Goal: Contribute content: Contribute content

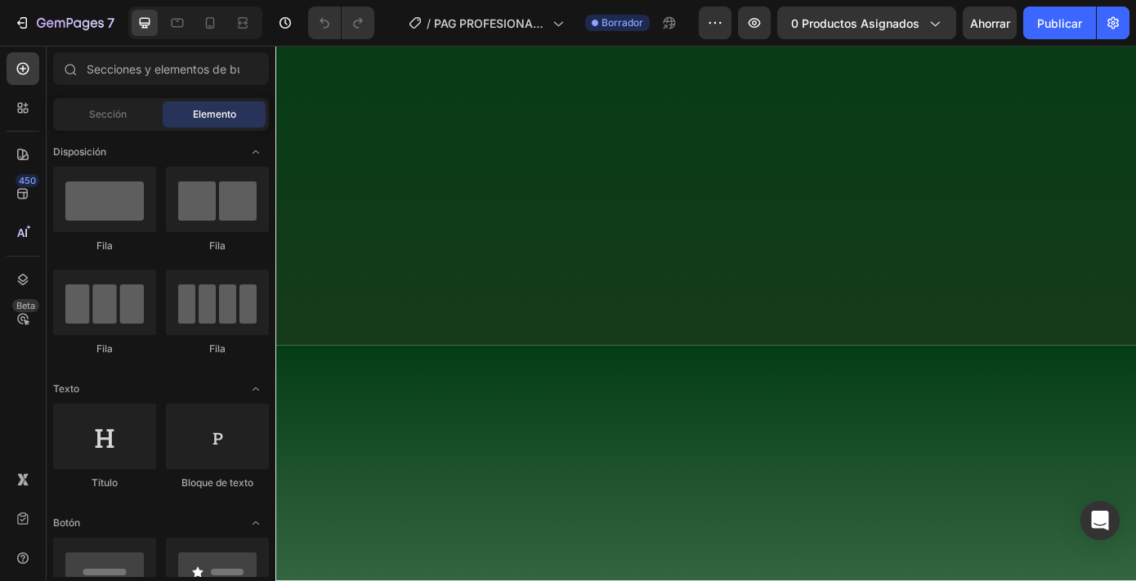
scroll to position [407, 0]
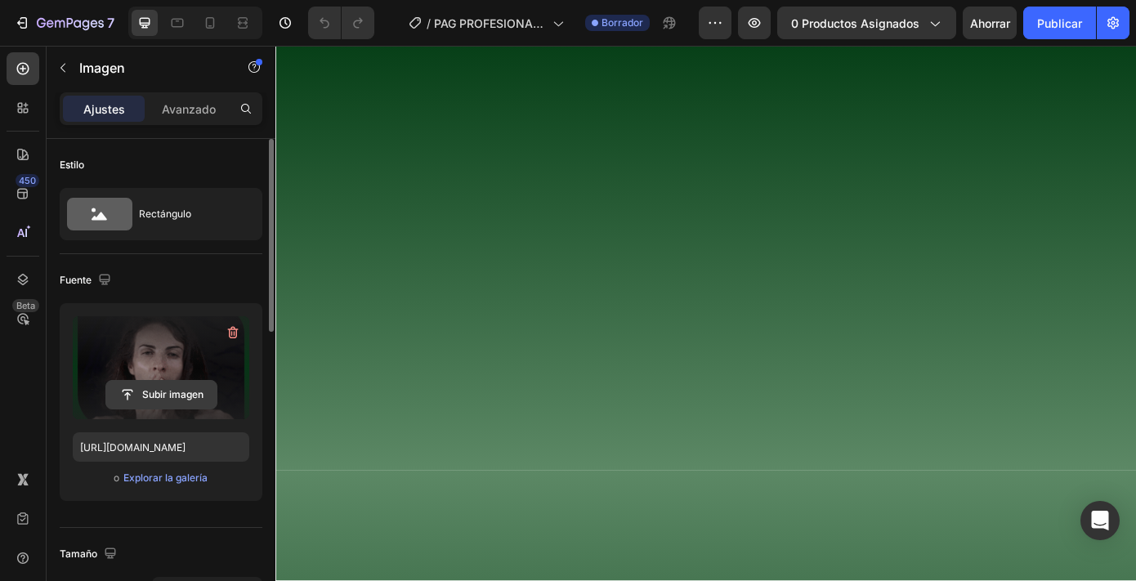
click at [149, 403] on input "file" at bounding box center [161, 395] width 110 height 28
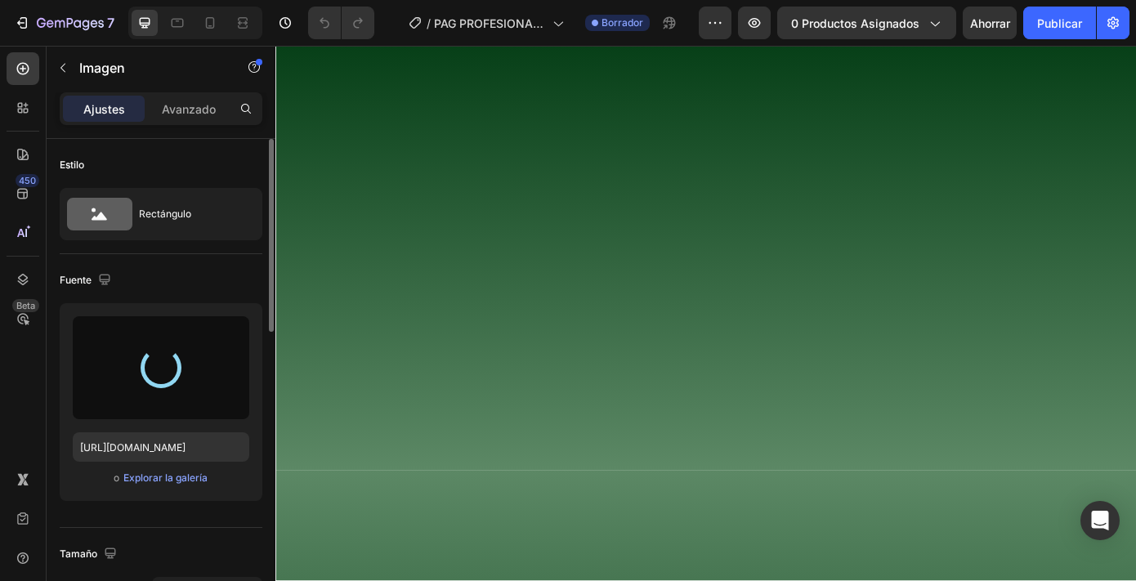
type input "[URL][DOMAIN_NAME]"
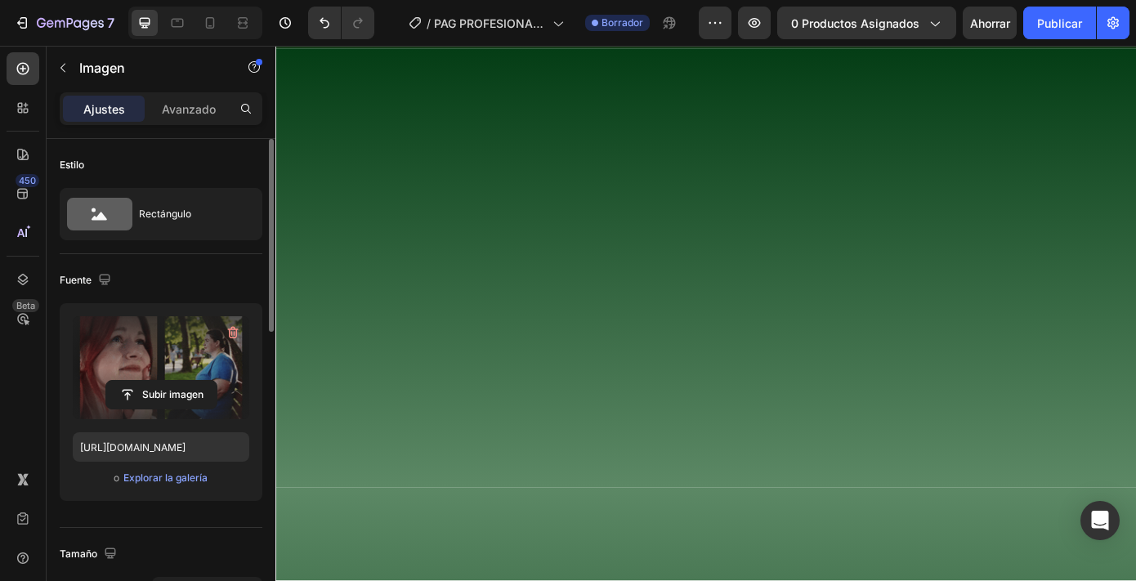
scroll to position [385, 0]
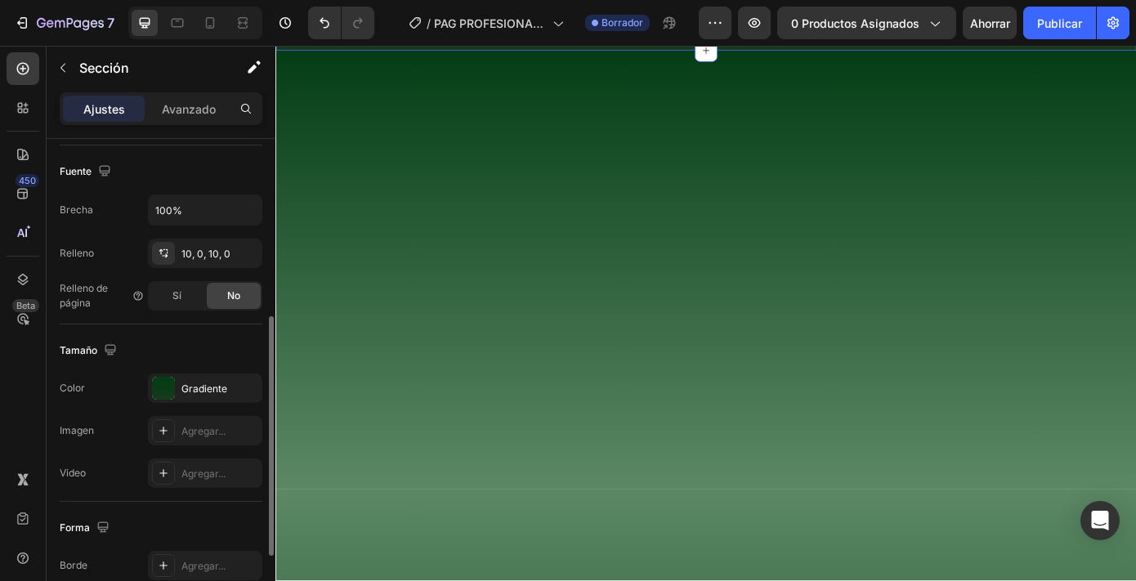
scroll to position [352, 0]
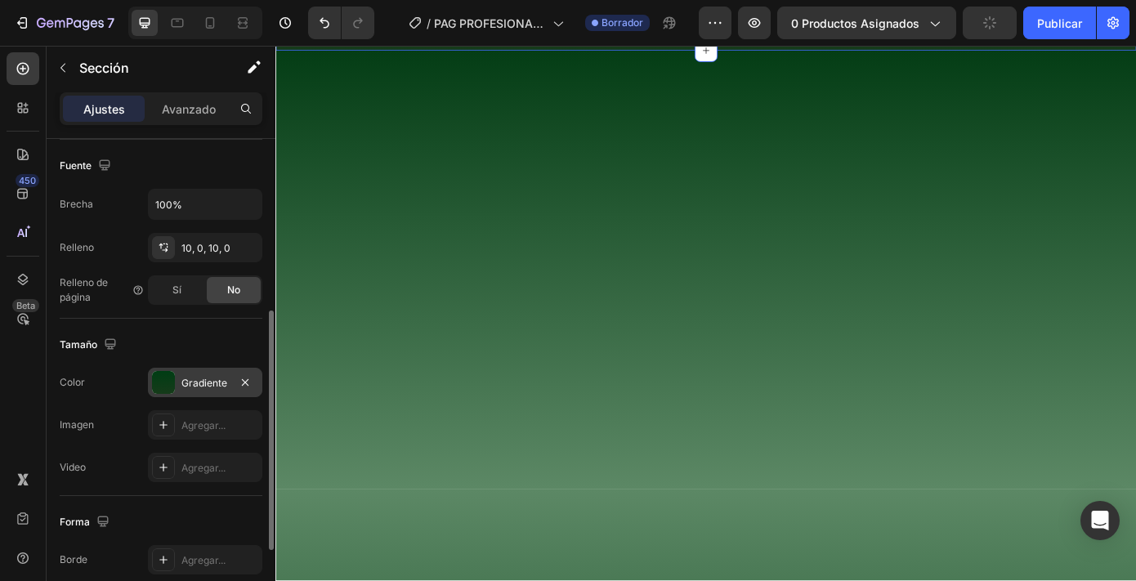
click at [203, 387] on font "Gradiente" at bounding box center [204, 383] width 46 height 12
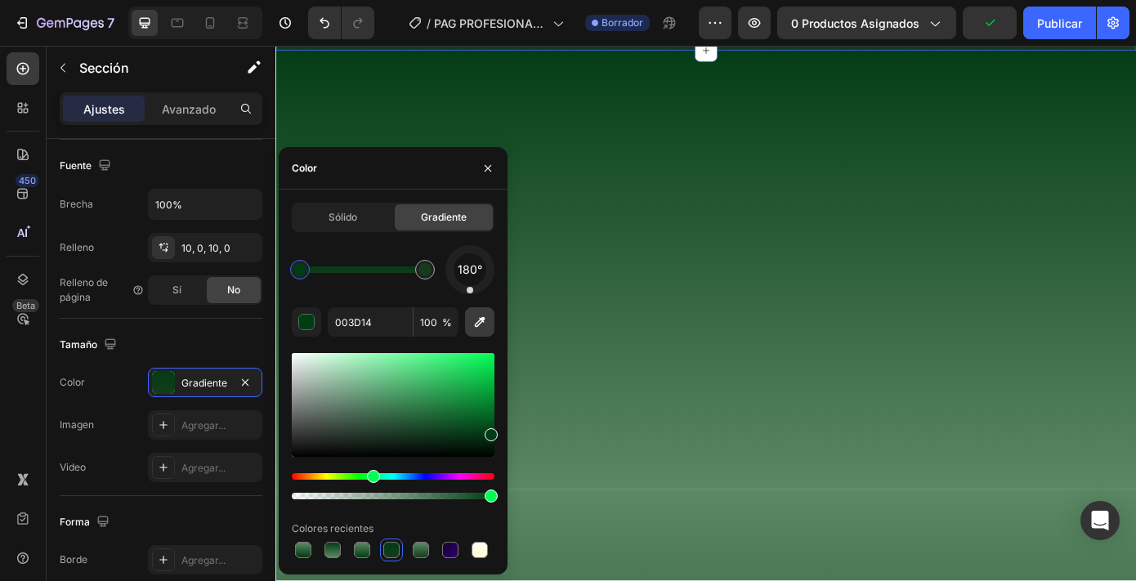
click at [478, 320] on icon "button" at bounding box center [480, 322] width 16 height 16
type input "181818"
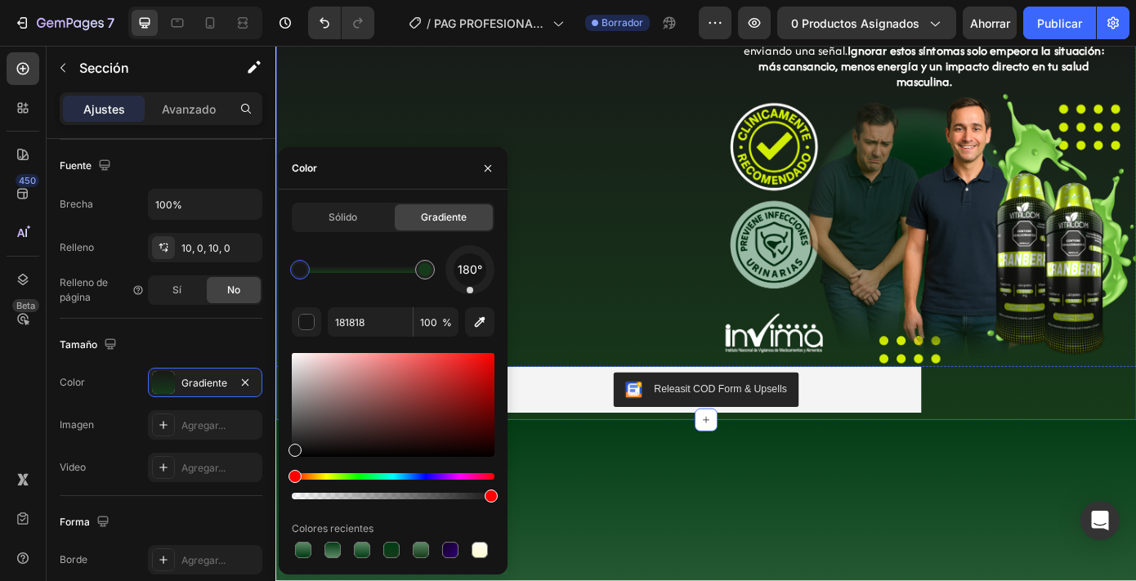
scroll to position [276, 0]
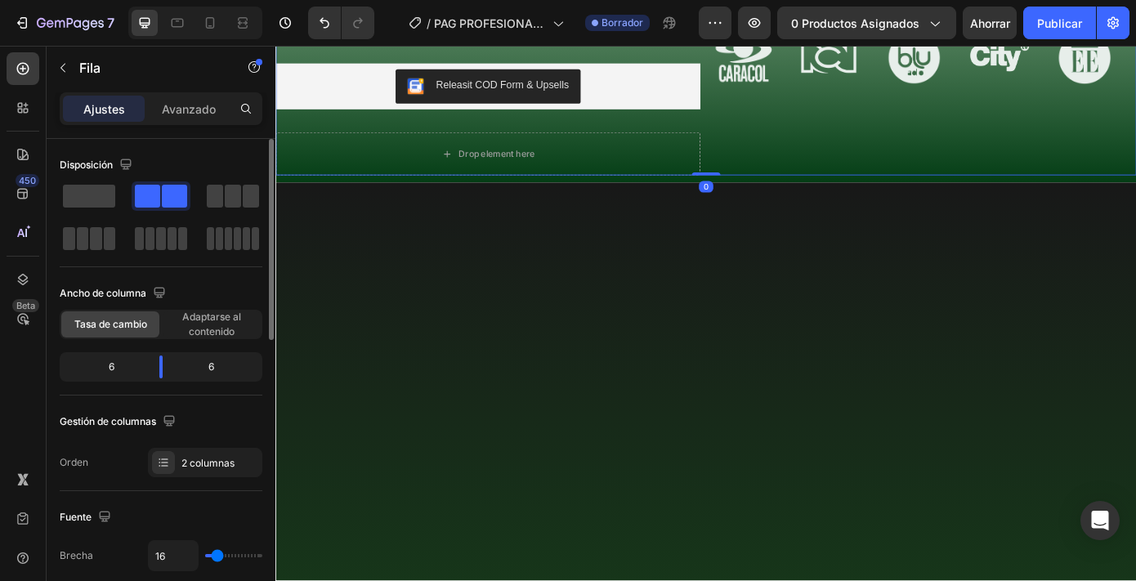
scroll to position [0, 0]
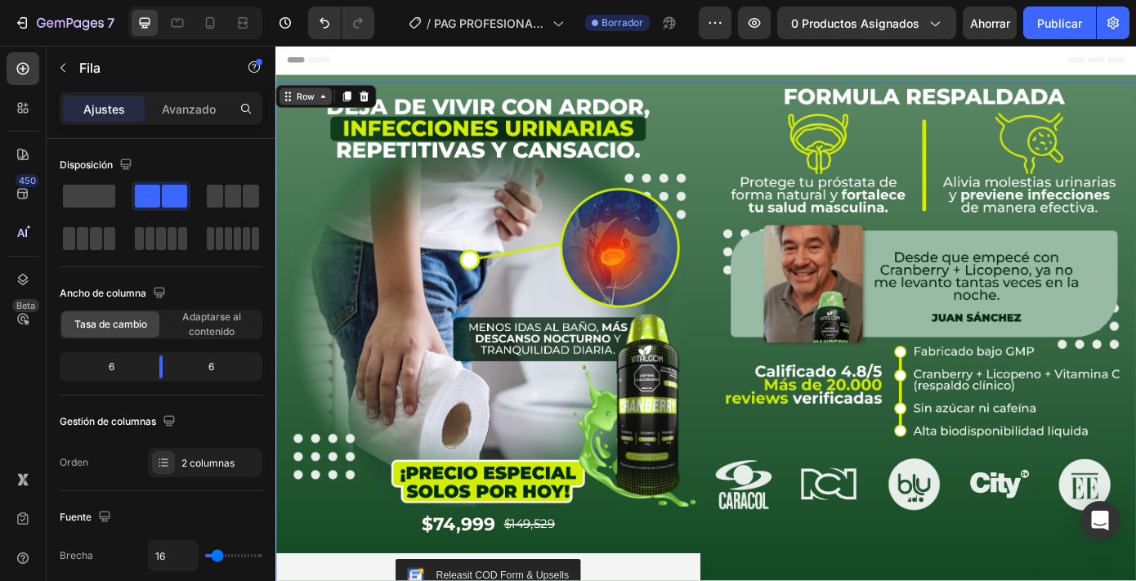
click at [327, 104] on icon at bounding box center [329, 103] width 5 height 3
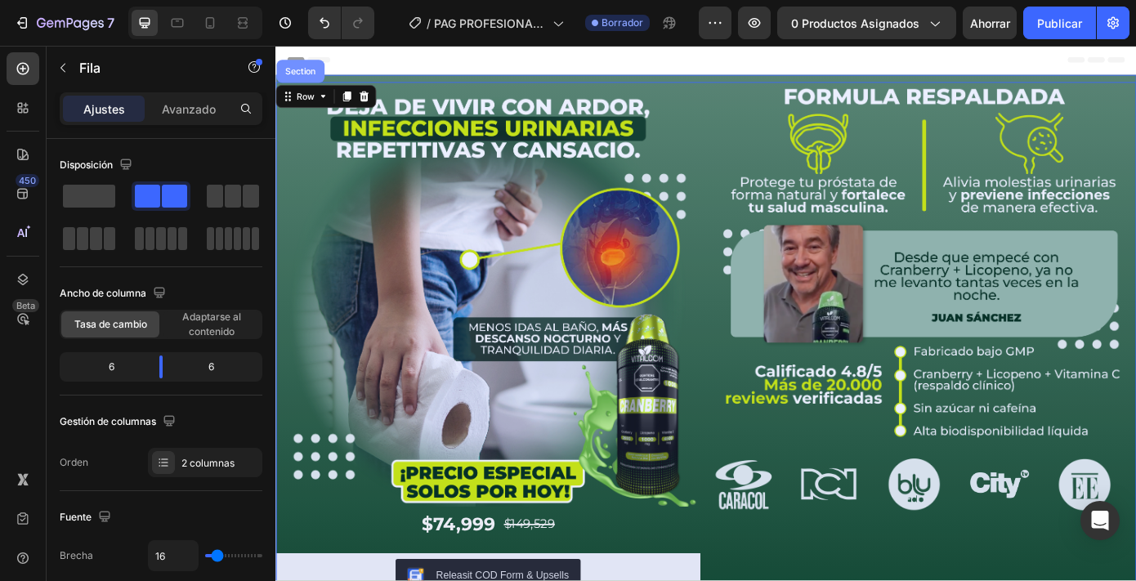
click at [310, 77] on div "Section" at bounding box center [304, 75] width 42 height 10
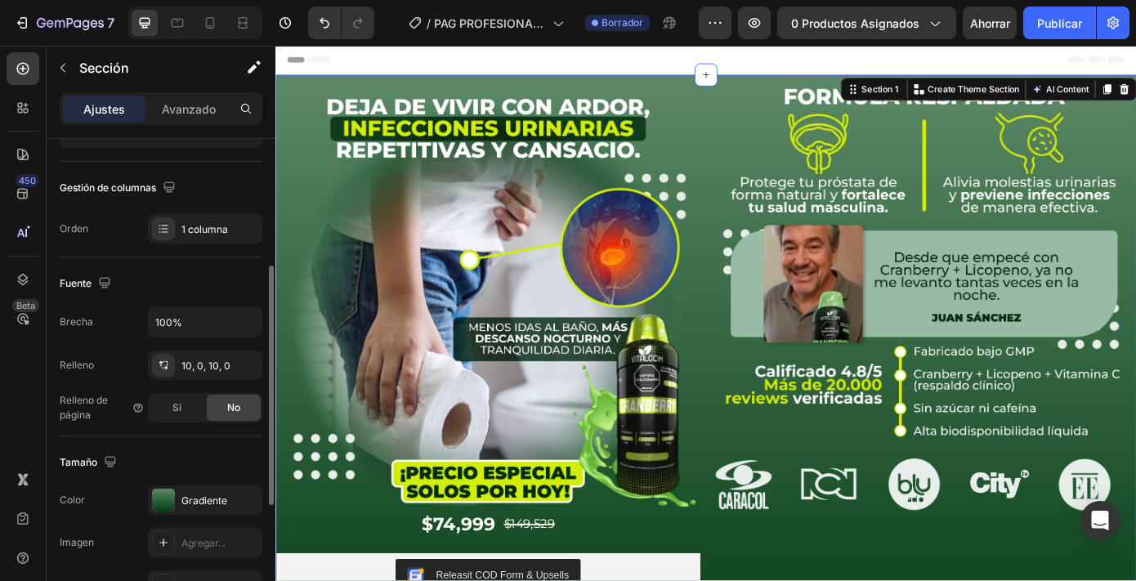
scroll to position [288, 0]
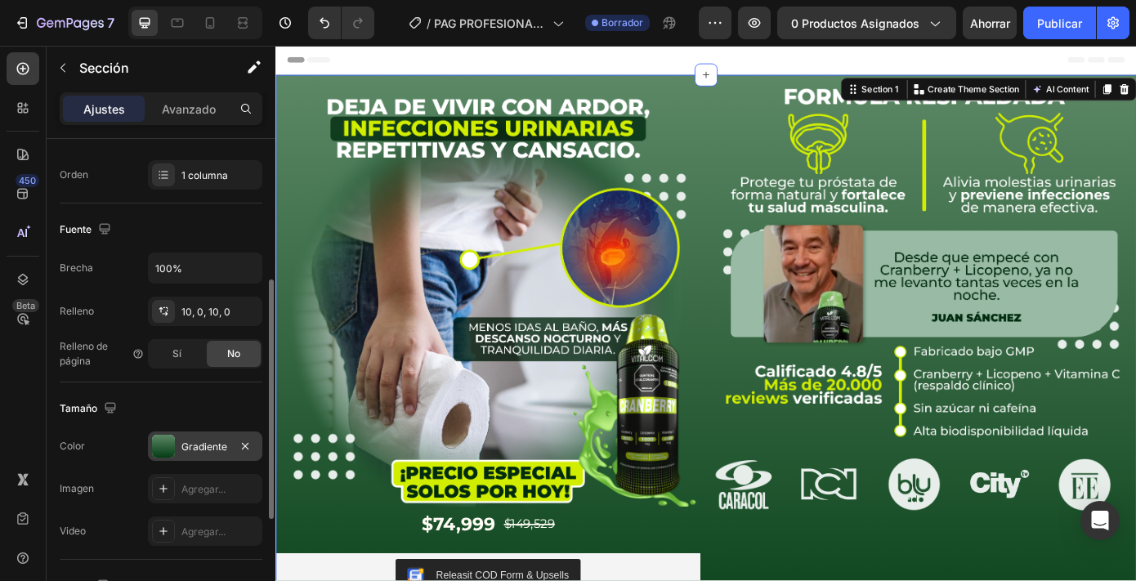
click at [200, 448] on font "Gradiente" at bounding box center [204, 447] width 46 height 12
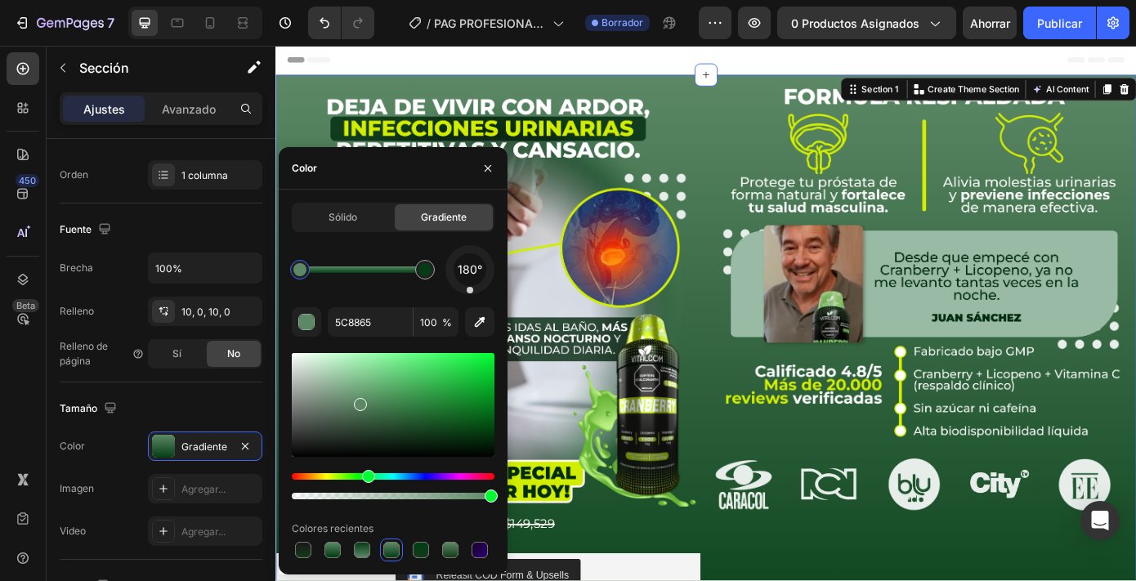
click at [301, 274] on div at bounding box center [299, 269] width 13 height 13
click at [359, 318] on input "5C8865" at bounding box center [370, 321] width 85 height 29
click at [387, 321] on input "5C8865" at bounding box center [370, 321] width 85 height 29
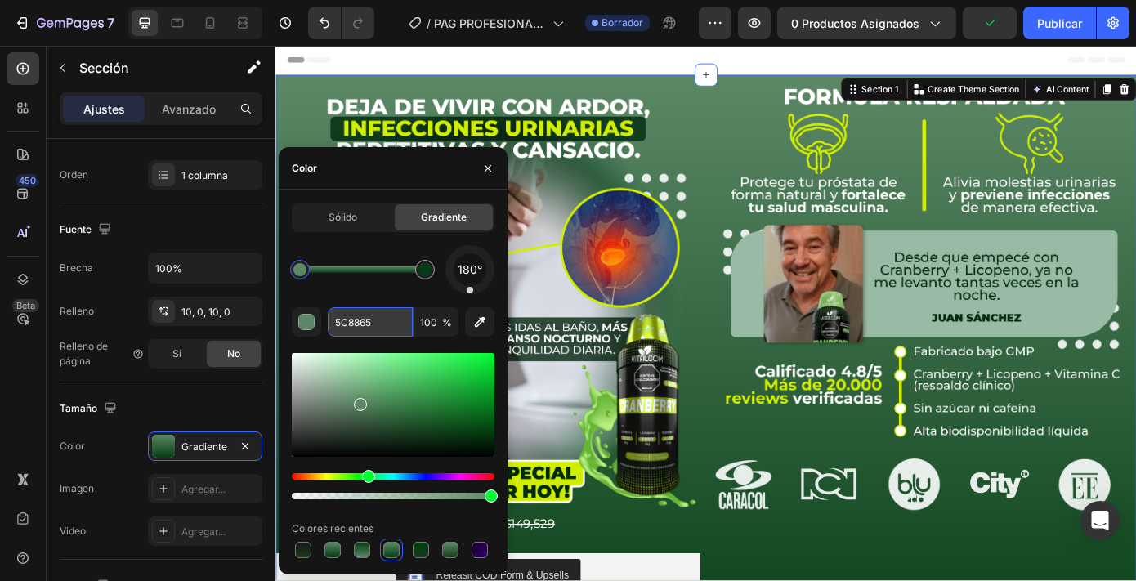
click at [387, 321] on input "5C8865" at bounding box center [370, 321] width 85 height 29
paste input "788b36"
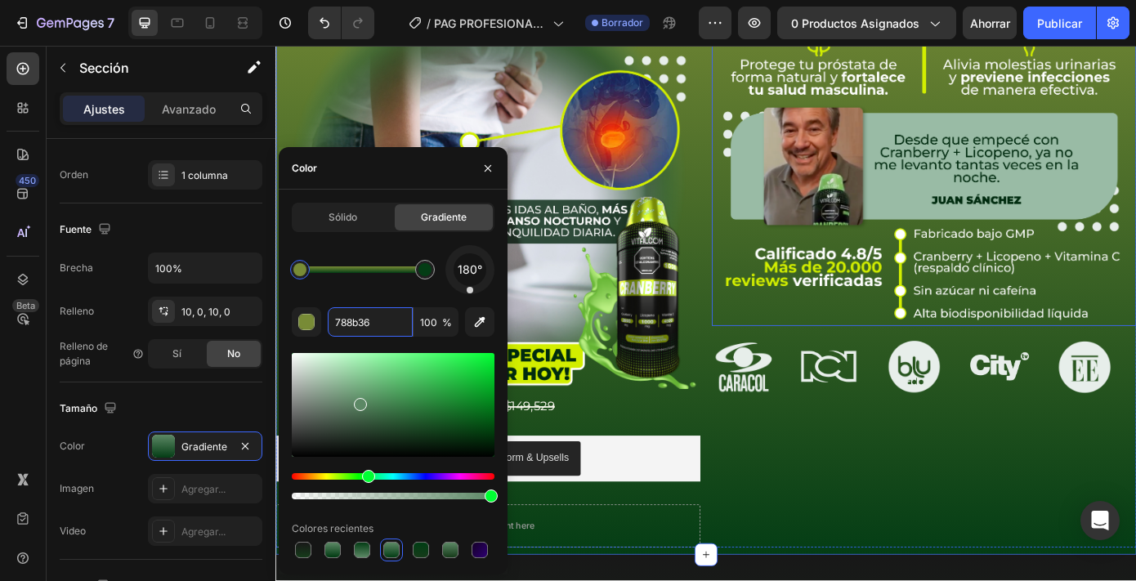
scroll to position [147, 0]
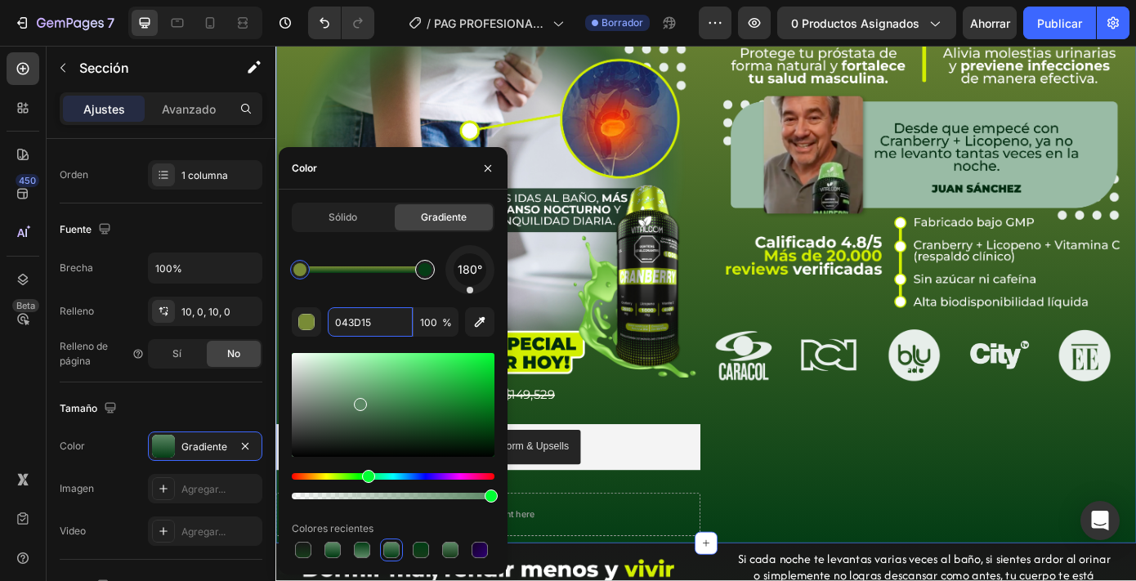
click at [424, 270] on div at bounding box center [425, 269] width 13 height 13
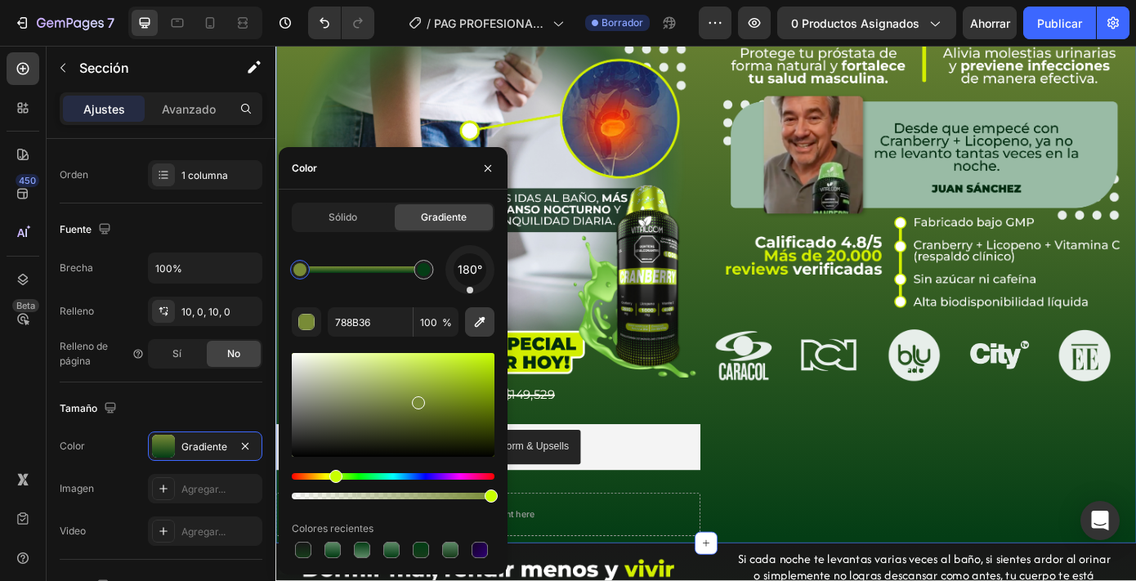
click at [478, 323] on icon "button" at bounding box center [480, 322] width 16 height 16
type input "181918"
click at [422, 268] on div at bounding box center [423, 269] width 13 height 13
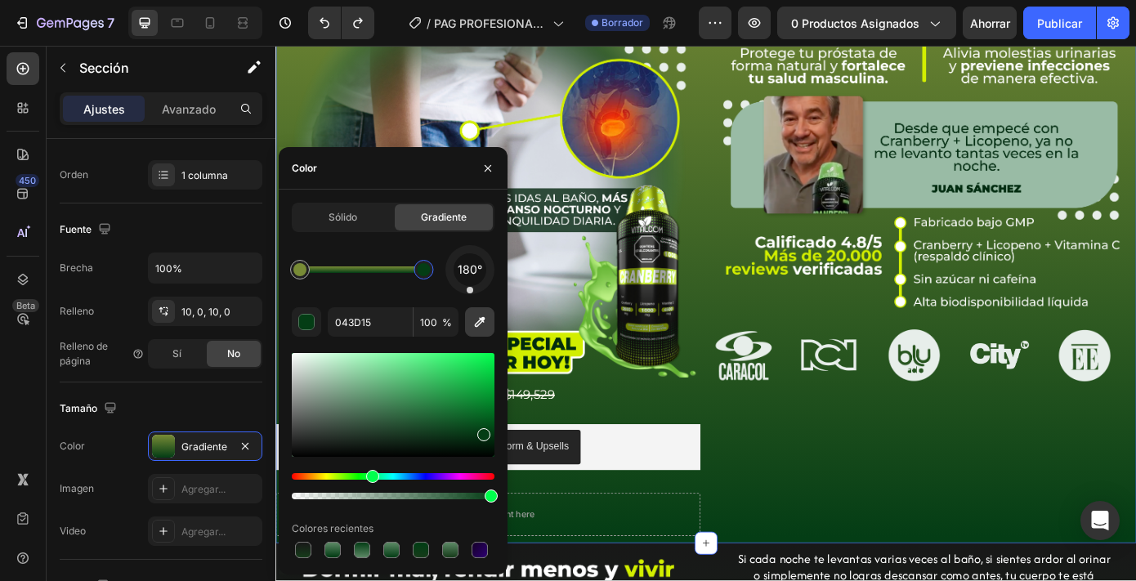
click at [474, 320] on icon "button" at bounding box center [480, 322] width 16 height 16
type input "181918"
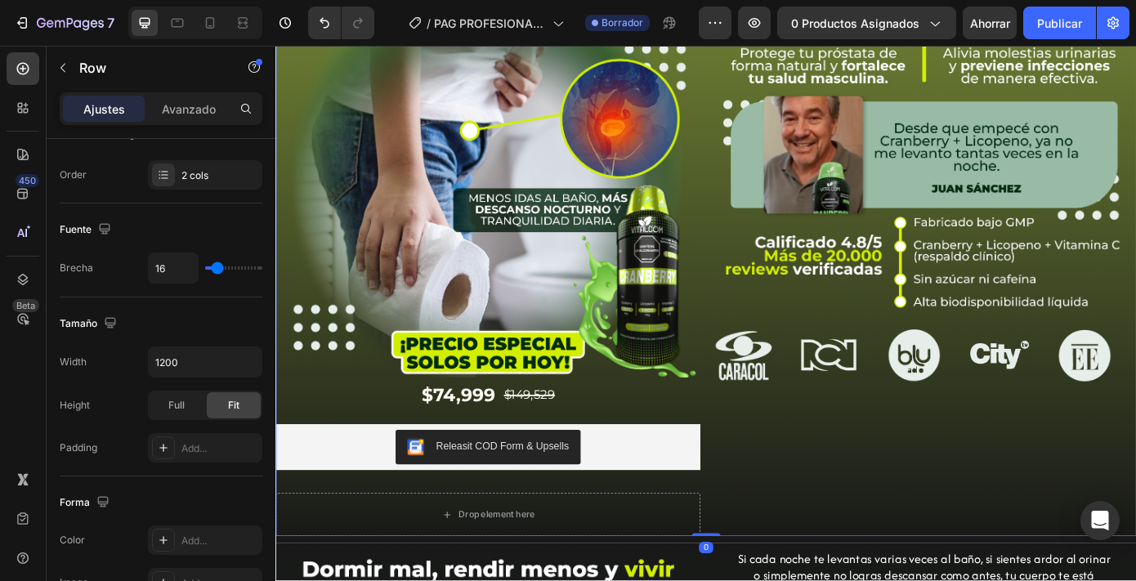
click at [797, 465] on div "Image Image Image Image Image Image Image Image Image Image Image Marquee" at bounding box center [1015, 272] width 484 height 665
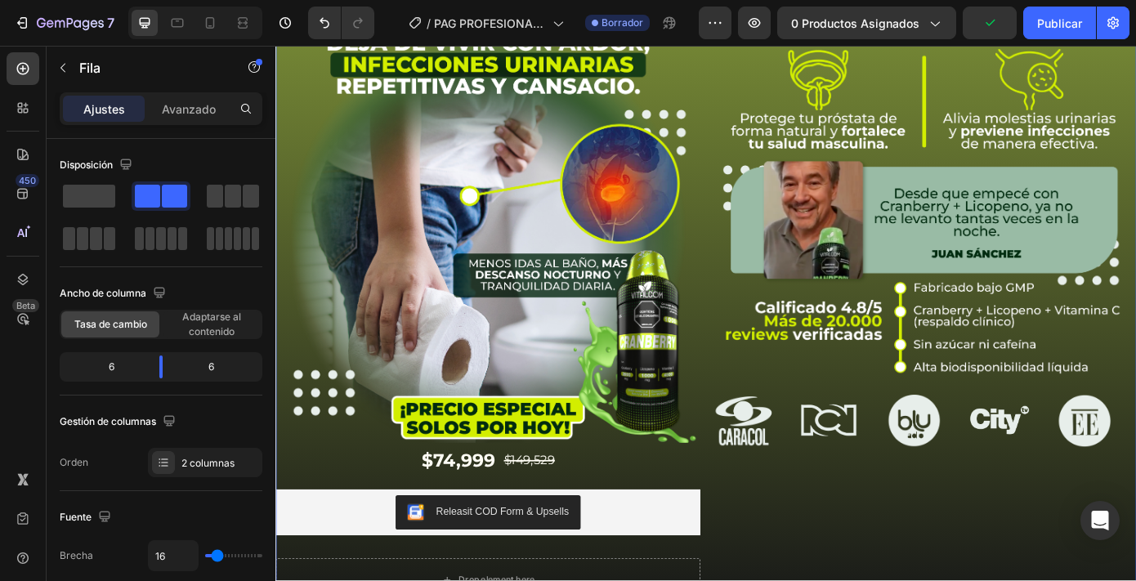
scroll to position [72, 0]
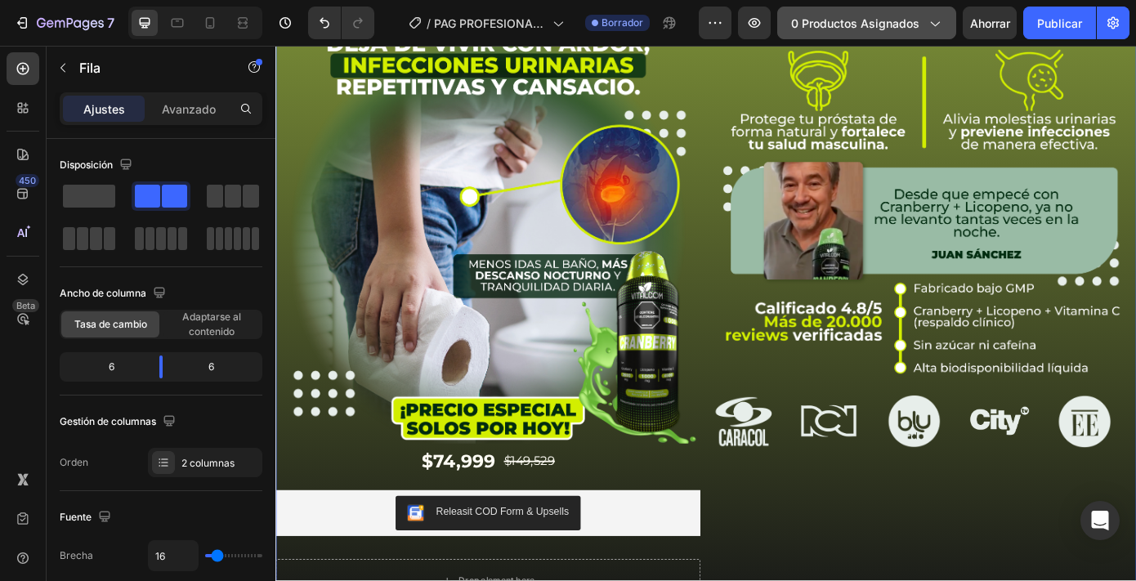
click at [881, 25] on font "0 productos asignados" at bounding box center [855, 23] width 128 height 14
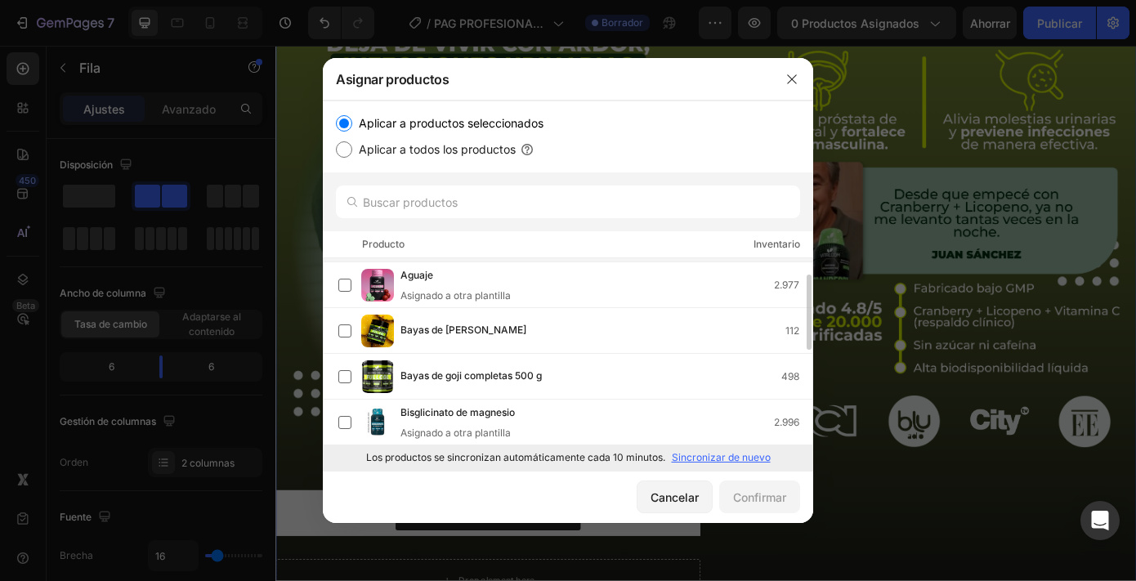
scroll to position [65, 0]
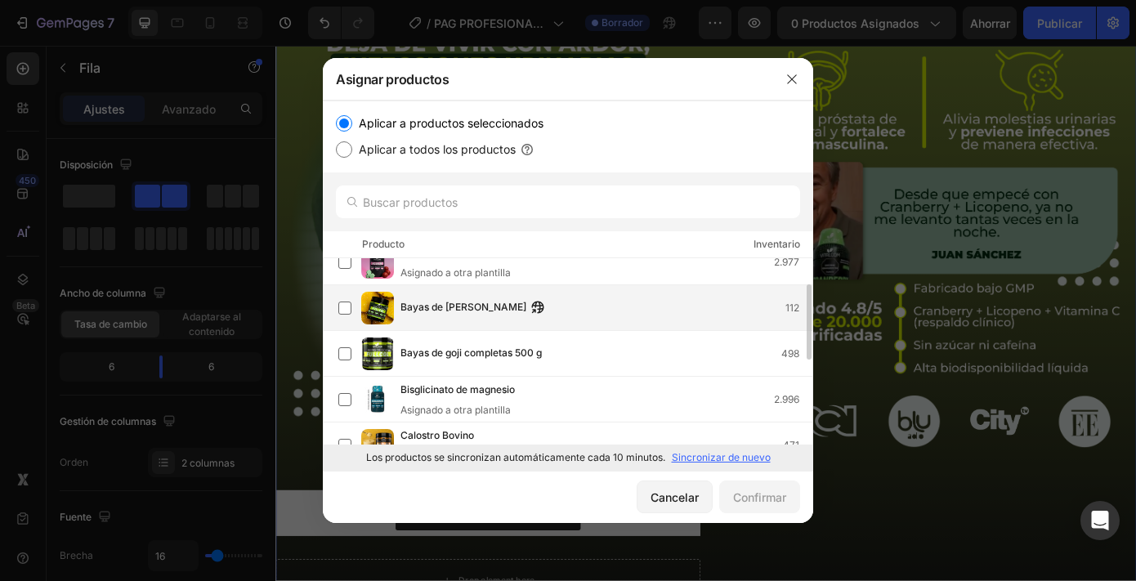
click at [481, 302] on font "Bayas de [PERSON_NAME]" at bounding box center [464, 307] width 126 height 12
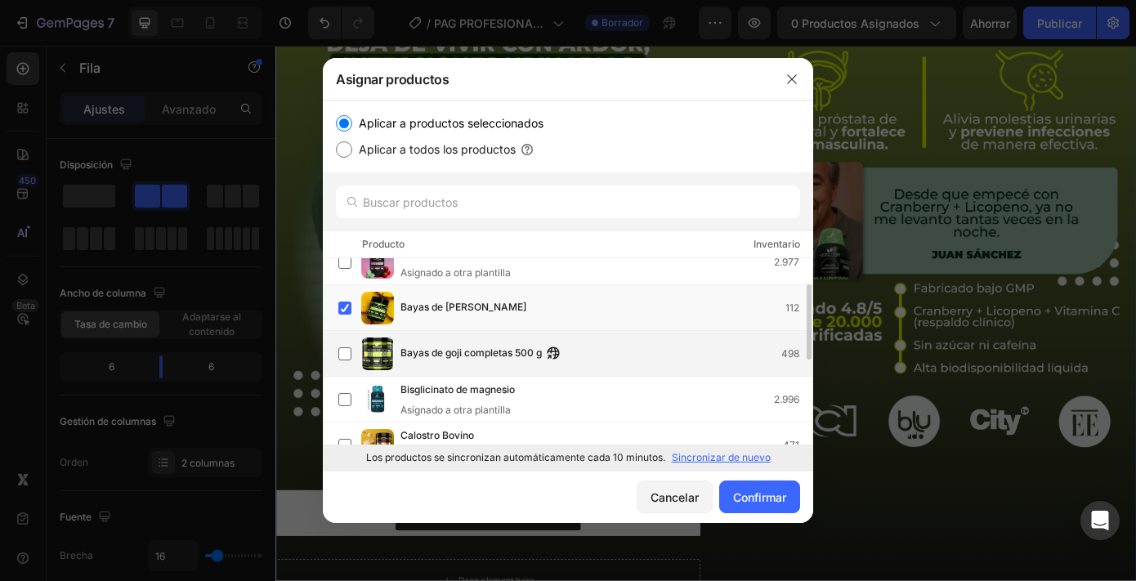
click at [495, 361] on span "Bayas de goji completas 500 g" at bounding box center [471, 354] width 141 height 18
click at [448, 311] on font "Bayas de [PERSON_NAME]" at bounding box center [464, 307] width 126 height 12
click at [740, 496] on font "Confirmar" at bounding box center [759, 497] width 53 height 14
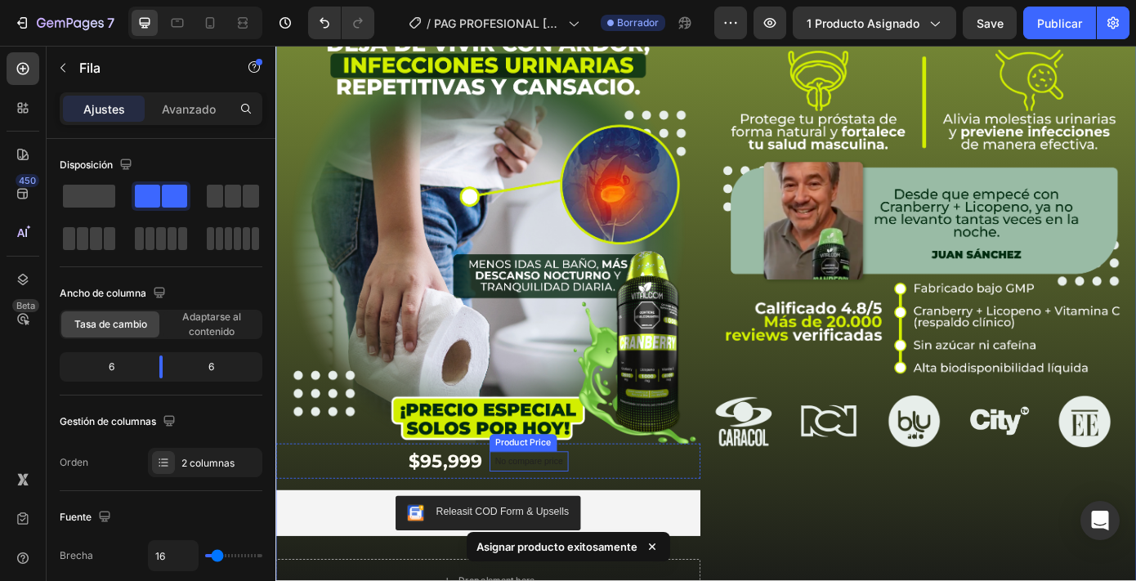
click at [591, 521] on p "No compare price" at bounding box center [565, 520] width 78 height 10
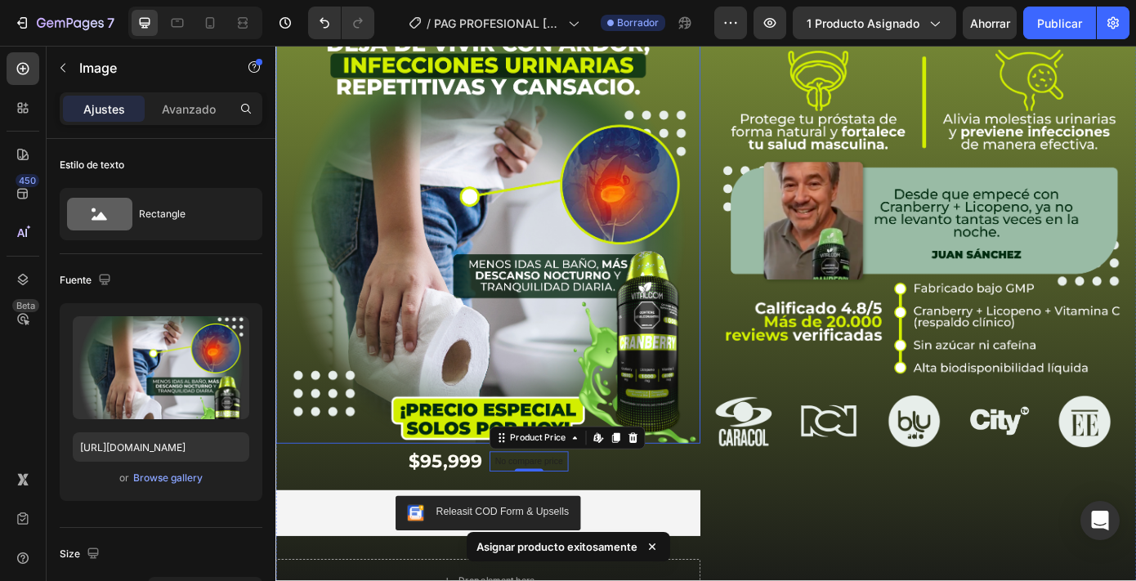
click at [499, 321] on img at bounding box center [517, 258] width 484 height 484
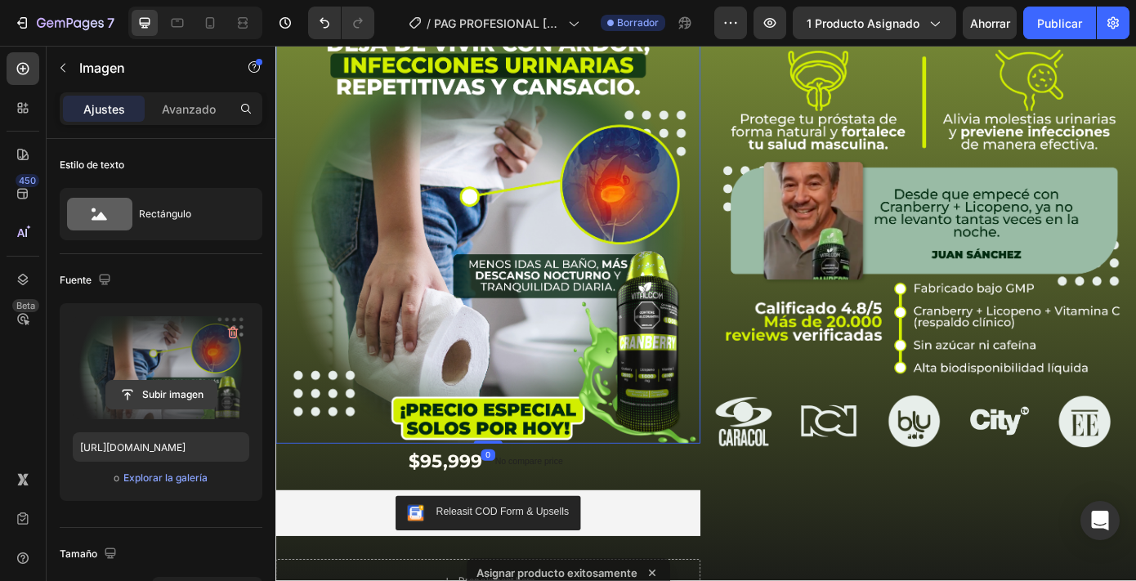
click at [175, 397] on input "file" at bounding box center [161, 395] width 110 height 28
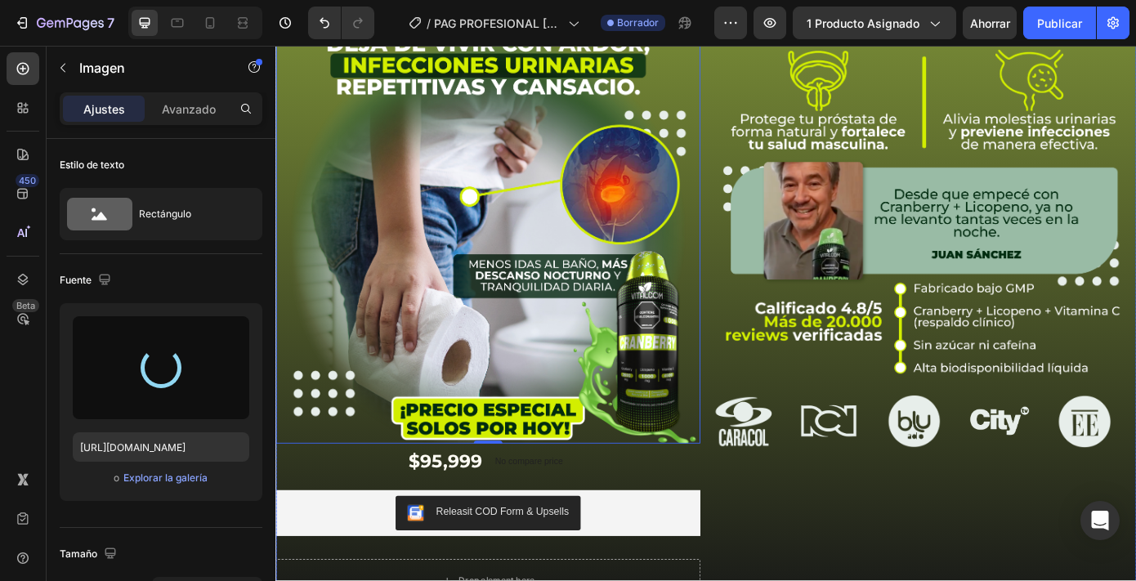
type input "[URL][DOMAIN_NAME]"
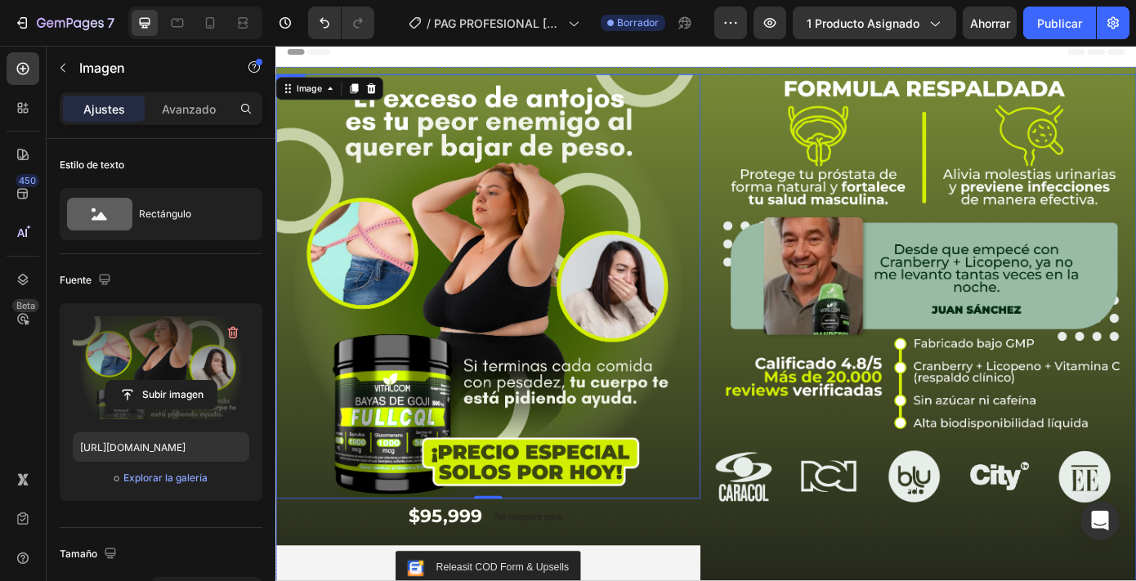
scroll to position [0, 0]
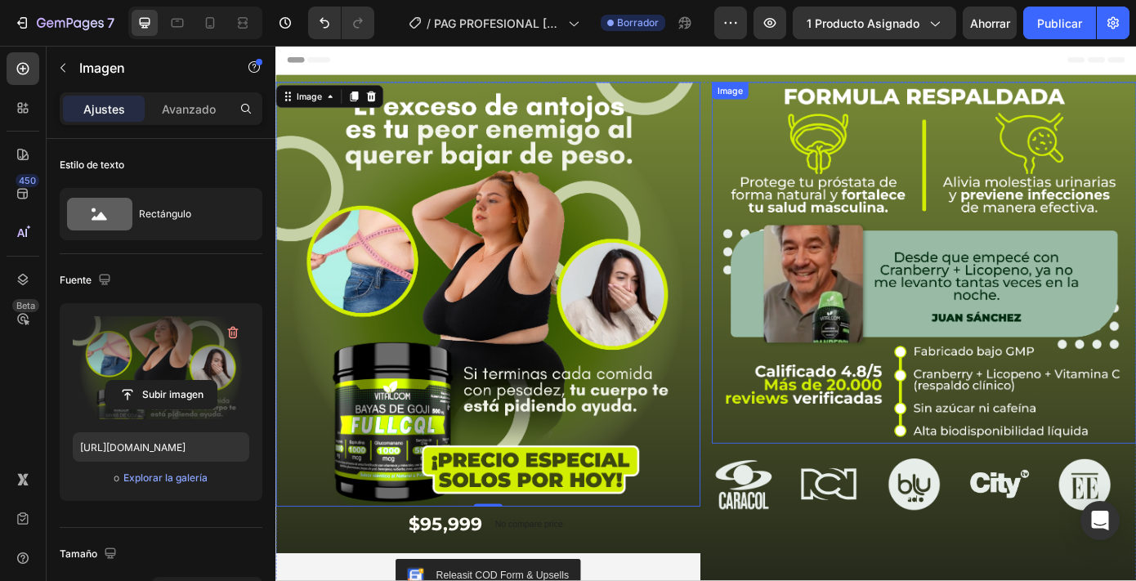
click at [923, 362] on img at bounding box center [1015, 293] width 484 height 412
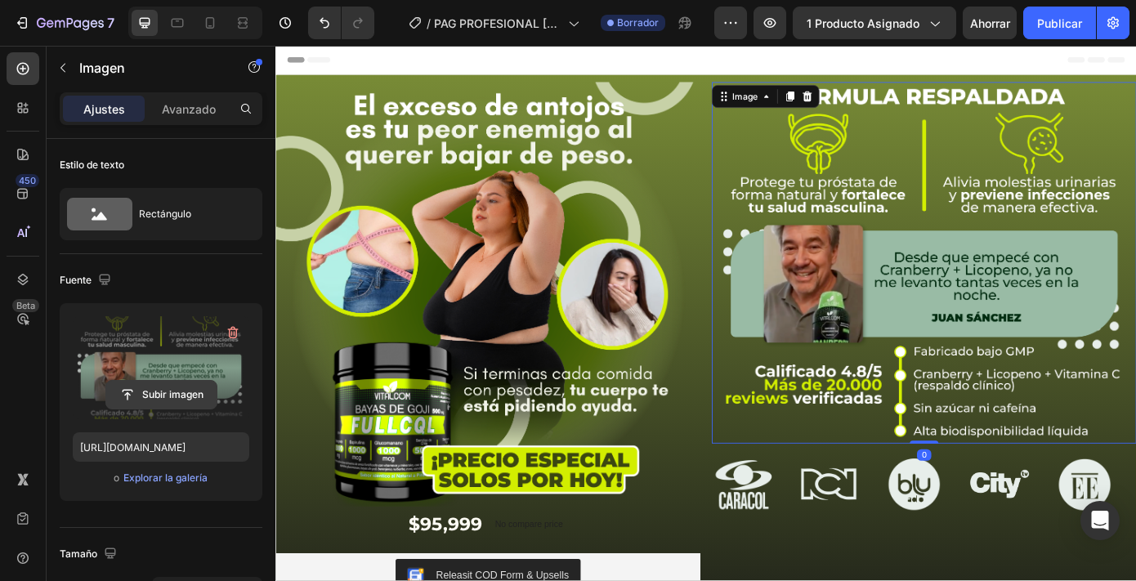
click at [192, 389] on input "file" at bounding box center [161, 395] width 110 height 28
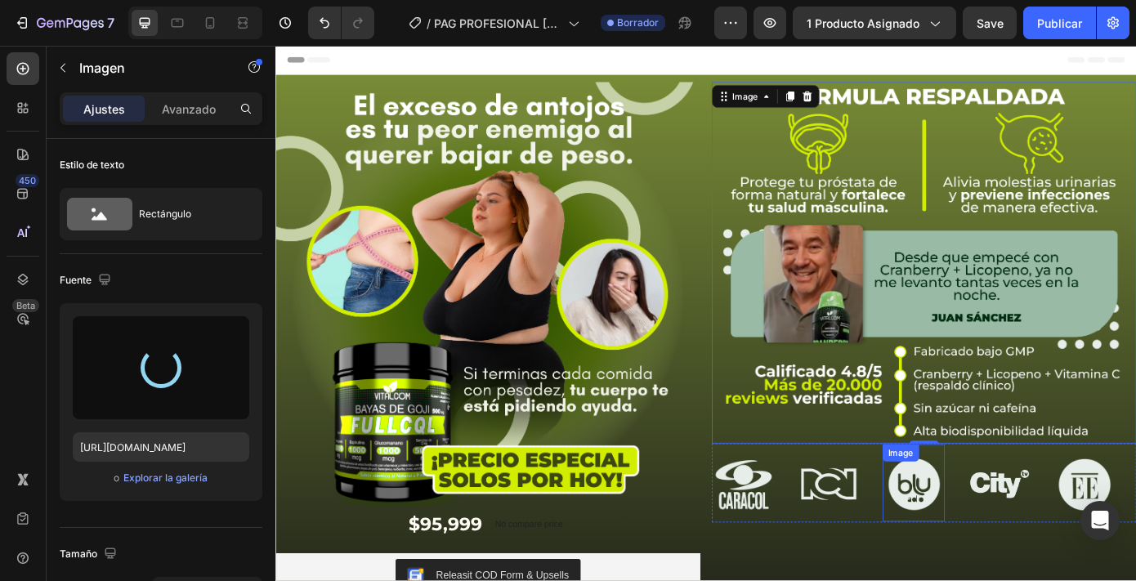
type input "[URL][DOMAIN_NAME]"
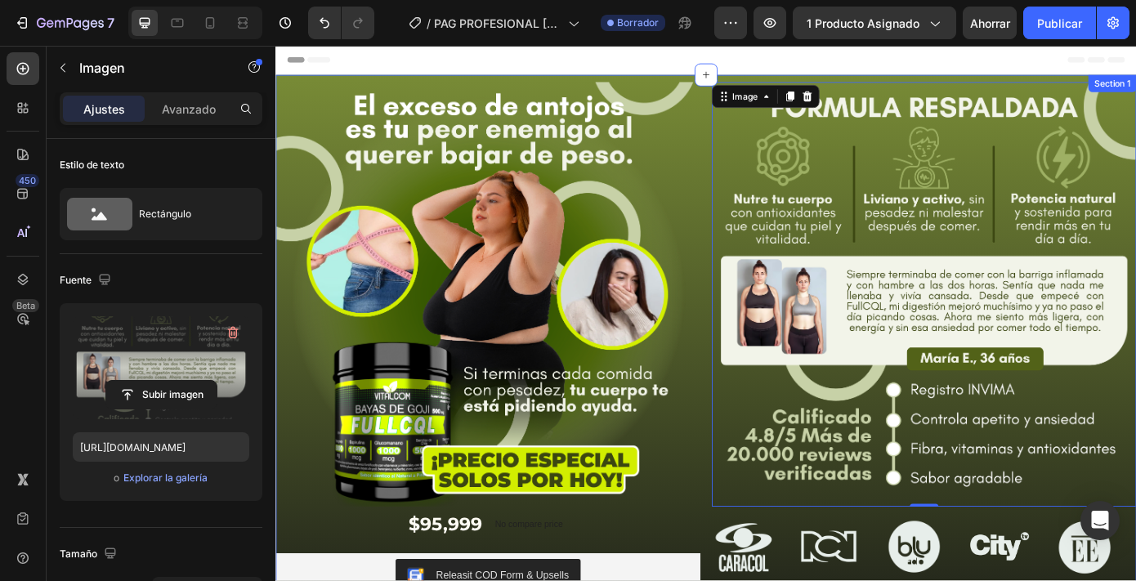
click at [644, 84] on div "Image $95,999 Product Price Product Price No compare price Product Price Row Re…" at bounding box center [765, 419] width 981 height 681
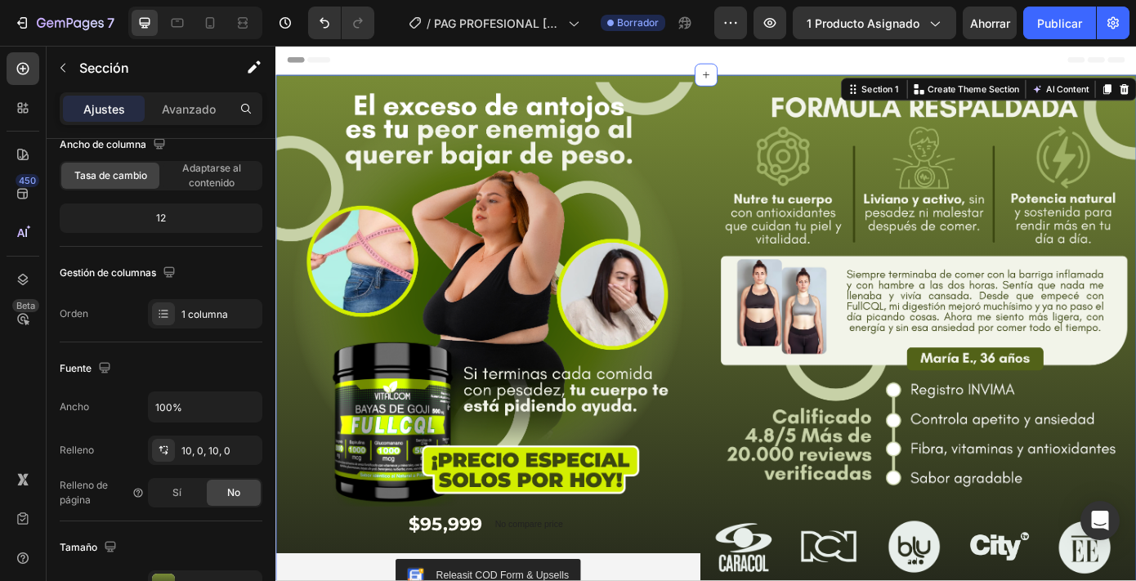
scroll to position [508, 0]
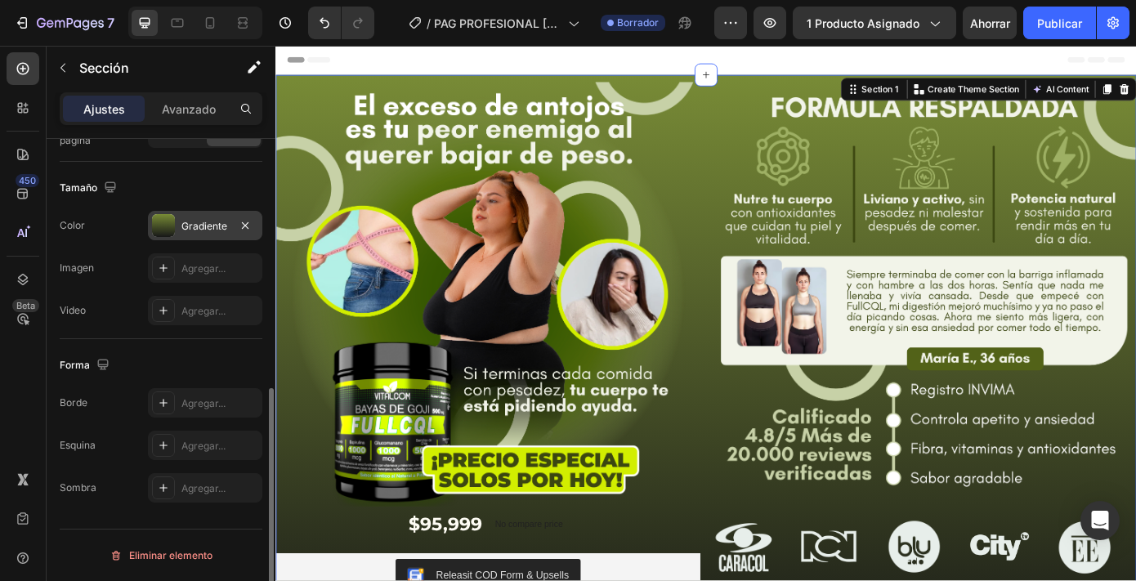
click at [207, 231] on font "Gradiente" at bounding box center [204, 226] width 46 height 12
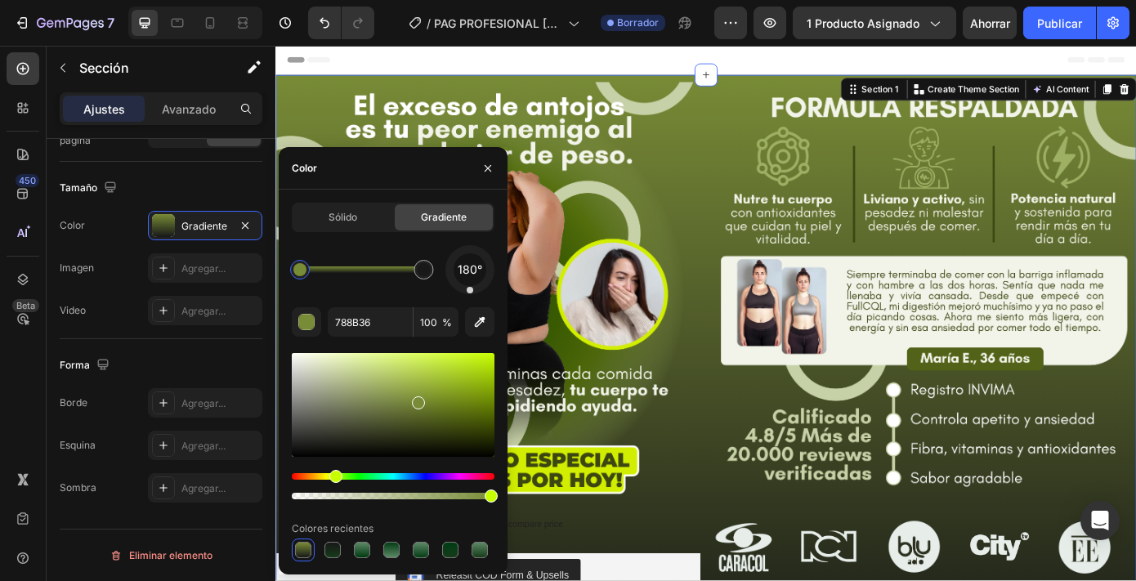
click at [298, 271] on div at bounding box center [299, 269] width 13 height 13
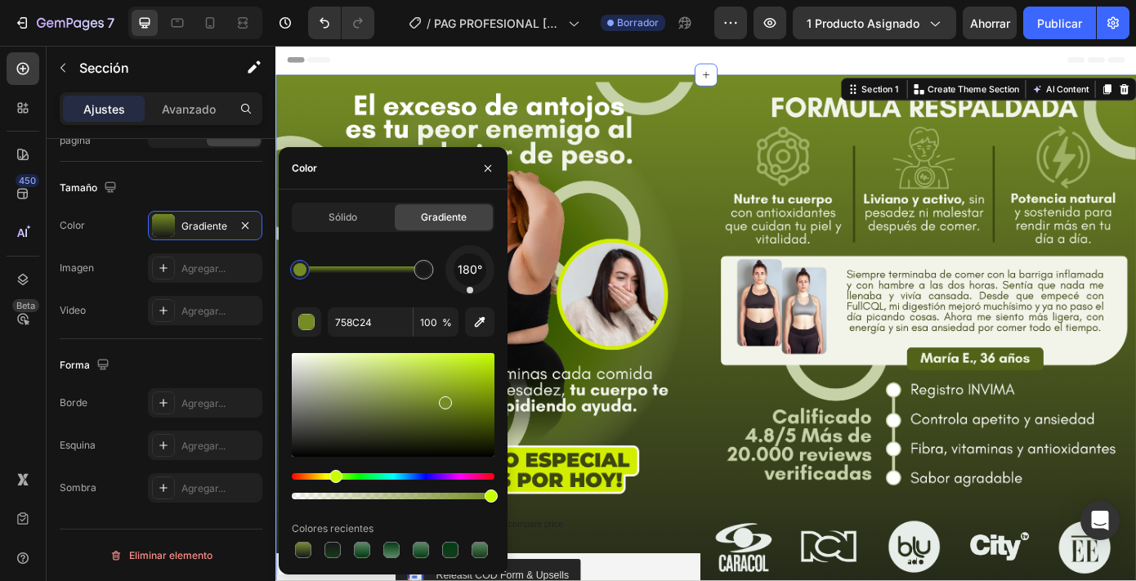
drag, startPoint x: 417, startPoint y: 401, endPoint x: 473, endPoint y: 375, distance: 61.4
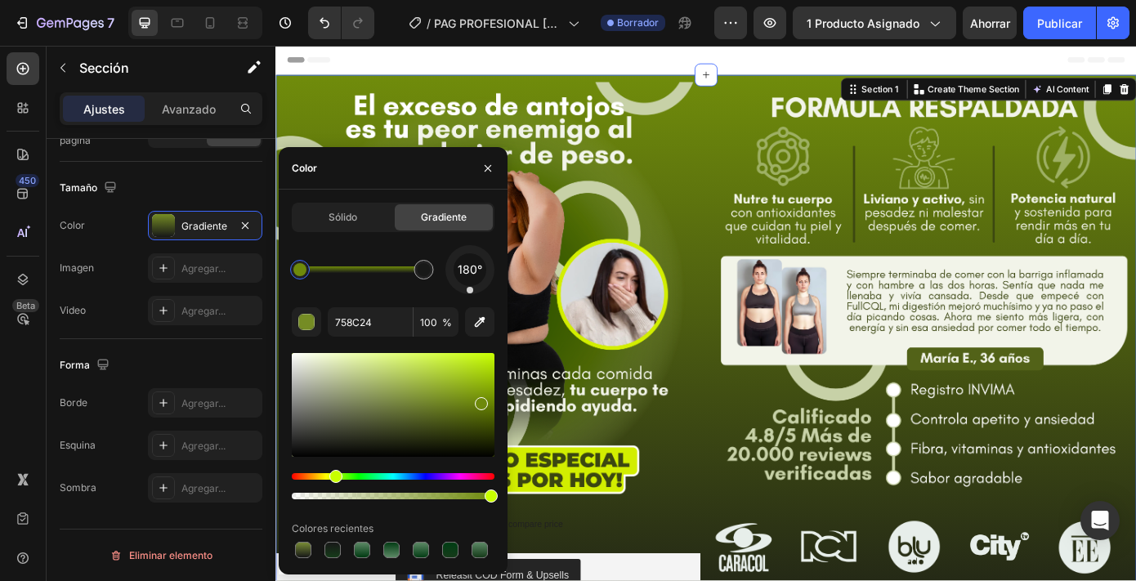
type input "6E890B"
drag, startPoint x: 446, startPoint y: 403, endPoint x: 480, endPoint y: 401, distance: 34.4
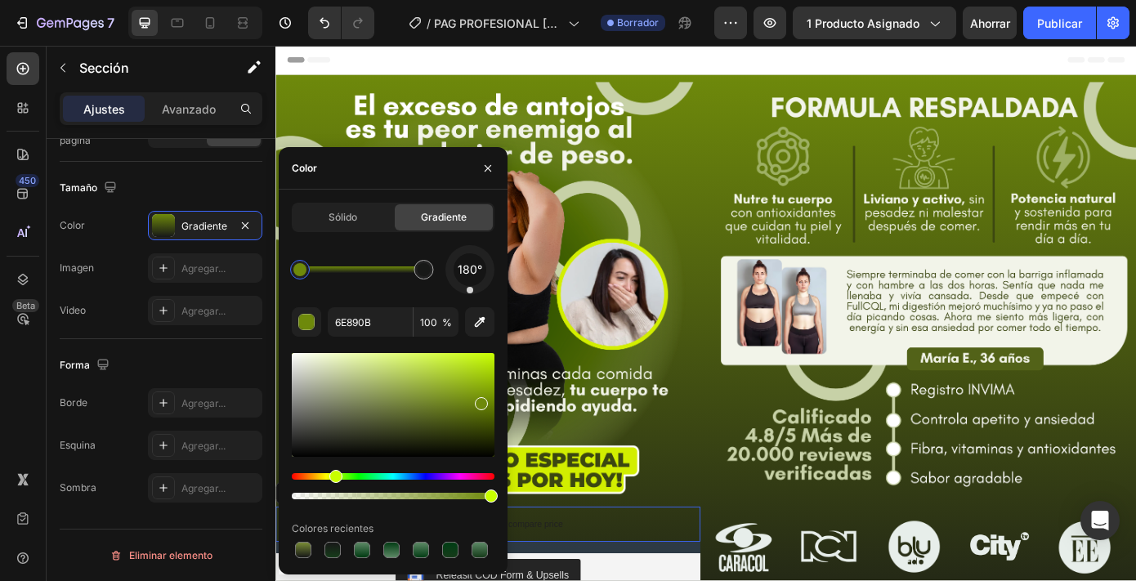
click at [721, 580] on div "$95,999 Product Price Product Price No compare price Product Price Row 16" at bounding box center [517, 591] width 484 height 40
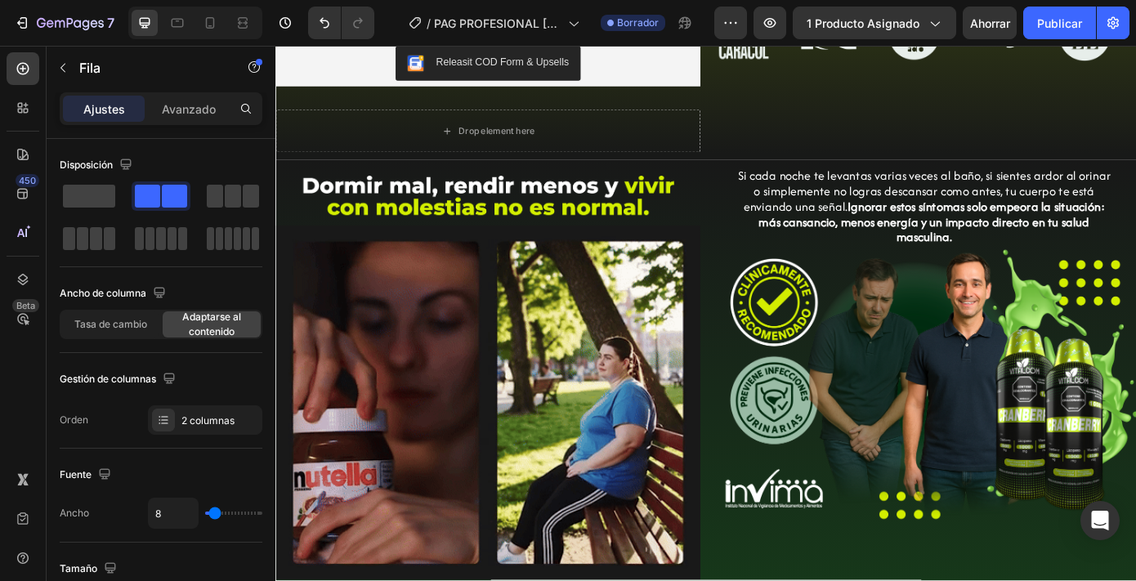
scroll to position [595, 0]
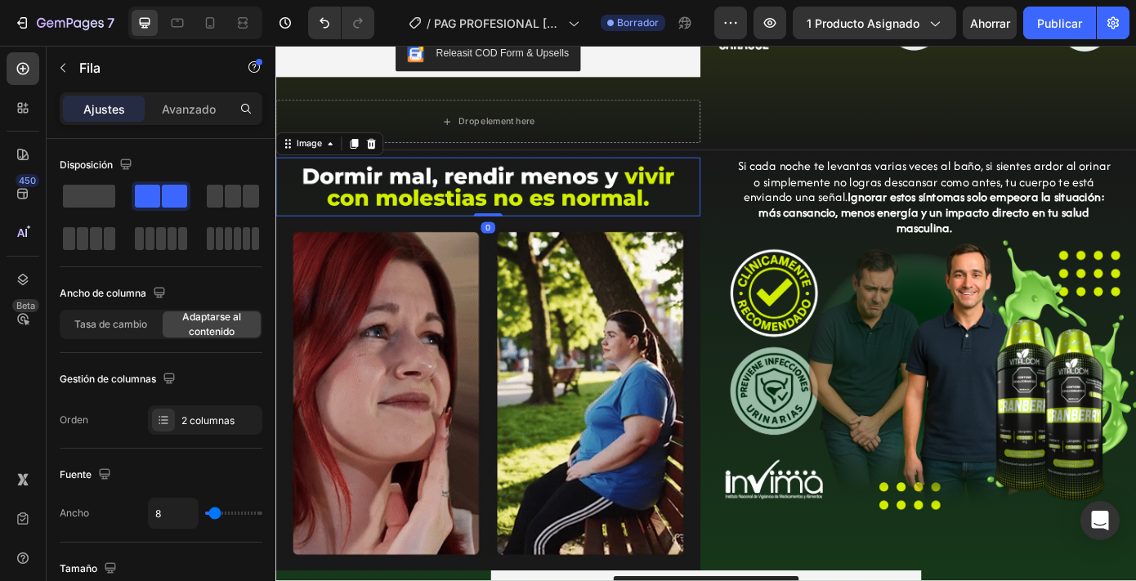
click at [551, 209] on img at bounding box center [517, 206] width 484 height 67
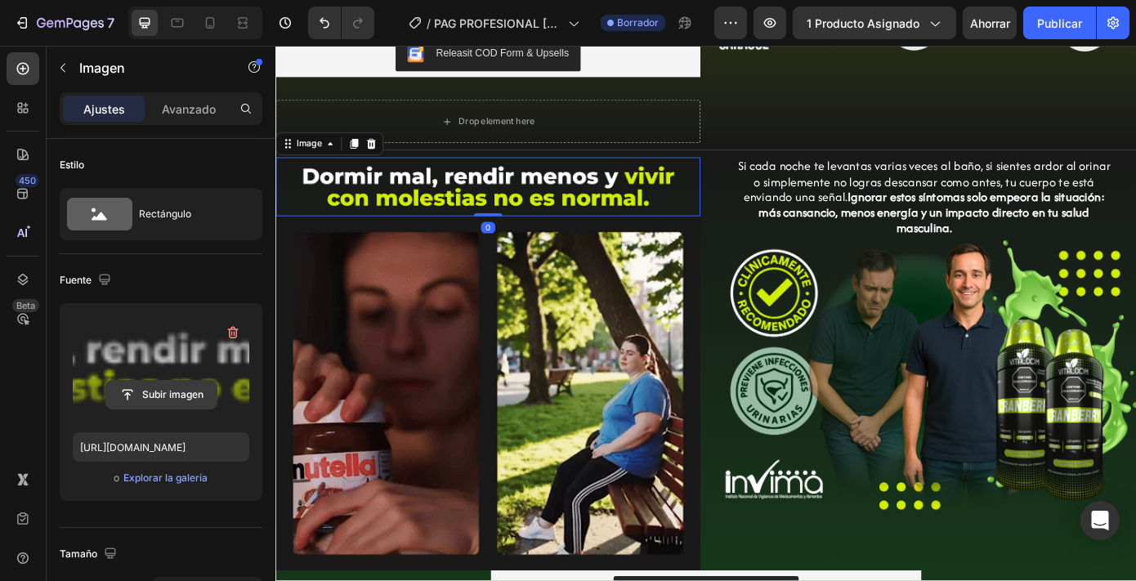
click at [196, 396] on input "file" at bounding box center [161, 395] width 110 height 28
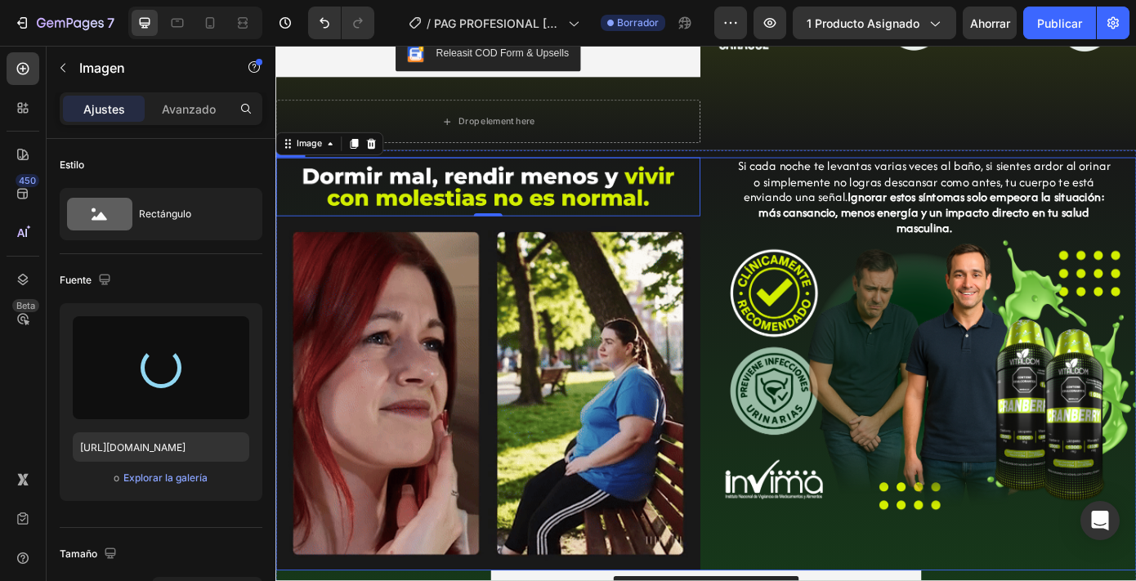
type input "[URL][DOMAIN_NAME]"
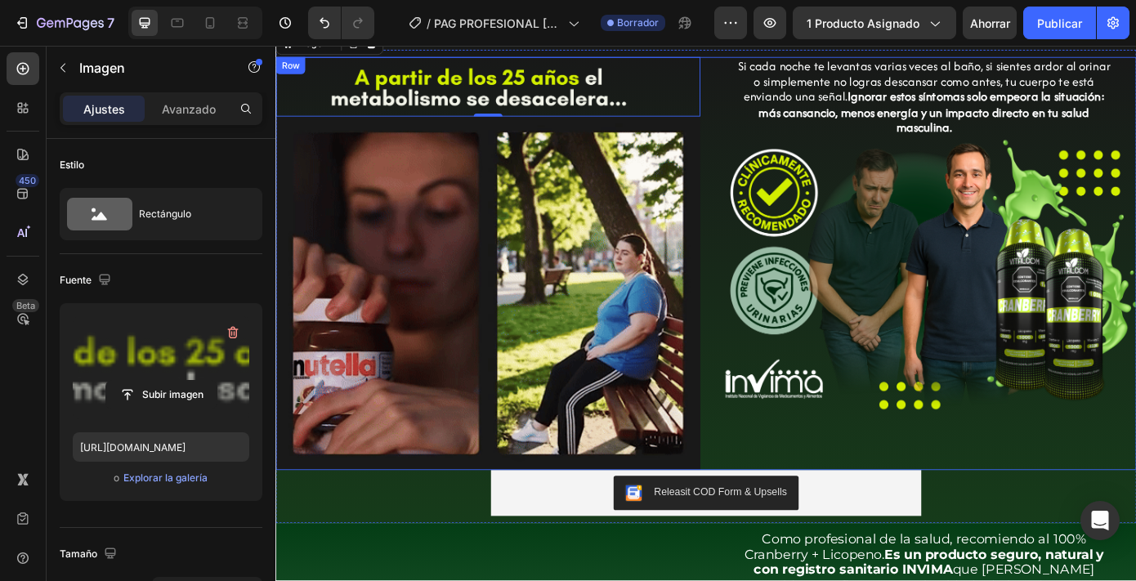
scroll to position [710, 0]
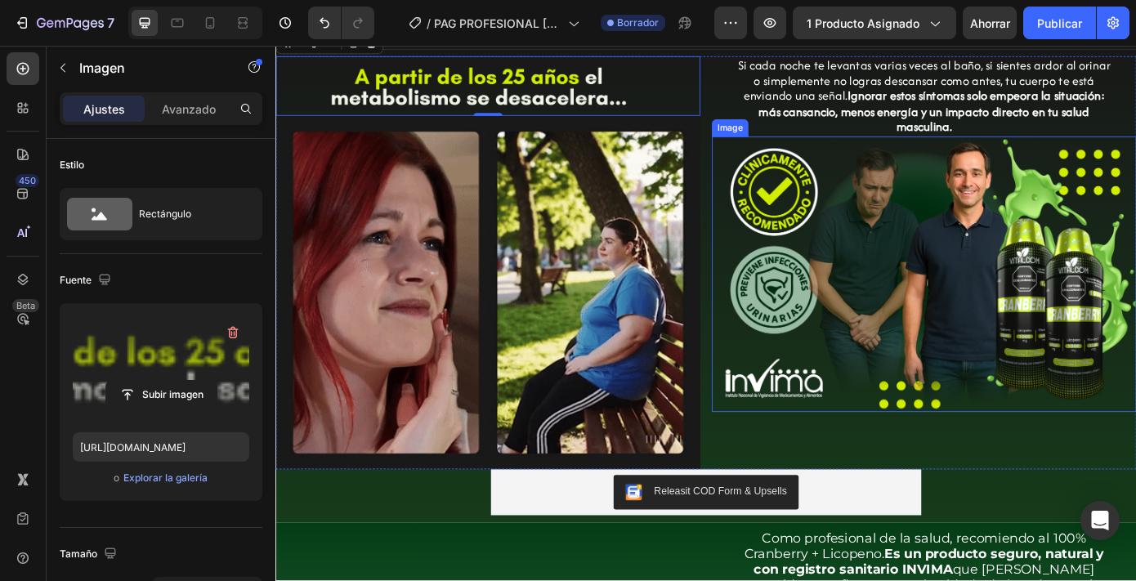
click at [923, 370] on img at bounding box center [1015, 307] width 484 height 314
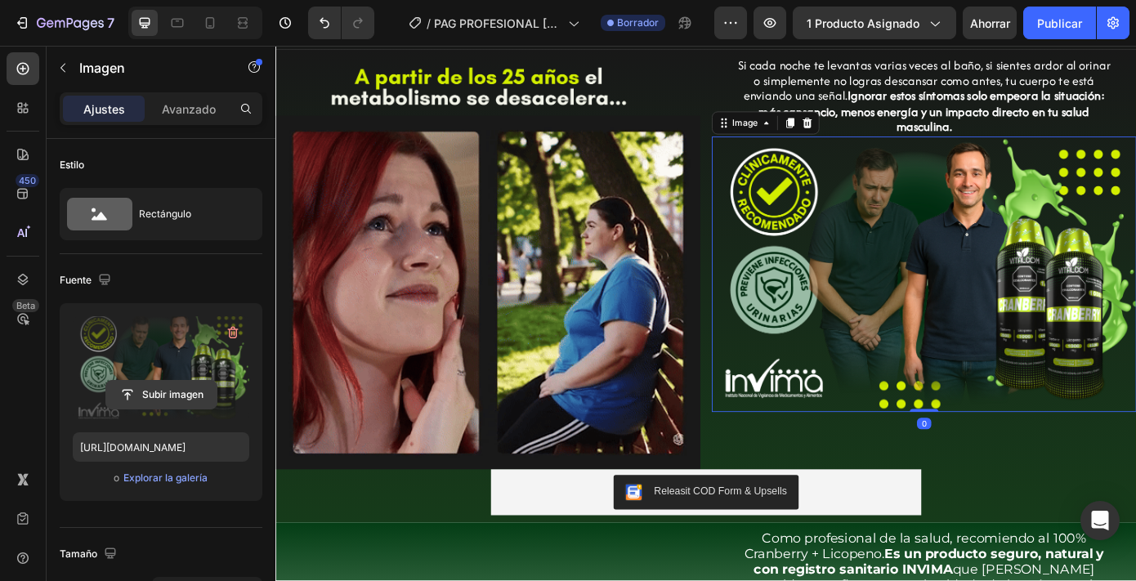
click at [140, 397] on input "file" at bounding box center [161, 395] width 110 height 28
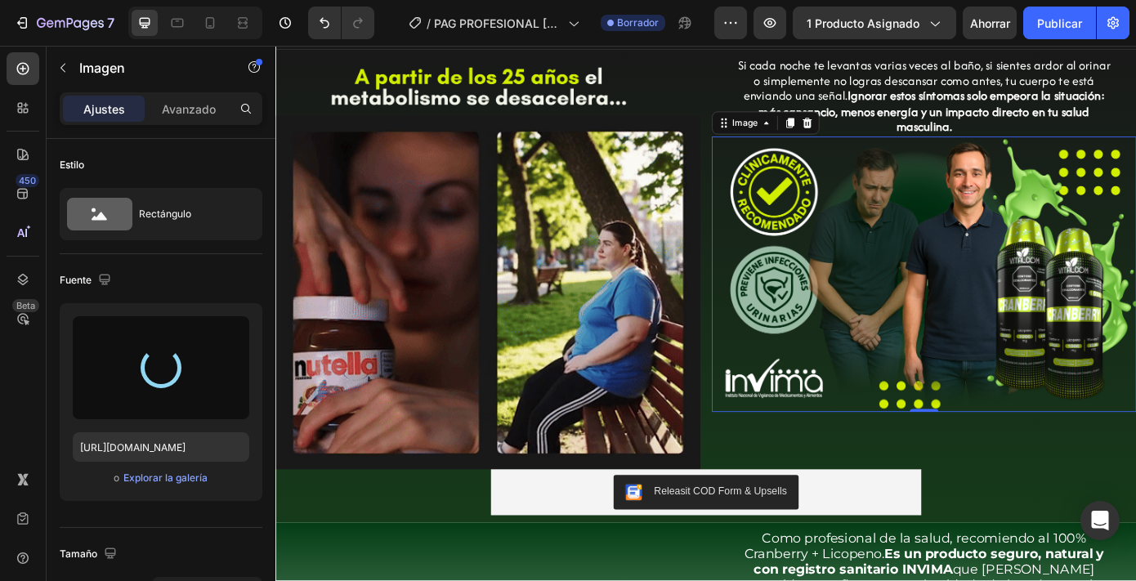
type input "[URL][DOMAIN_NAME]"
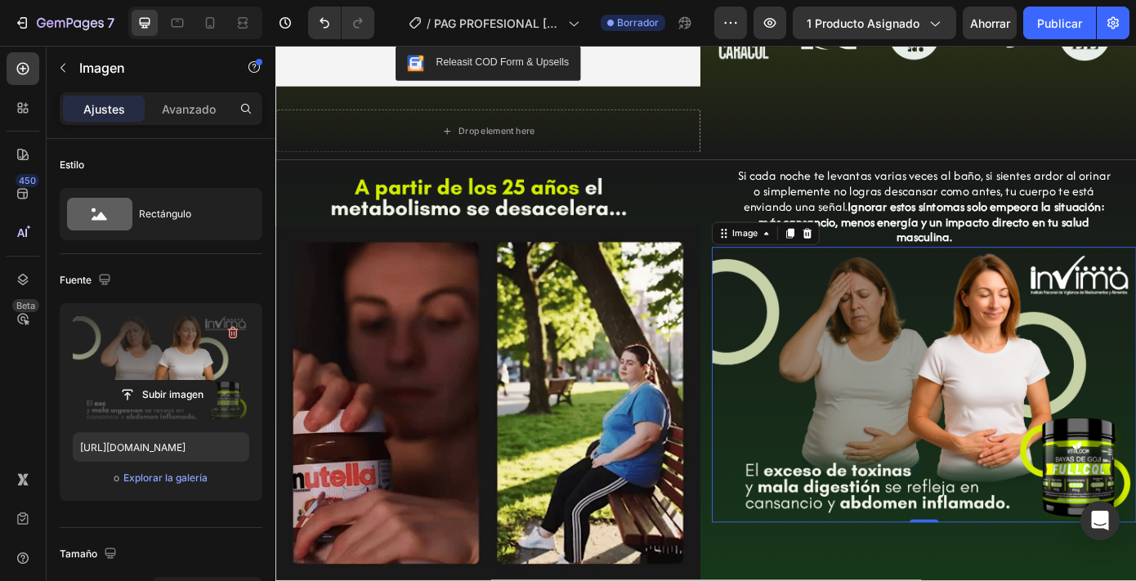
scroll to position [576, 0]
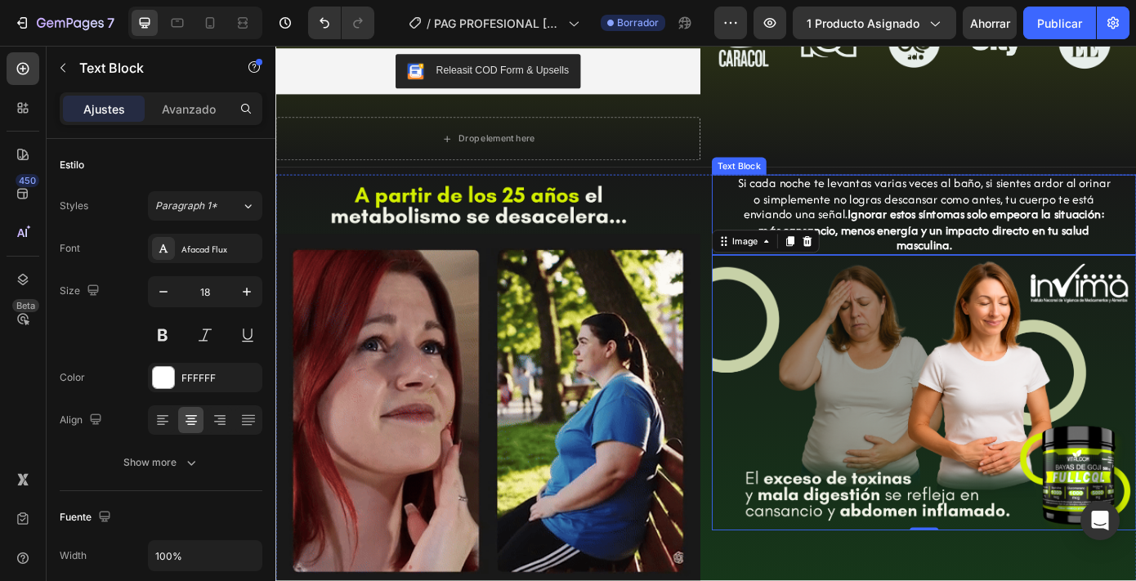
click at [921, 244] on strong "Ignorar estos síntomas solo empeora la situación: más cansancio, menos energía …" at bounding box center [1023, 255] width 395 height 55
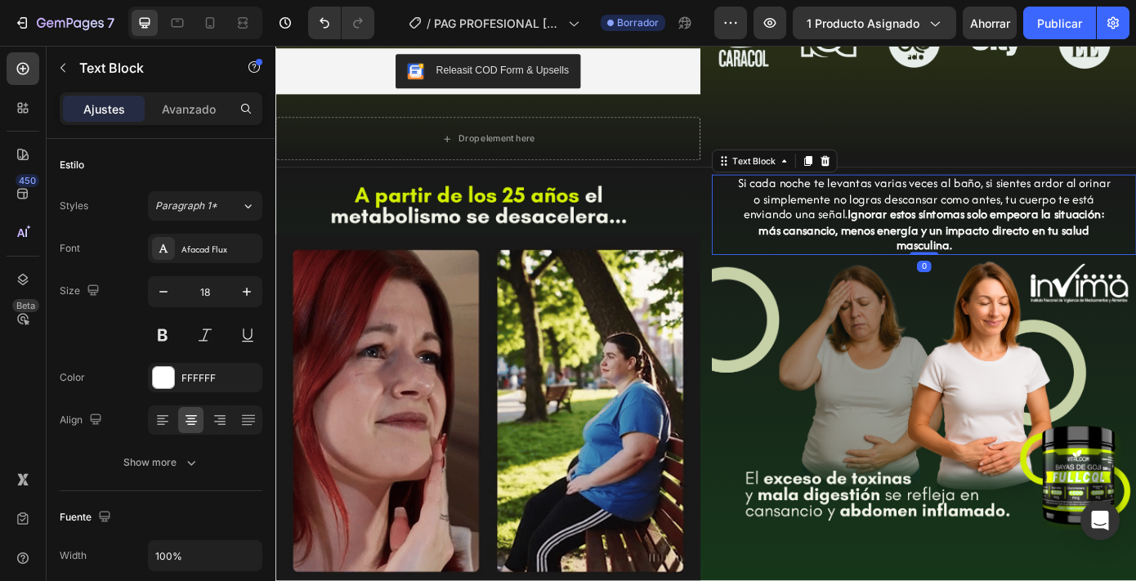
click at [921, 244] on strong "Ignorar estos síntomas solo empeora la situación: más cansancio, menos energía …" at bounding box center [1023, 255] width 395 height 55
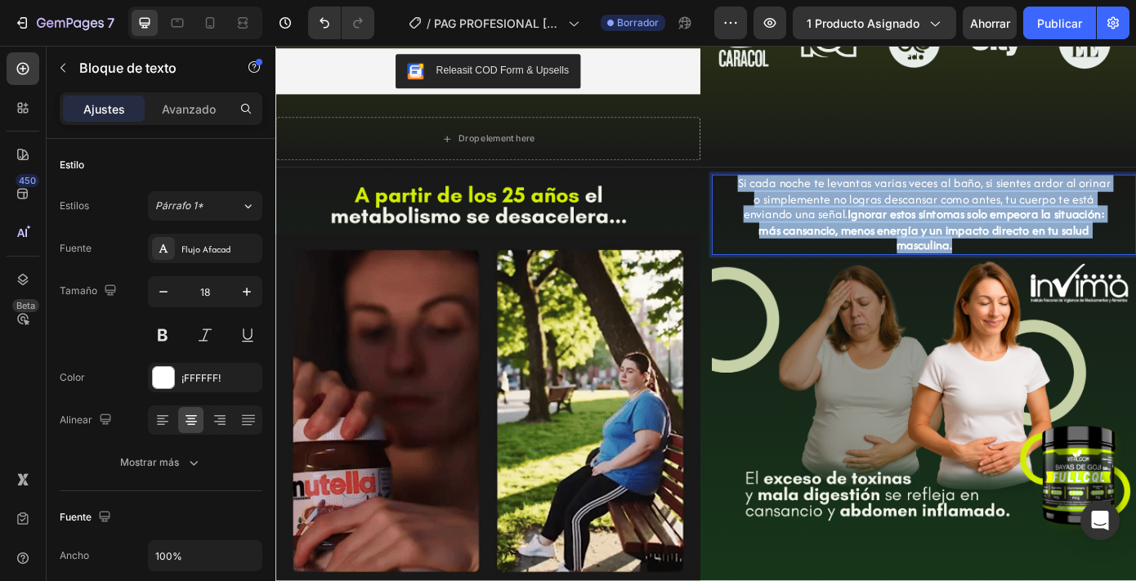
click at [921, 244] on strong "Ignorar estos síntomas solo empeora la situación: más cansancio, menos energía …" at bounding box center [1023, 255] width 395 height 55
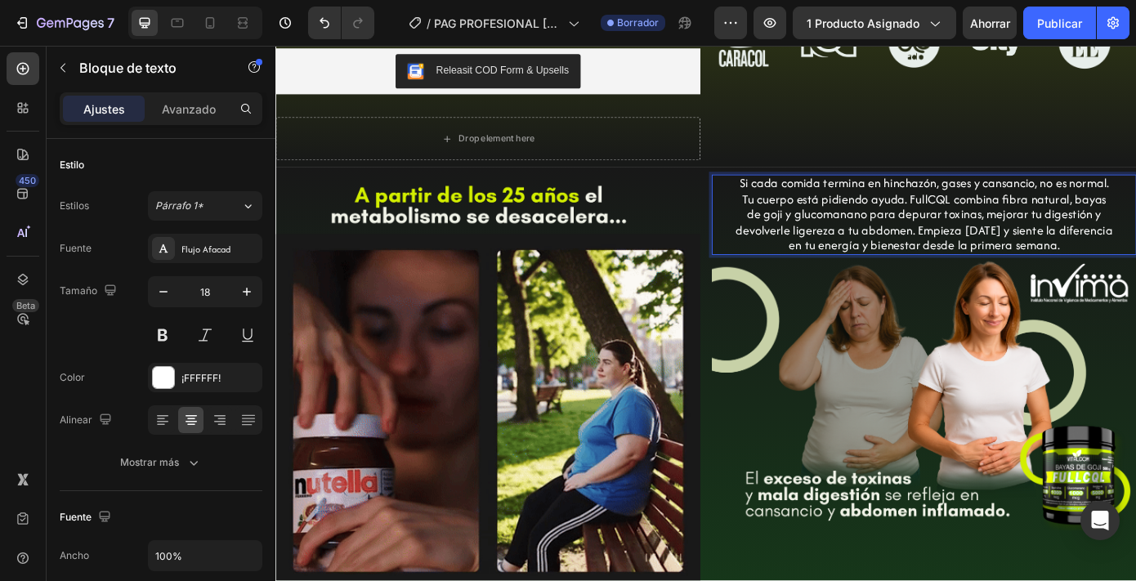
click at [921, 244] on p "Si cada comida termina en hinchazón, gases y cansancio, no es normal. Tu cuerpo…" at bounding box center [1015, 239] width 432 height 88
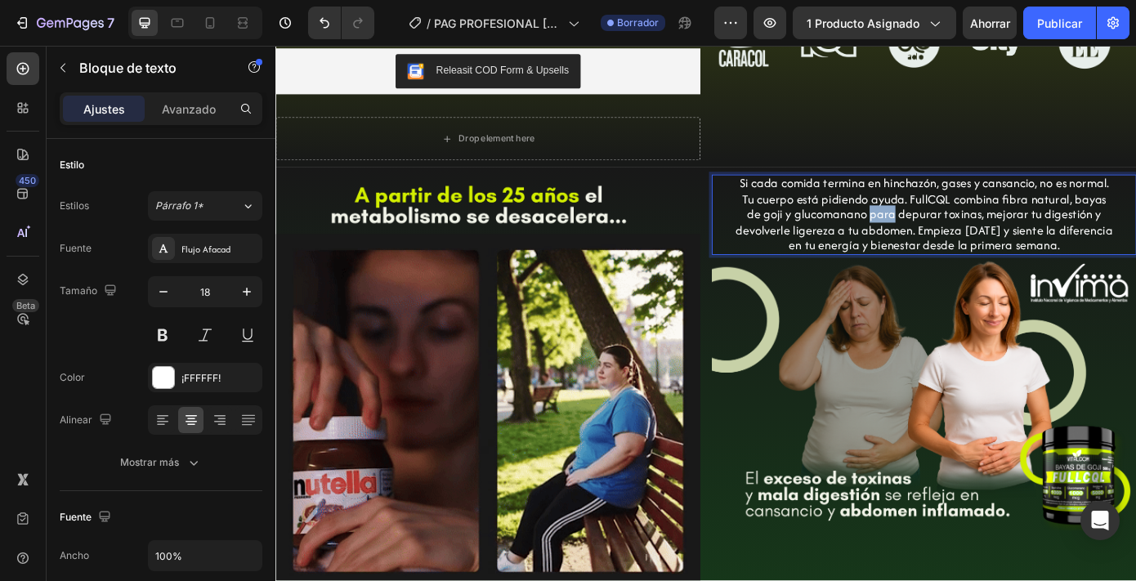
click at [921, 244] on p "Si cada comida termina en hinchazón, gases y cansancio, no es normal. Tu cuerpo…" at bounding box center [1015, 239] width 432 height 88
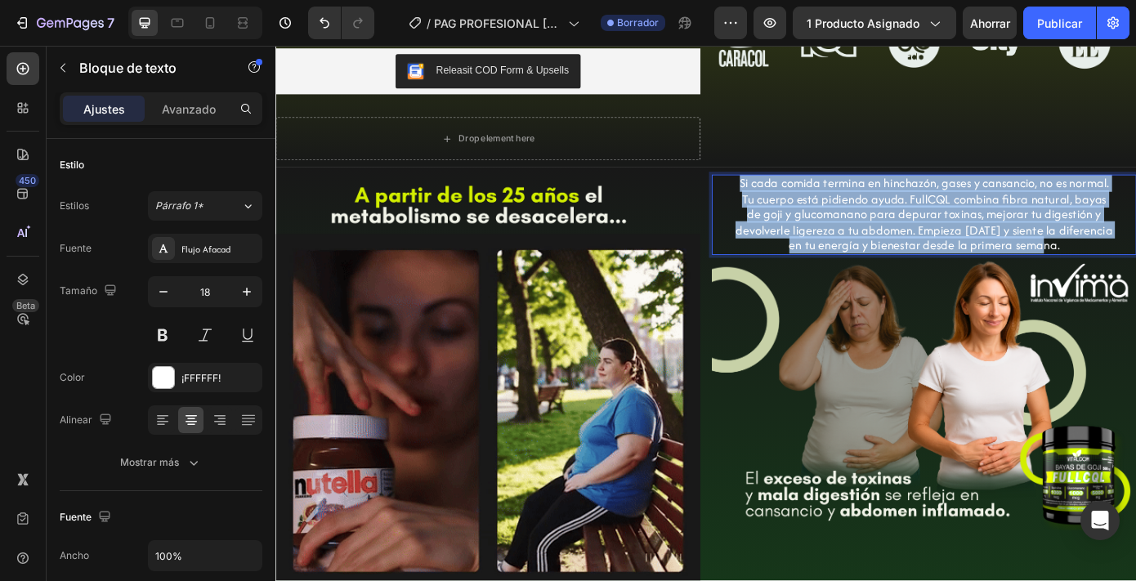
click at [921, 244] on p "Si cada comida termina en hinchazón, gases y cansancio, no es normal. Tu cuerpo…" at bounding box center [1015, 239] width 432 height 88
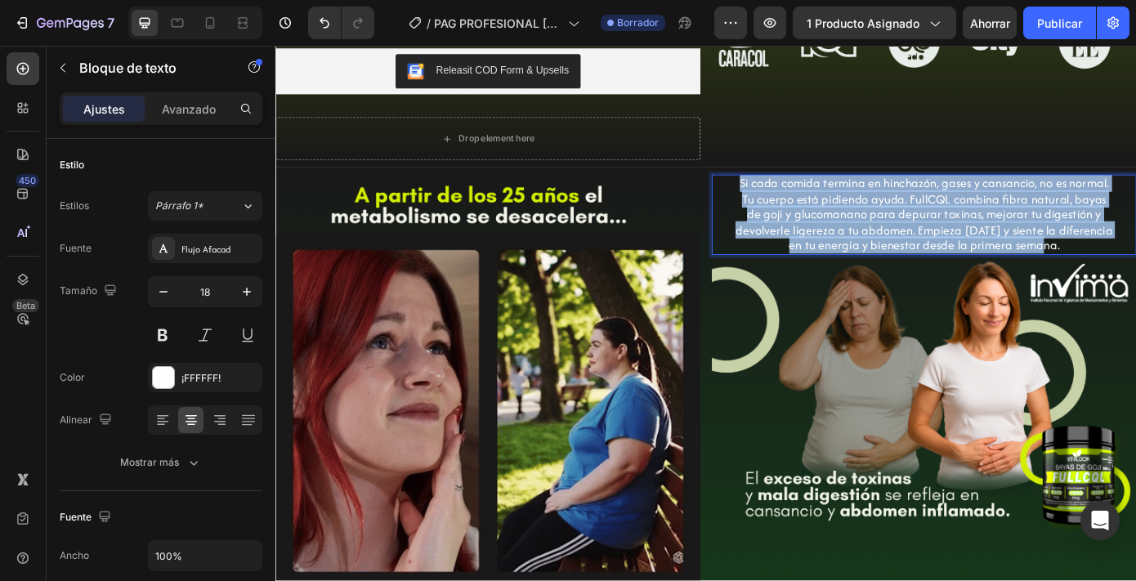
click at [921, 244] on p "Si cada comida termina en hinchazón, gases y cansancio, no es normal. Tu cuerpo…" at bounding box center [1015, 239] width 432 height 88
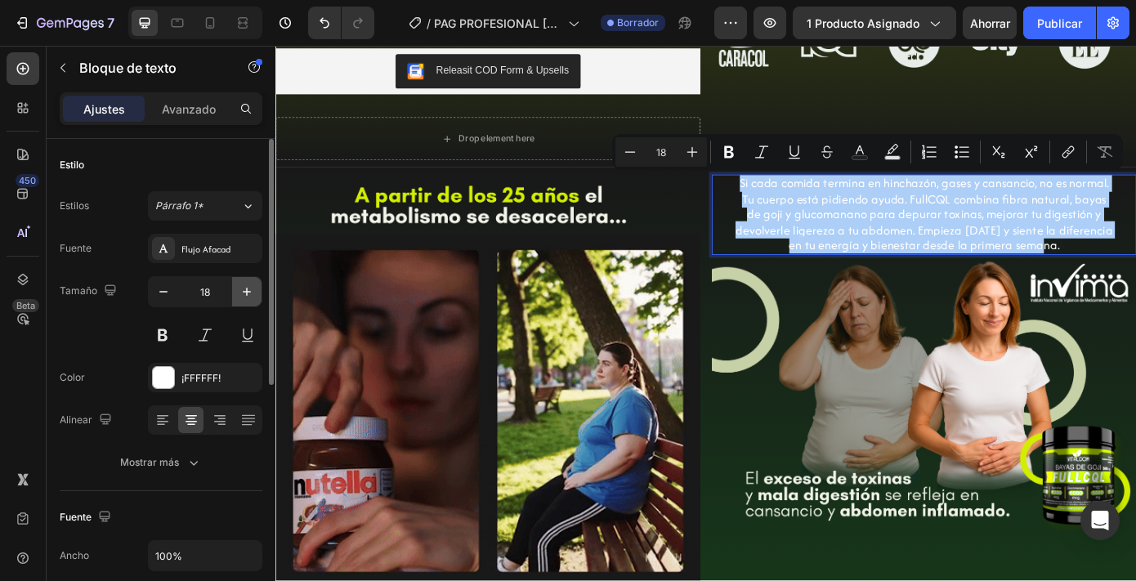
click at [245, 297] on icon "button" at bounding box center [247, 292] width 16 height 16
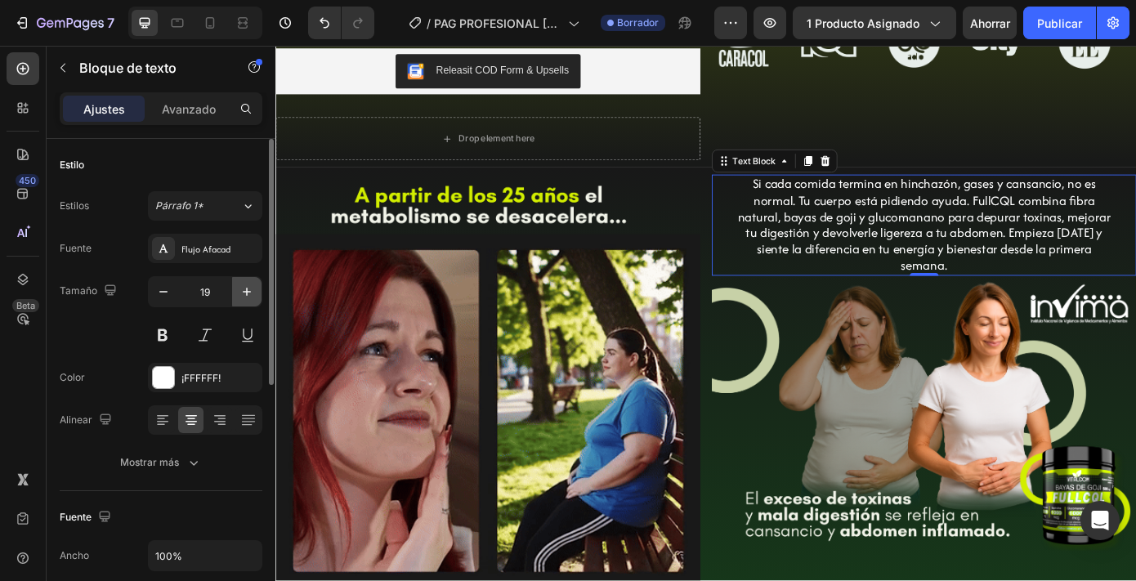
click at [245, 297] on icon "button" at bounding box center [247, 292] width 16 height 16
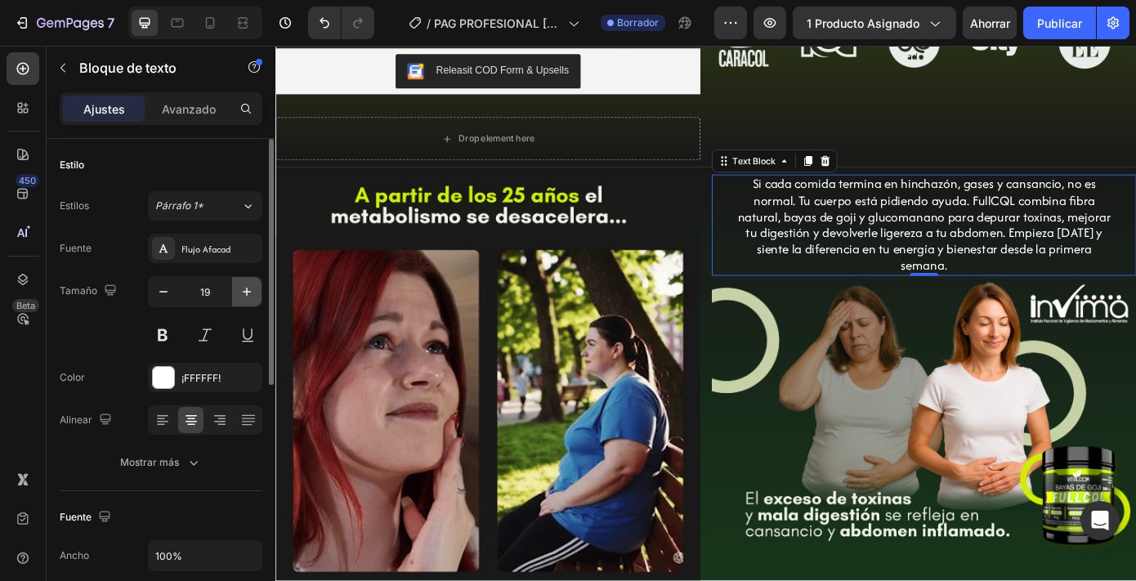
type input "20"
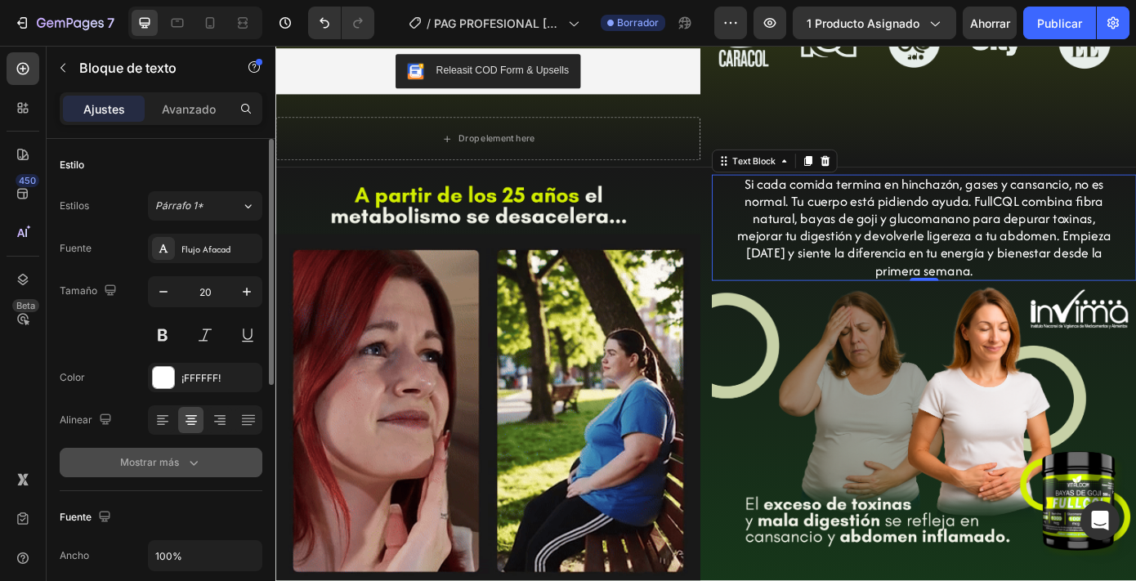
click at [176, 465] on font "Mostrar más" at bounding box center [149, 462] width 59 height 12
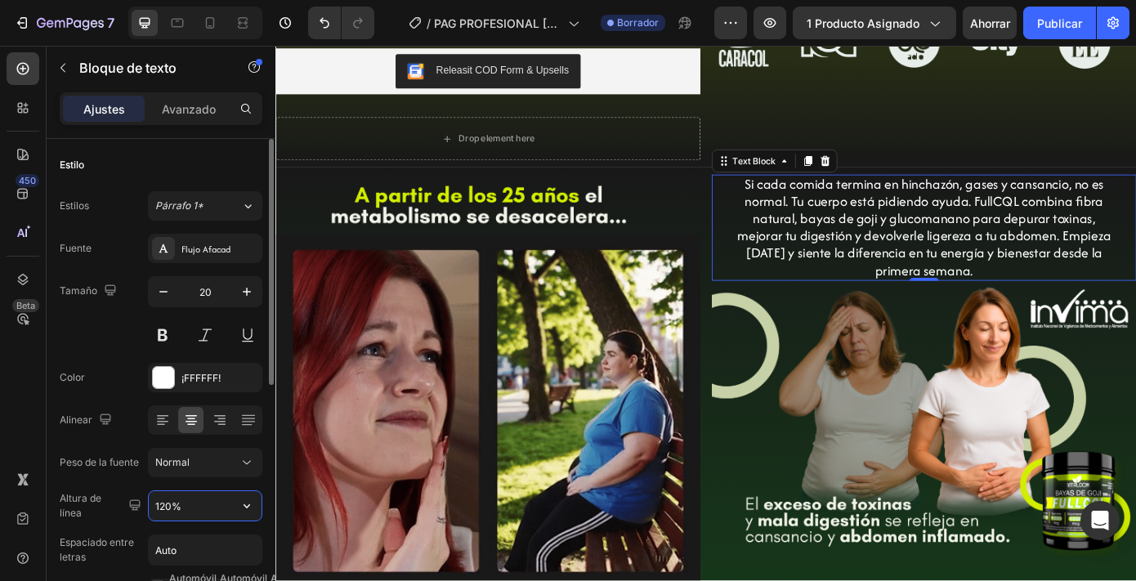
click at [165, 508] on input "120%" at bounding box center [205, 505] width 113 height 29
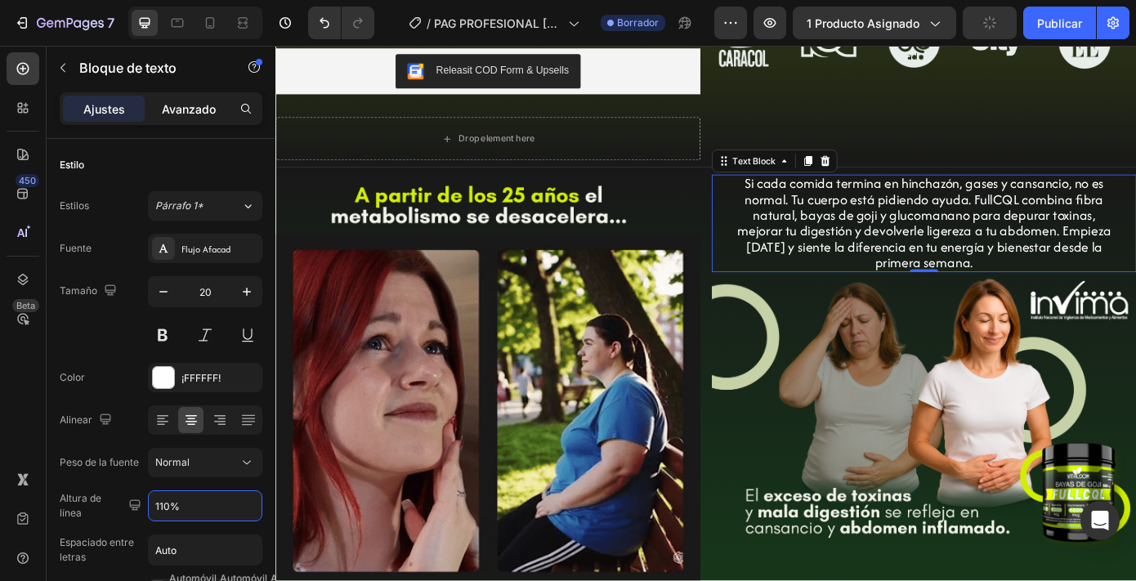
type input "110%"
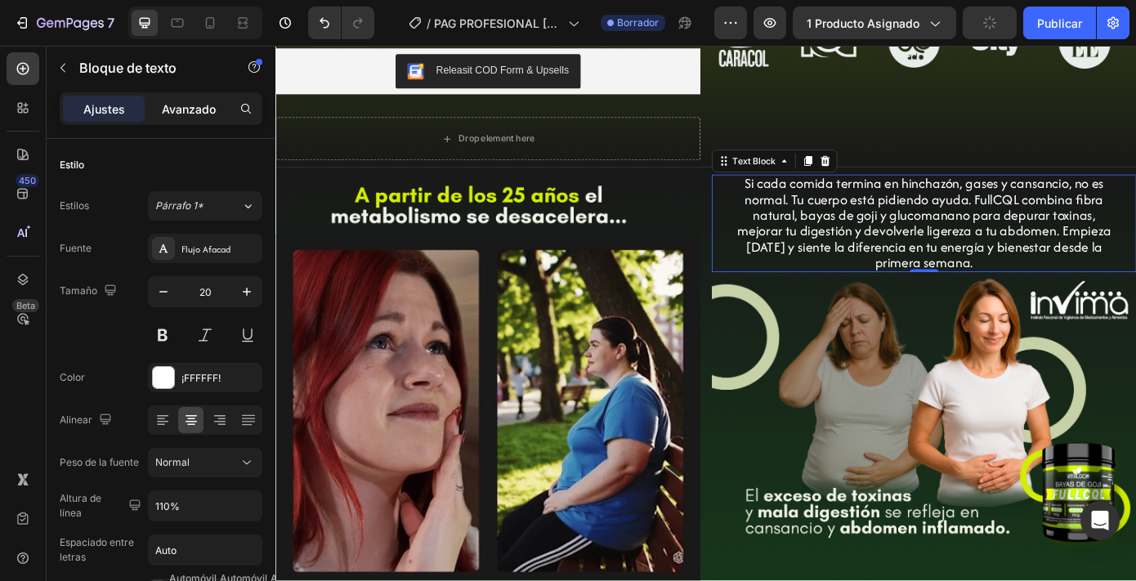
click at [197, 98] on div "Avanzado" at bounding box center [189, 109] width 82 height 26
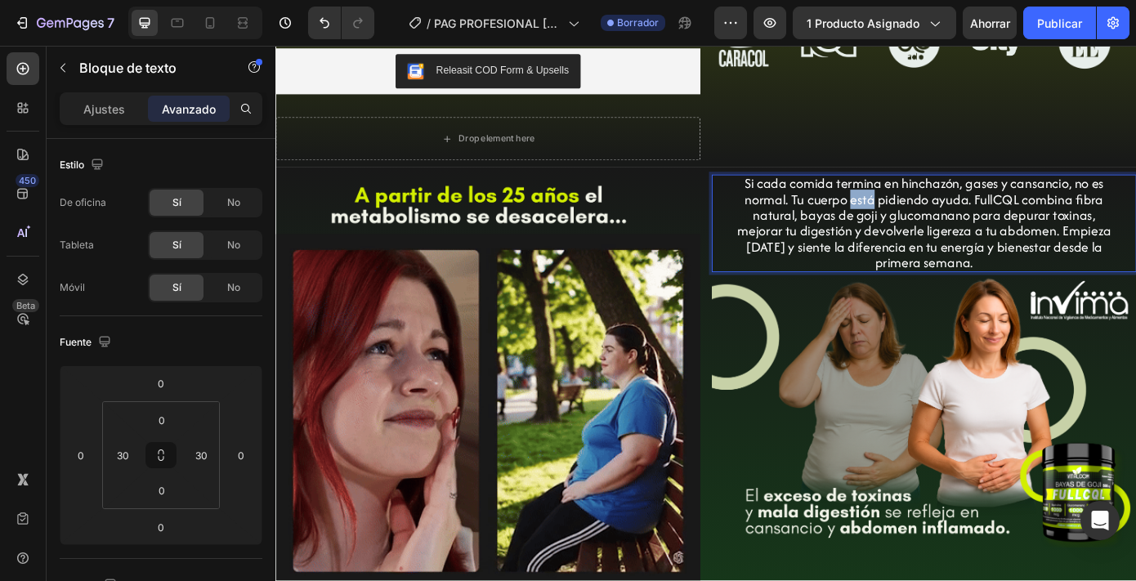
click at [938, 222] on p "Si cada comida termina en hinchazón, gases y cansancio, no es normal. Tu cuerpo…" at bounding box center [1015, 249] width 432 height 108
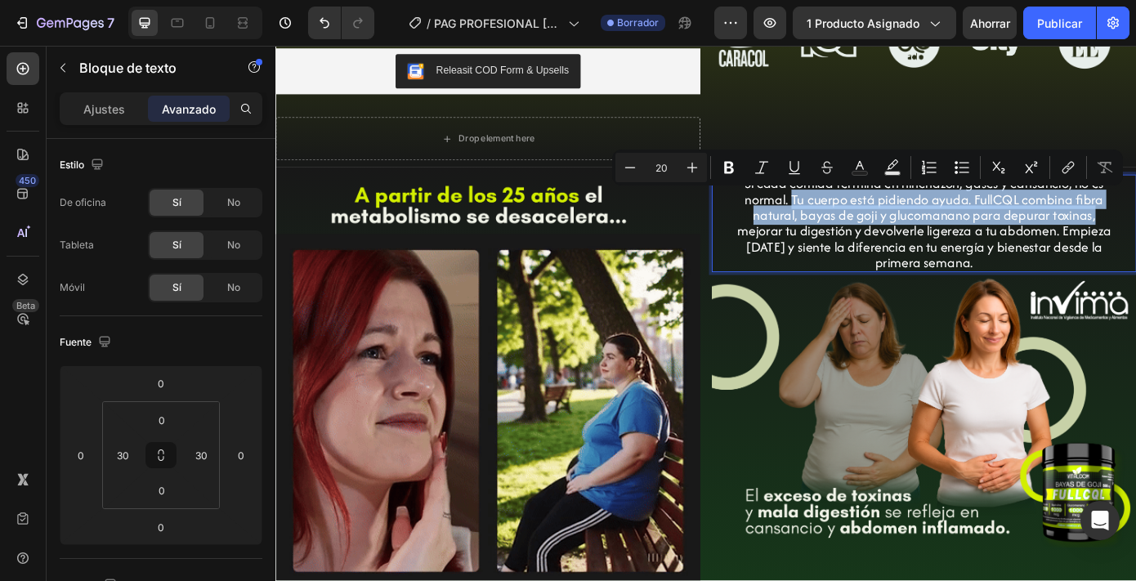
drag, startPoint x: 864, startPoint y: 222, endPoint x: 1215, endPoint y: 235, distance: 350.9
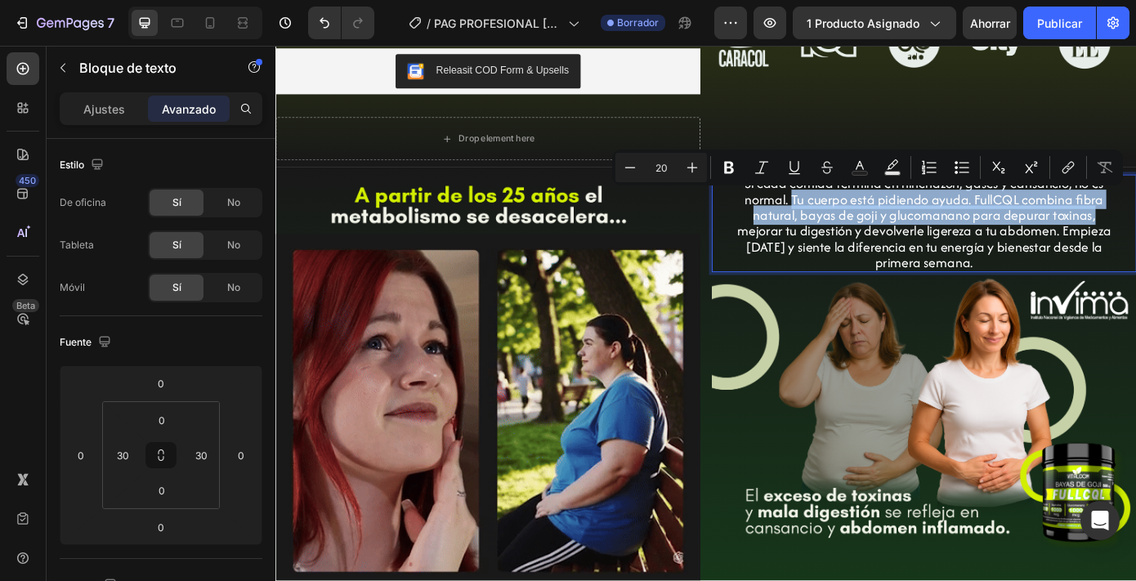
click at [1135, 235] on p "Si cada comida termina en hinchazón, gases y cansancio, no es normal. Tu cuerpo…" at bounding box center [1015, 249] width 432 height 108
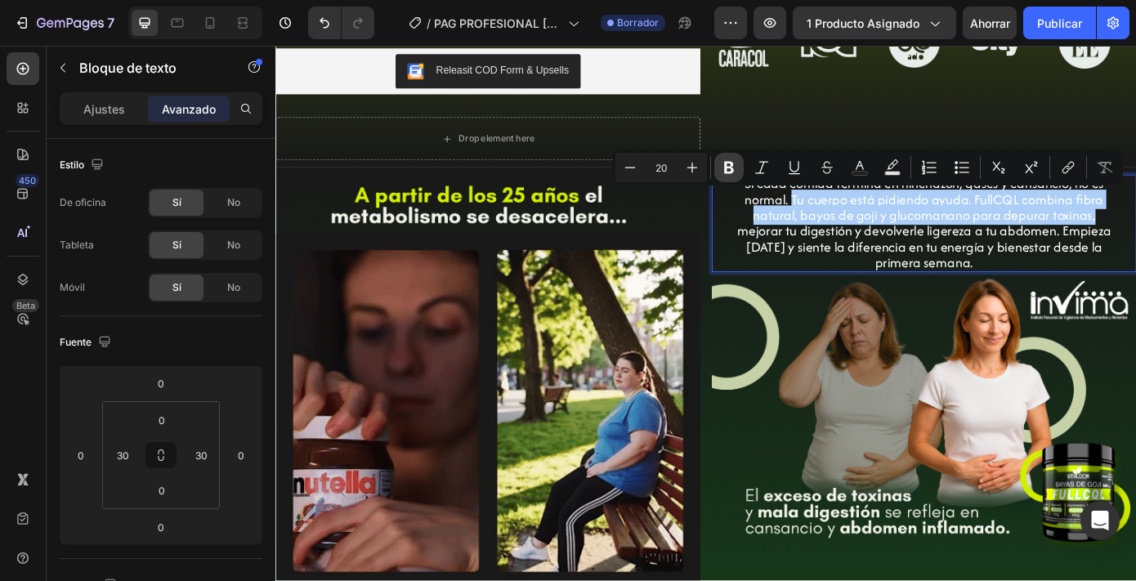
click at [721, 170] on icon "Editor contextual toolbar" at bounding box center [729, 167] width 16 height 16
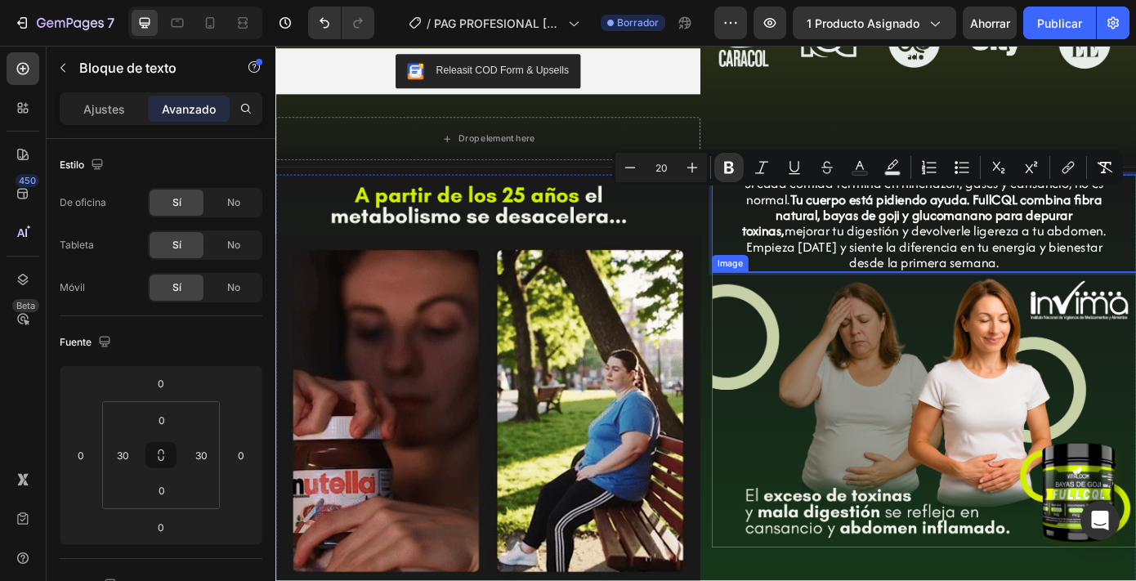
click at [883, 459] on img at bounding box center [1015, 461] width 484 height 314
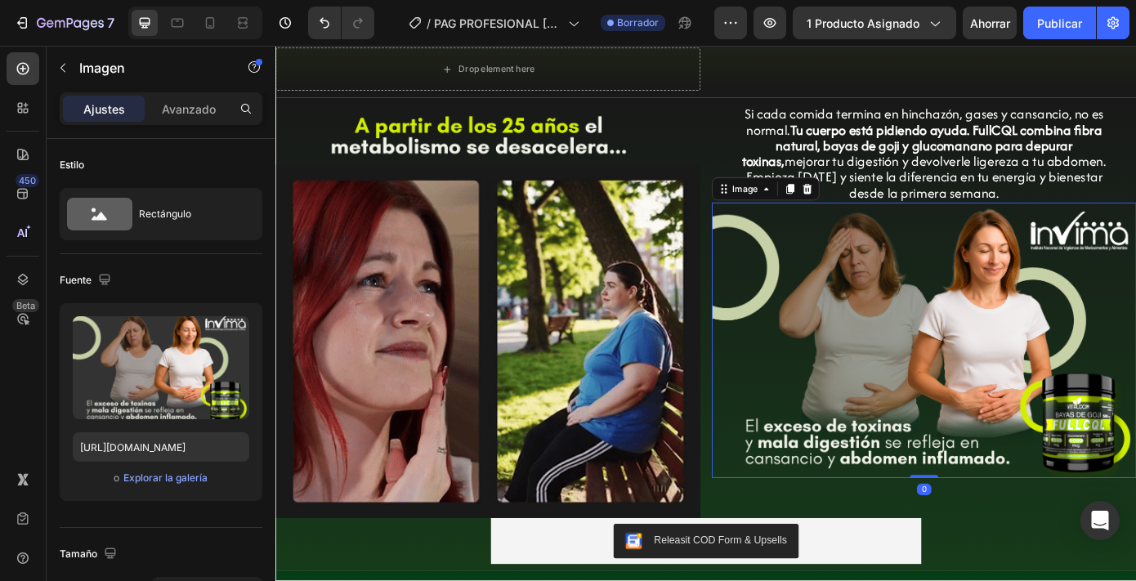
scroll to position [686, 0]
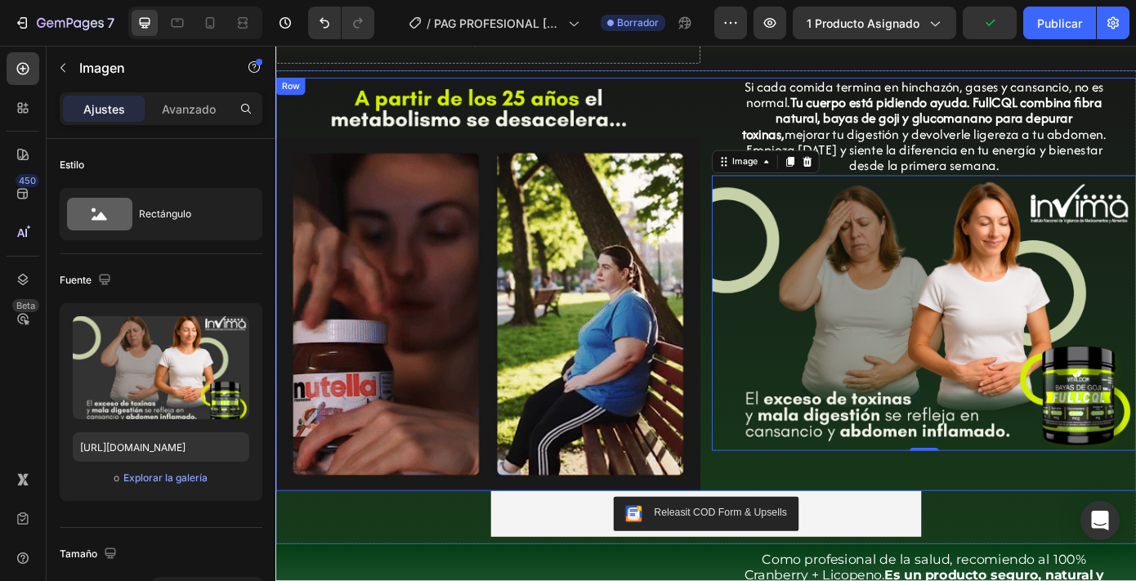
click at [867, 532] on div "Si cada comida termina en hinchazón, gases y cansancio, no es normal. Tu cuerpo…" at bounding box center [1015, 318] width 484 height 471
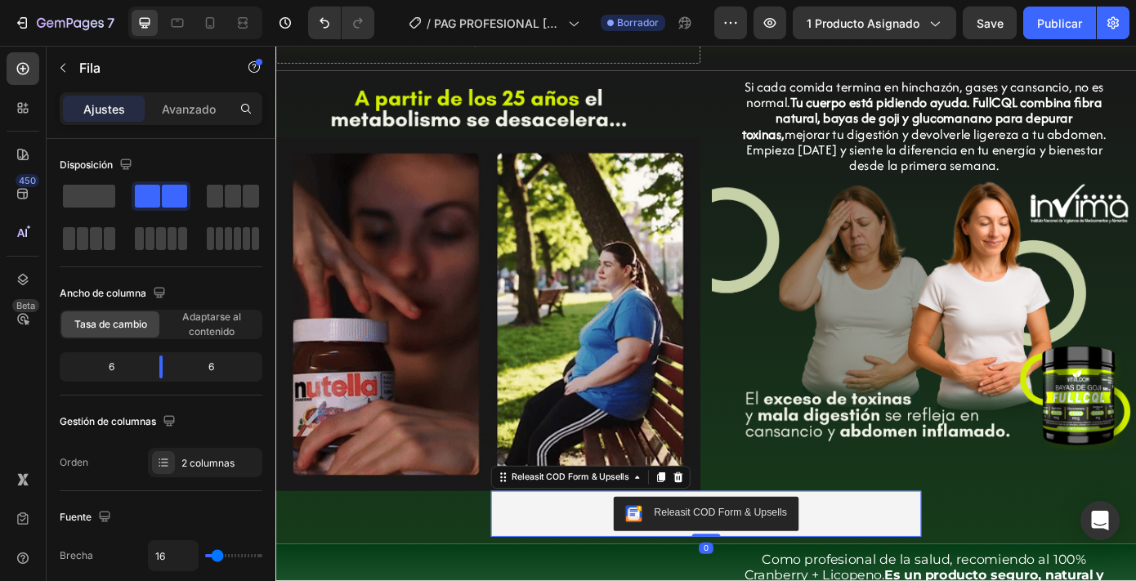
click at [906, 579] on div "Releasit COD Form & Upsells" at bounding box center [765, 579] width 477 height 39
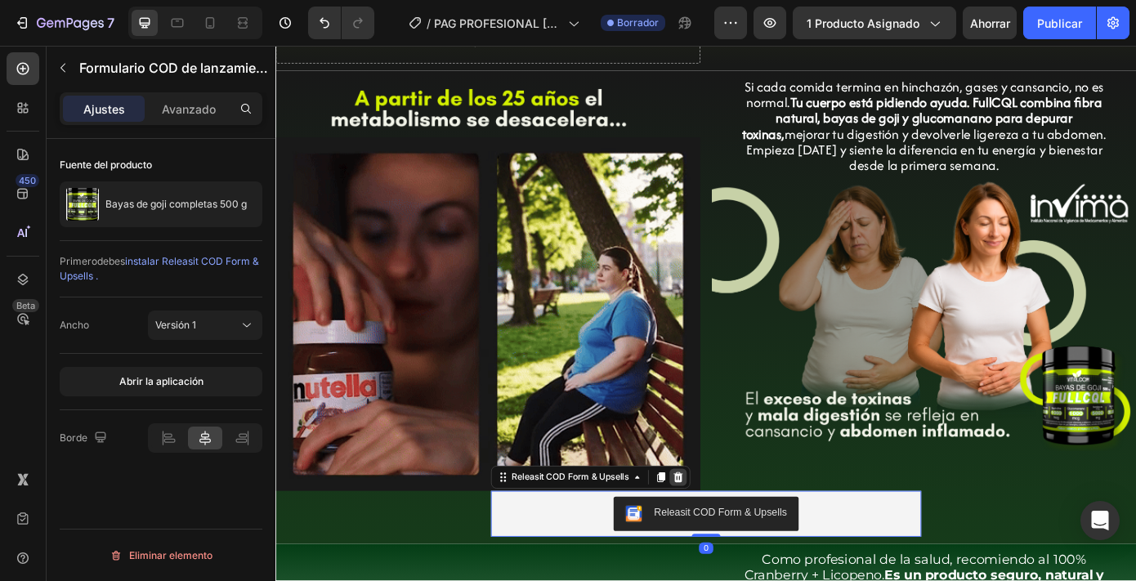
click at [729, 540] on icon at bounding box center [734, 537] width 13 height 13
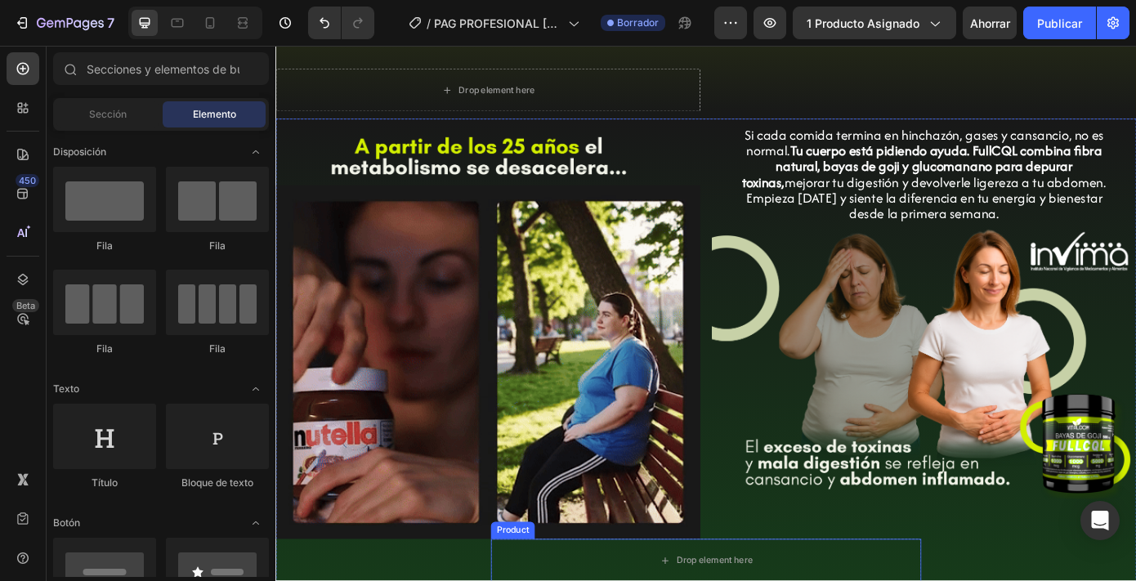
scroll to position [630, 0]
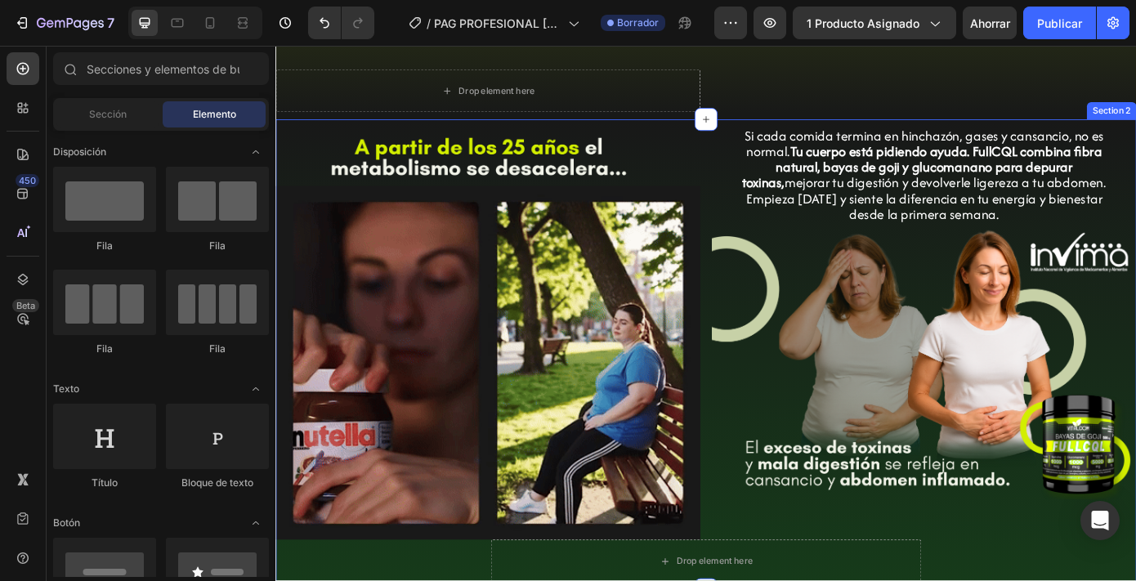
click at [383, 580] on div "Image Image Si cada comida termina en hinchazón, gases y cansancio, no es norma…" at bounding box center [765, 398] width 981 height 520
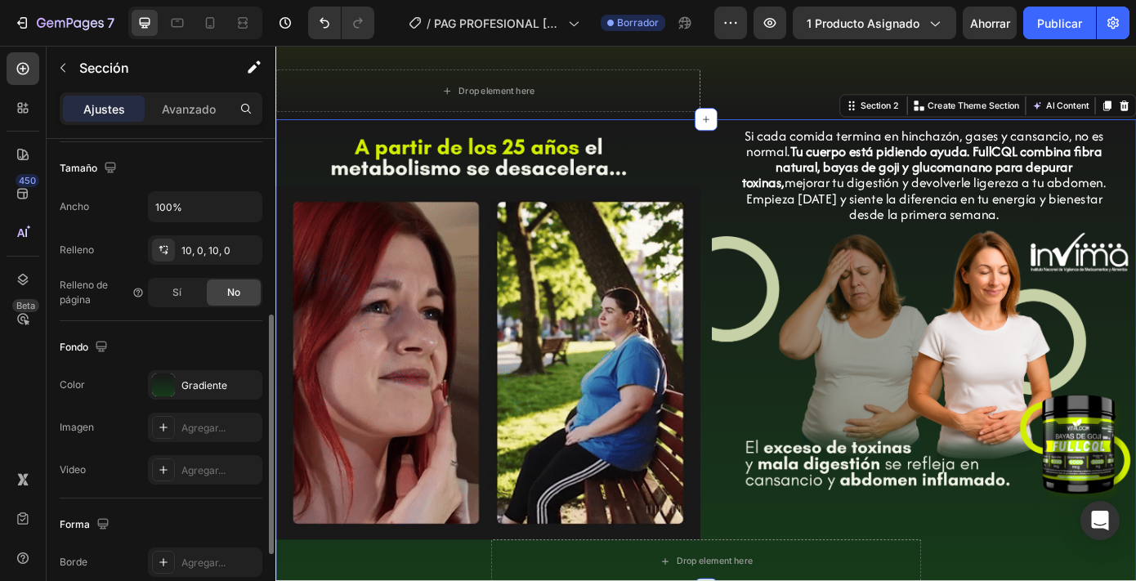
scroll to position [352, 0]
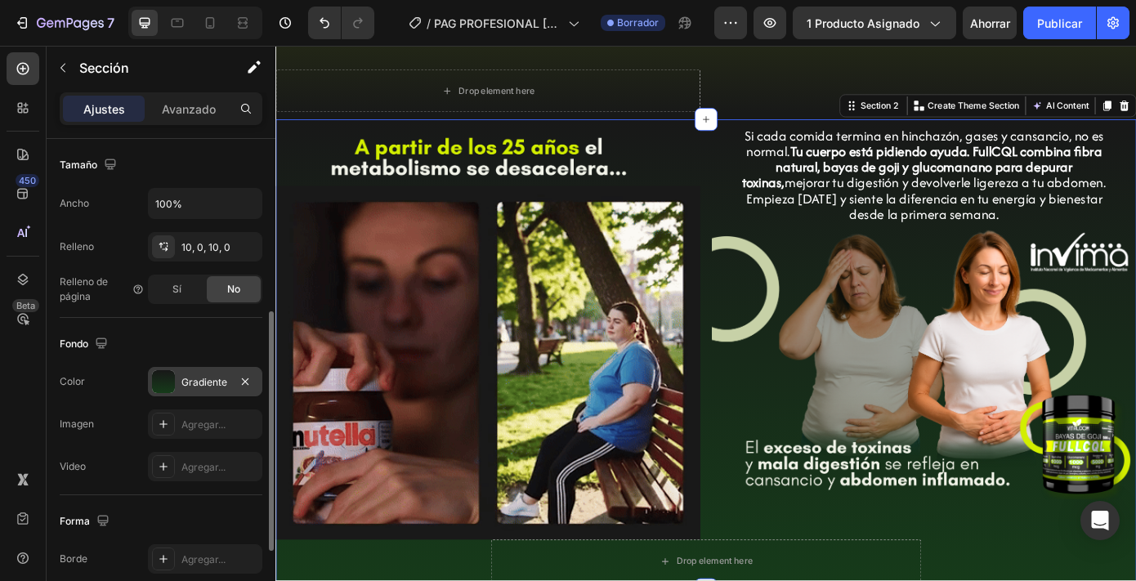
click at [204, 389] on div "Gradiente" at bounding box center [204, 382] width 47 height 15
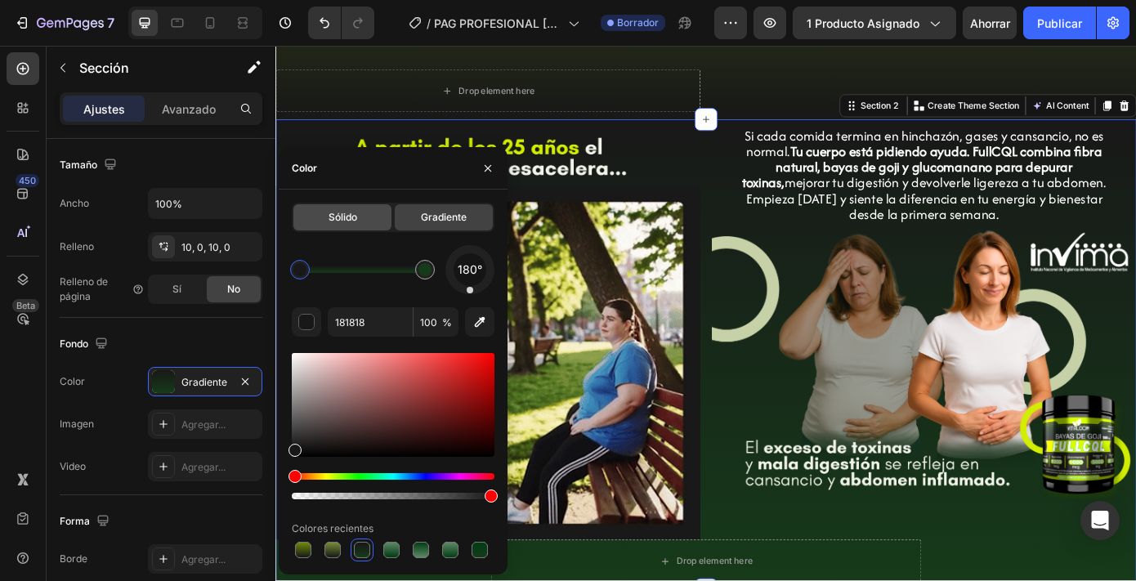
click at [348, 220] on font "Sólido" at bounding box center [343, 217] width 29 height 12
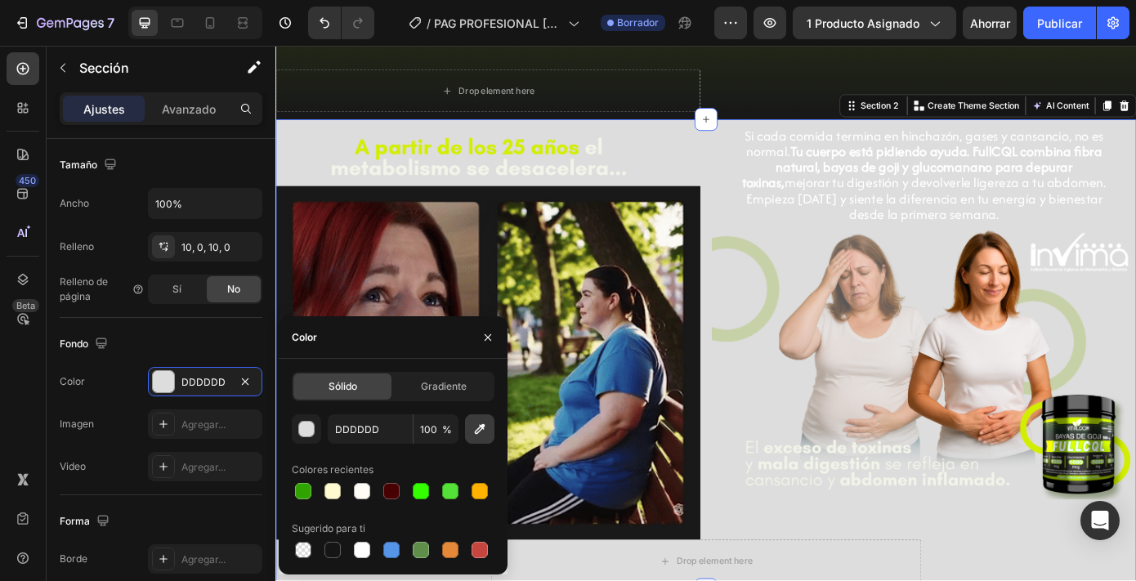
click at [484, 424] on icon "button" at bounding box center [480, 429] width 11 height 11
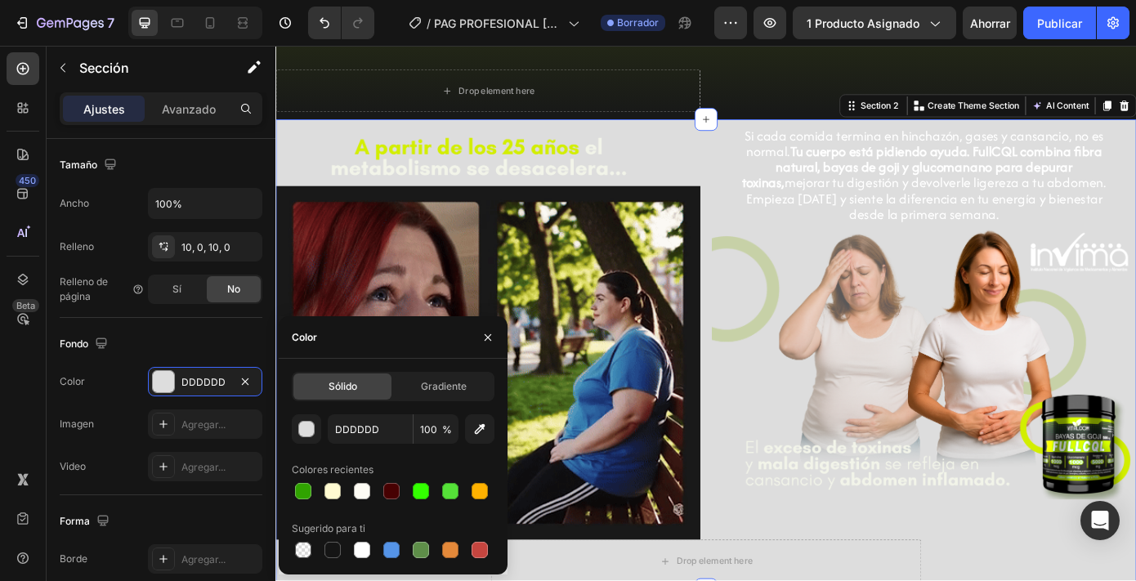
type input "181818"
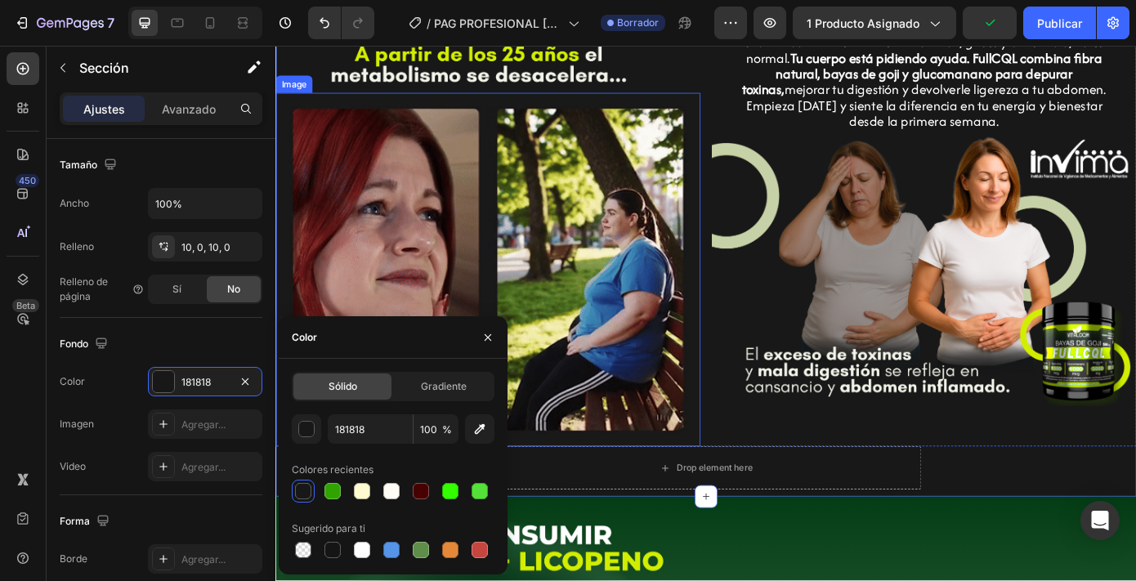
scroll to position [737, 0]
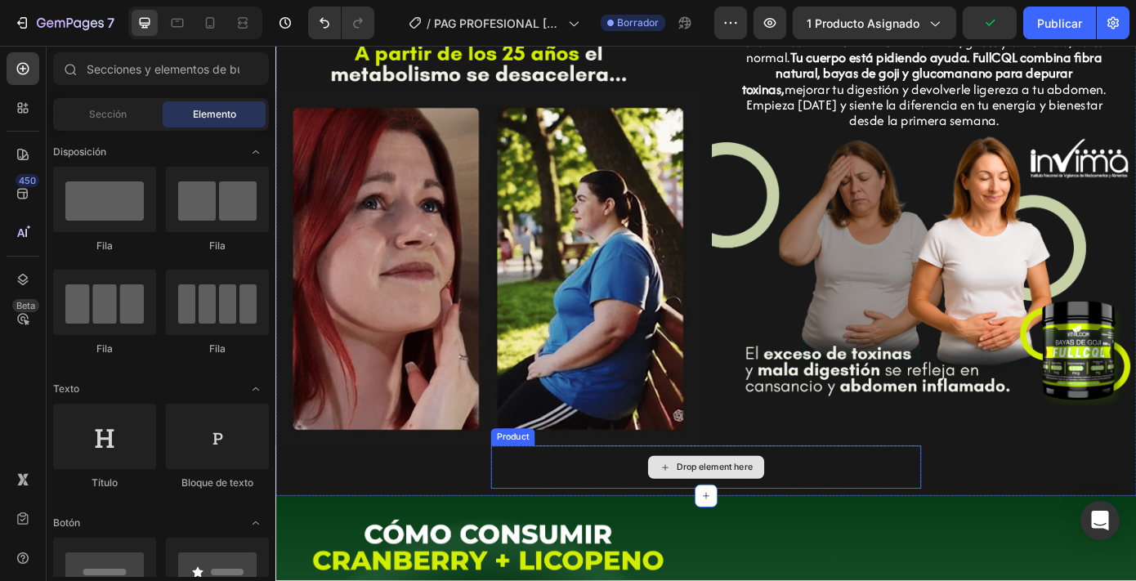
click at [735, 527] on div "Drop element here" at bounding box center [775, 526] width 87 height 13
click at [610, 515] on div "Drop element here" at bounding box center [766, 526] width 490 height 49
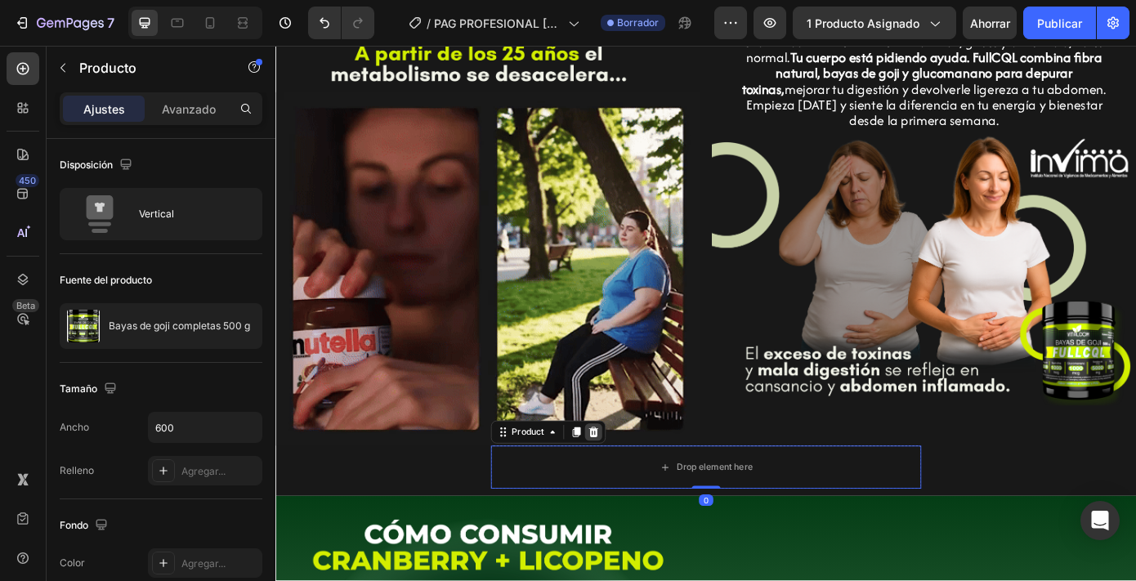
click at [638, 481] on icon at bounding box center [638, 486] width 11 height 11
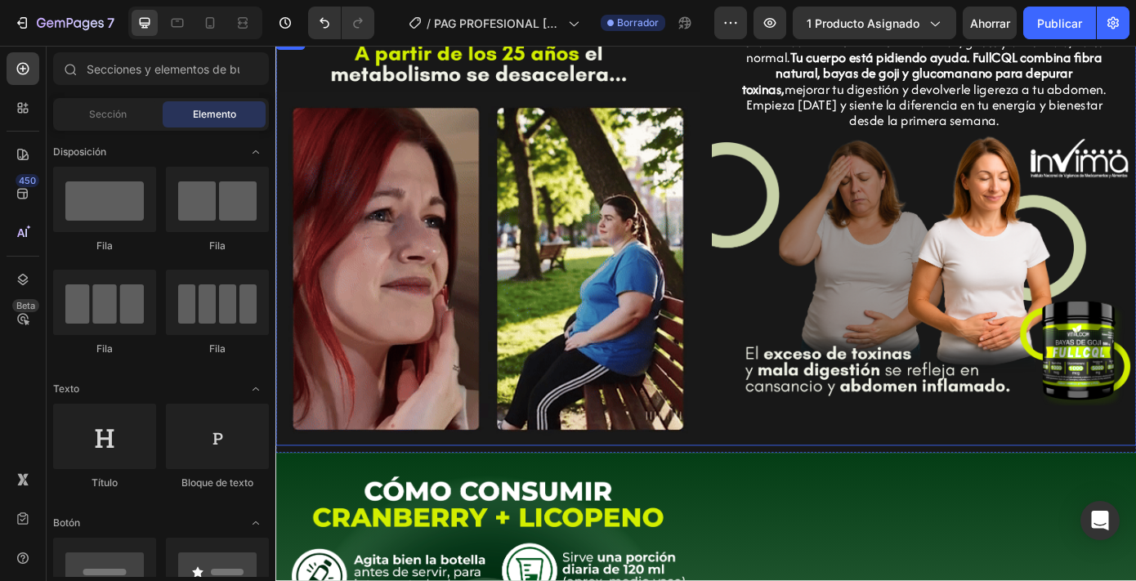
click at [801, 482] on div "Si cada comida termina en hinchazón, gases y cansancio, no es normal. Tu cuerpo…" at bounding box center [1015, 266] width 484 height 471
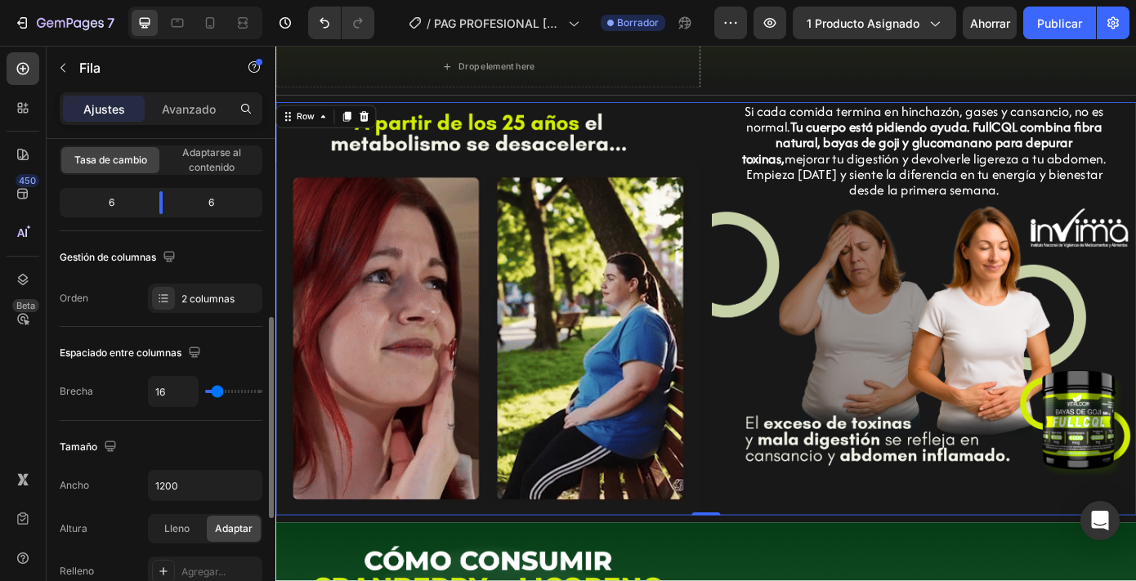
scroll to position [695, 0]
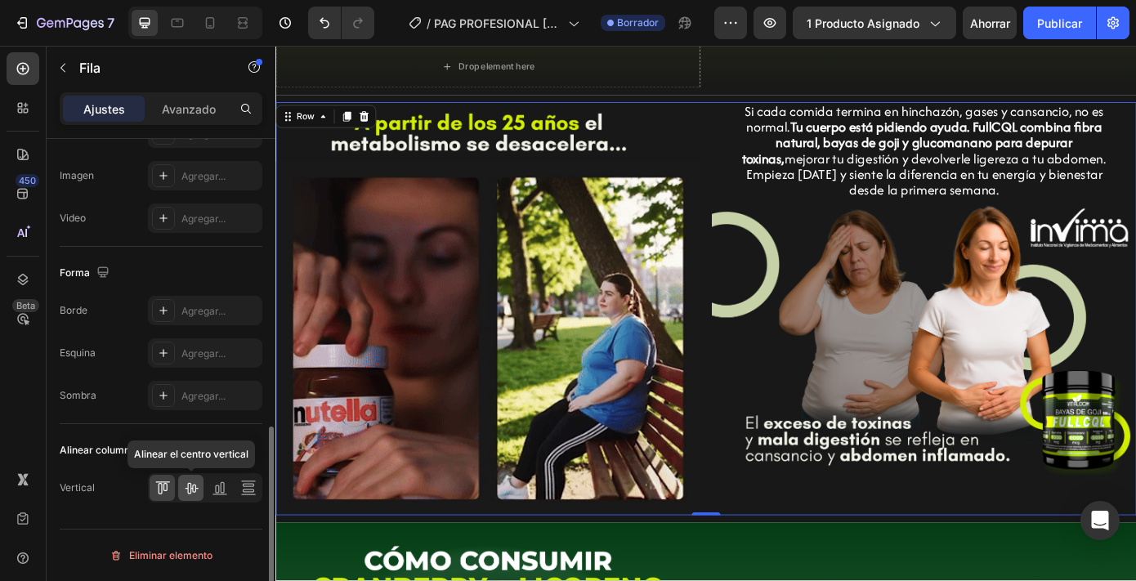
click at [194, 491] on icon at bounding box center [191, 488] width 16 height 16
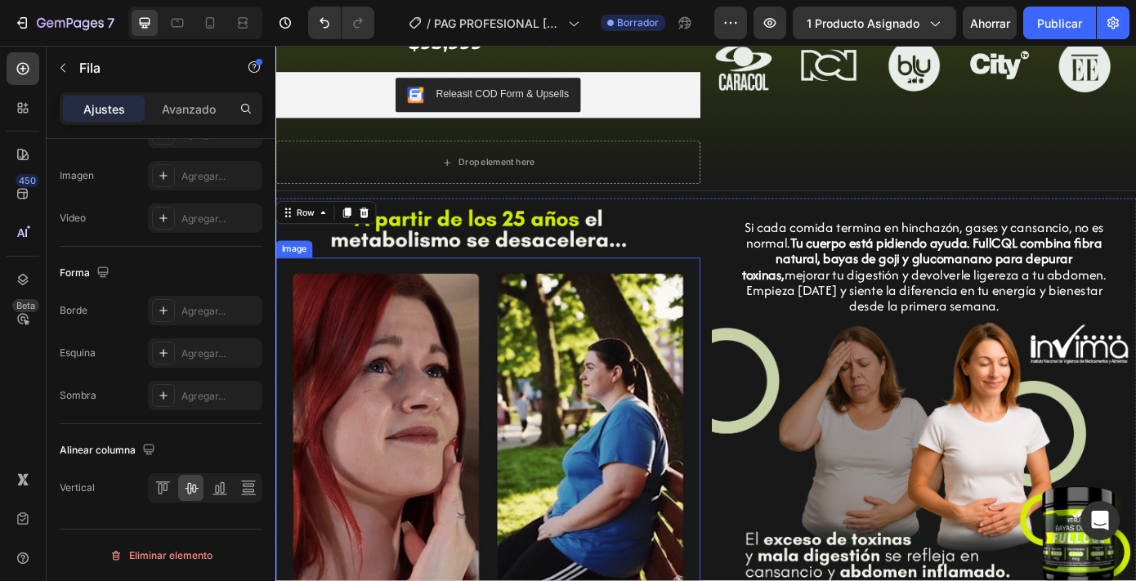
scroll to position [519, 0]
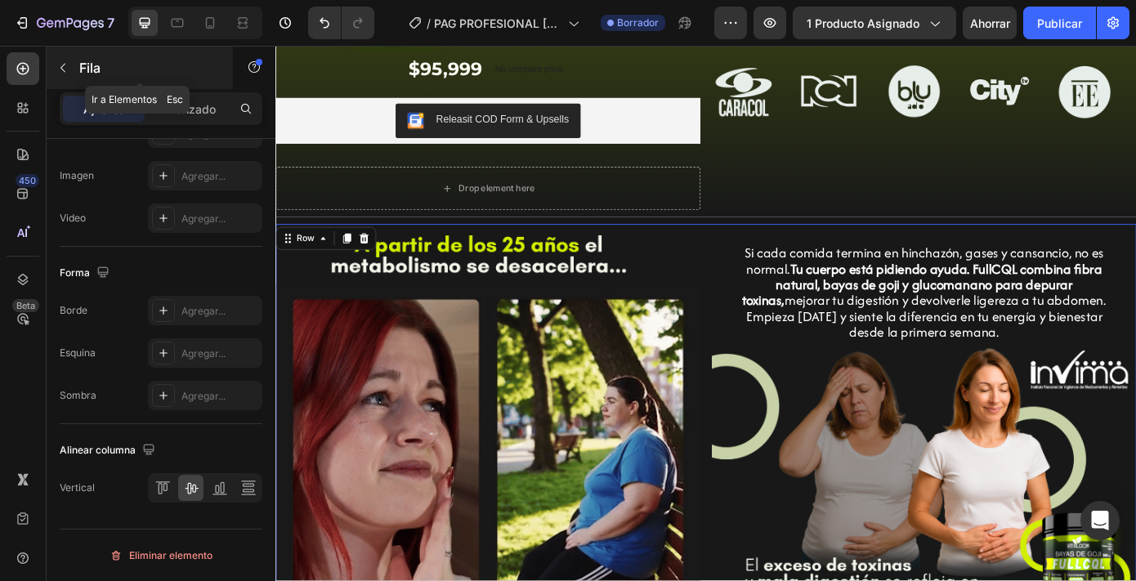
click at [89, 67] on font "Fila" at bounding box center [89, 68] width 21 height 16
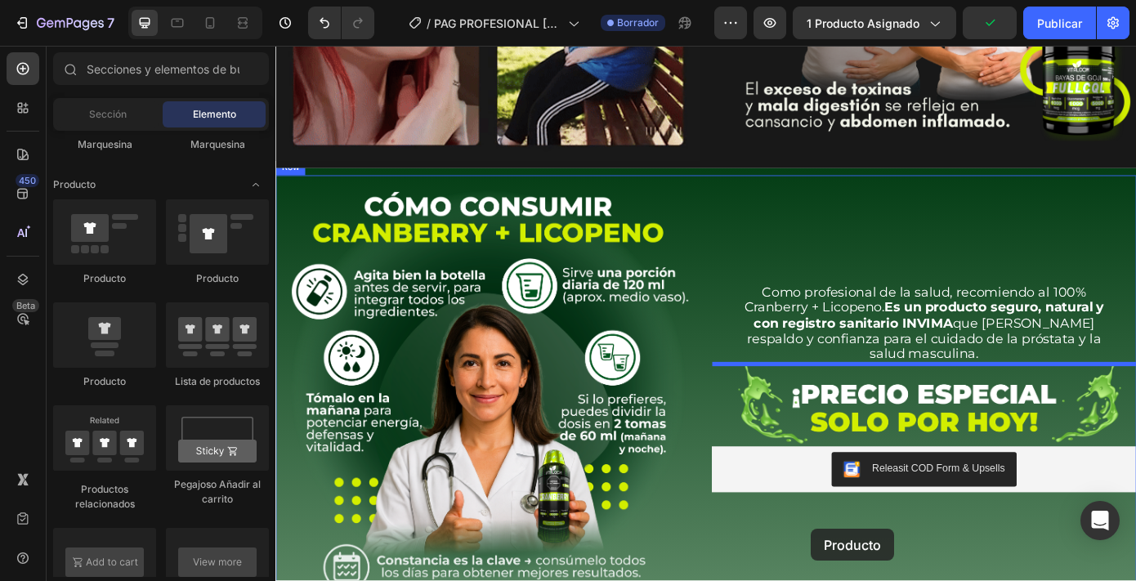
scroll to position [1070, 0]
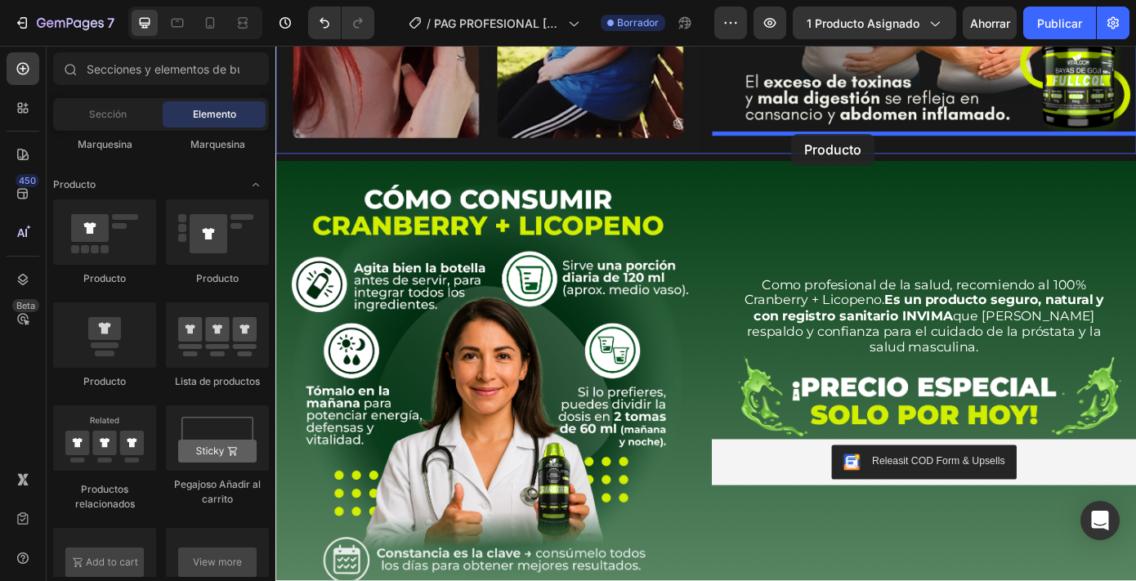
drag, startPoint x: 391, startPoint y: 378, endPoint x: 862, endPoint y: 146, distance: 525.4
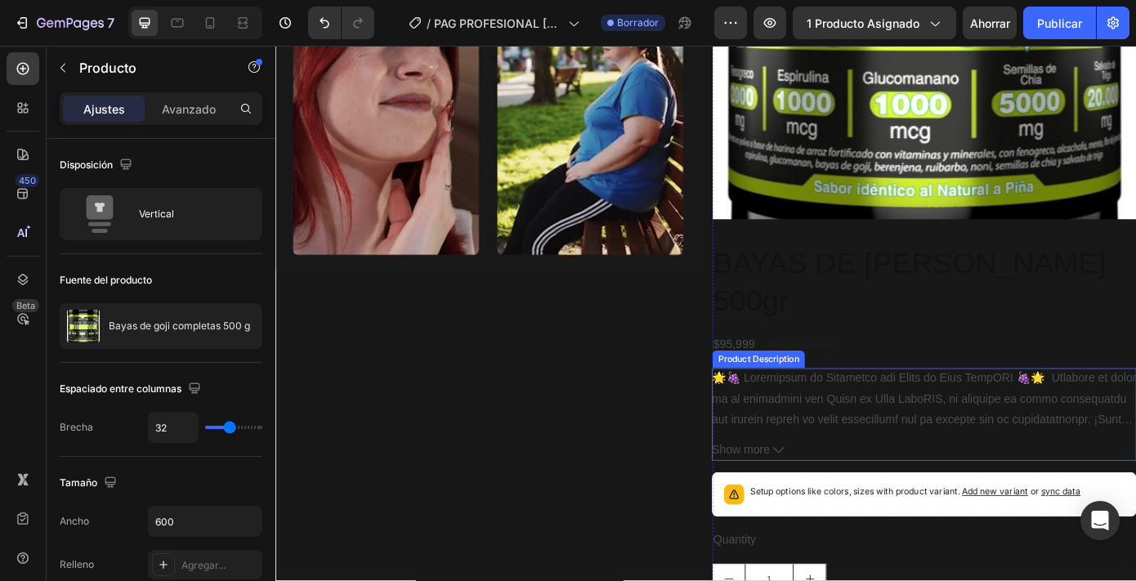
click at [871, 193] on img at bounding box center [1015, 2] width 484 height 484
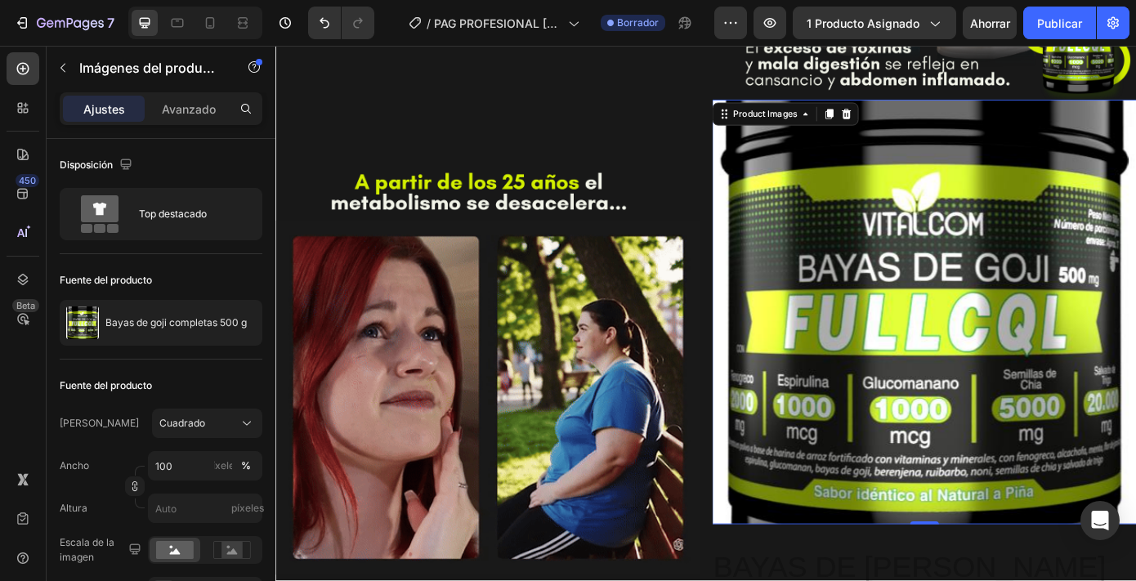
scroll to position [1036, 0]
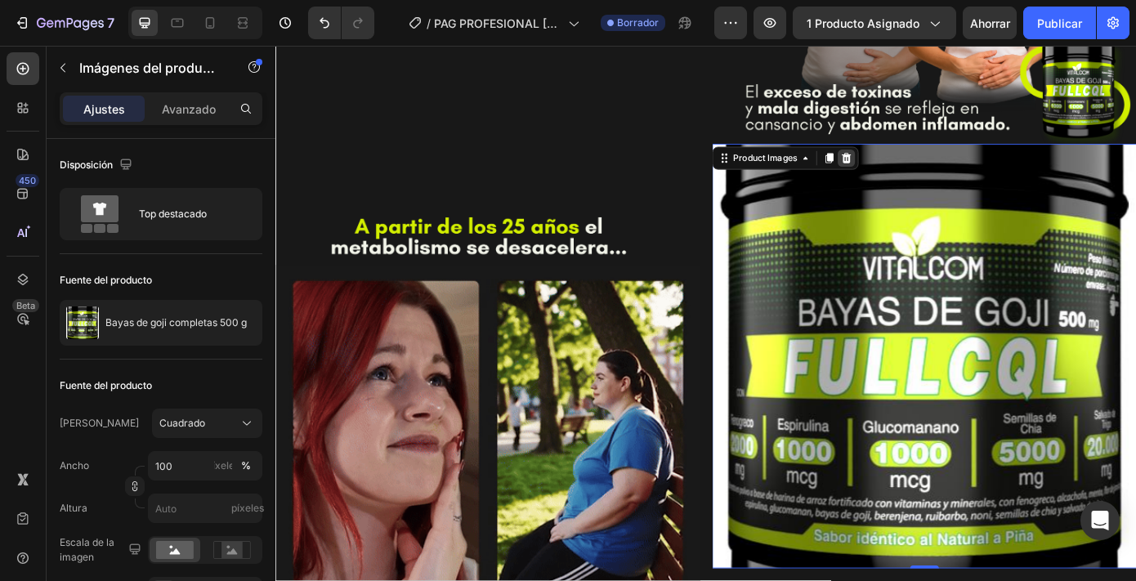
click at [927, 173] on icon at bounding box center [925, 174] width 13 height 13
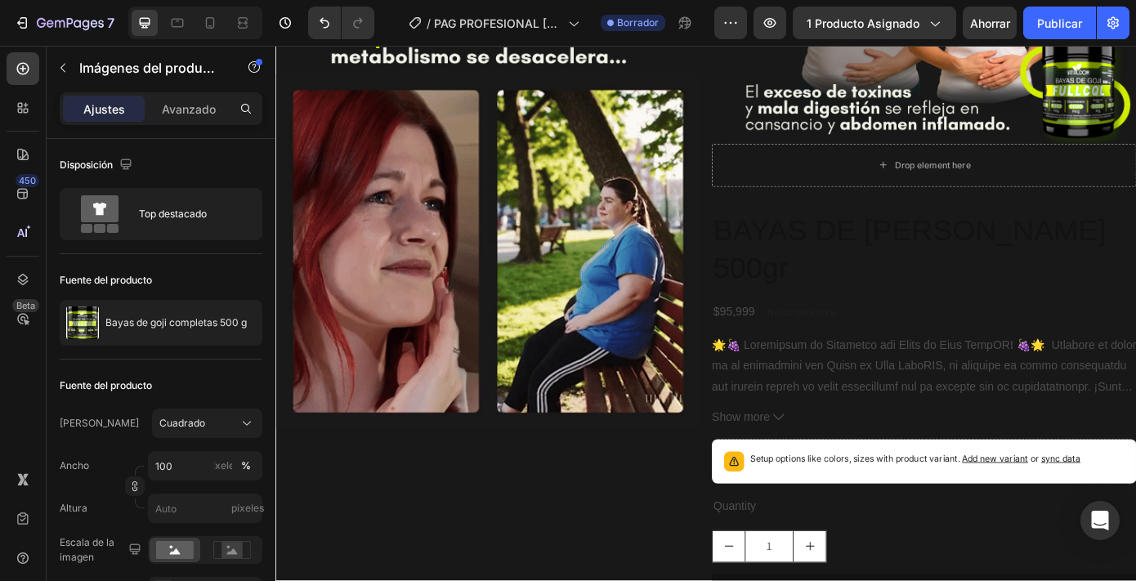
scroll to position [818, 0]
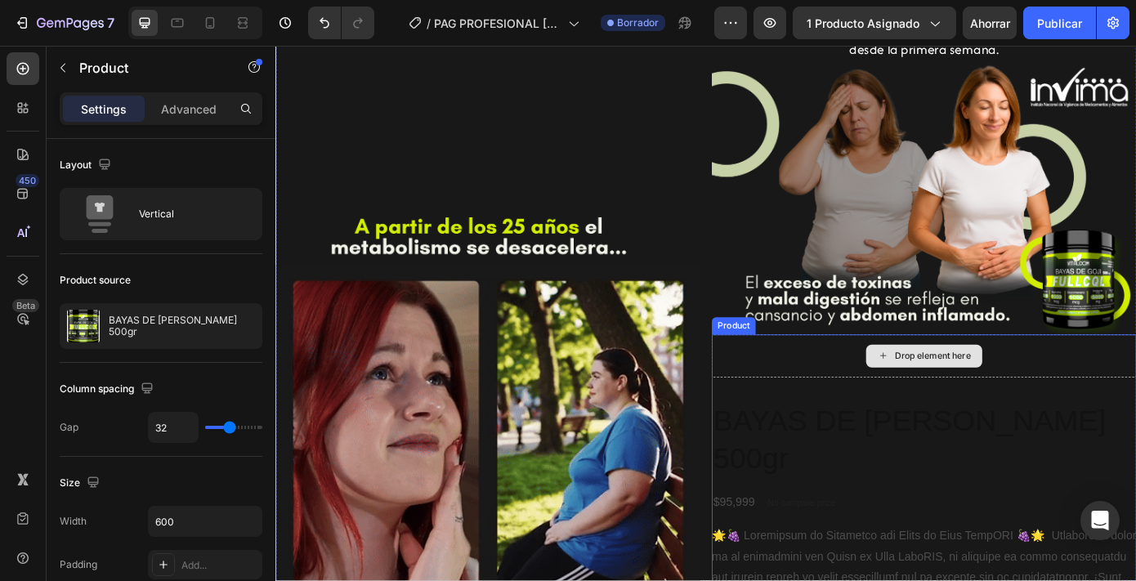
click at [854, 409] on div "Drop element here" at bounding box center [1015, 399] width 484 height 49
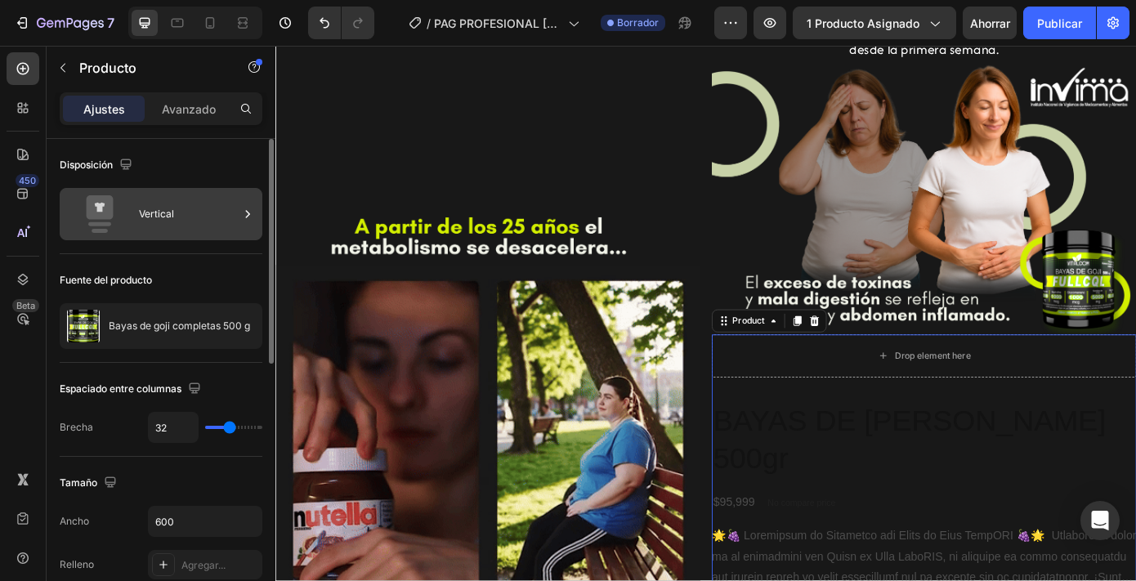
click at [238, 227] on div "Vertical" at bounding box center [189, 214] width 100 height 38
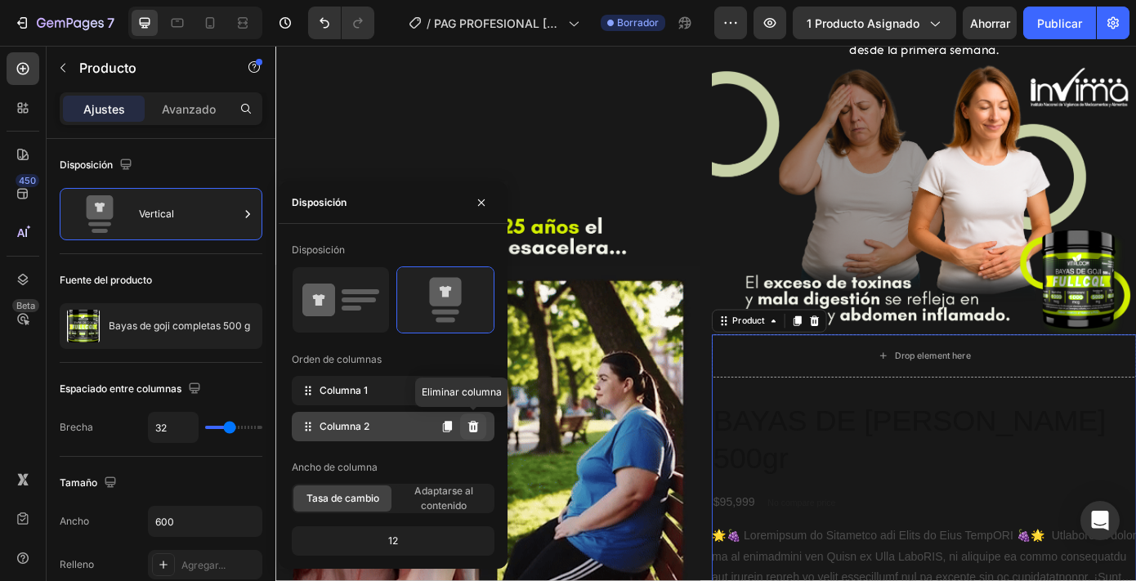
click at [477, 425] on icon at bounding box center [473, 426] width 11 height 11
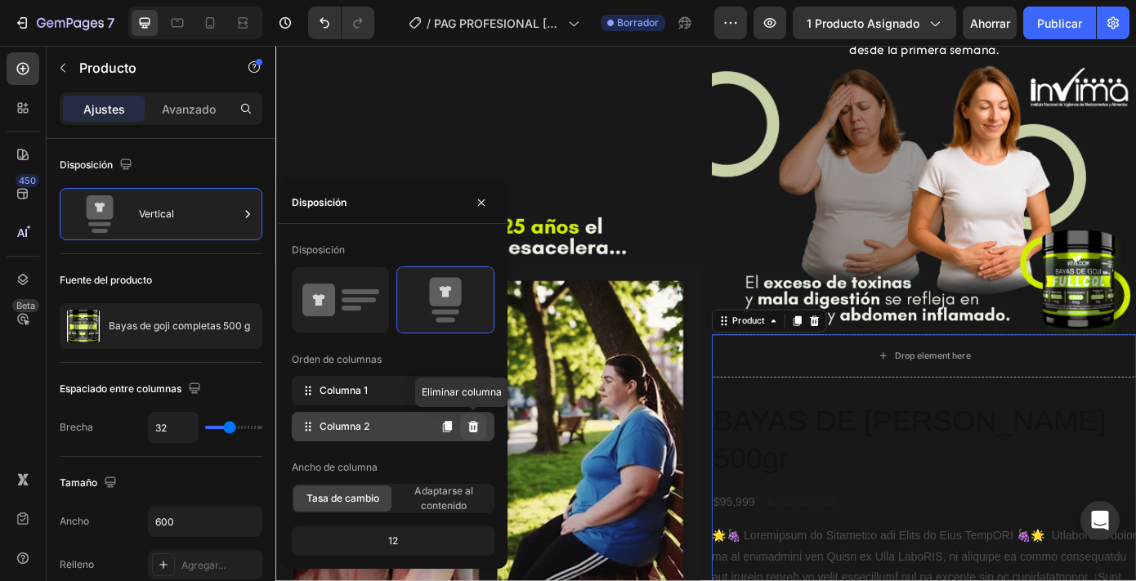
click at [474, 425] on icon at bounding box center [473, 426] width 13 height 13
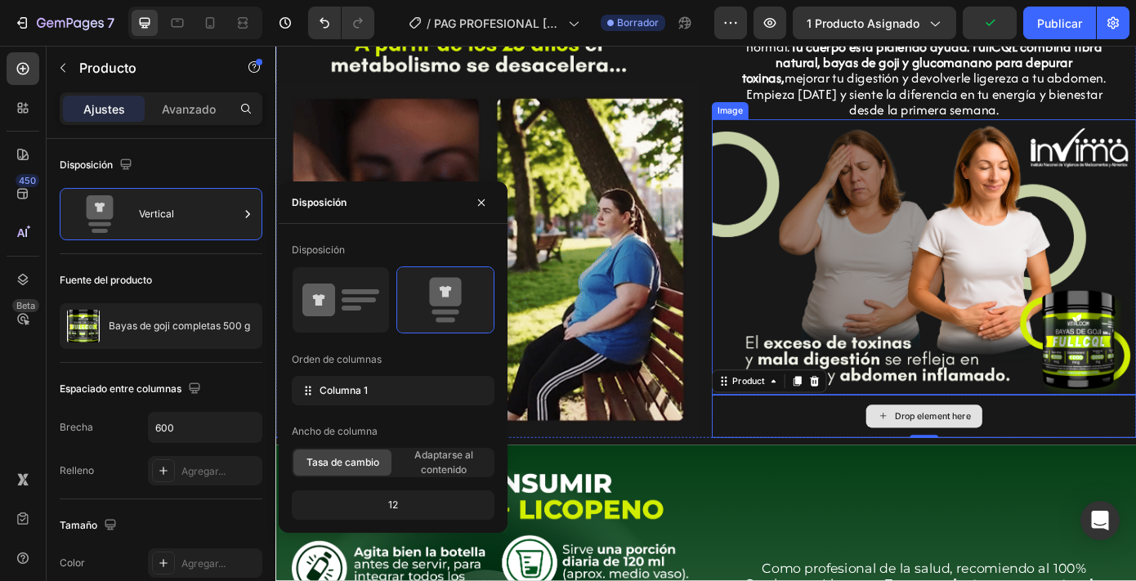
scroll to position [765, 0]
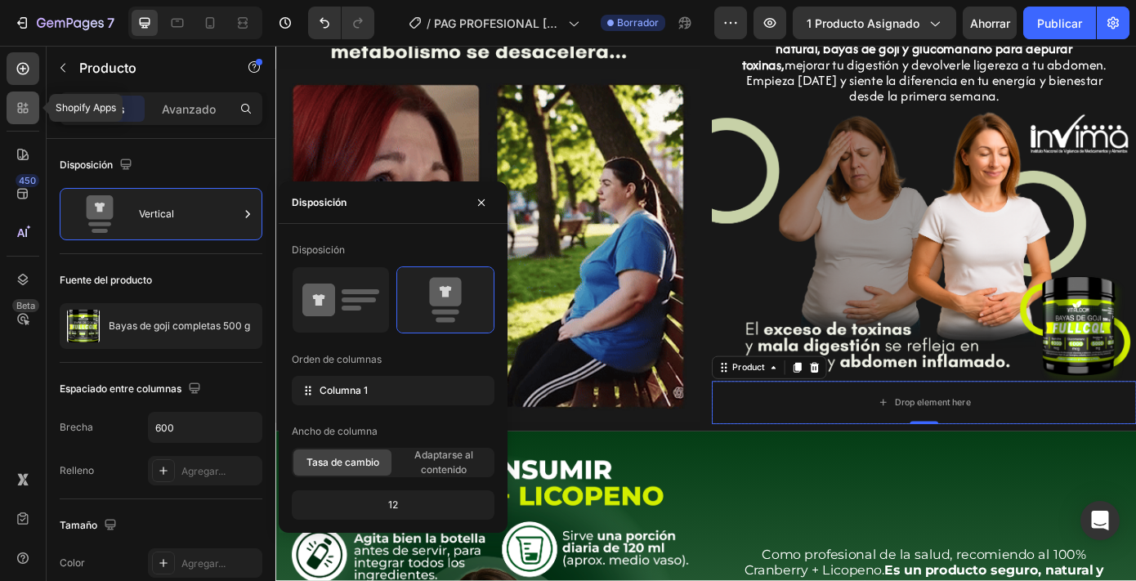
click at [29, 114] on icon at bounding box center [23, 108] width 16 height 16
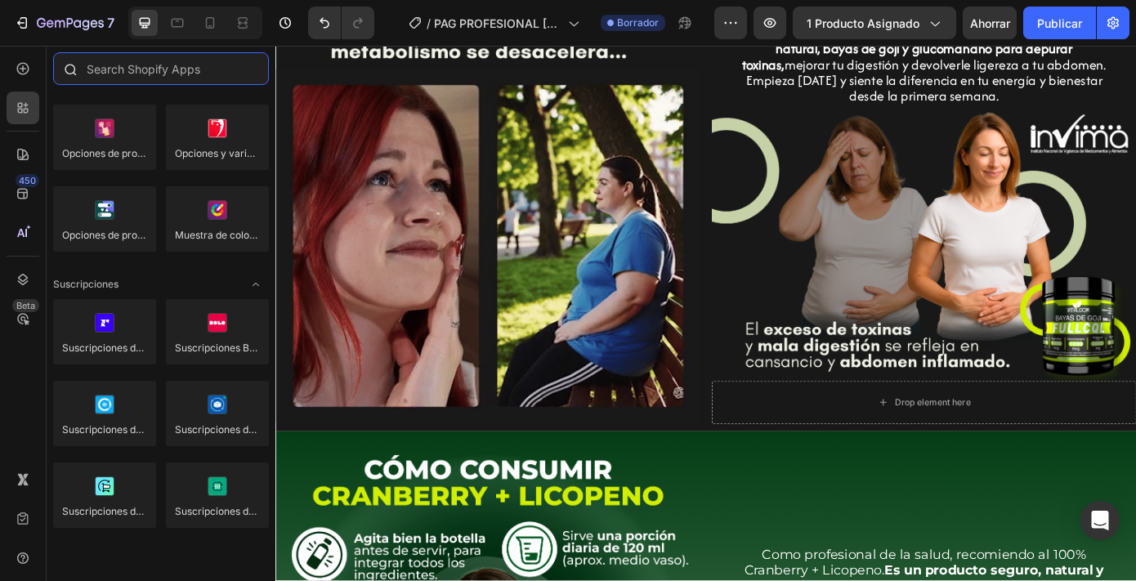
click at [105, 69] on input "text" at bounding box center [161, 68] width 216 height 33
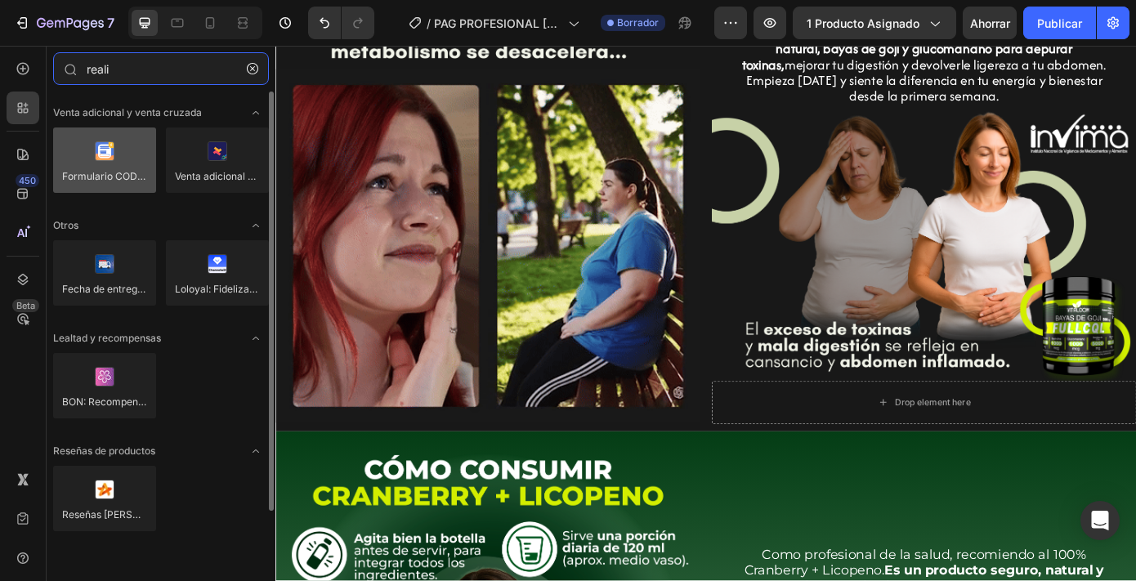
type input "reali"
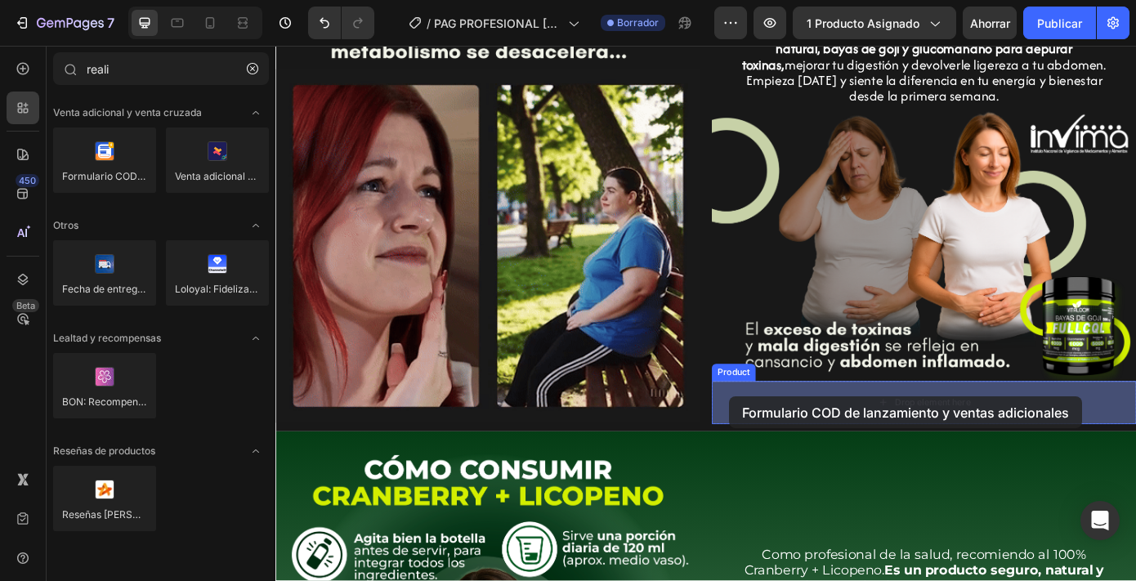
drag, startPoint x: 371, startPoint y: 201, endPoint x: 797, endPoint y: 446, distance: 491.5
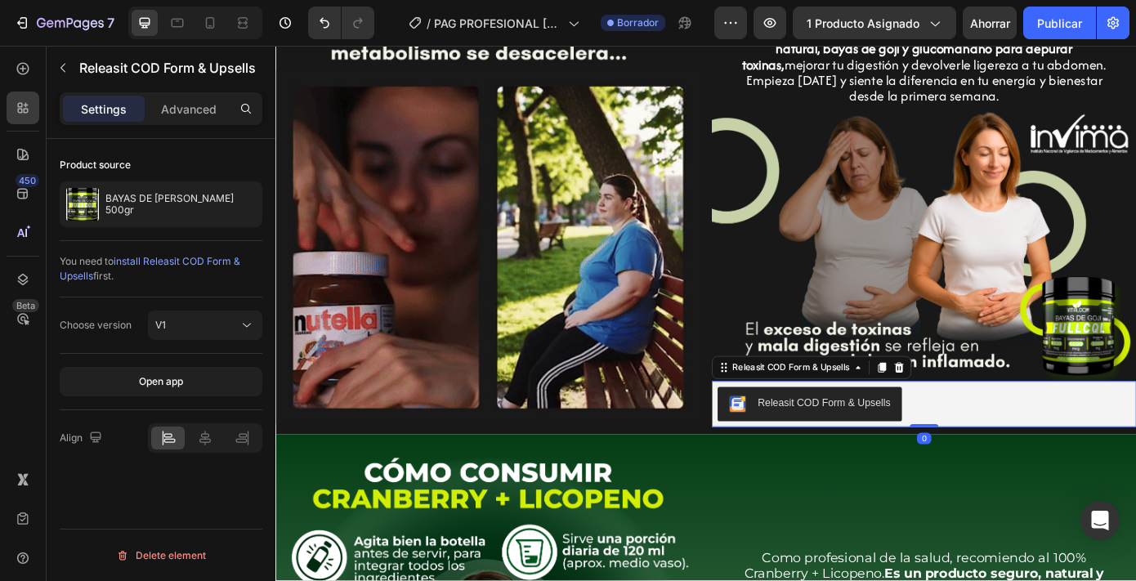
scroll to position [767, 0]
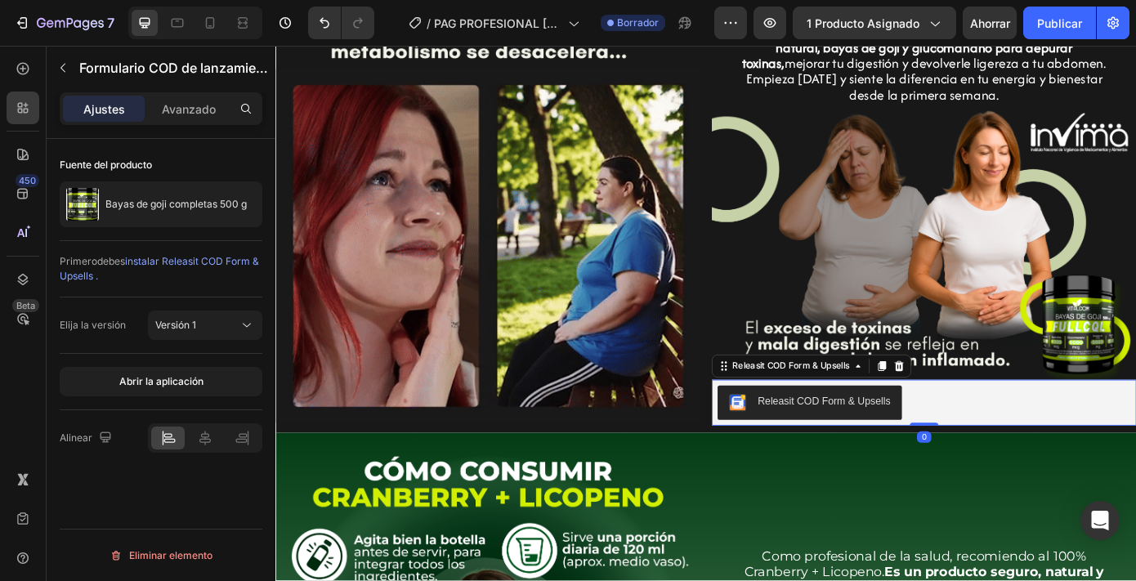
click at [812, 451] on div "Releasit COD Form & Upsells" at bounding box center [884, 453] width 184 height 20
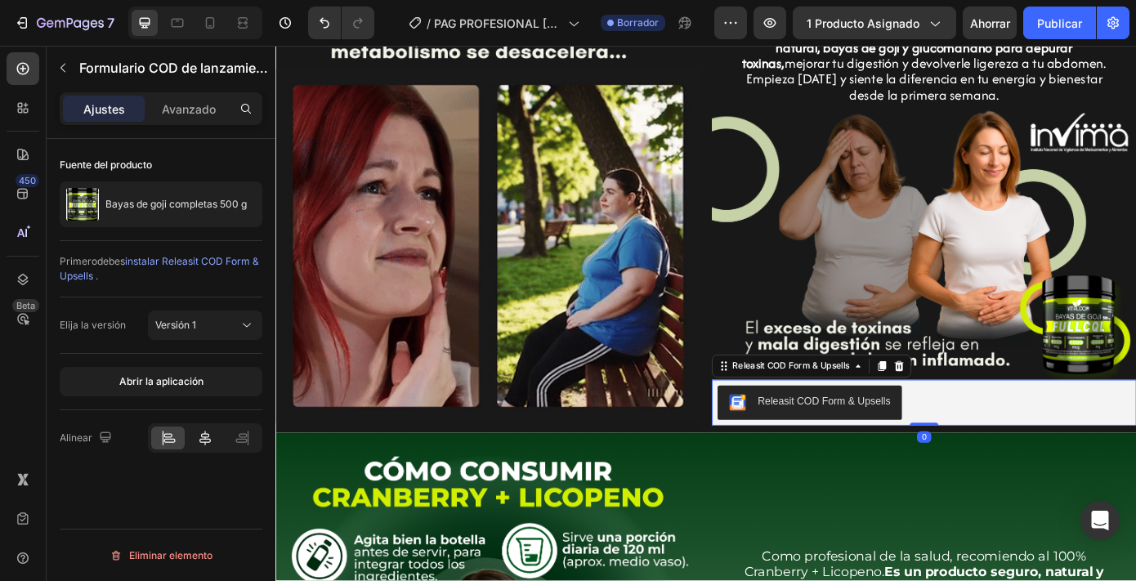
click at [209, 438] on icon at bounding box center [205, 438] width 16 height 16
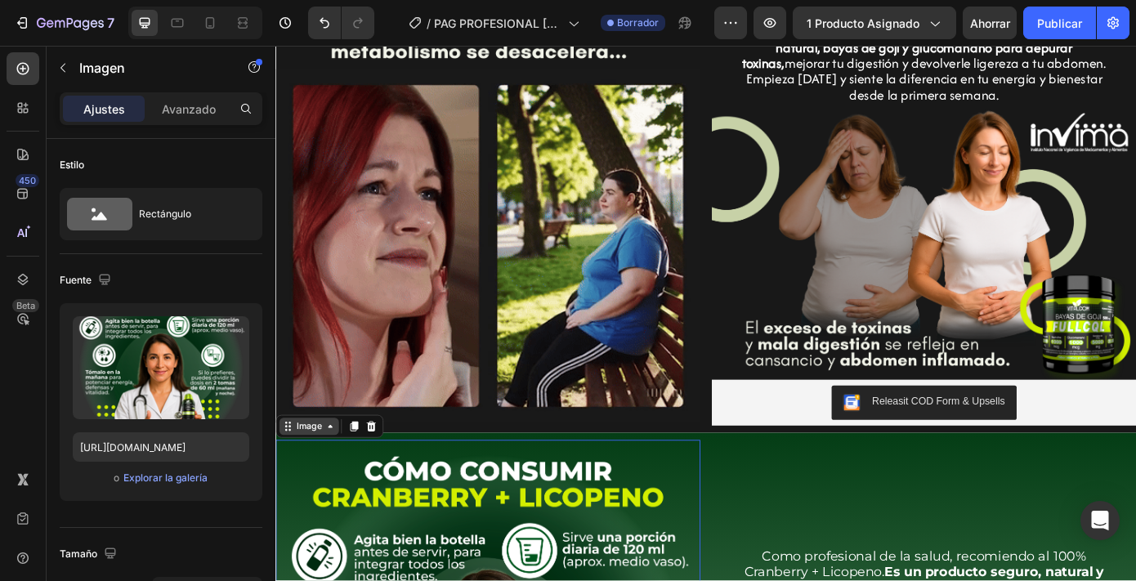
click at [305, 482] on div "Image" at bounding box center [313, 480] width 35 height 15
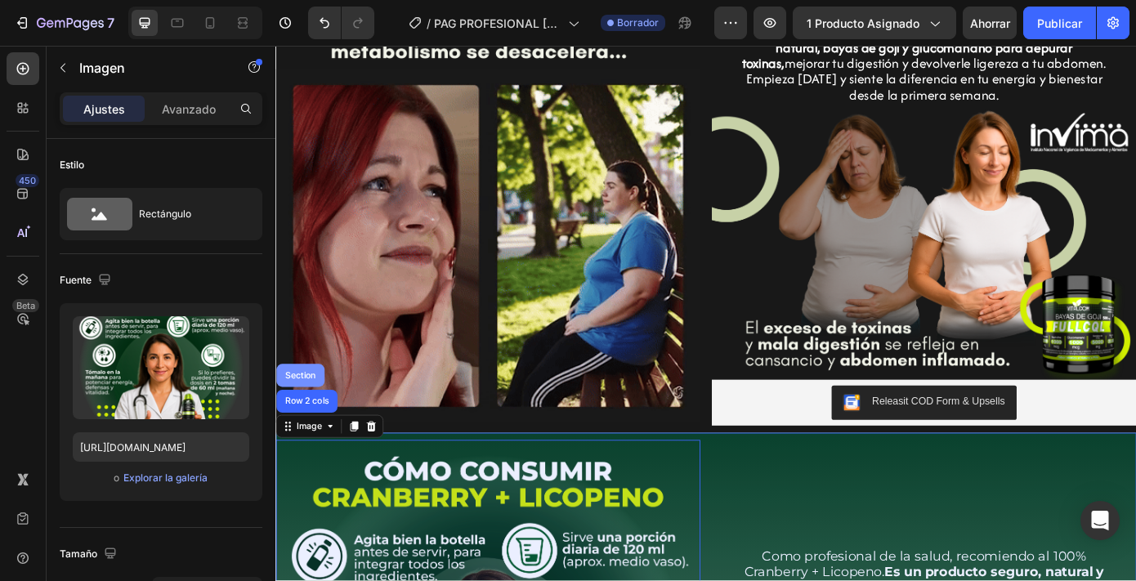
click at [307, 426] on div "Section" at bounding box center [304, 422] width 42 height 10
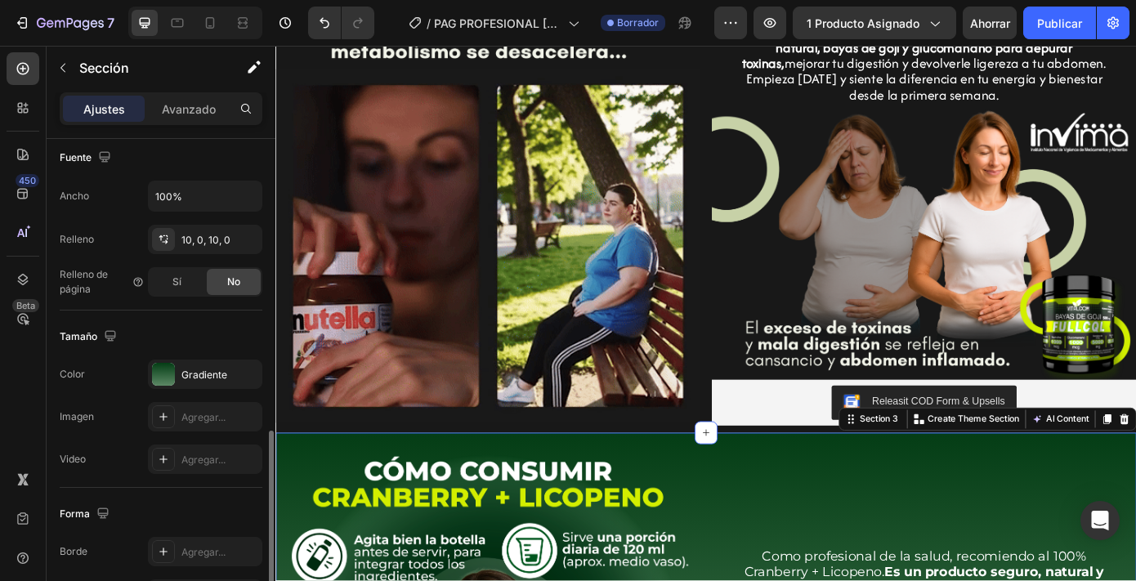
scroll to position [508, 0]
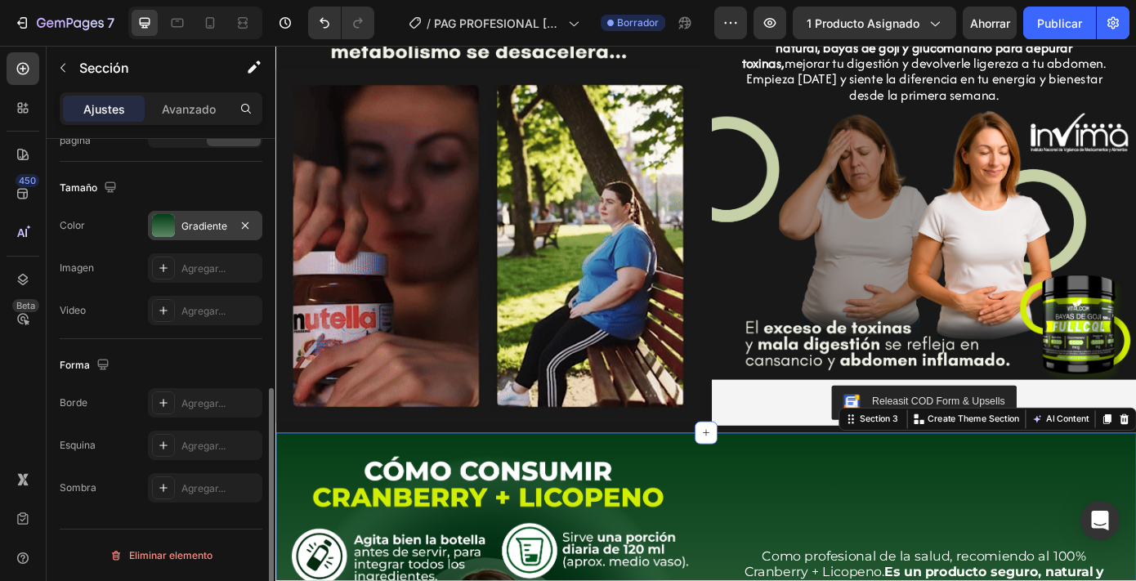
click at [208, 234] on div "Gradiente" at bounding box center [205, 225] width 114 height 29
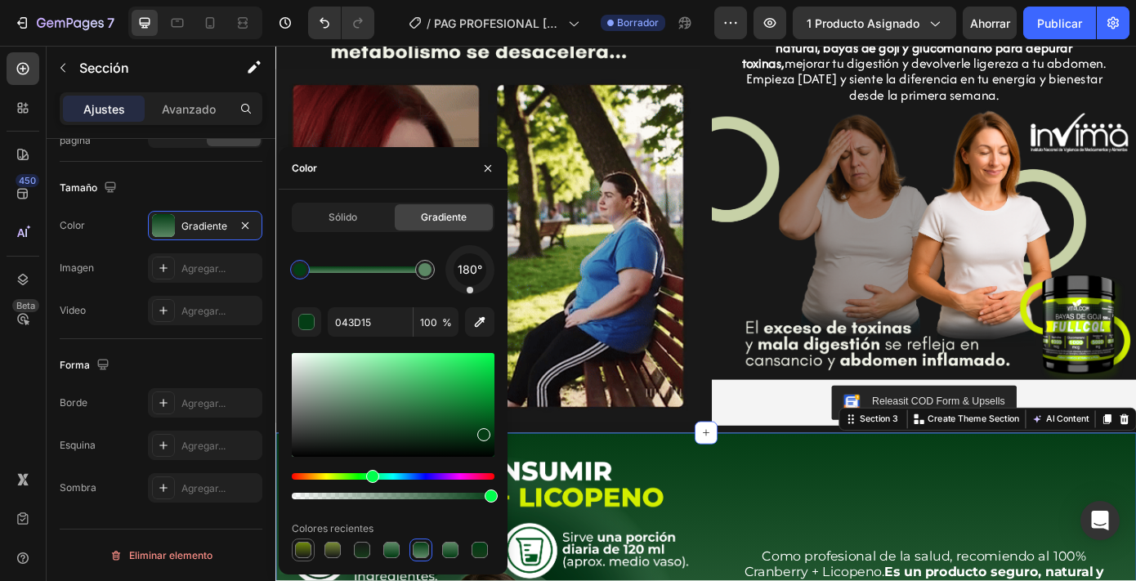
click at [307, 550] on div at bounding box center [303, 550] width 16 height 16
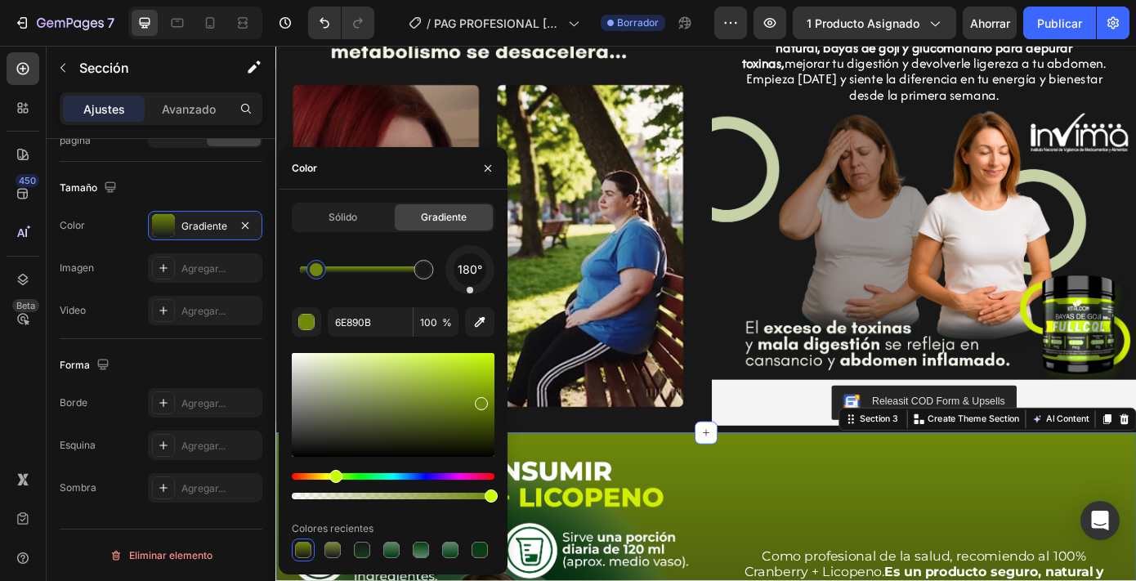
drag, startPoint x: 305, startPoint y: 269, endPoint x: 352, endPoint y: 269, distance: 46.6
click at [323, 269] on div at bounding box center [316, 269] width 13 height 13
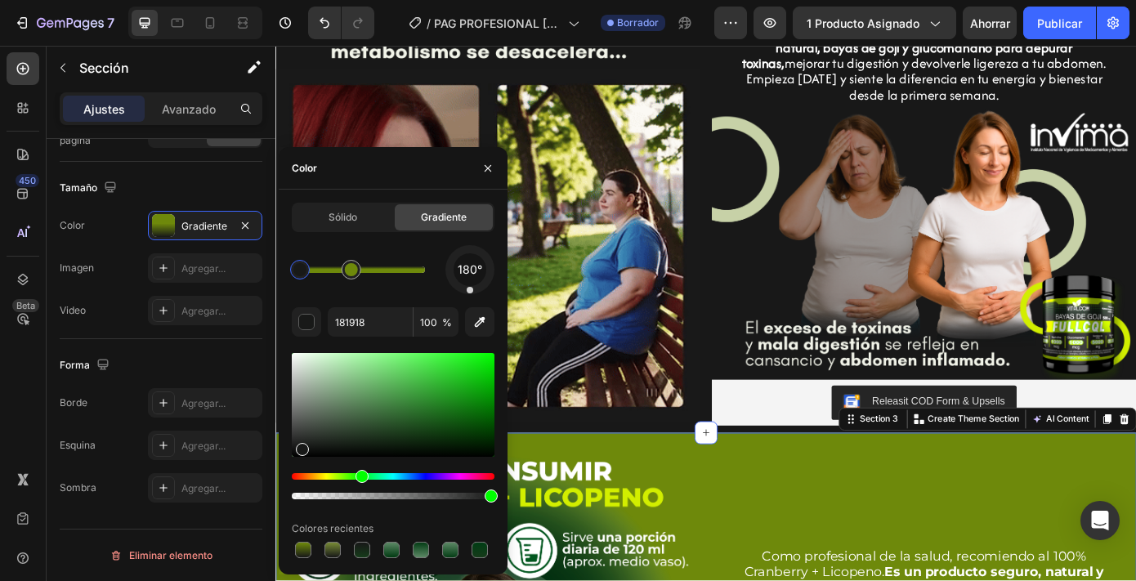
drag, startPoint x: 700, startPoint y: 316, endPoint x: 277, endPoint y: 309, distance: 422.7
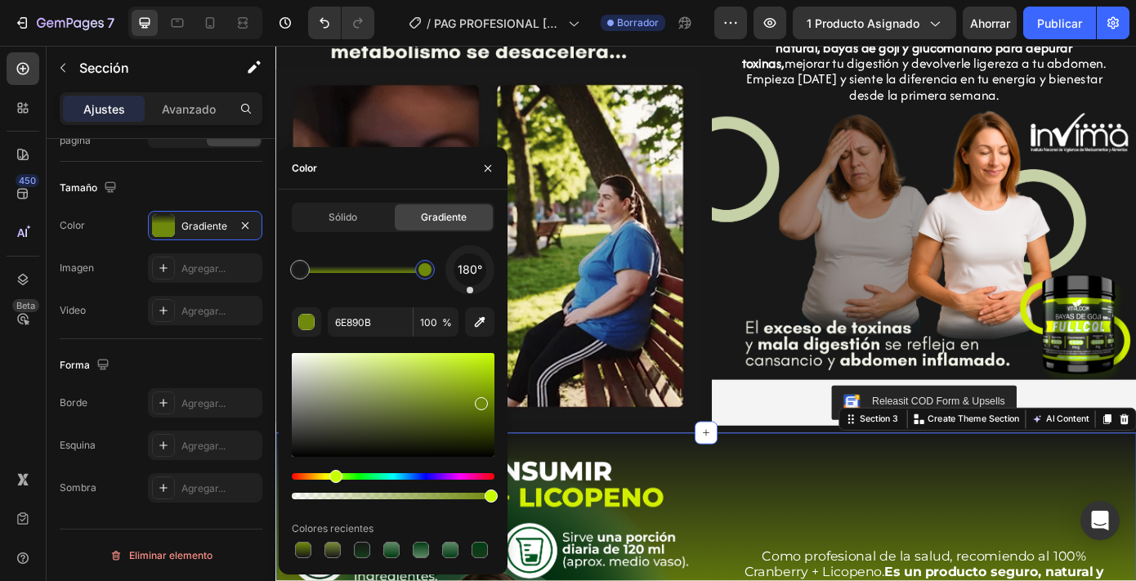
drag, startPoint x: 347, startPoint y: 271, endPoint x: 436, endPoint y: 274, distance: 88.3
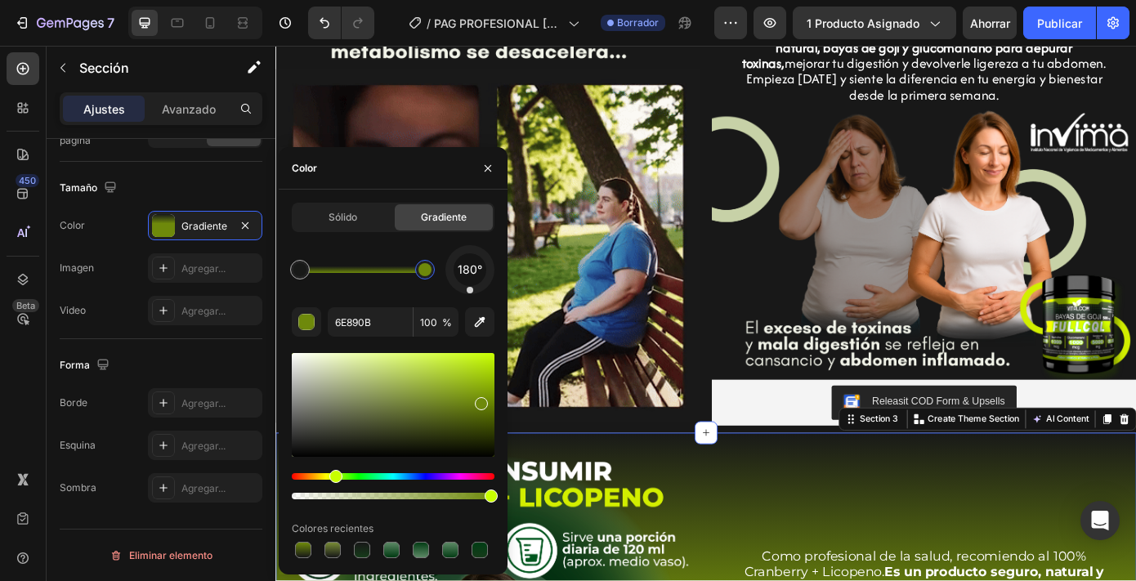
click at [432, 274] on div at bounding box center [425, 269] width 13 height 13
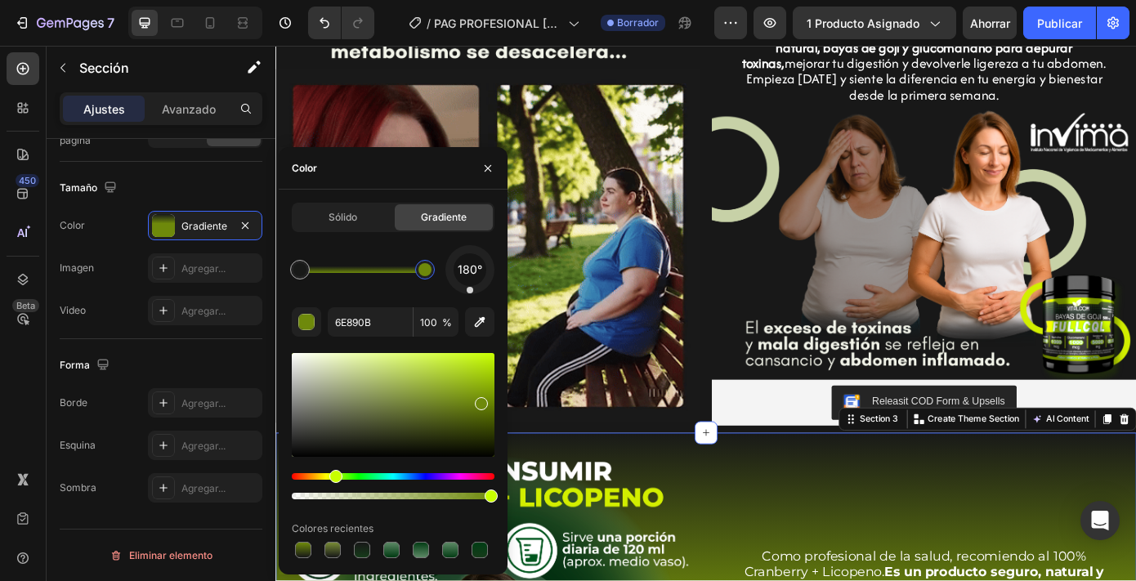
type input "181918"
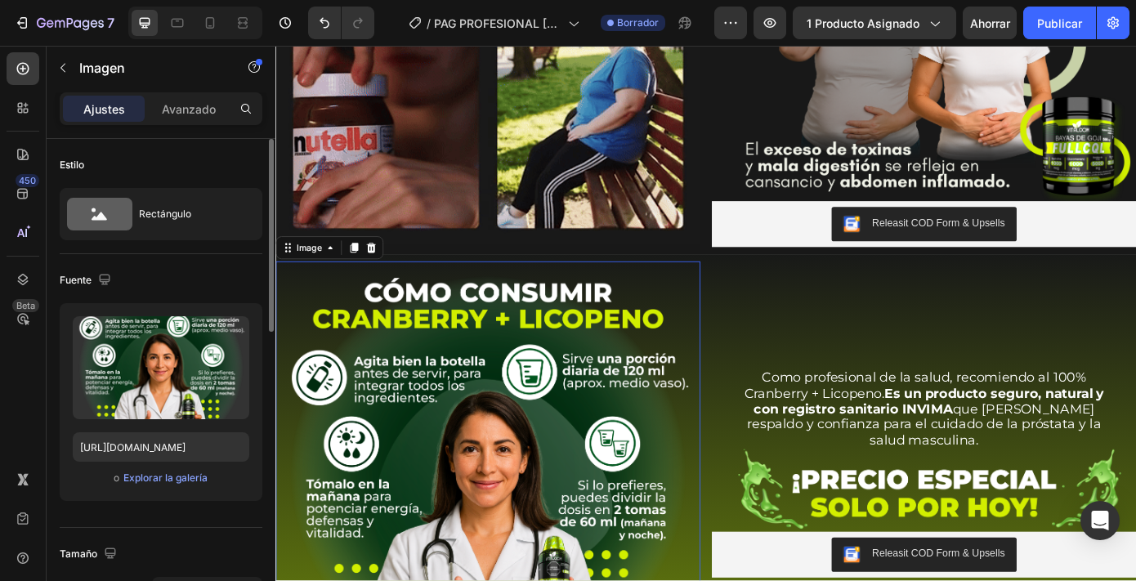
scroll to position [975, 0]
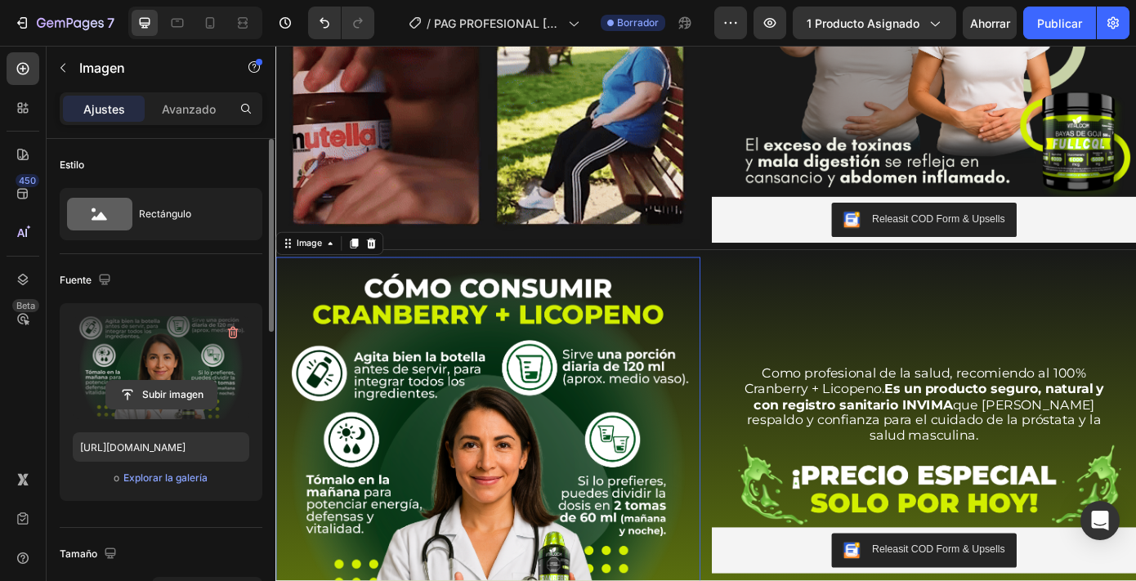
click at [195, 397] on input "file" at bounding box center [161, 395] width 110 height 28
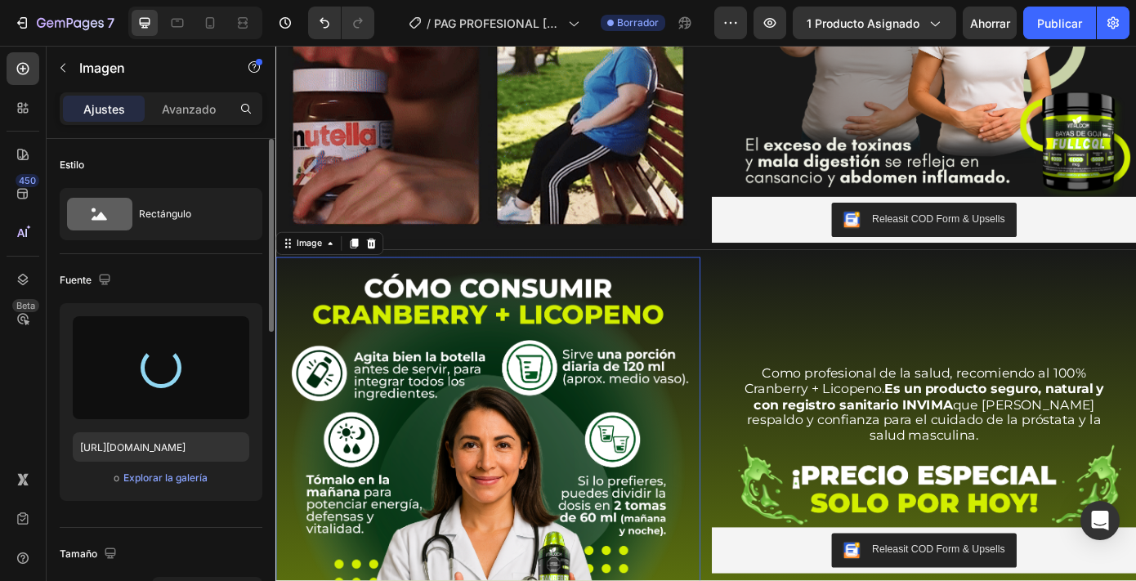
type input "[URL][DOMAIN_NAME]"
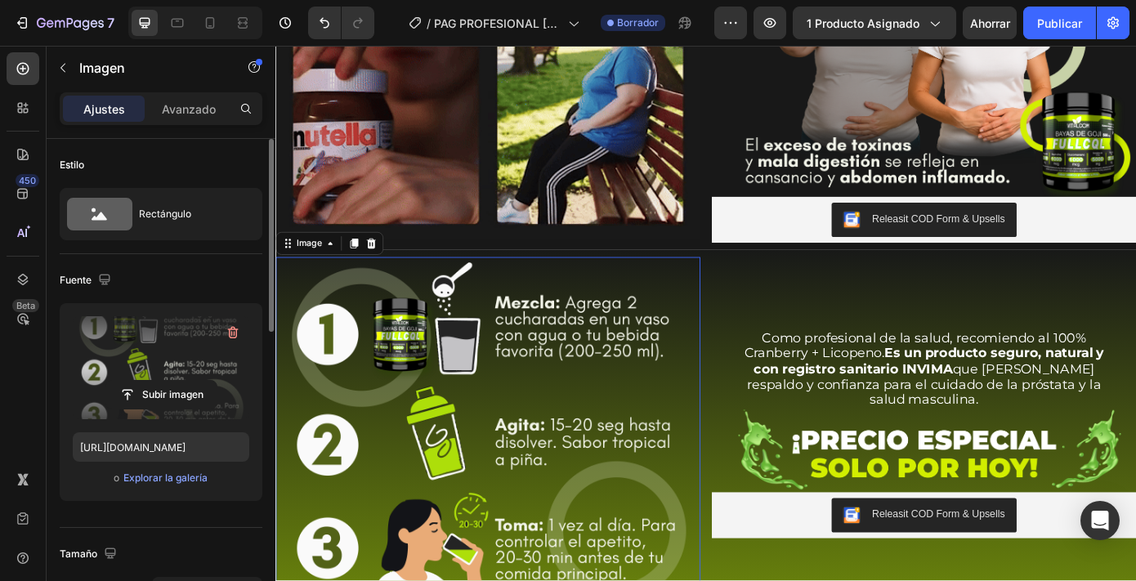
click at [1028, 427] on p "Como profesional de la salud, recomiendo al 100% Cranberry + Licopeno. Es un pr…" at bounding box center [1015, 415] width 432 height 88
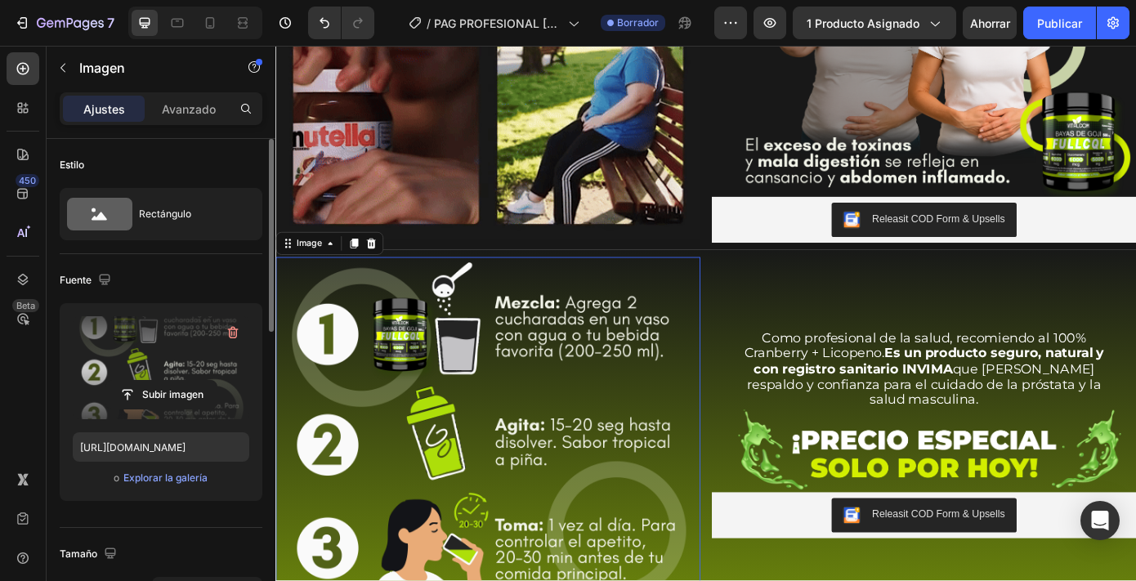
click at [1028, 427] on p "Como profesional de la salud, recomiendo al 100% Cranberry + Licopeno. Es un pr…" at bounding box center [1015, 415] width 432 height 88
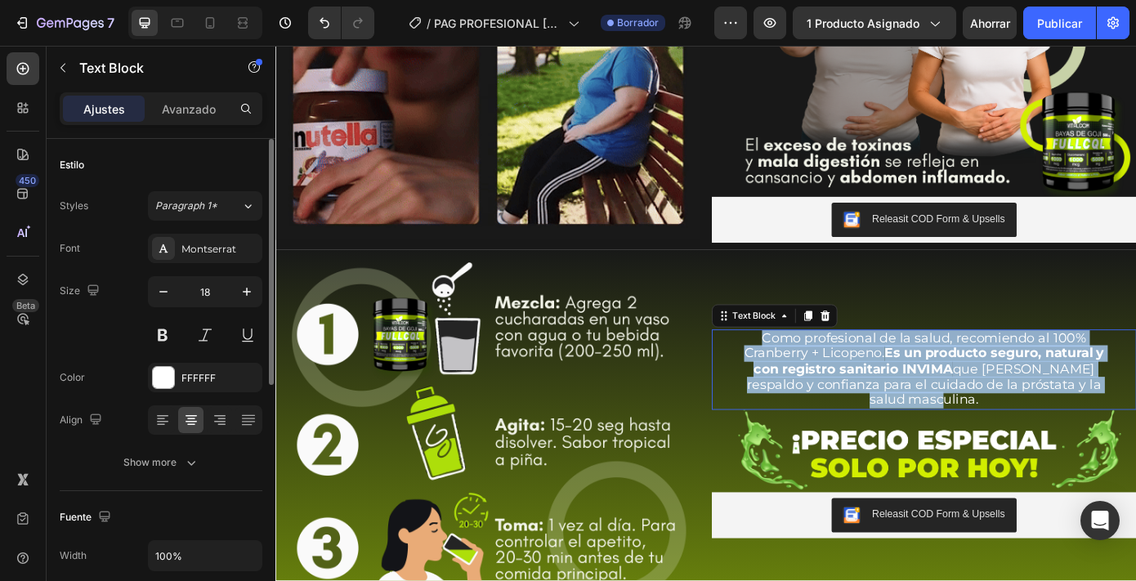
click at [1028, 427] on p "Como profesional de la salud, recomiendo al 100% Cranberry + Licopeno. Es un pr…" at bounding box center [1015, 415] width 432 height 88
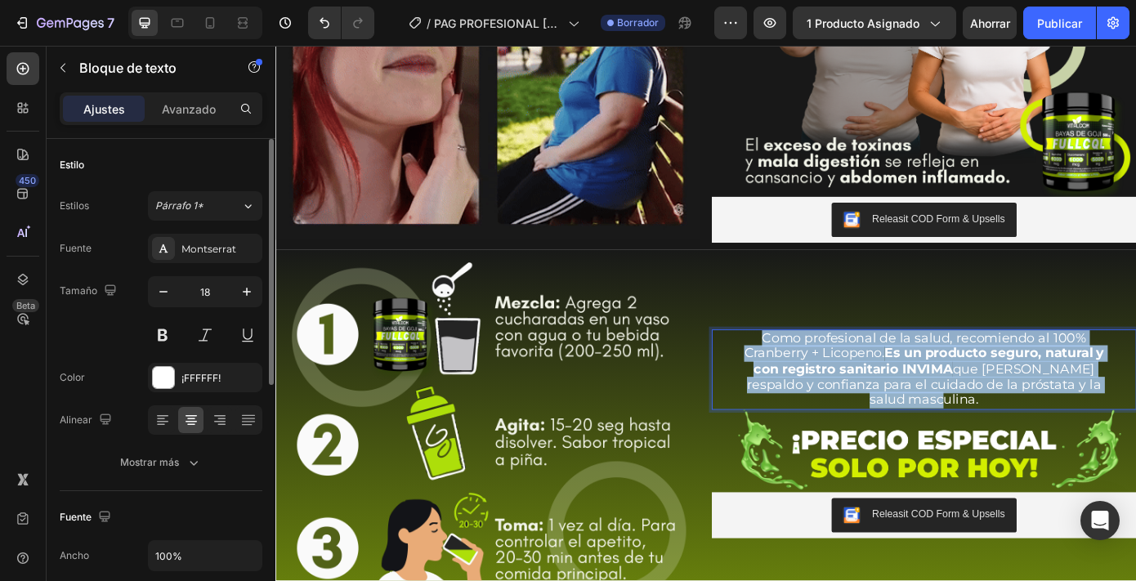
click at [1028, 427] on p "Como profesional de la salud, recomiendo al 100% Cranberry + Licopeno. Es un pr…" at bounding box center [1015, 415] width 432 height 88
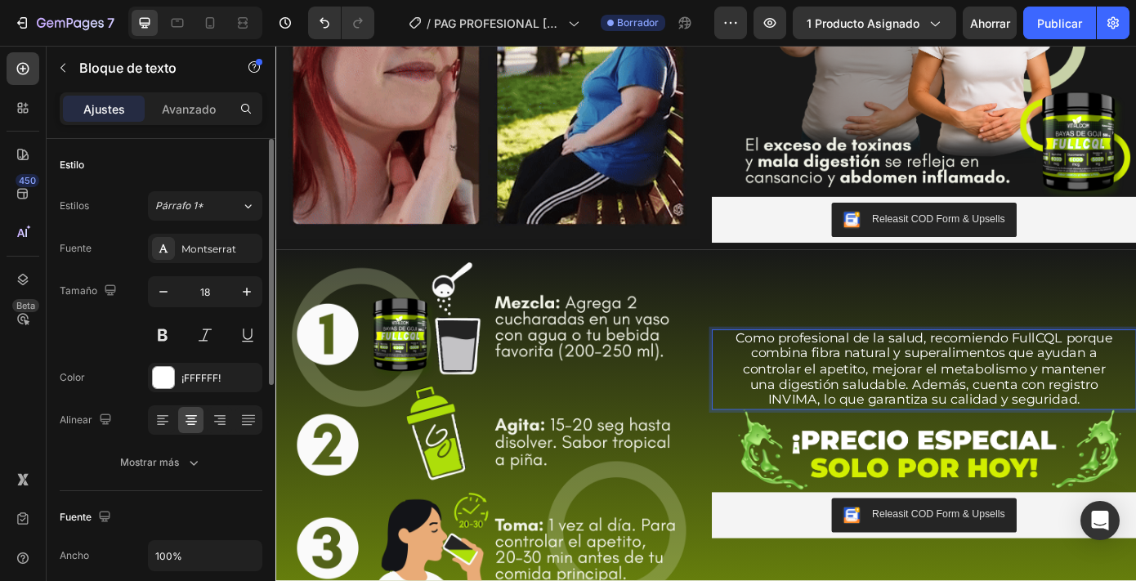
click at [1018, 429] on p "Como profesional de la salud, recomiendo FullCQL porque combina fibra natural y…" at bounding box center [1015, 415] width 432 height 88
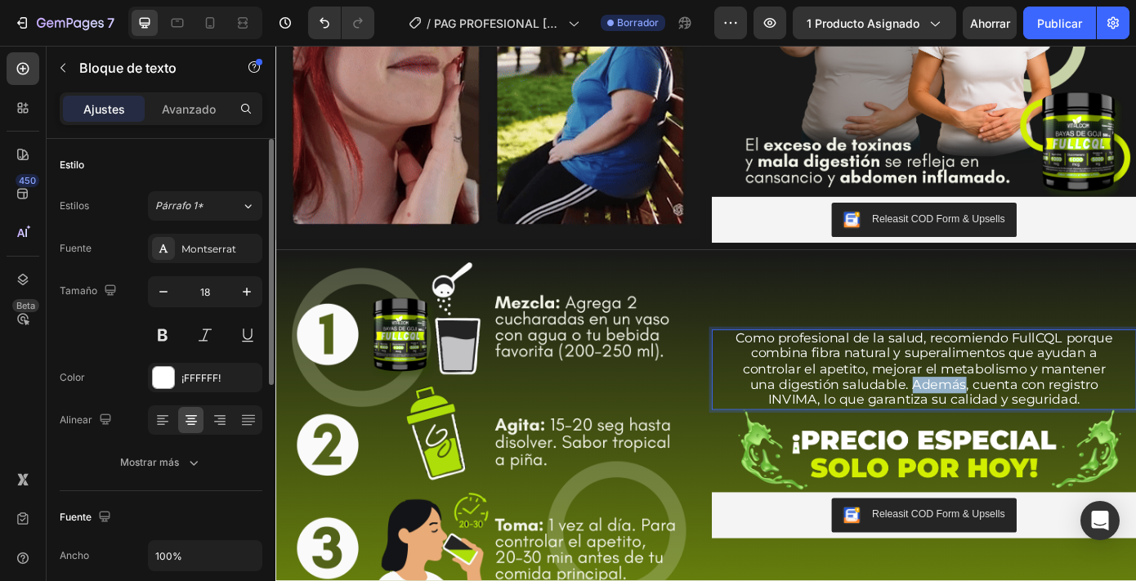
click at [1018, 429] on p "Como profesional de la salud, recomiendo FullCQL porque combina fibra natural y…" at bounding box center [1015, 415] width 432 height 88
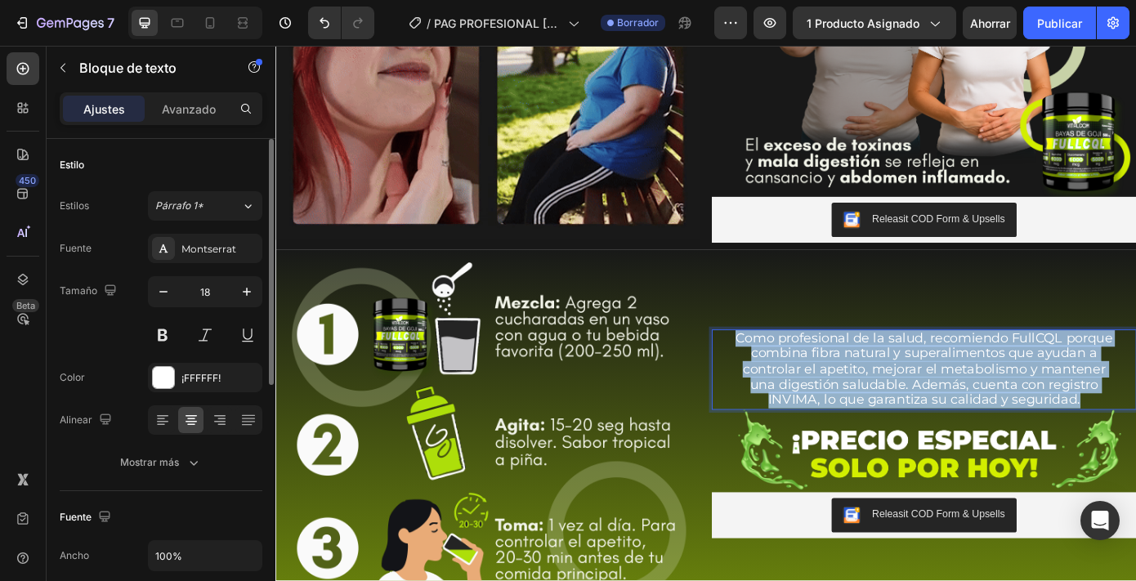
click at [1018, 429] on p "Como profesional de la salud, recomiendo FullCQL porque combina fibra natural y…" at bounding box center [1015, 415] width 432 height 88
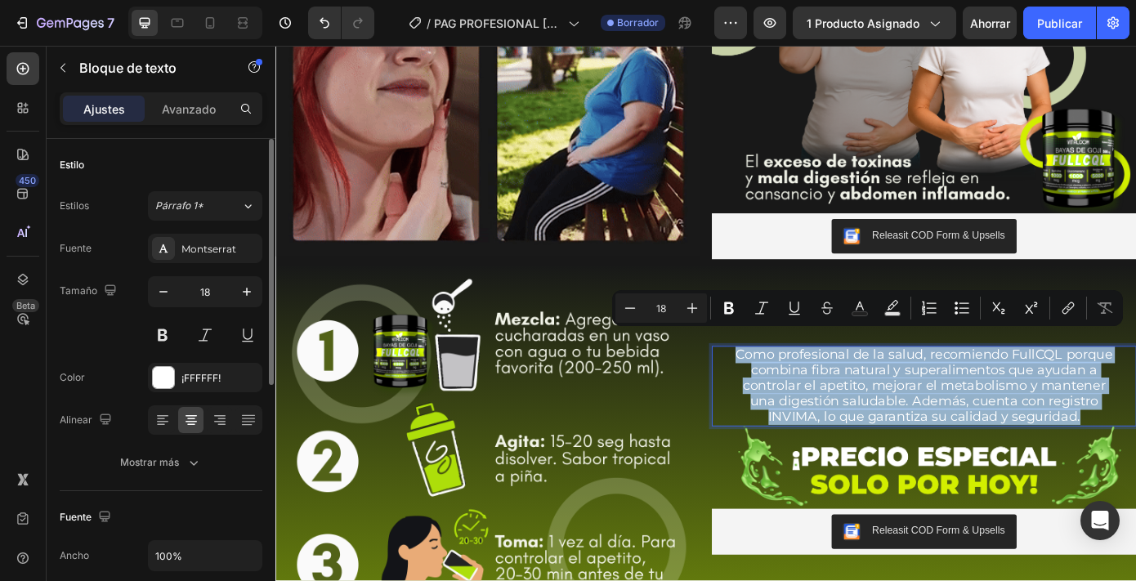
scroll to position [951, 0]
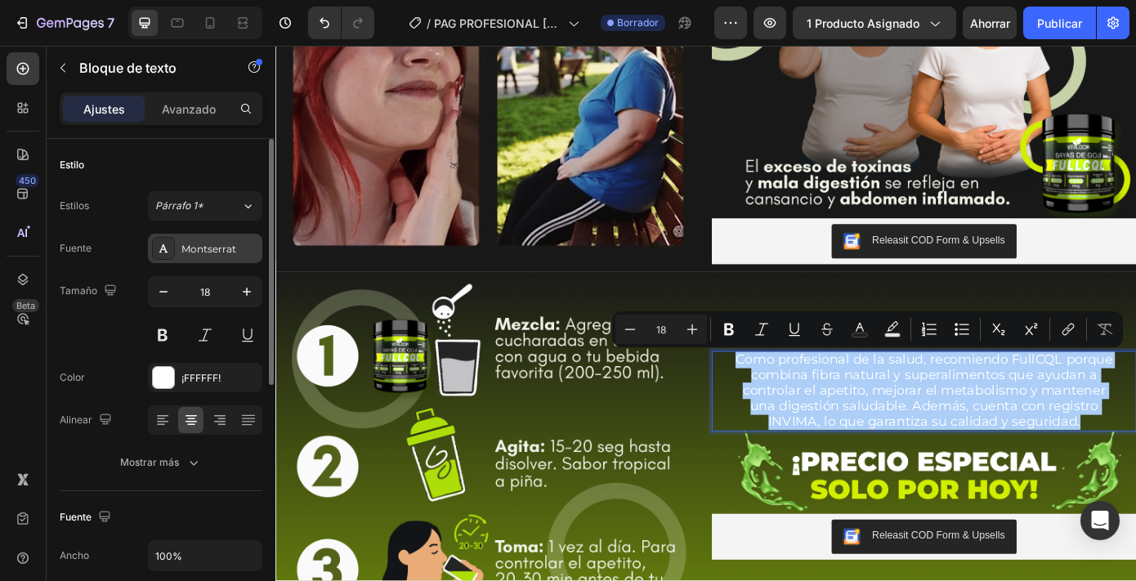
click at [226, 249] on font "Montserrat" at bounding box center [208, 249] width 55 height 12
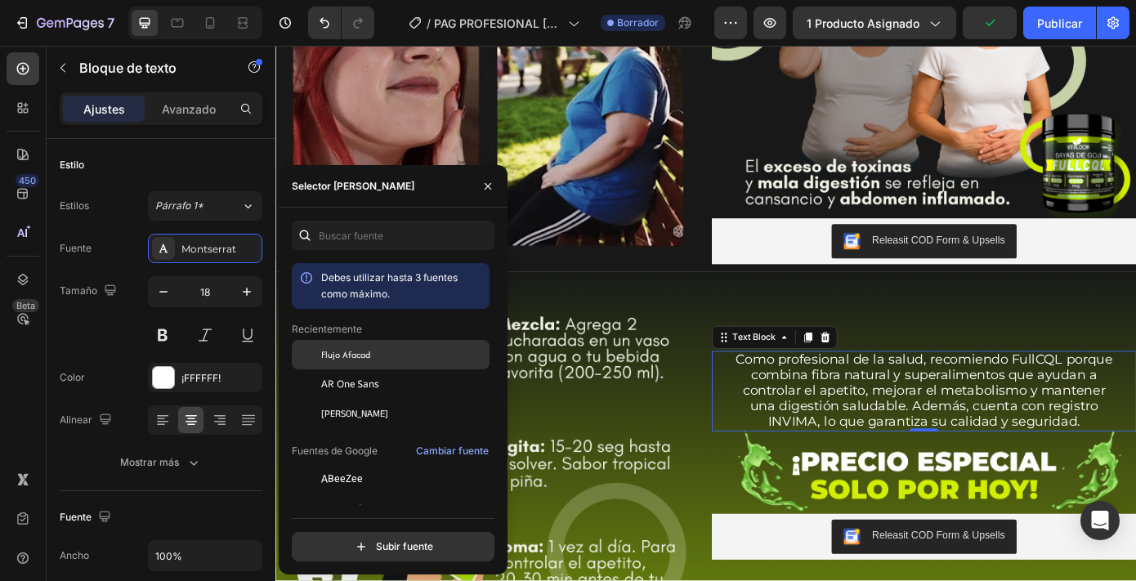
click at [364, 357] on font "Flujo Afacad" at bounding box center [345, 354] width 49 height 13
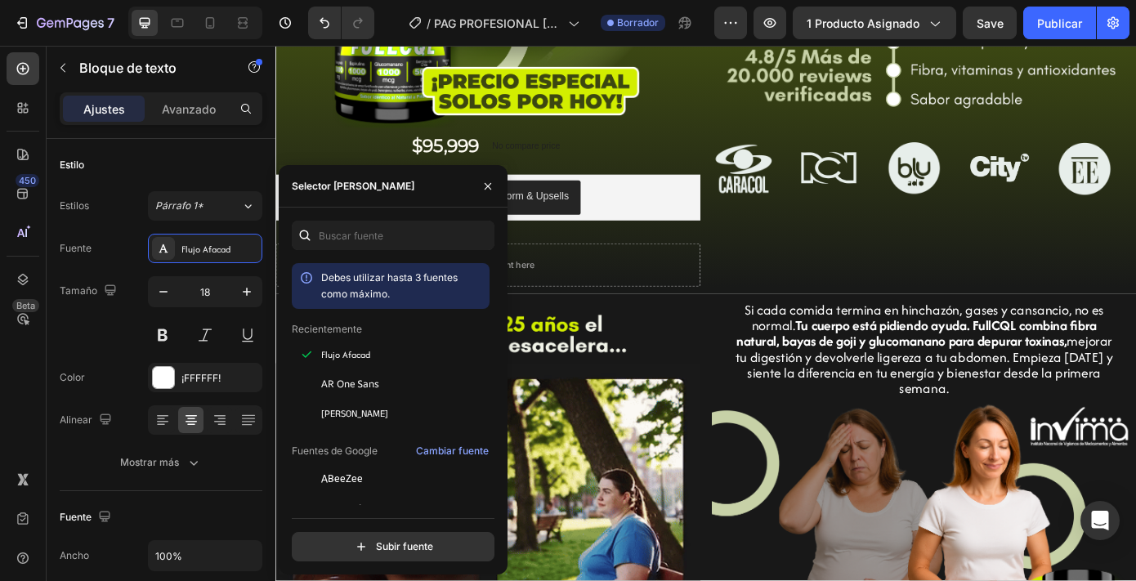
scroll to position [425, 0]
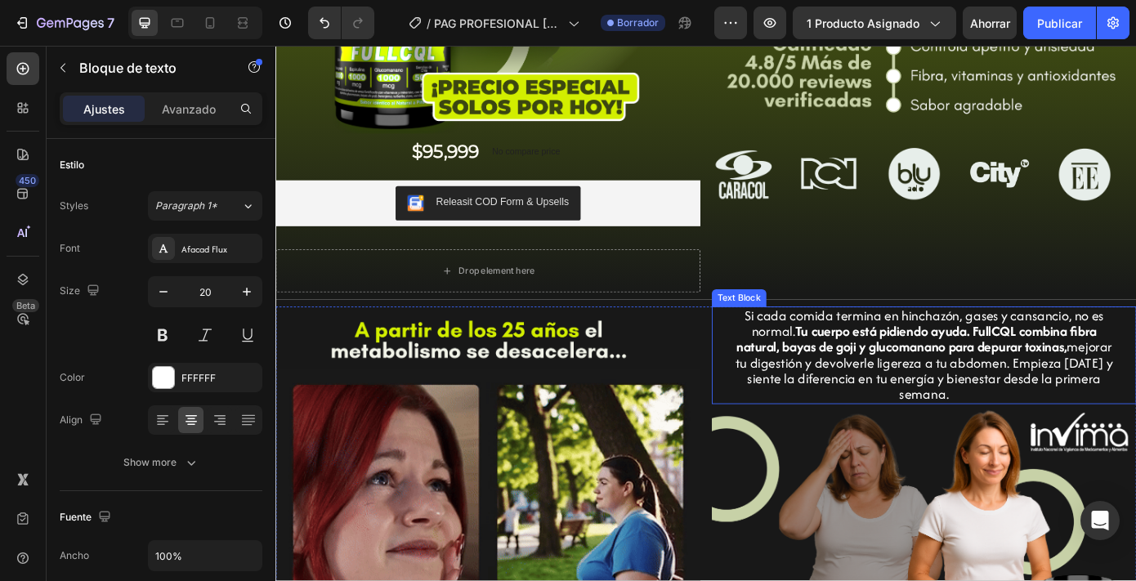
click at [892, 374] on strong "Tu cuerpo está pidiendo ayuda. FullCQL combina fibra natural, bayas de goji y g…" at bounding box center [1005, 381] width 411 height 40
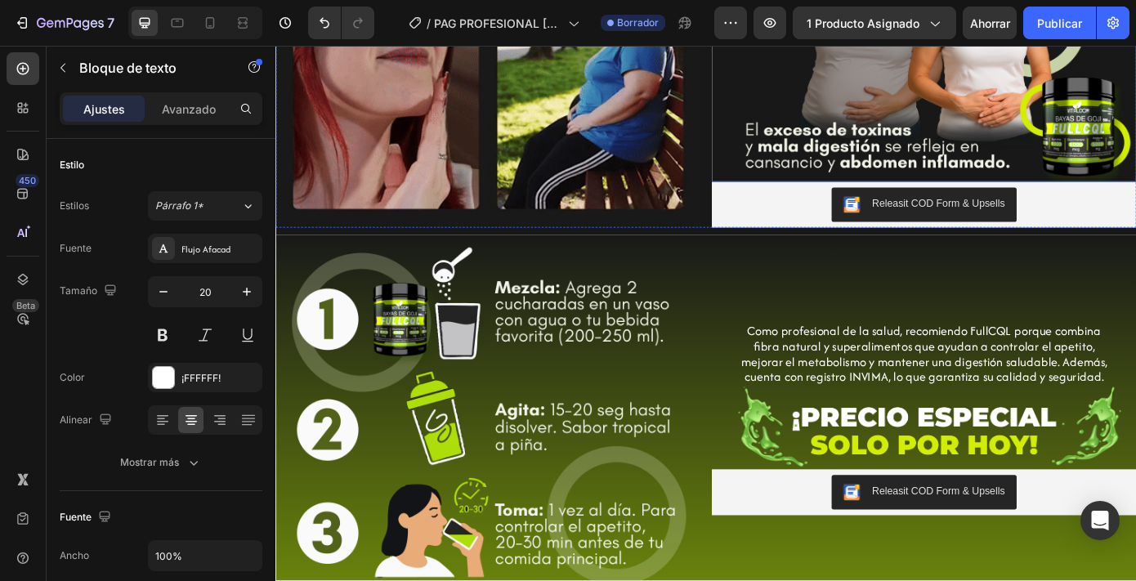
scroll to position [995, 0]
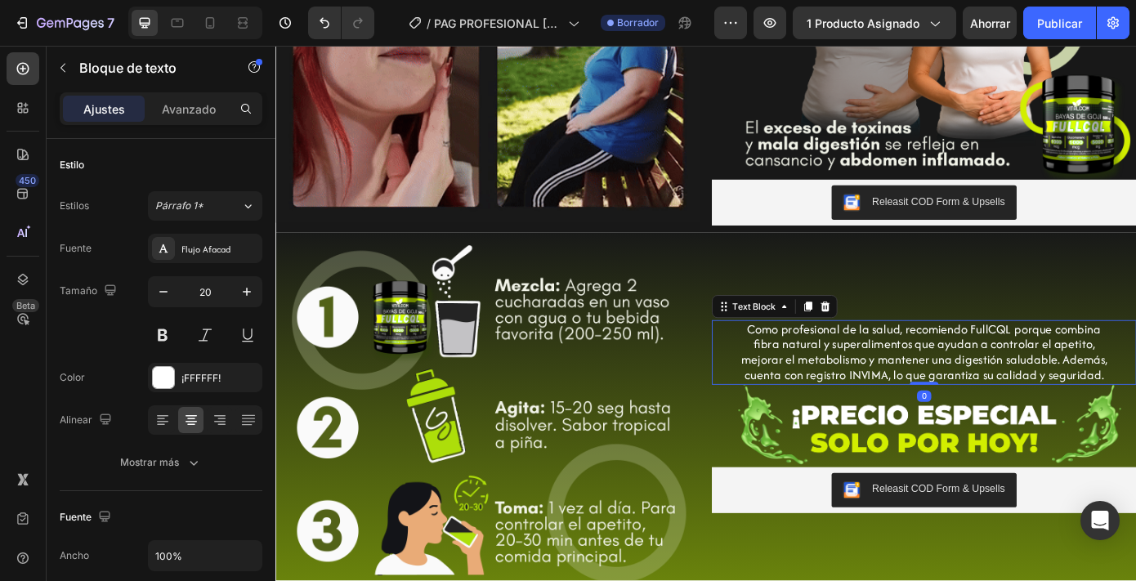
click at [871, 416] on p "Como profesional de la salud, recomiendo FullCQL porque combina fibra natural y…" at bounding box center [1015, 396] width 432 height 70
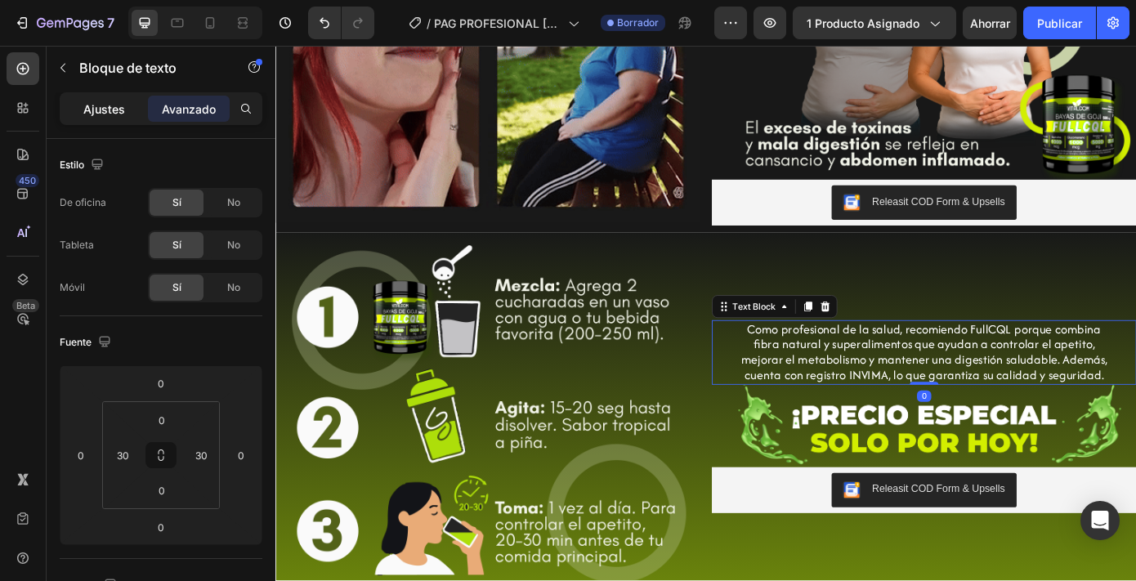
click at [121, 105] on font "Ajustes" at bounding box center [104, 109] width 42 height 14
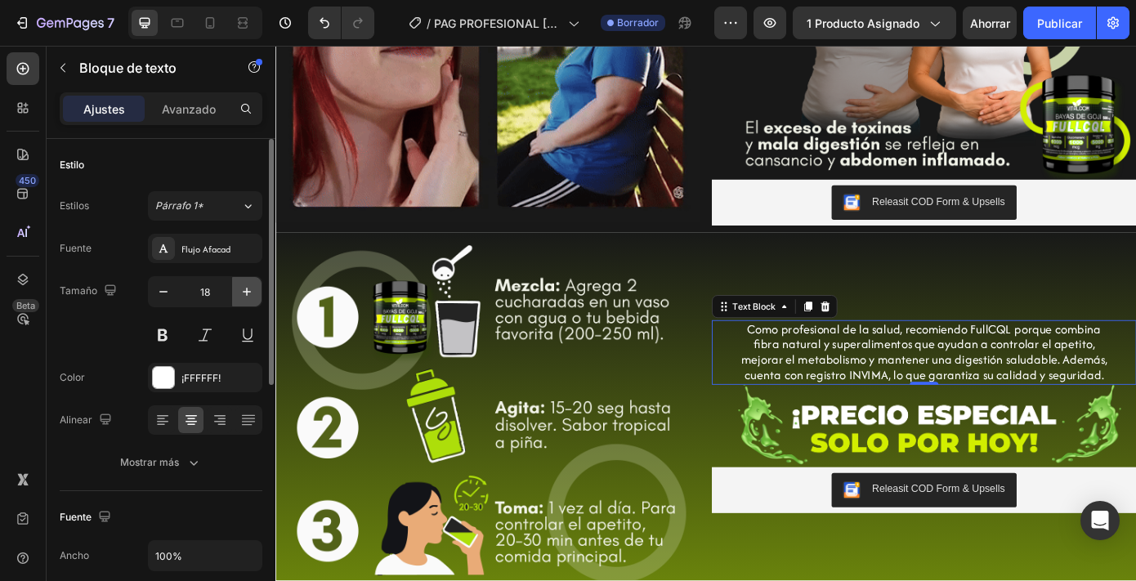
click at [247, 291] on icon "button" at bounding box center [247, 292] width 8 height 8
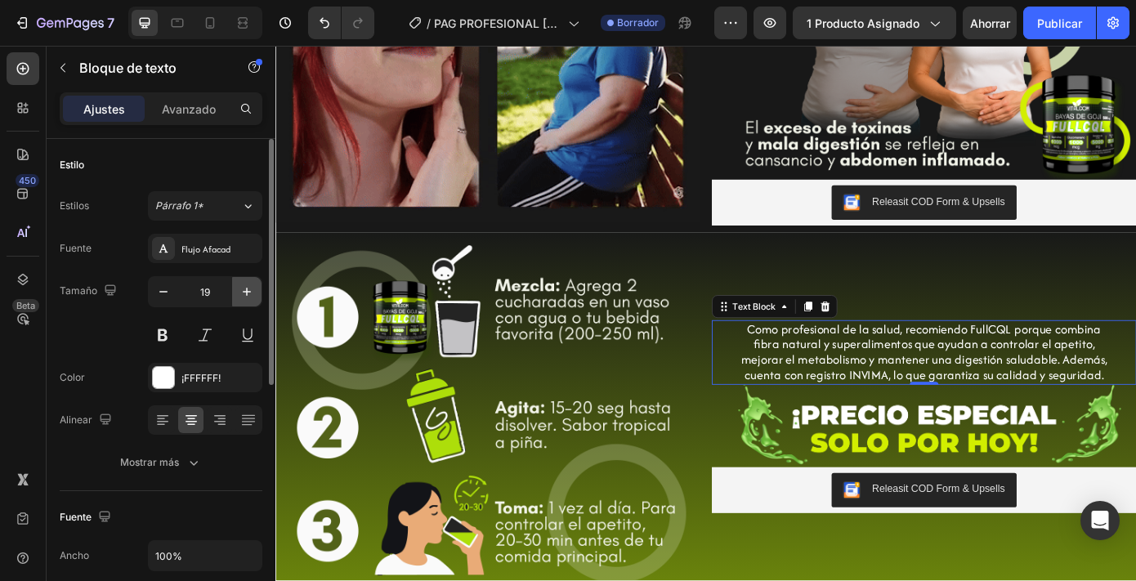
click at [247, 291] on icon "button" at bounding box center [247, 292] width 8 height 8
type input "20"
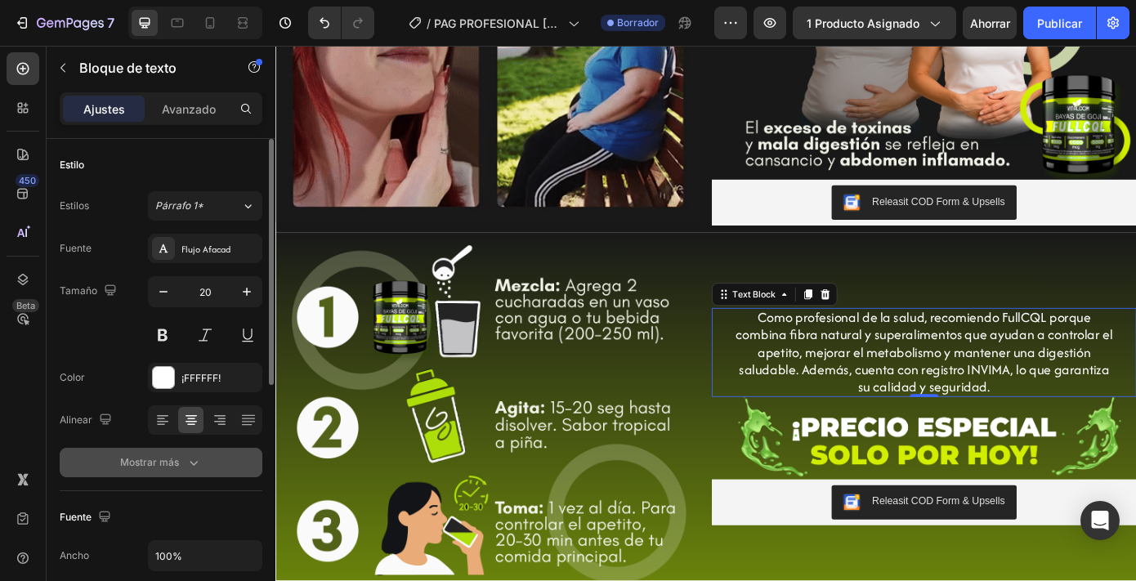
click at [165, 468] on font "Mostrar más" at bounding box center [149, 462] width 59 height 15
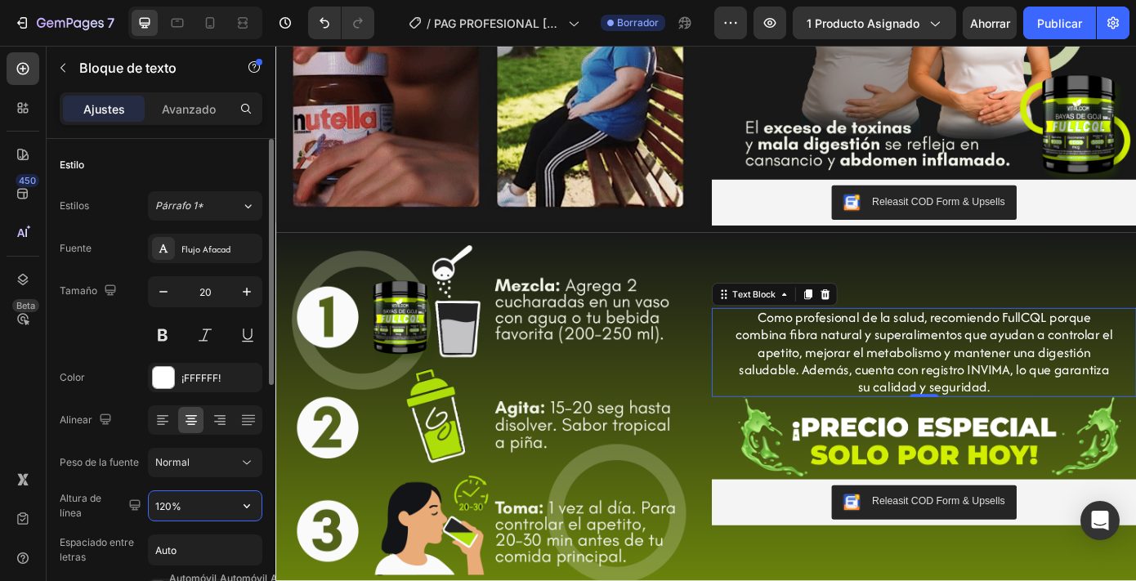
click at [171, 513] on input "120%" at bounding box center [205, 505] width 113 height 29
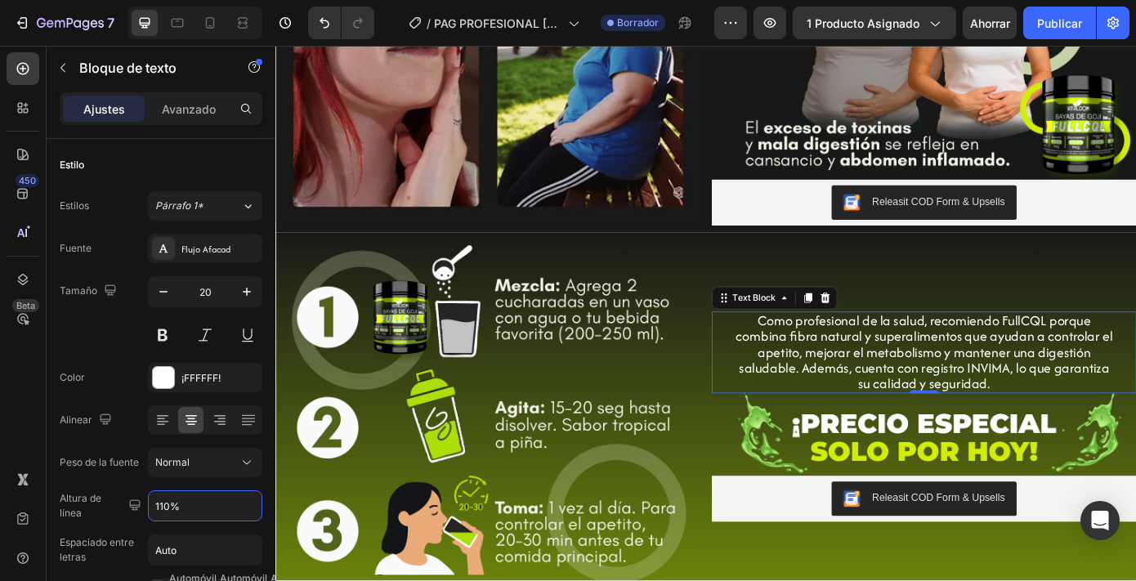
type input "110%"
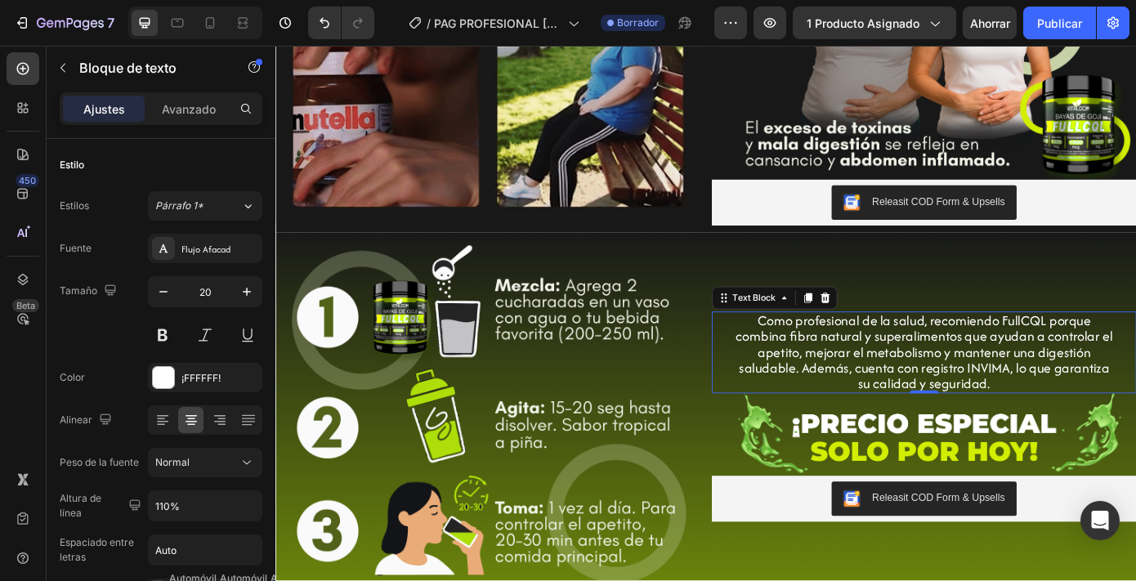
click at [1008, 397] on p "Como profesional de la salud, recomiendo FullCQL porque combina fibra natural y…" at bounding box center [1015, 396] width 432 height 90
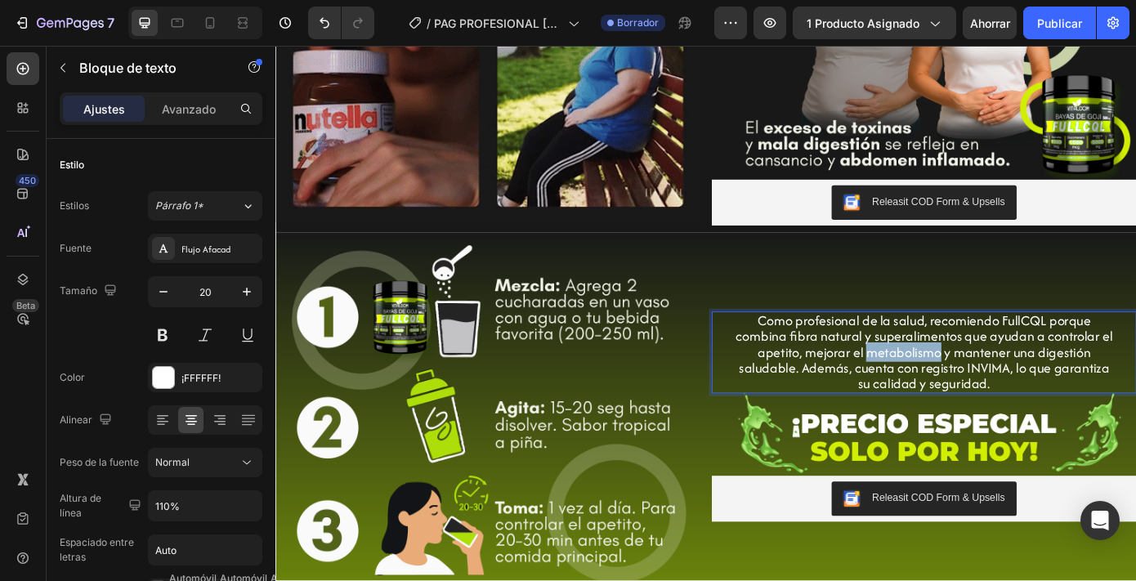
click at [1008, 397] on p "Como profesional de la salud, recomiendo FullCQL porque combina fibra natural y…" at bounding box center [1015, 396] width 432 height 90
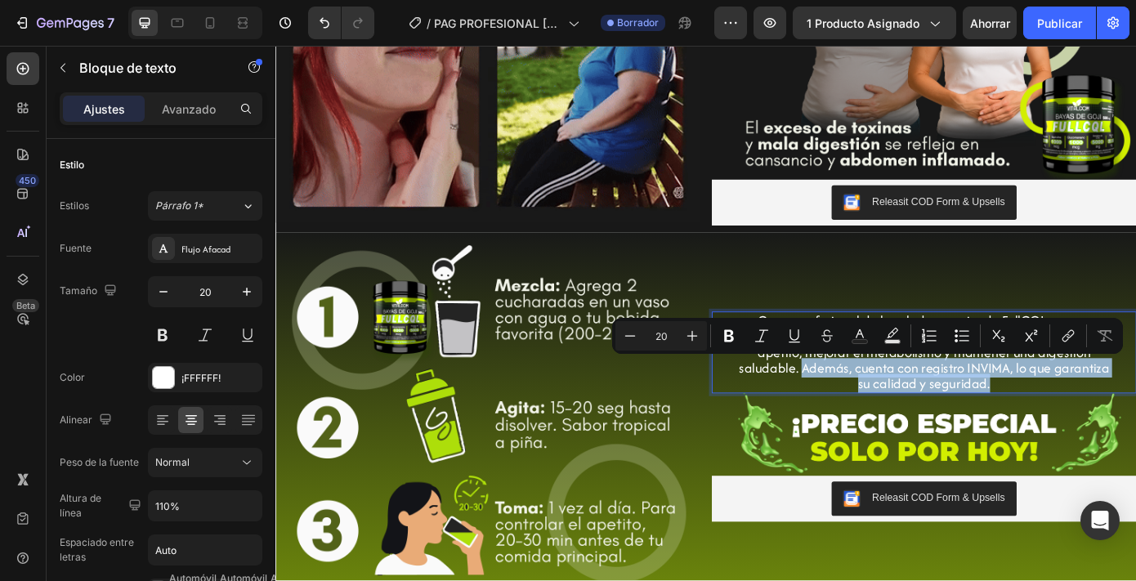
drag, startPoint x: 876, startPoint y: 414, endPoint x: 1093, endPoint y: 436, distance: 217.7
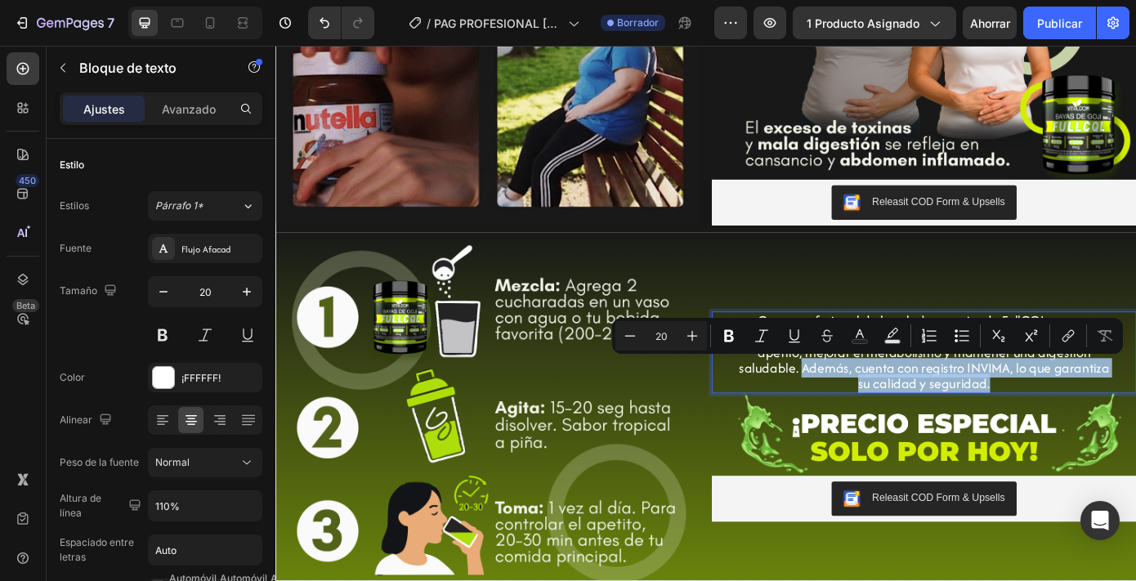
click at [1093, 436] on p "Como profesional de la salud, recomiendo FullCQL porque combina fibra natural y…" at bounding box center [1015, 396] width 432 height 90
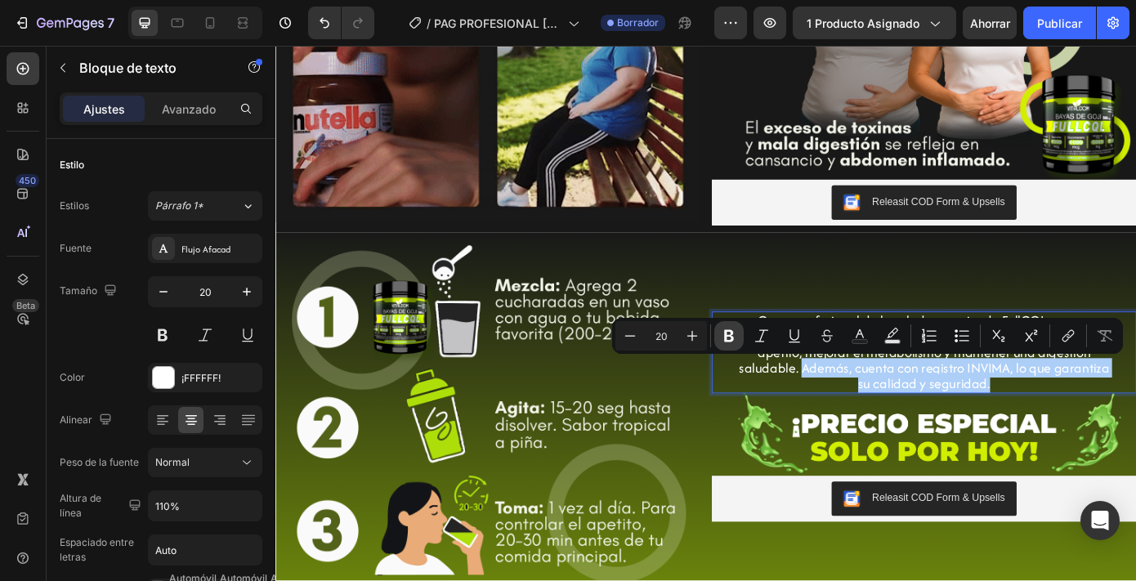
click at [728, 332] on icon "Editor contextual toolbar" at bounding box center [729, 336] width 16 height 16
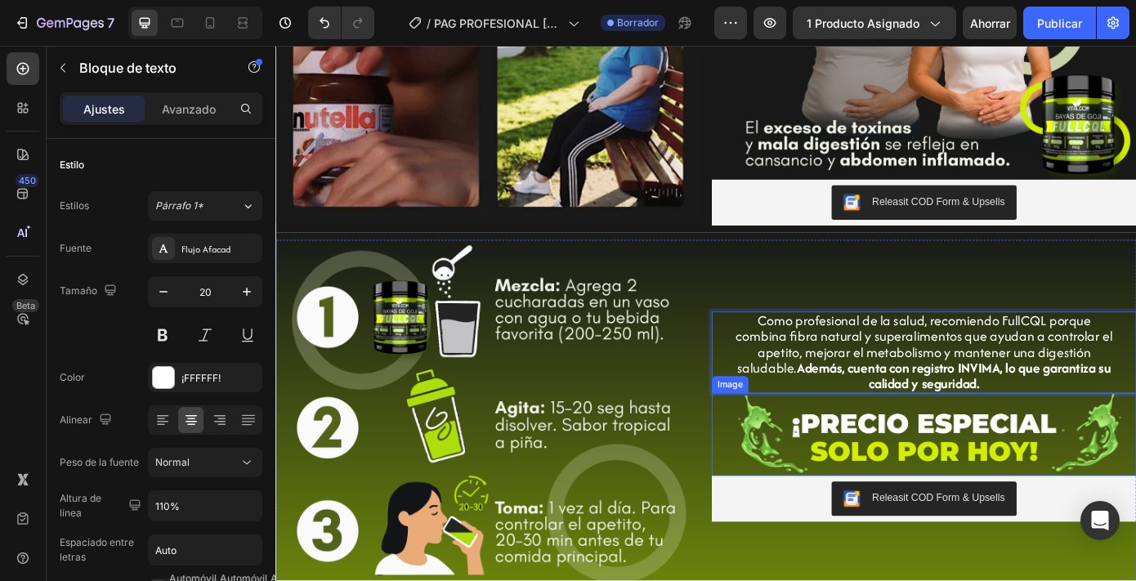
click at [869, 512] on img at bounding box center [1015, 489] width 484 height 94
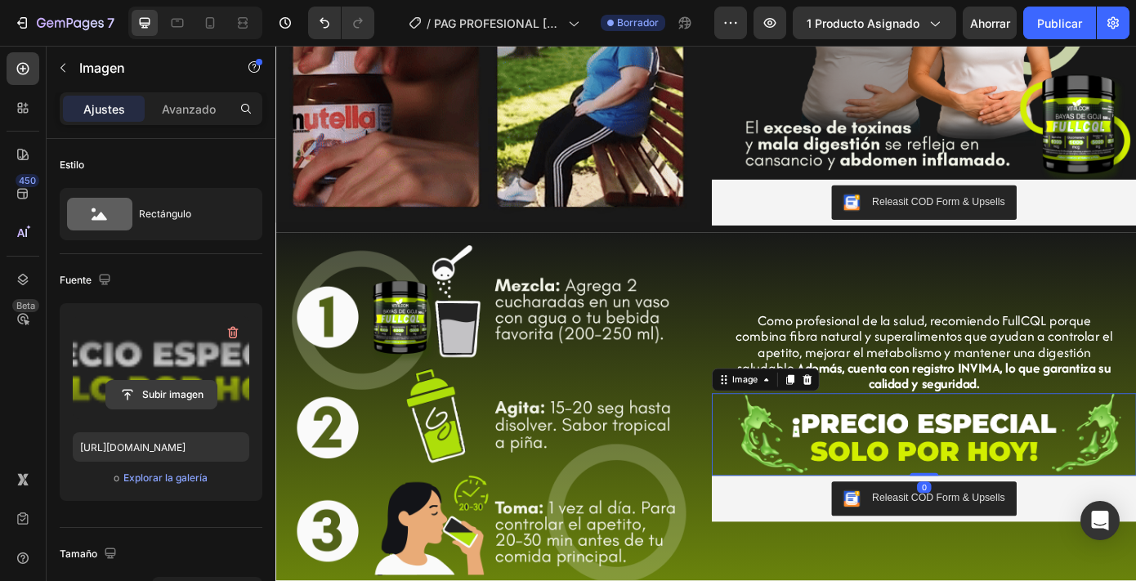
click at [161, 405] on input "file" at bounding box center [161, 395] width 110 height 28
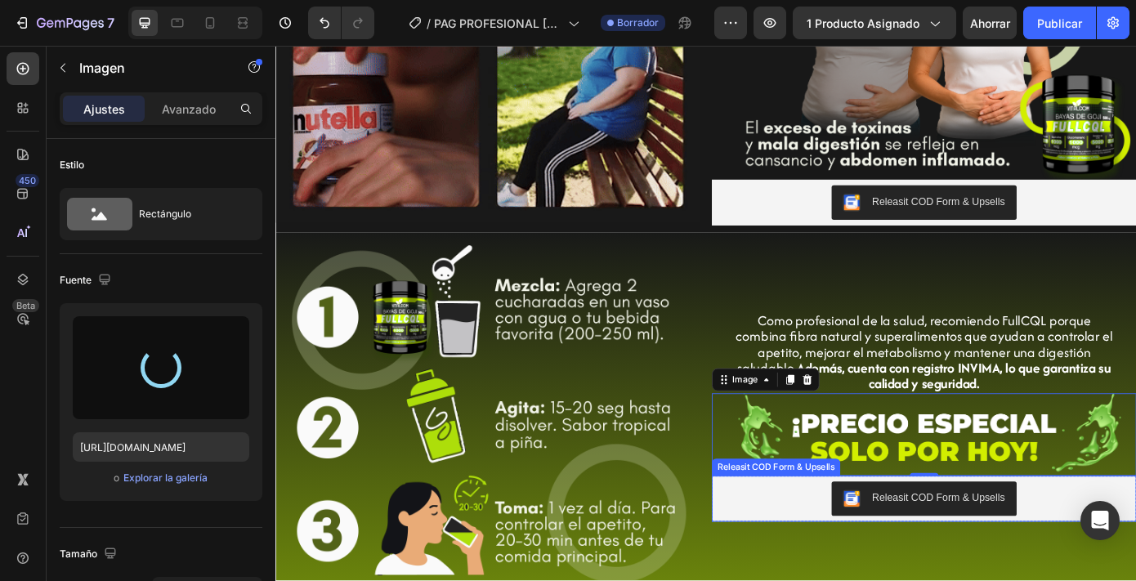
type input "[URL][DOMAIN_NAME]"
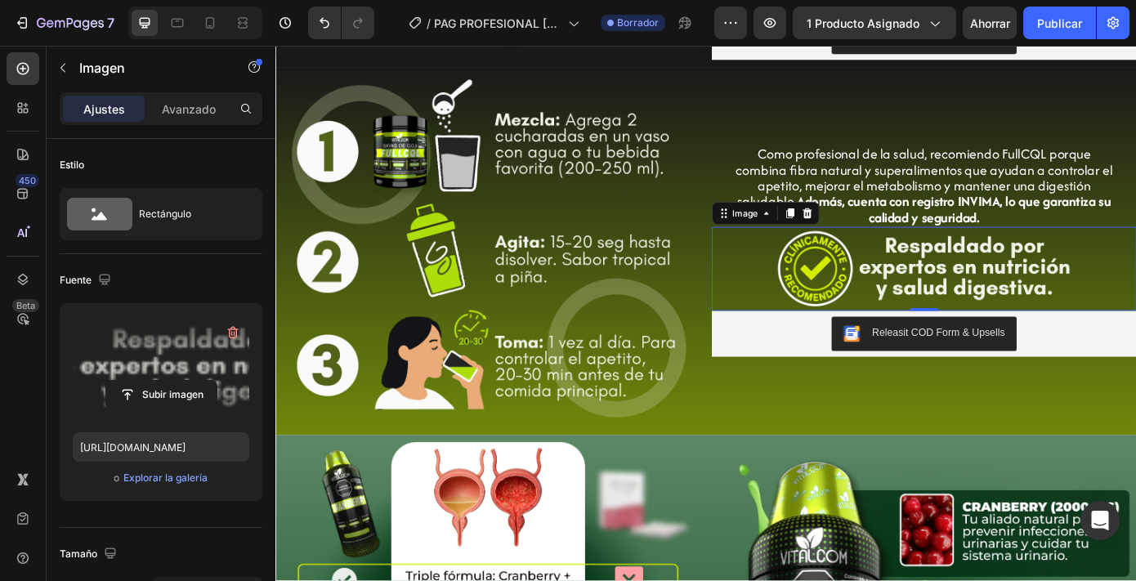
scroll to position [1188, 0]
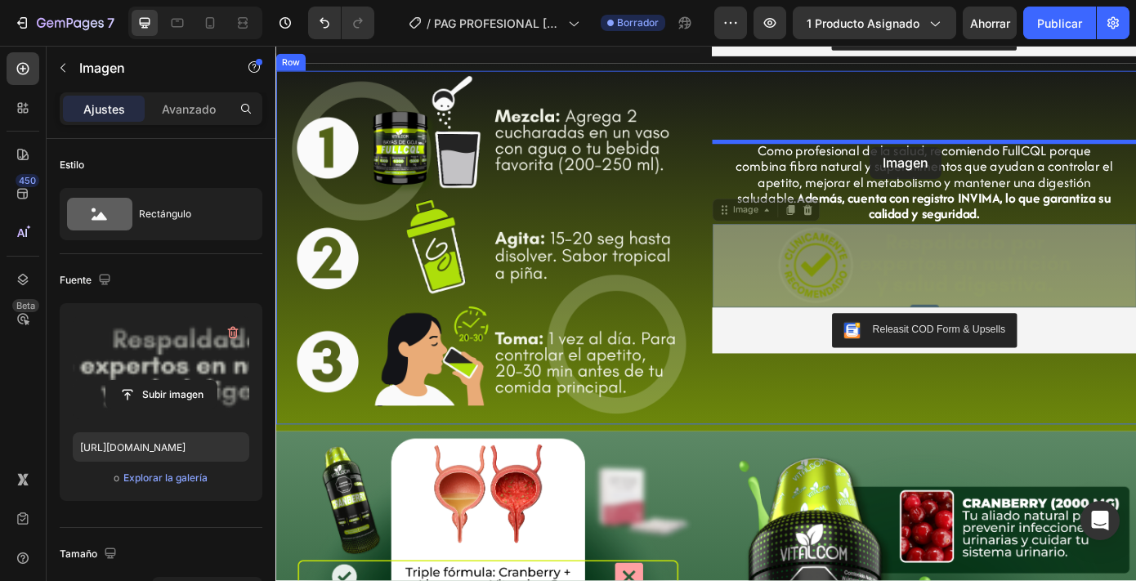
drag, startPoint x: 971, startPoint y: 311, endPoint x: 952, endPoint y: 160, distance: 151.6
click at [952, 160] on div "Header Image Image Si cada comida termina en hinchazón, gases y cansancio, no e…" at bounding box center [765, 575] width 981 height 3434
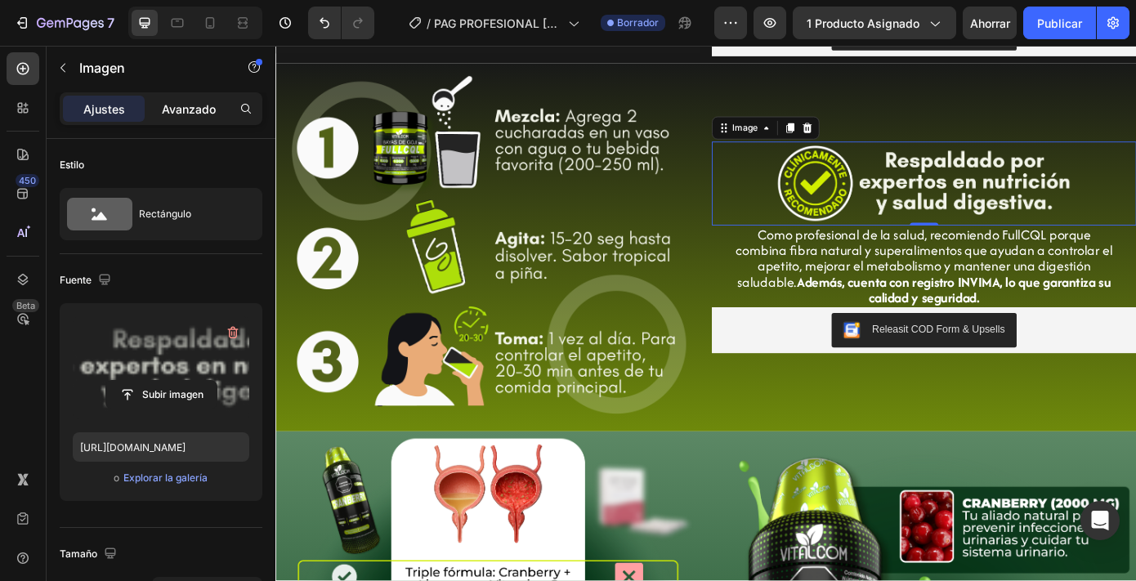
click at [208, 112] on font "Avanzado" at bounding box center [189, 109] width 54 height 14
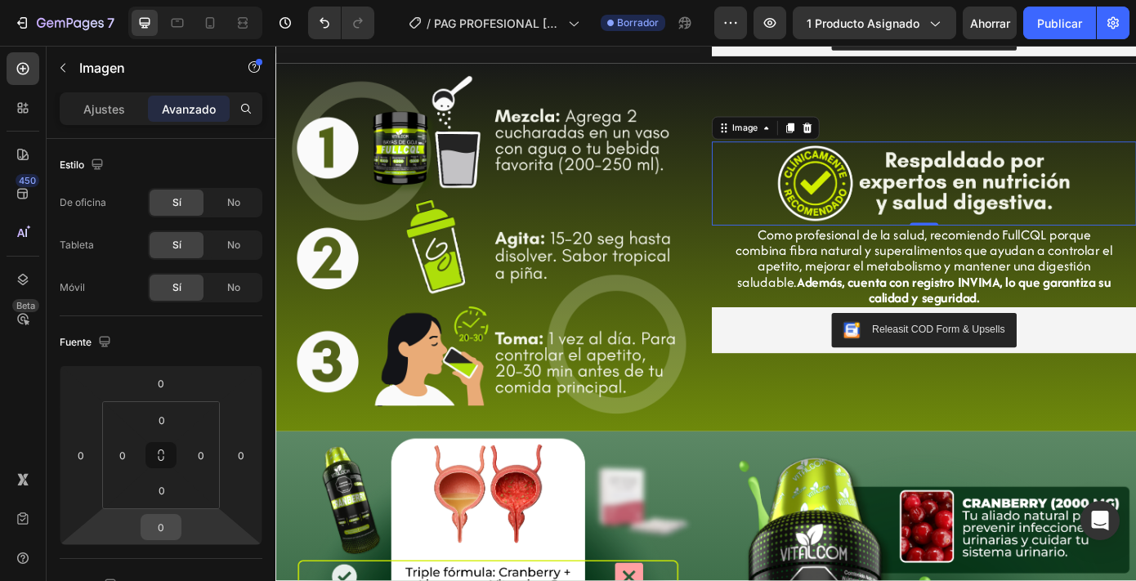
click at [166, 524] on input "0" at bounding box center [161, 527] width 33 height 25
type input "5"
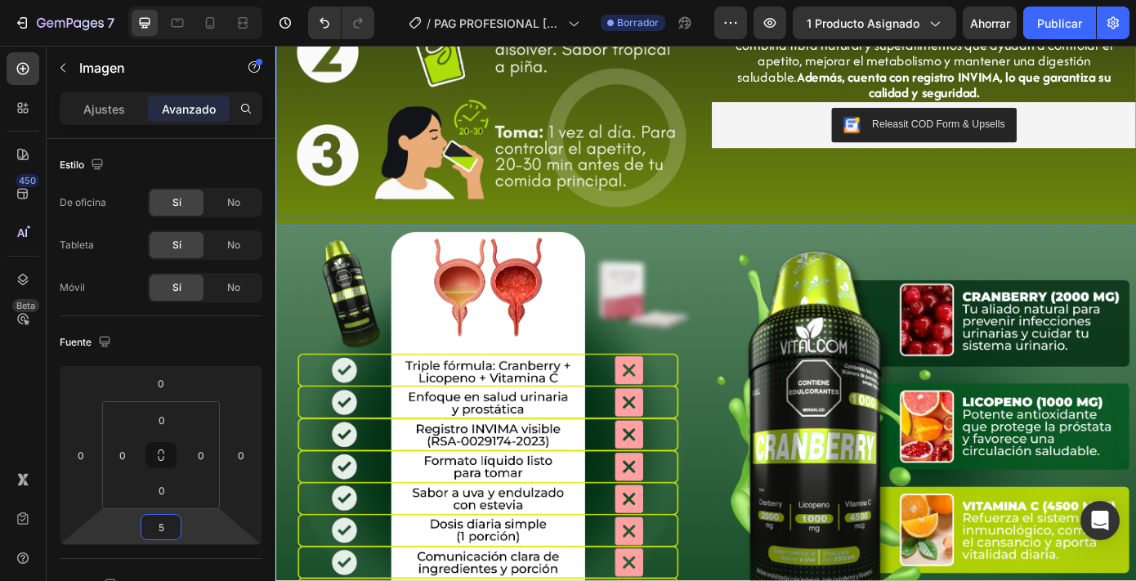
scroll to position [1426, 0]
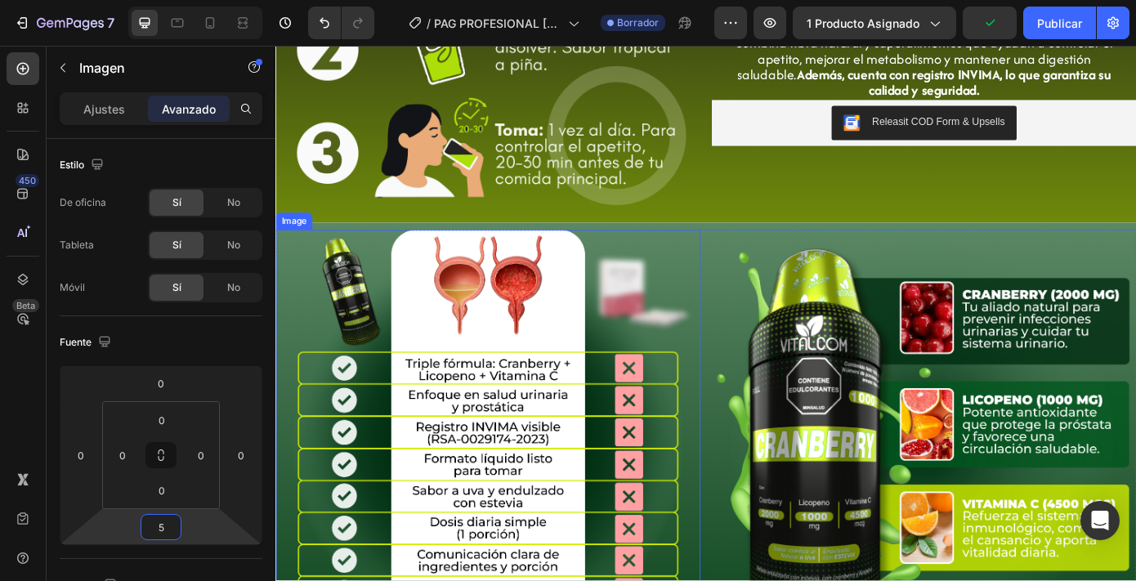
click at [344, 319] on img at bounding box center [517, 498] width 484 height 484
click at [330, 235] on div "Image" at bounding box center [313, 240] width 35 height 15
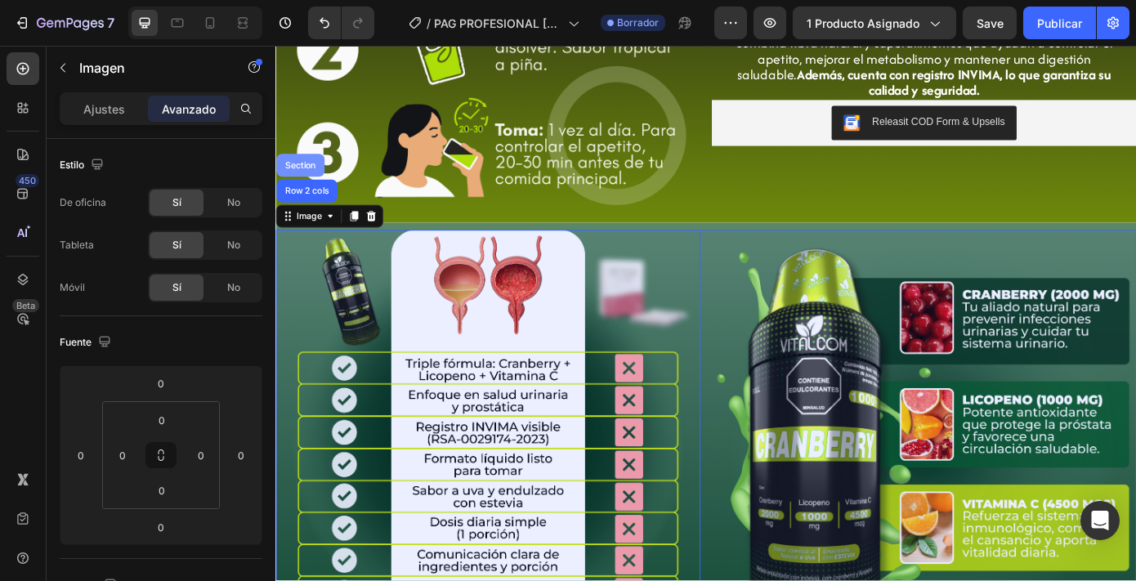
click at [307, 188] on div "Section" at bounding box center [303, 182] width 55 height 26
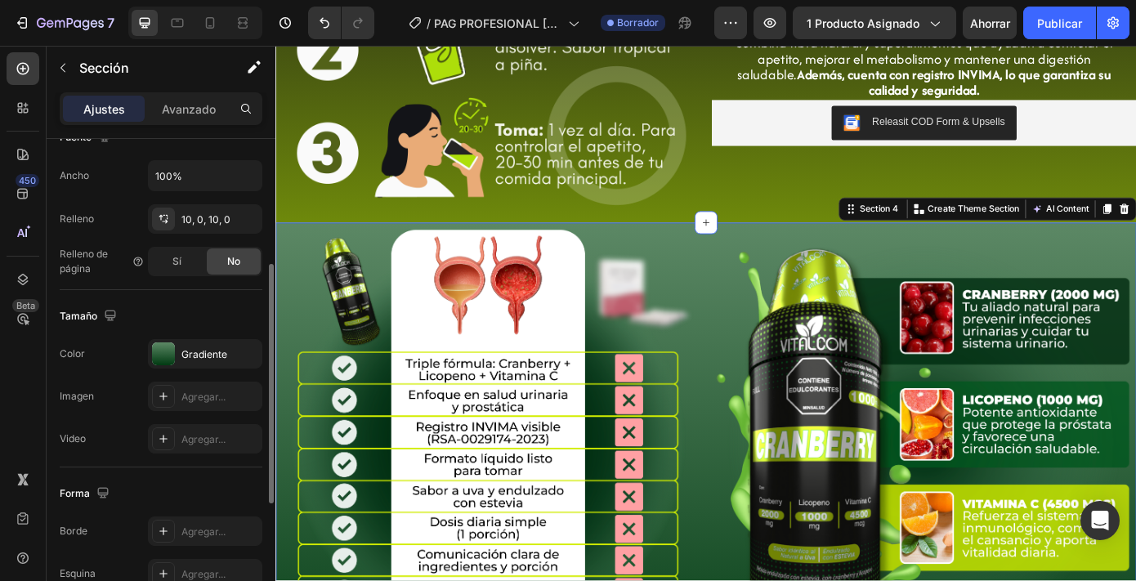
scroll to position [423, 0]
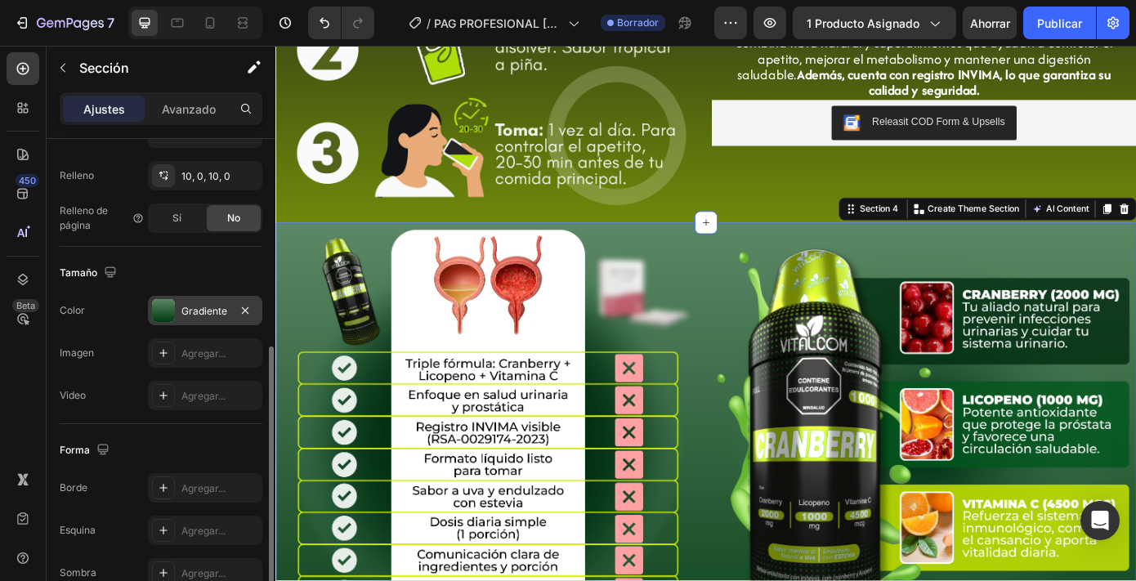
click at [202, 310] on font "Gradiente" at bounding box center [204, 311] width 46 height 12
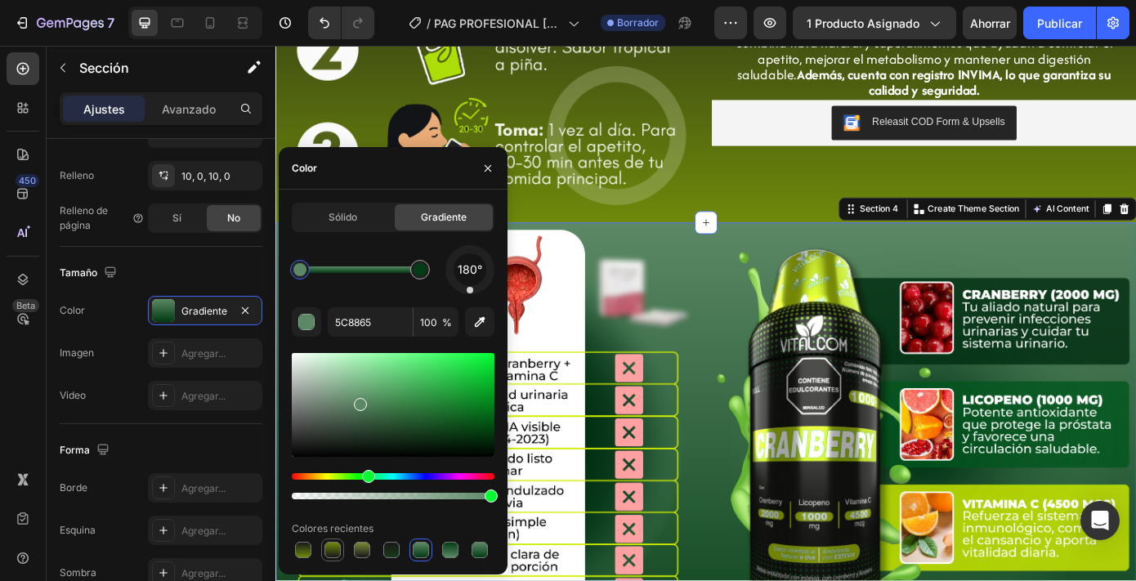
click at [325, 547] on div at bounding box center [333, 550] width 16 height 16
type input "6E890B"
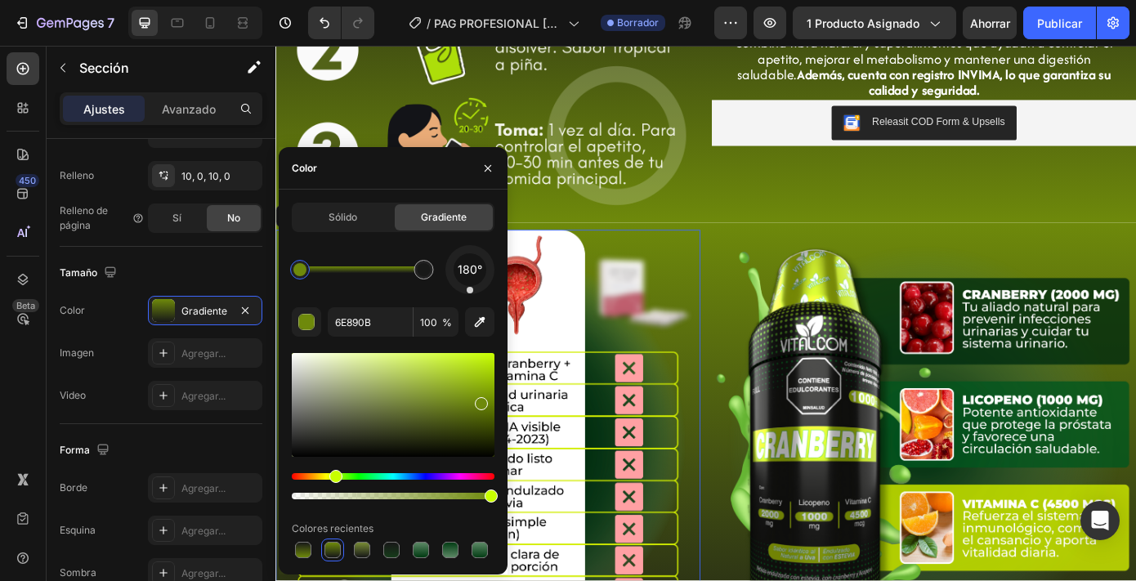
click at [671, 359] on img at bounding box center [517, 498] width 484 height 484
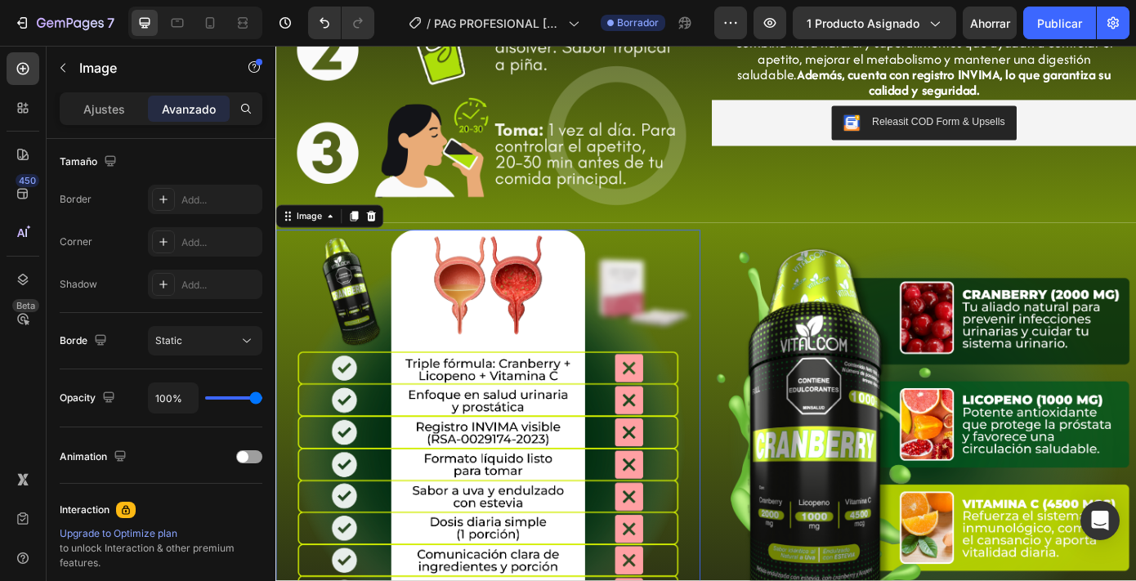
scroll to position [0, 0]
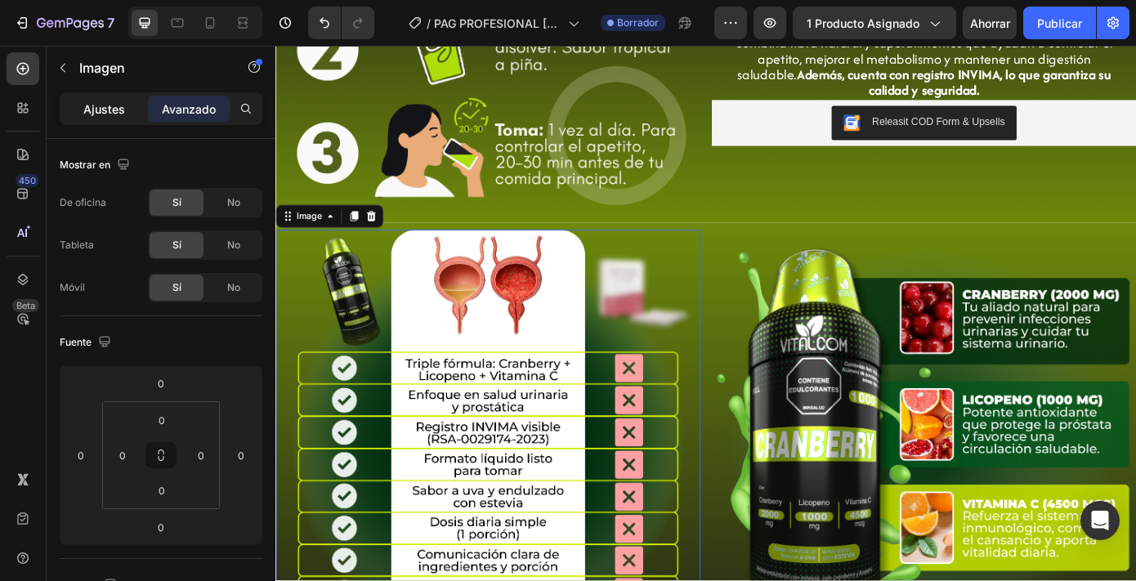
click at [102, 96] on div "Ajustes" at bounding box center [104, 109] width 82 height 26
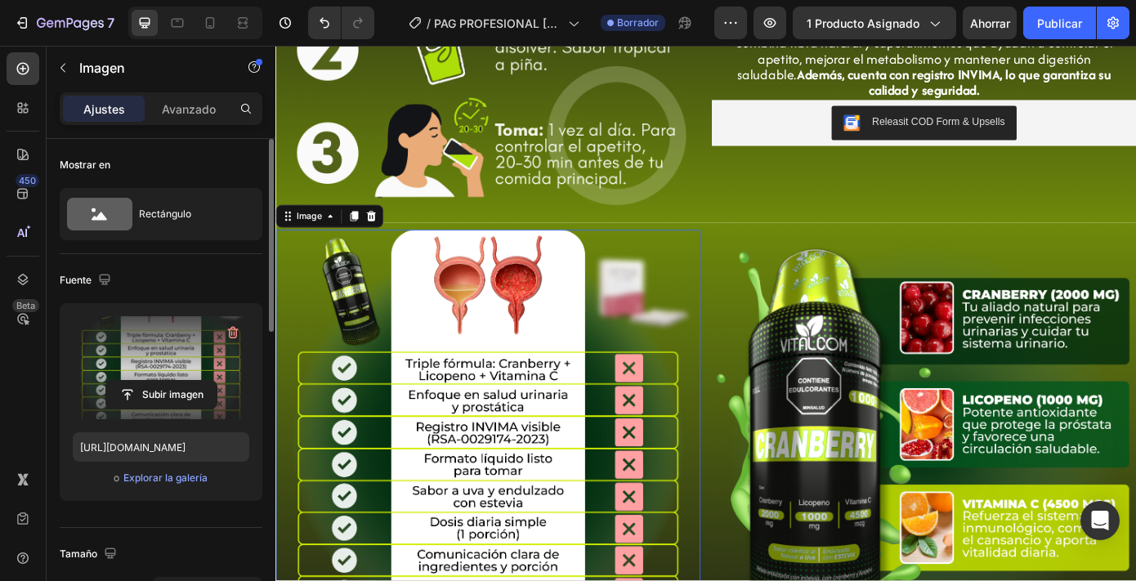
click at [172, 365] on label at bounding box center [161, 367] width 177 height 103
click at [172, 381] on input "file" at bounding box center [161, 395] width 110 height 28
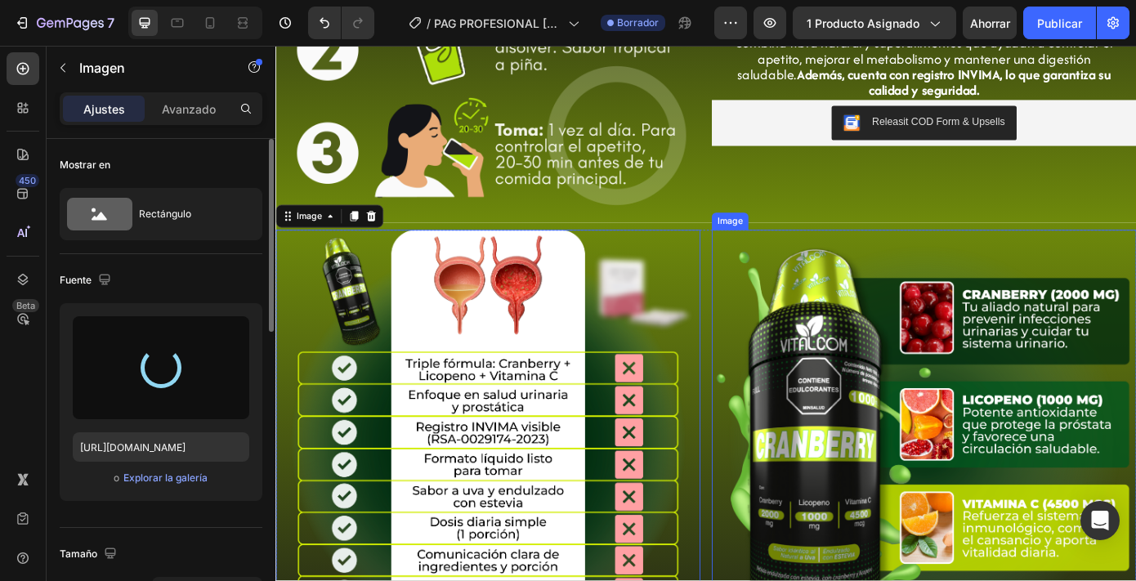
type input "[URL][DOMAIN_NAME]"
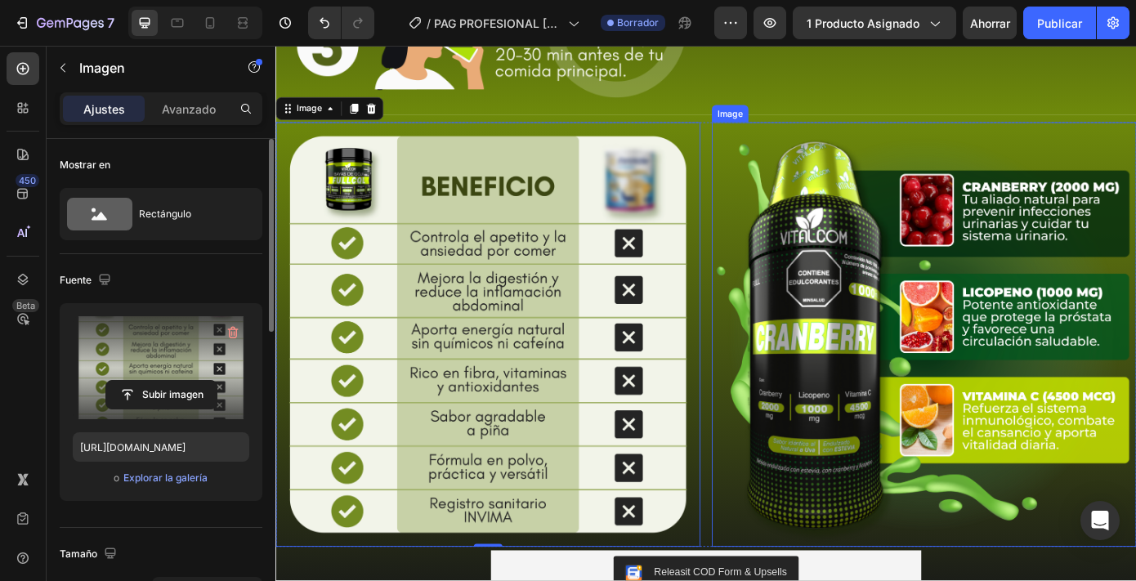
scroll to position [1598, 0]
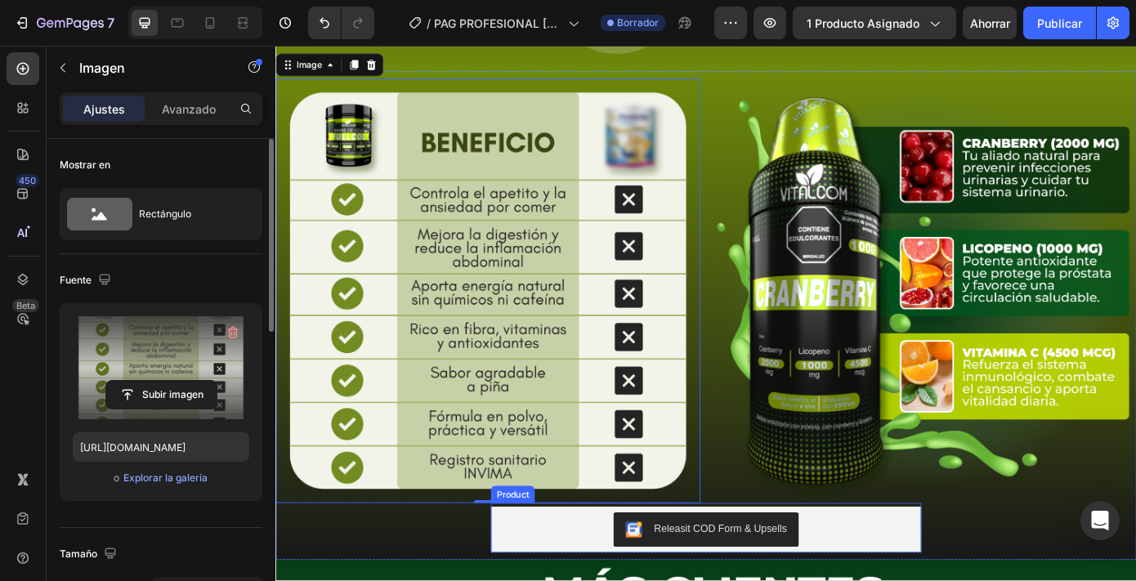
click at [1013, 521] on img at bounding box center [1015, 325] width 484 height 484
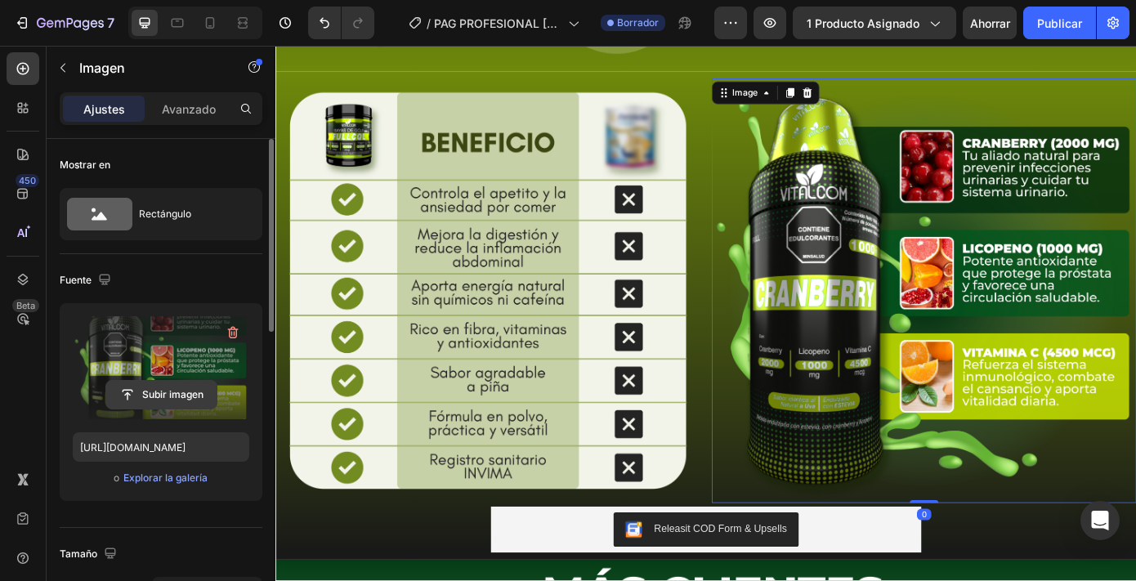
click at [199, 396] on input "file" at bounding box center [161, 395] width 110 height 28
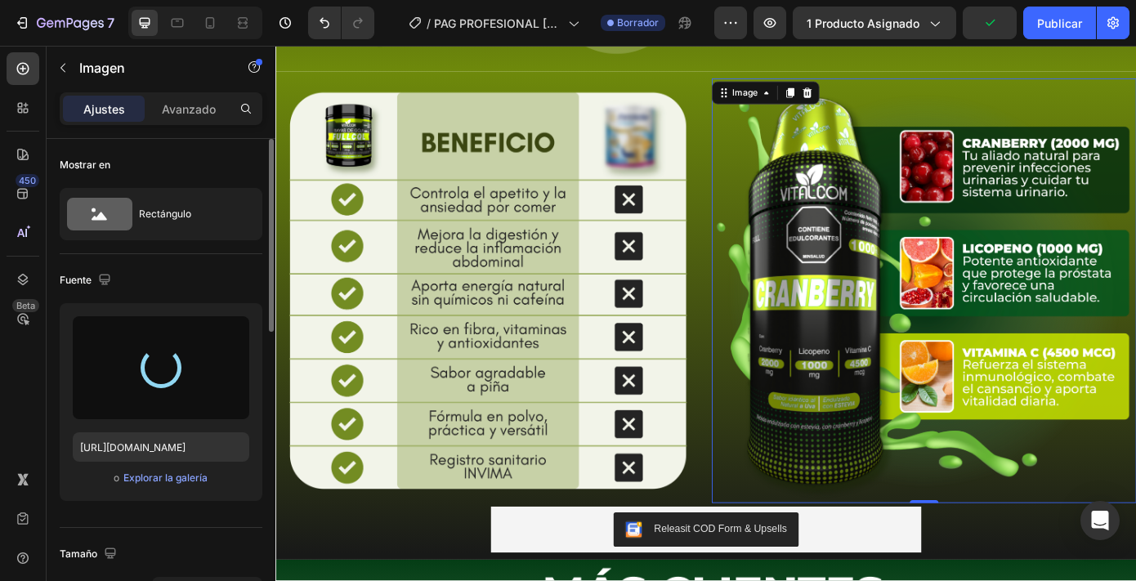
type input "[URL][DOMAIN_NAME]"
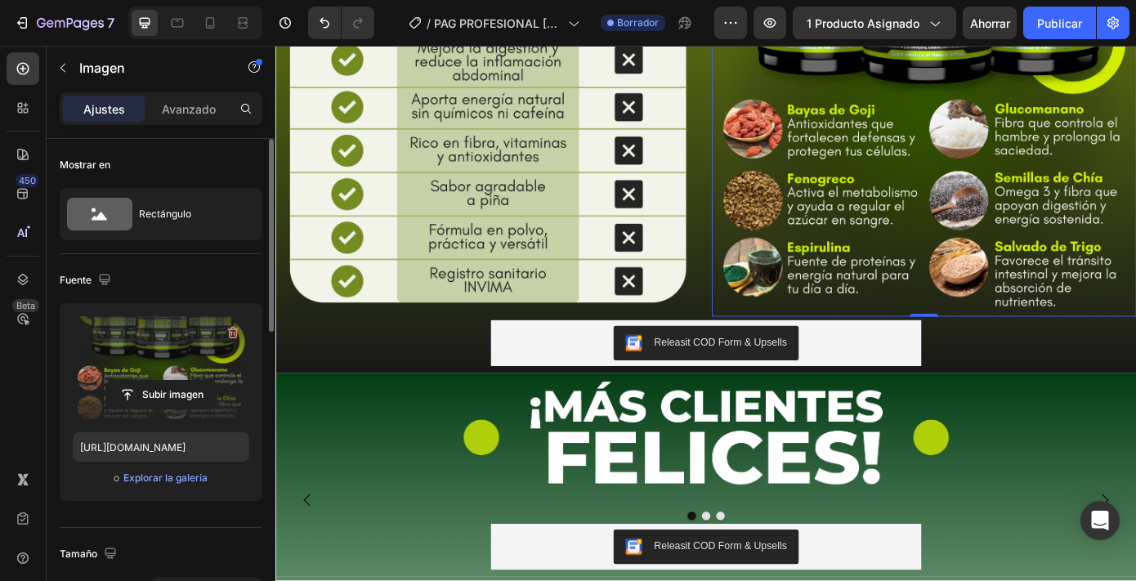
scroll to position [1834, 0]
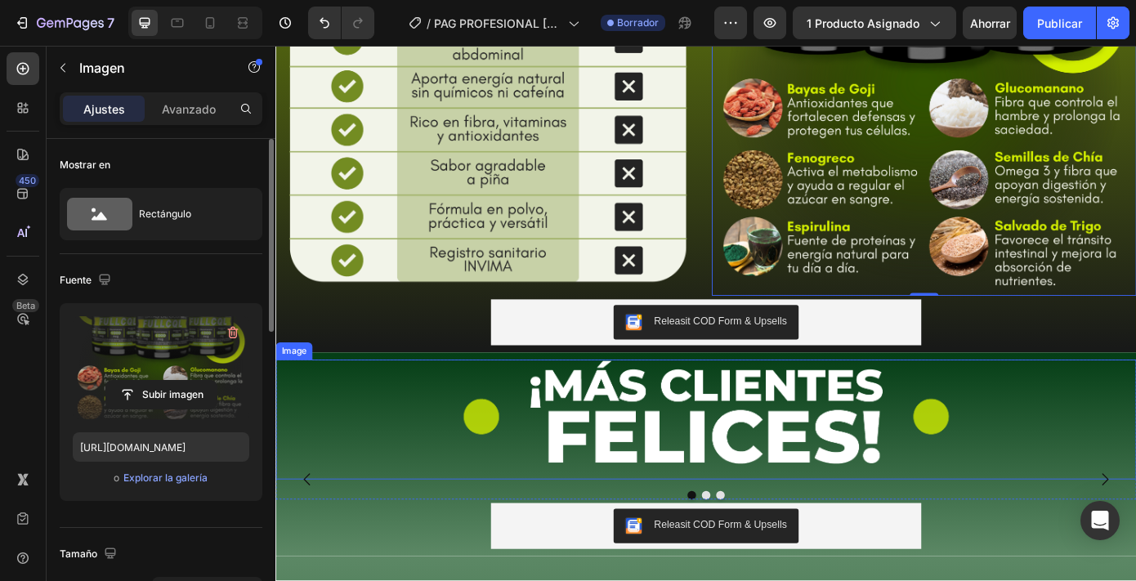
click at [433, 475] on img at bounding box center [765, 472] width 981 height 137
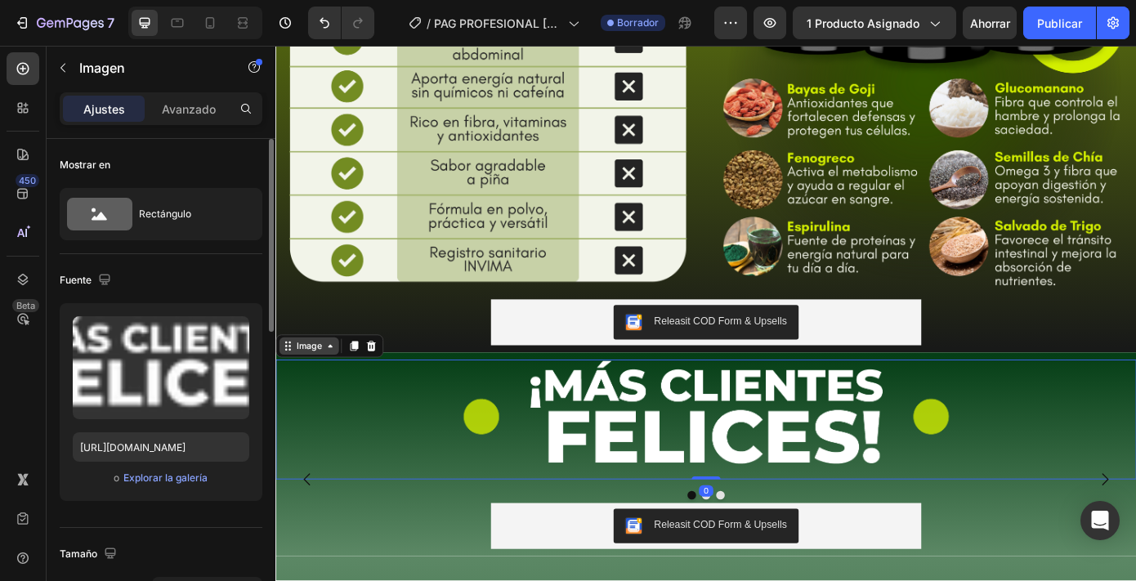
click at [324, 393] on div "Image" at bounding box center [313, 388] width 35 height 15
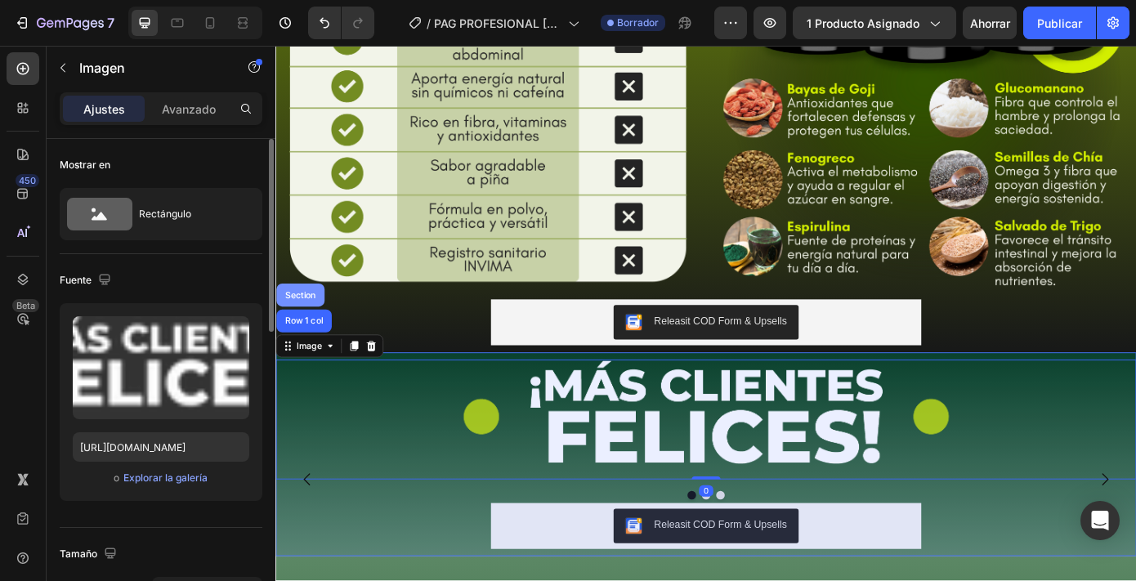
click at [309, 332] on div "Section" at bounding box center [304, 330] width 42 height 10
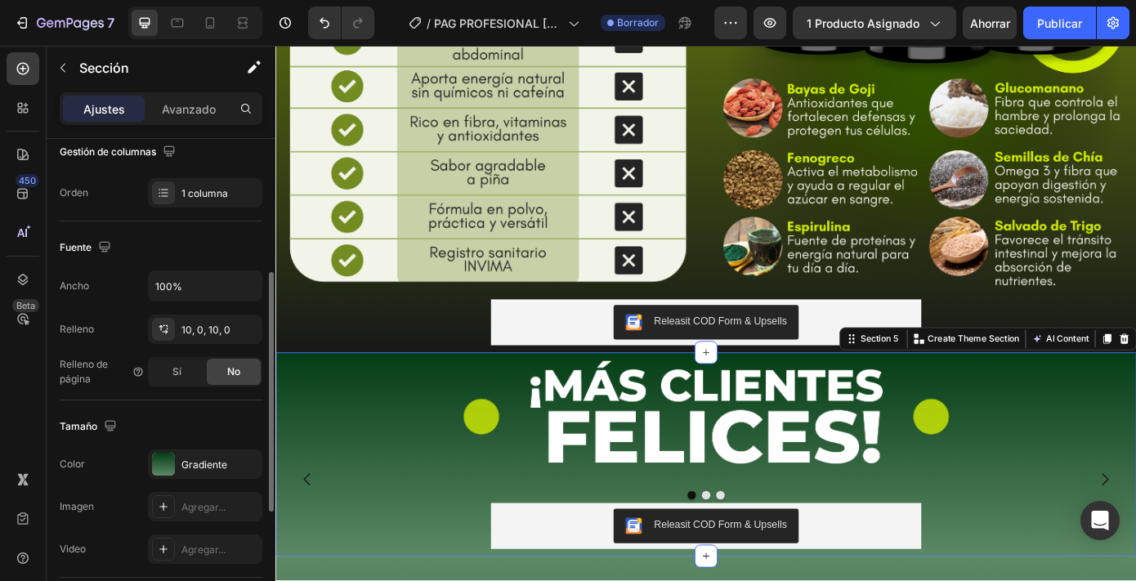
scroll to position [277, 0]
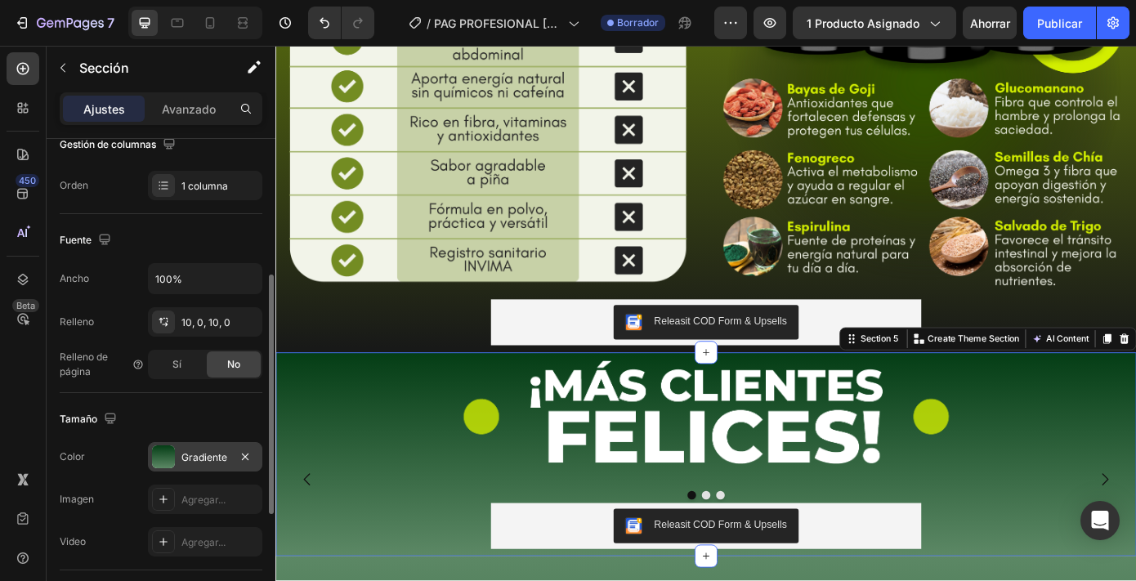
click at [213, 451] on font "Gradiente" at bounding box center [204, 457] width 46 height 12
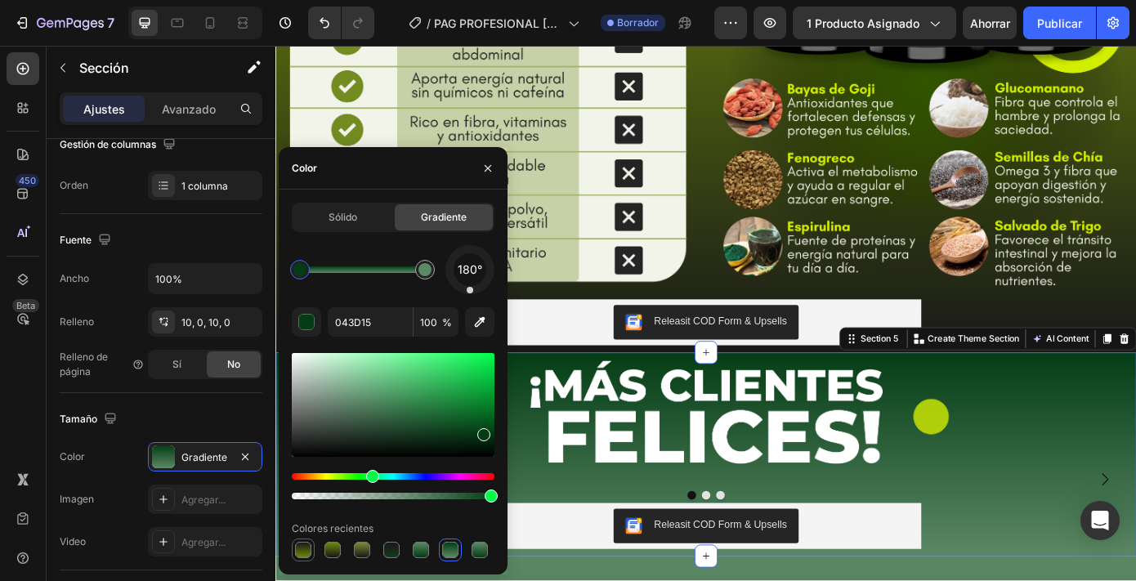
click at [304, 555] on div at bounding box center [303, 550] width 16 height 16
type input "181918"
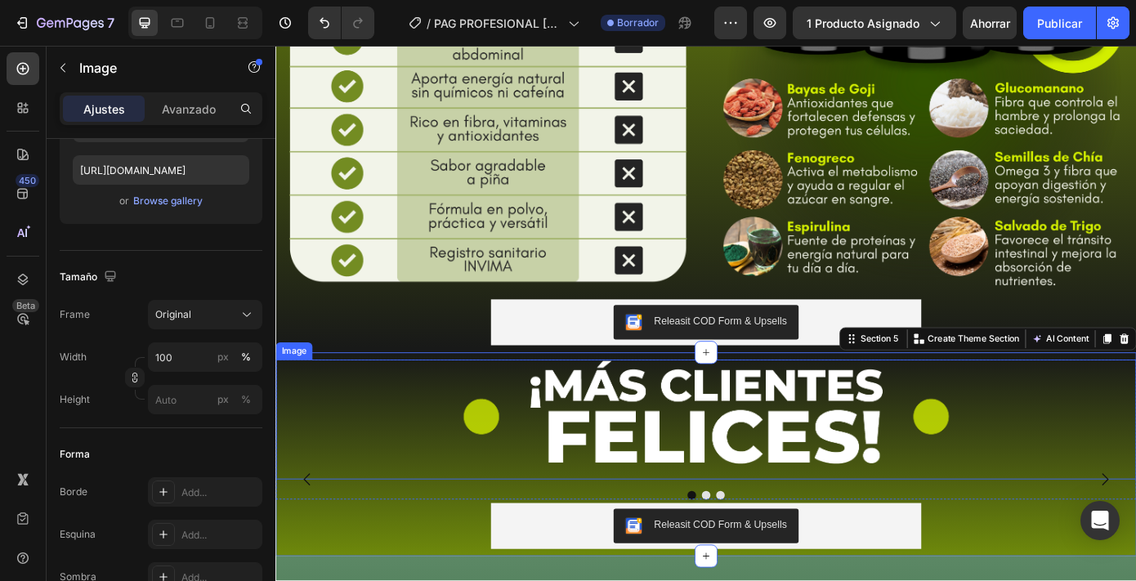
click at [662, 494] on img at bounding box center [765, 472] width 981 height 137
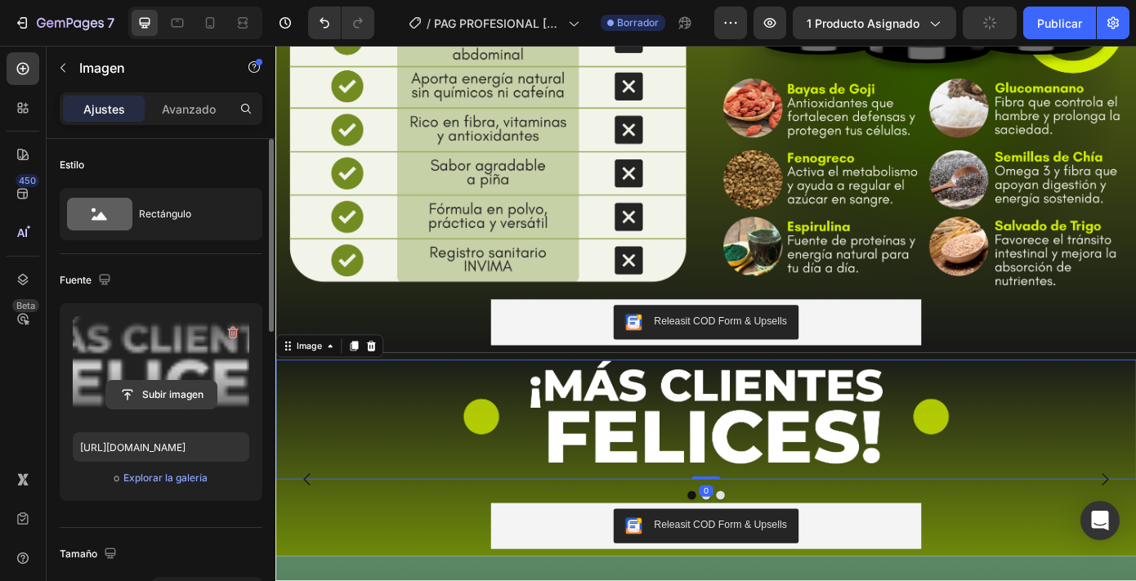
click at [175, 396] on input "file" at bounding box center [161, 395] width 110 height 28
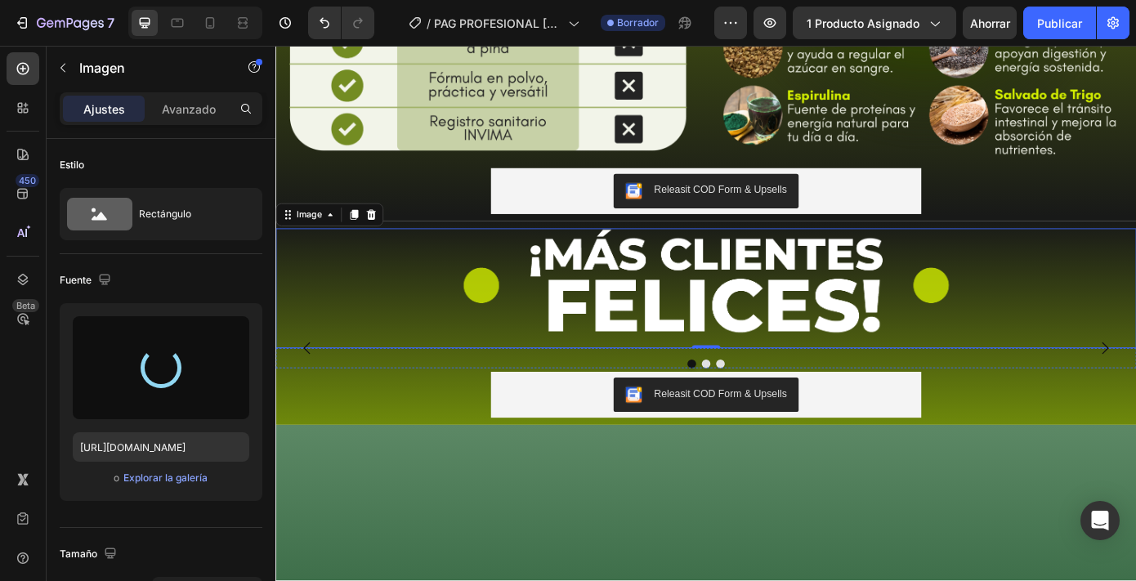
scroll to position [1991, 0]
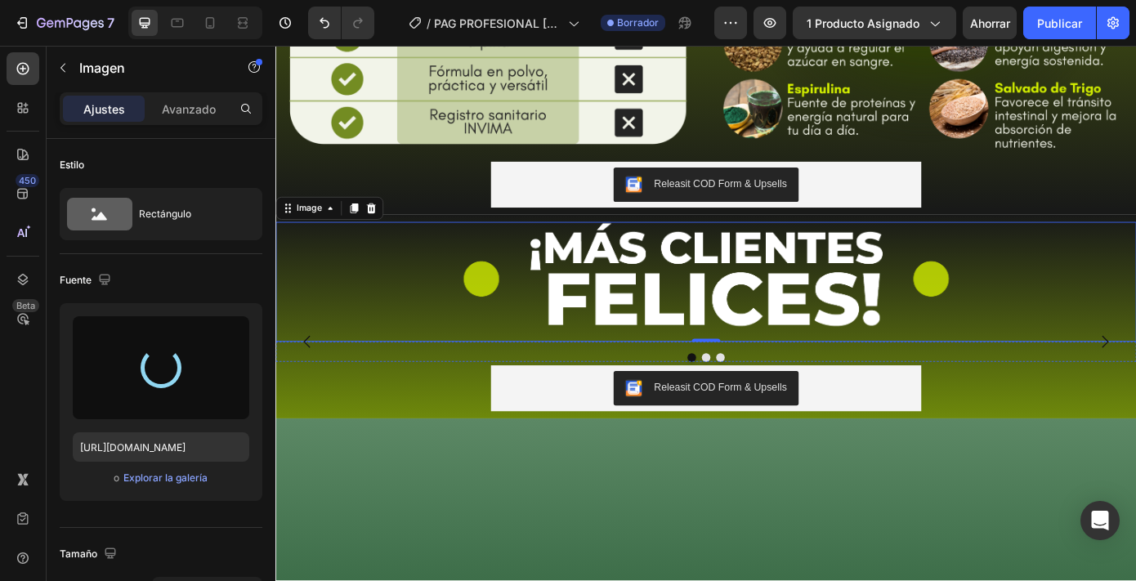
type input "[URL][DOMAIN_NAME]"
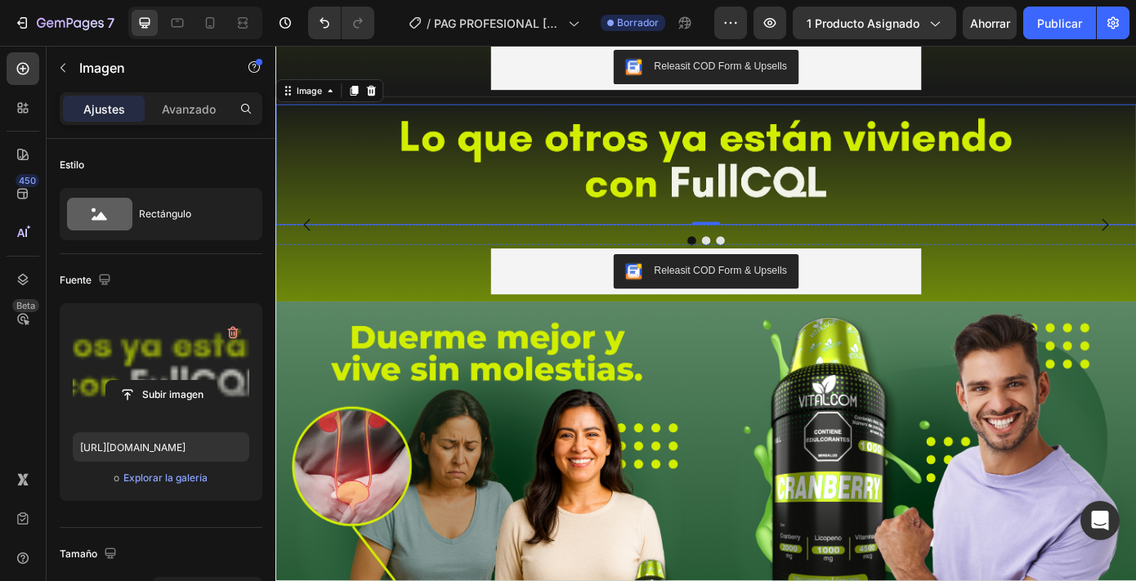
scroll to position [2134, 0]
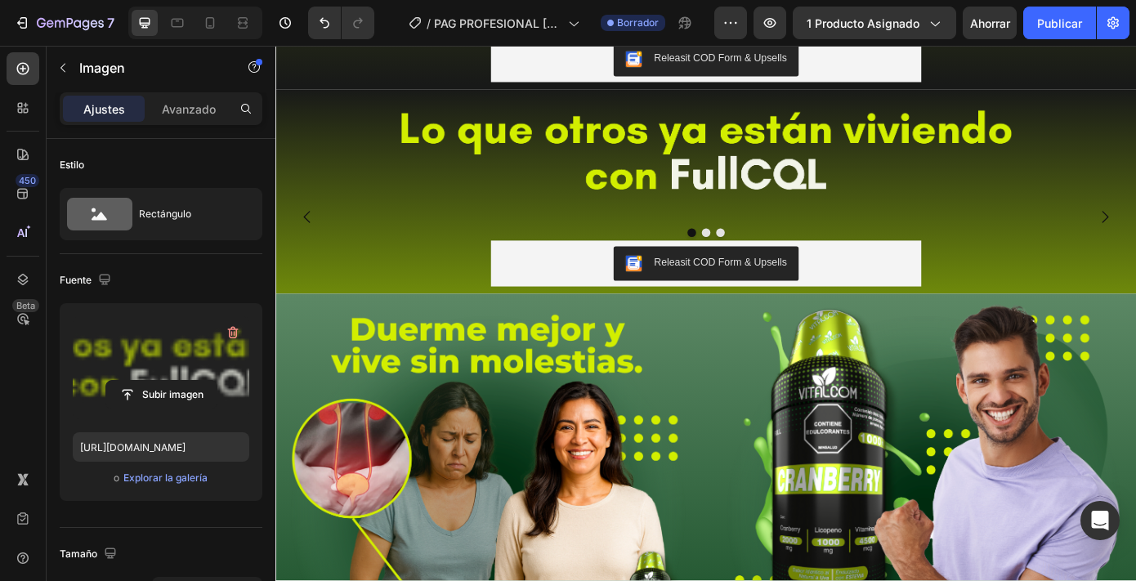
click at [521, 241] on img at bounding box center [434, 241] width 318 height 0
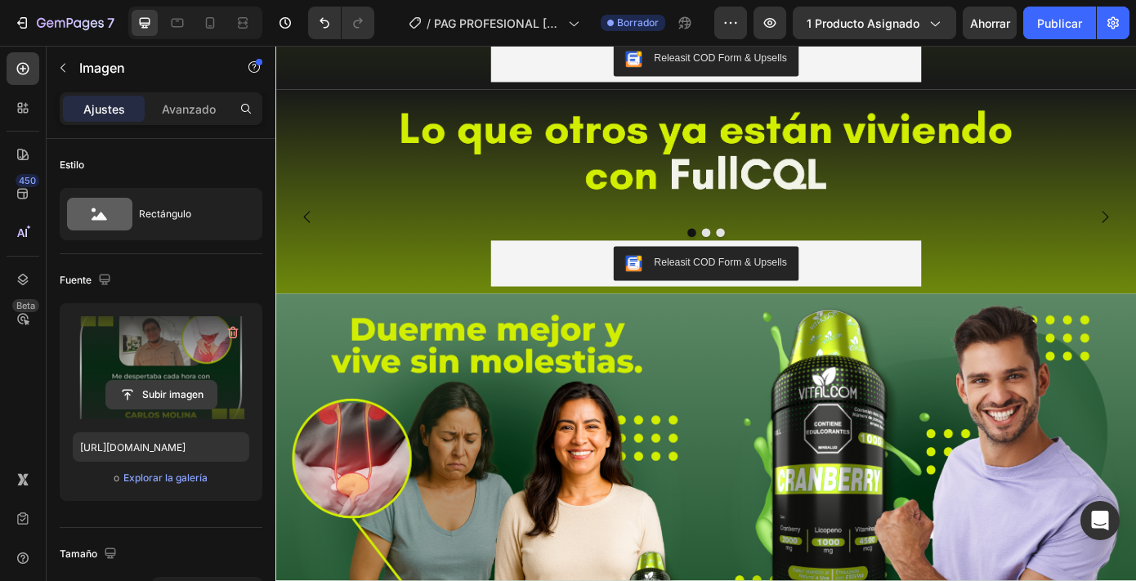
click at [160, 405] on input "file" at bounding box center [161, 395] width 110 height 28
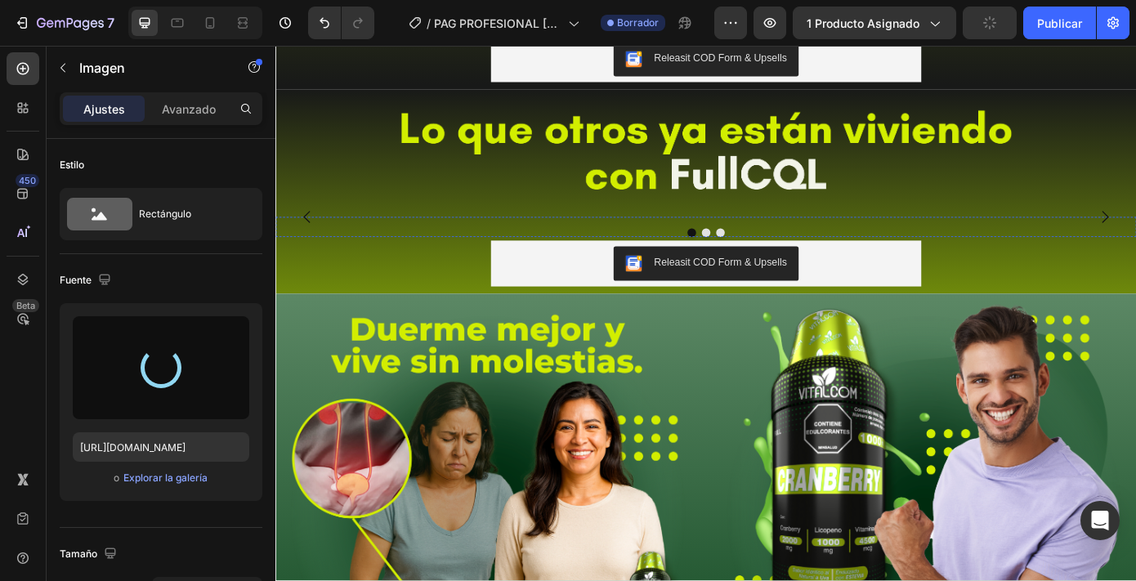
type input "[URL][DOMAIN_NAME]"
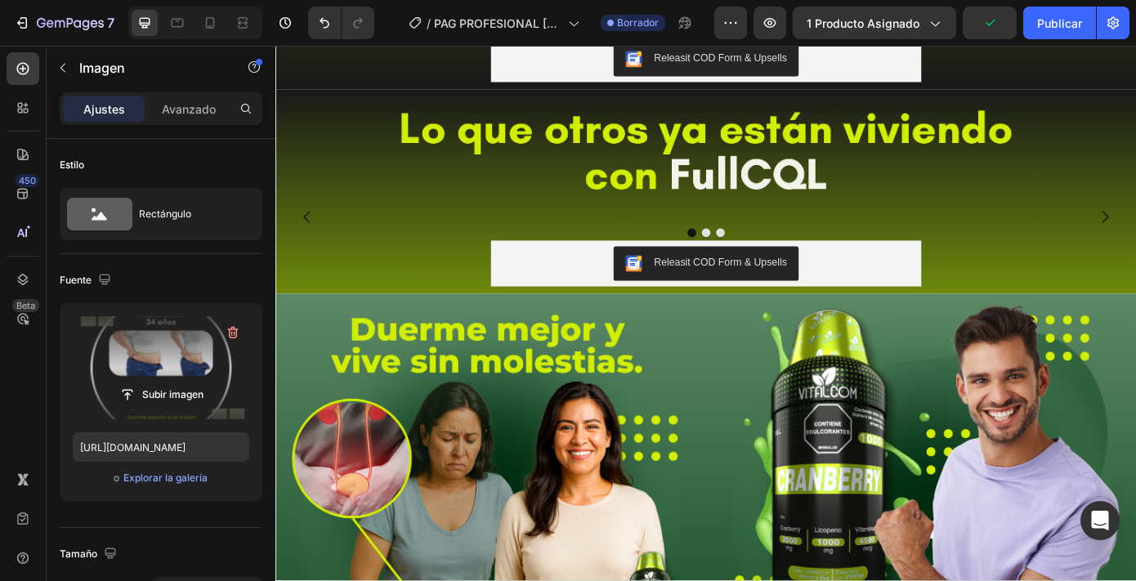
click at [850, 241] on img at bounding box center [766, 241] width 318 height 0
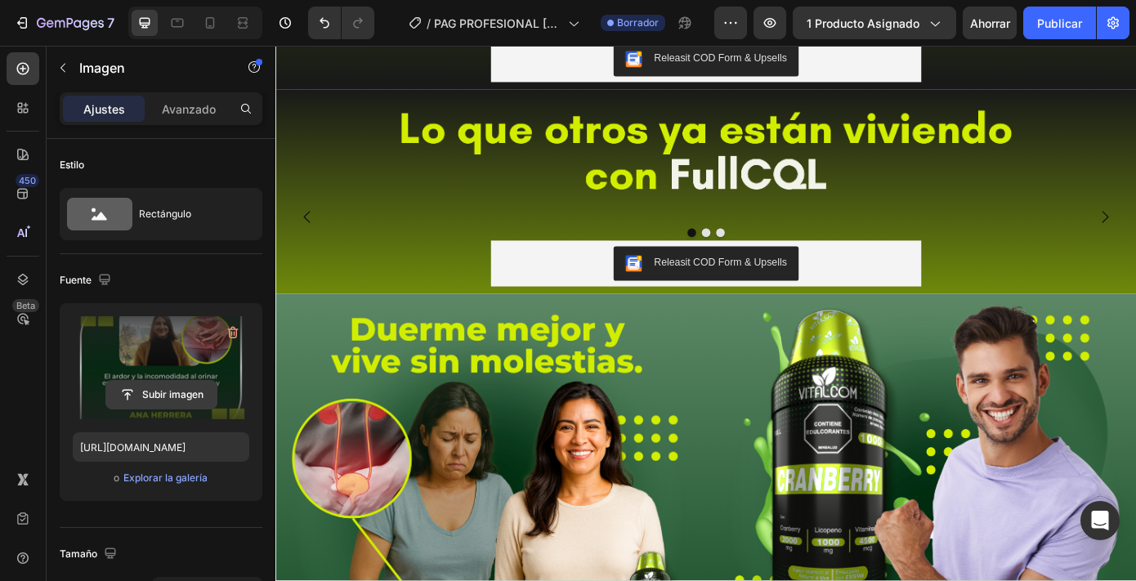
click at [181, 400] on input "file" at bounding box center [161, 395] width 110 height 28
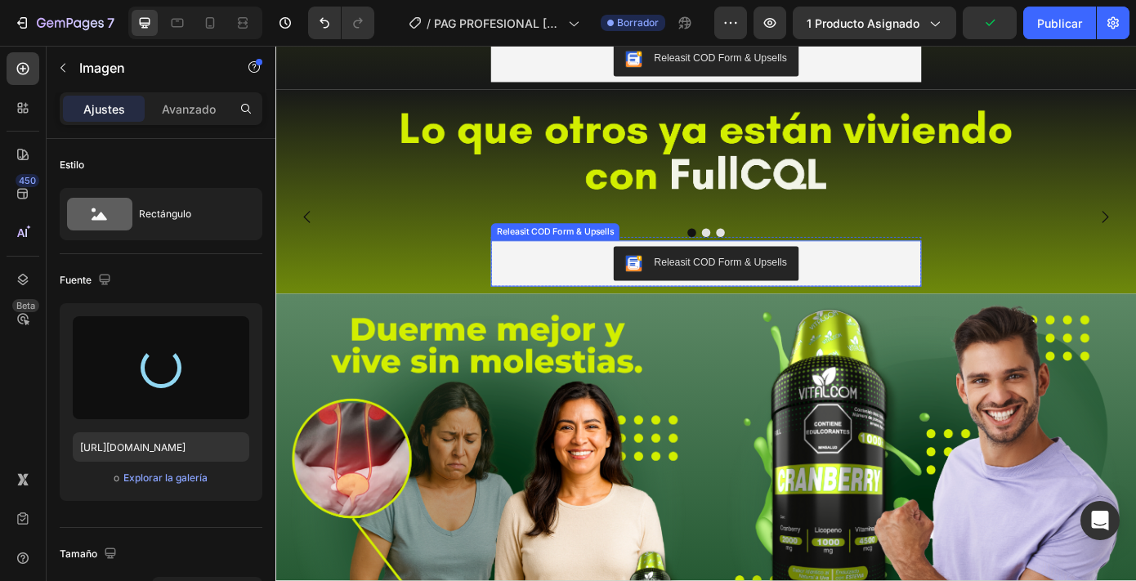
type input "[URL][DOMAIN_NAME]"
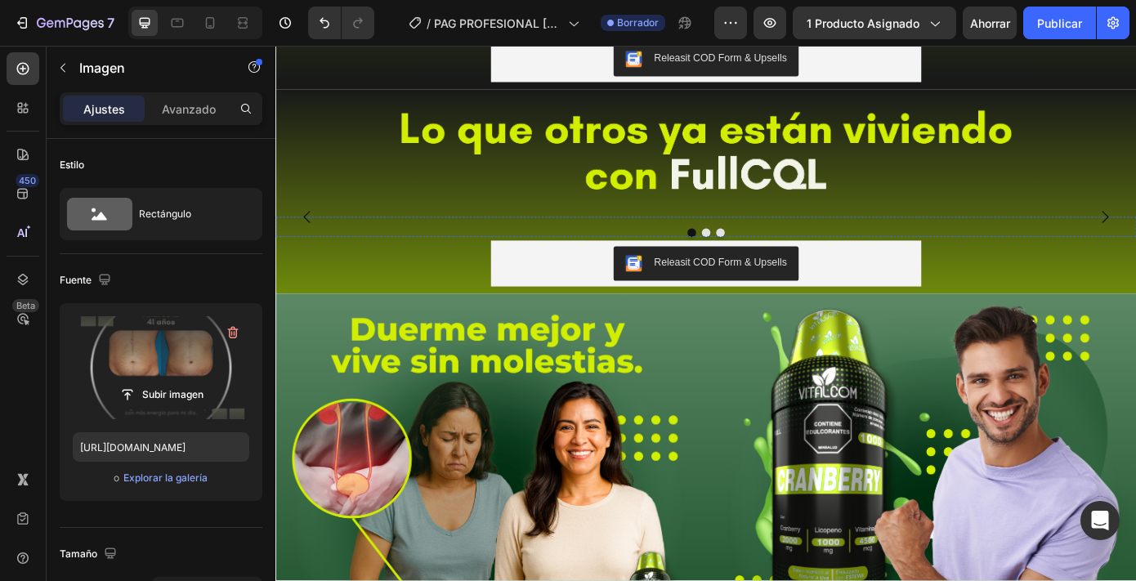
click at [1035, 241] on img at bounding box center [1097, 241] width 318 height 0
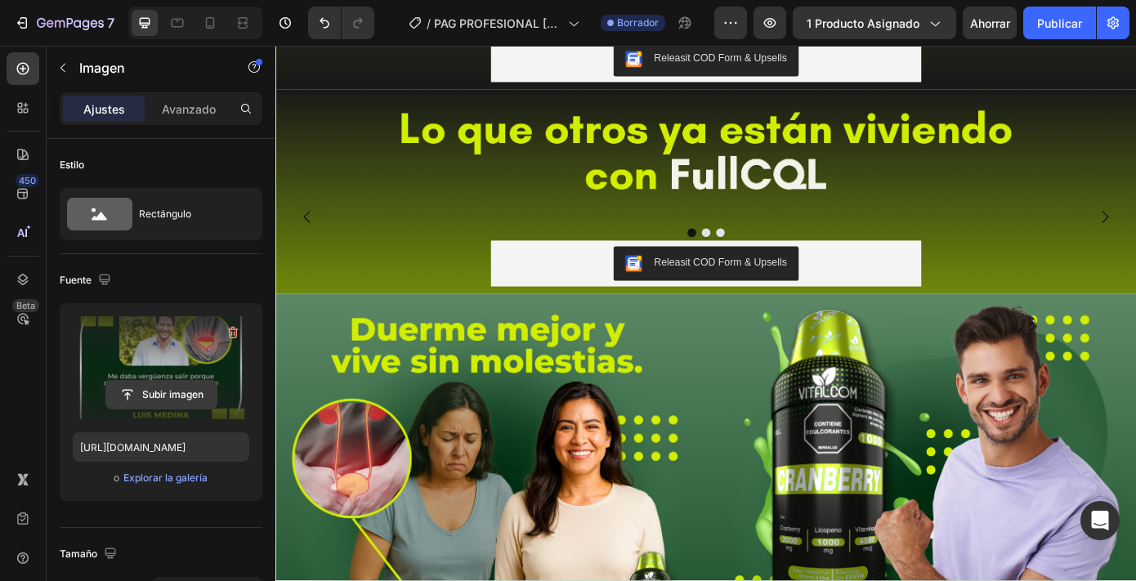
click at [181, 398] on input "file" at bounding box center [161, 395] width 110 height 28
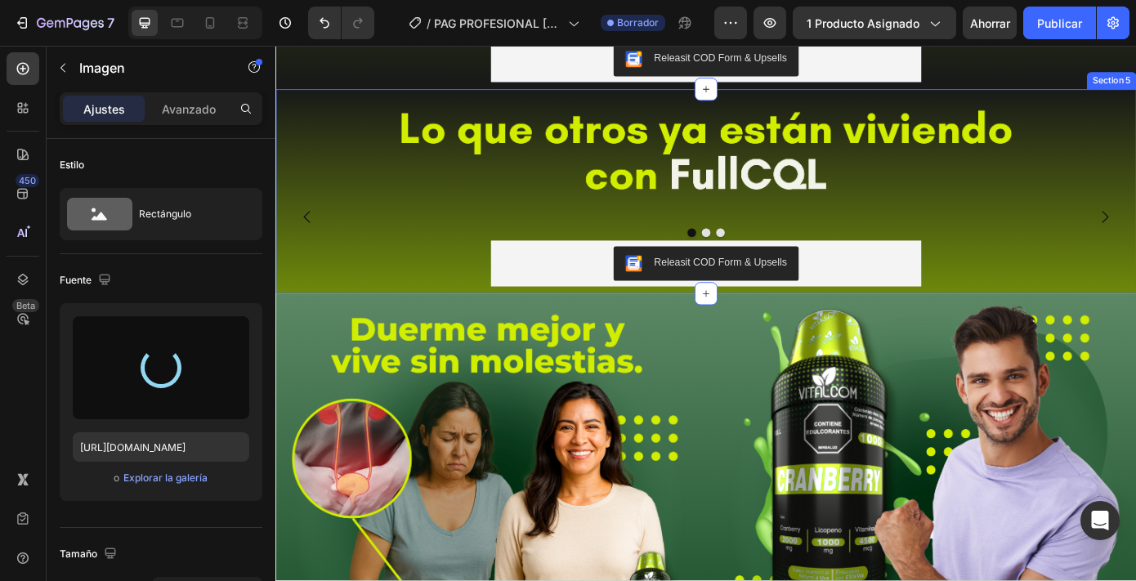
type input "[URL][DOMAIN_NAME]"
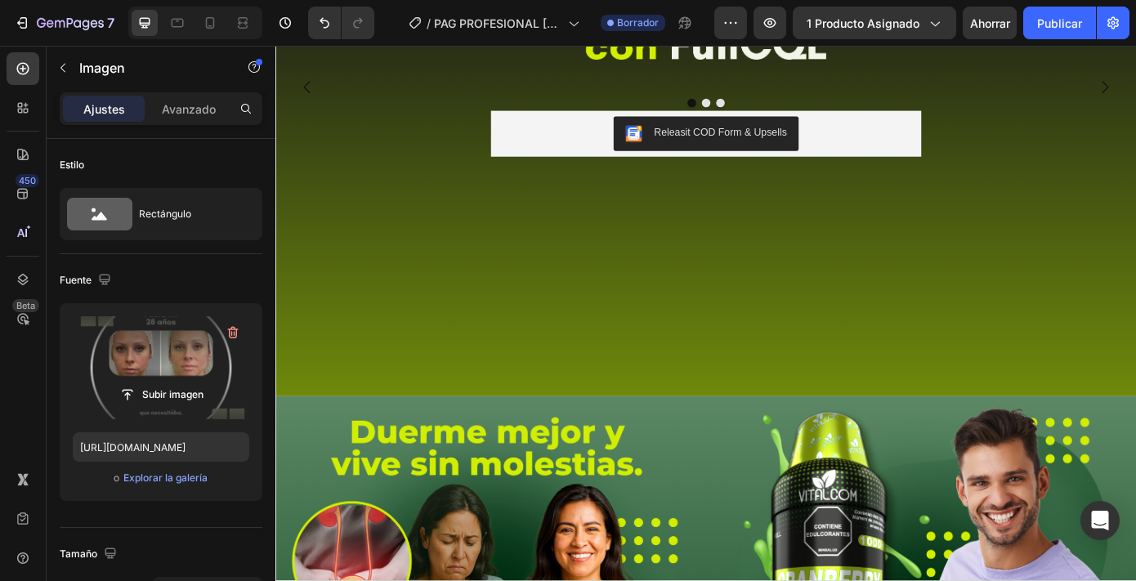
scroll to position [2286, 0]
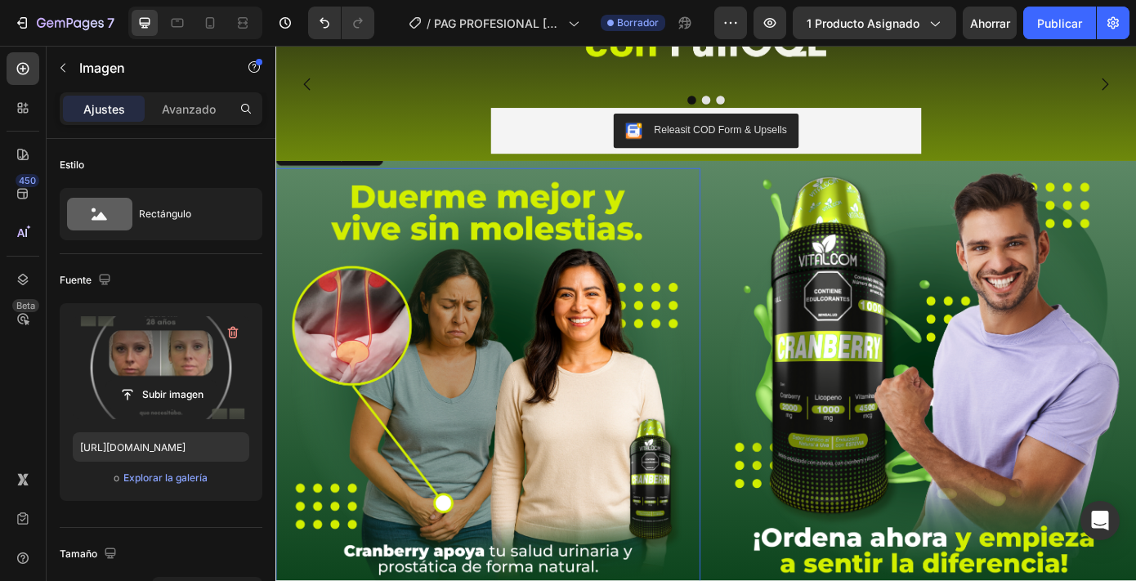
click at [607, 580] on img at bounding box center [517, 428] width 484 height 484
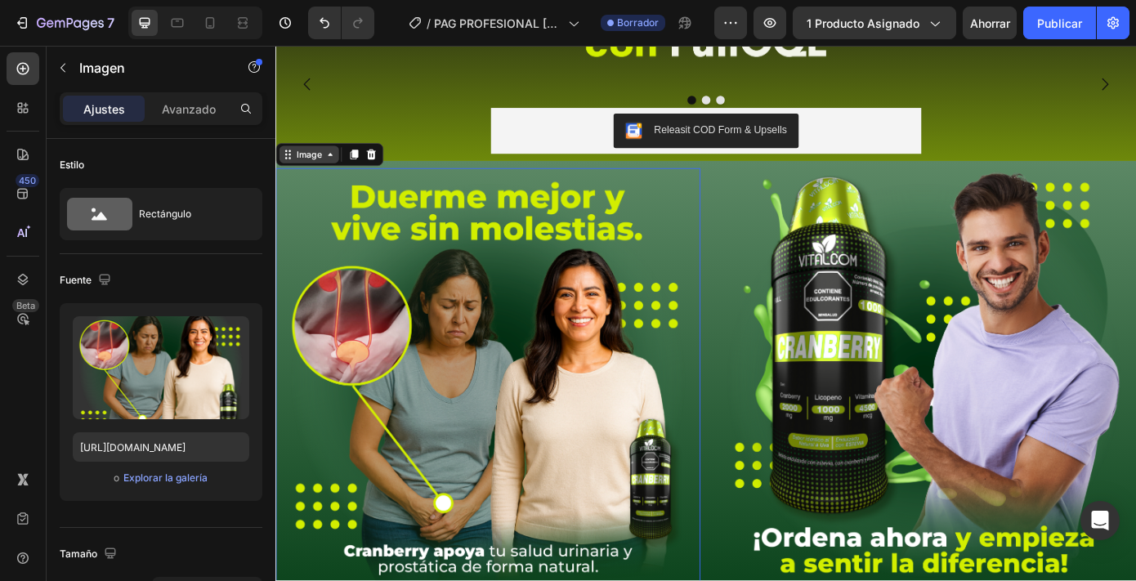
click at [319, 177] on div "Image" at bounding box center [313, 170] width 35 height 15
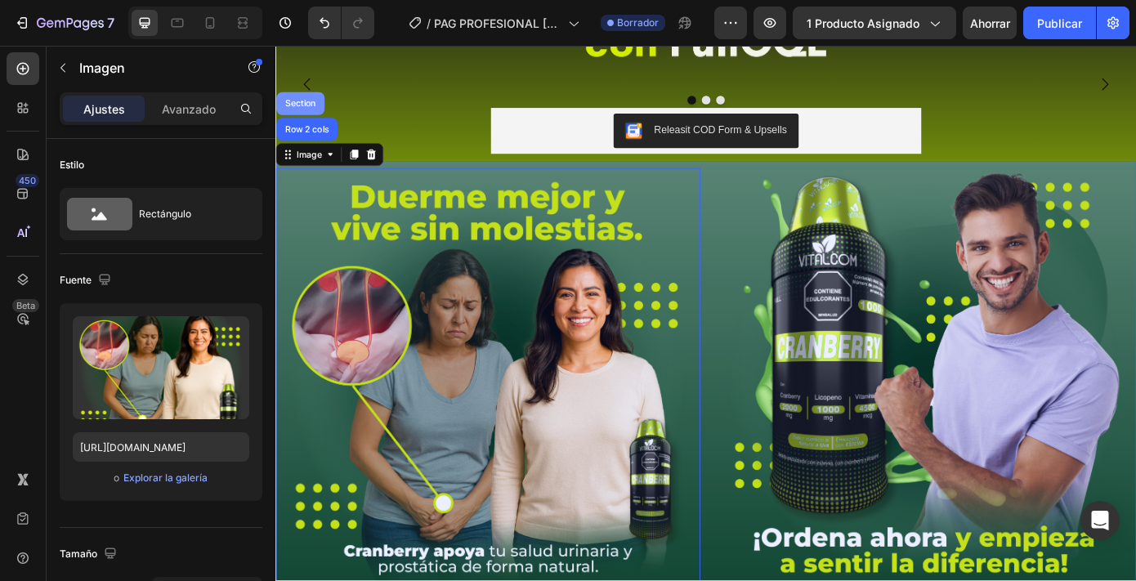
click at [310, 117] on div "Section" at bounding box center [304, 112] width 42 height 10
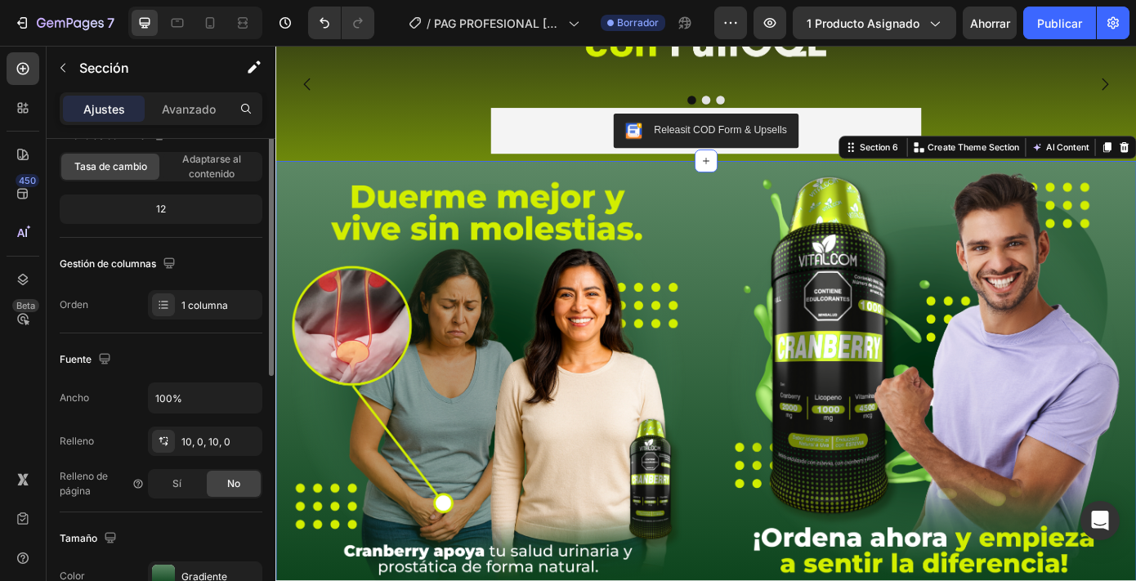
scroll to position [468, 0]
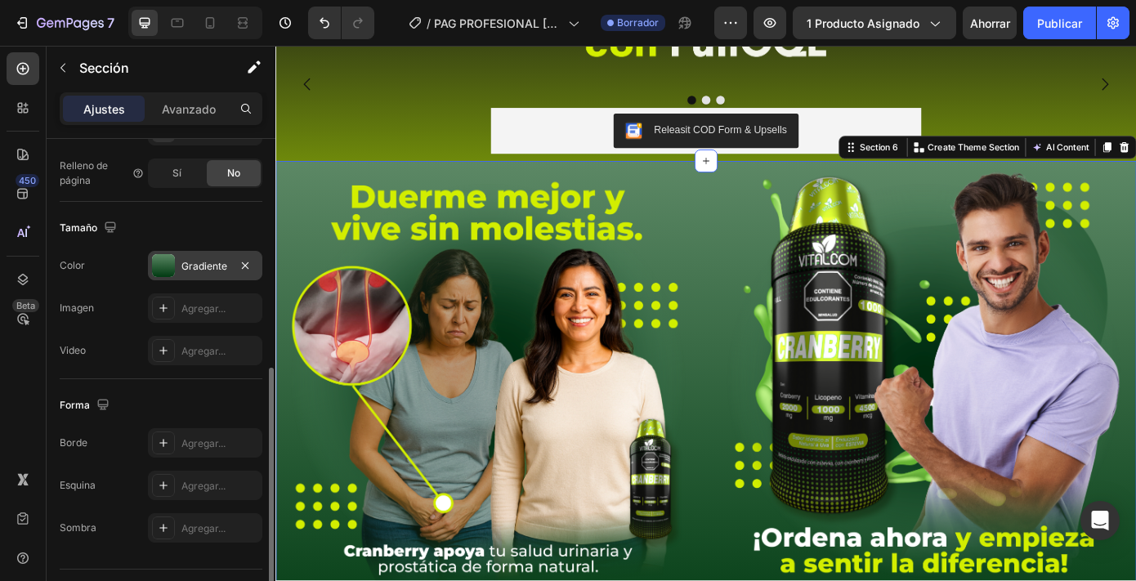
click at [206, 270] on font "Gradiente" at bounding box center [204, 266] width 46 height 12
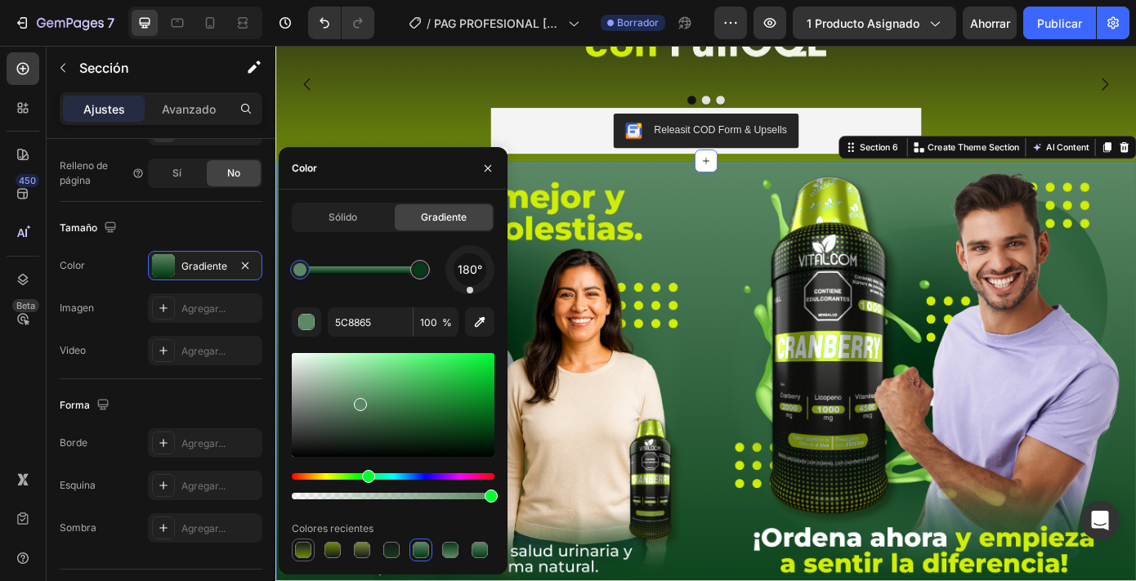
click at [305, 549] on div at bounding box center [303, 550] width 16 height 16
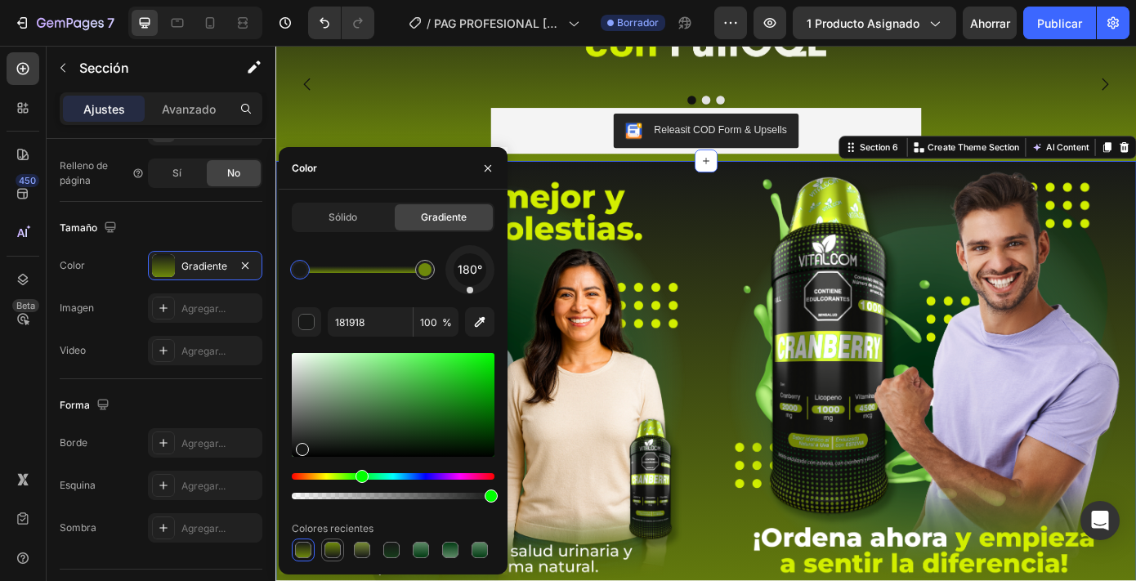
click at [338, 550] on div at bounding box center [333, 550] width 16 height 16
type input "6E890B"
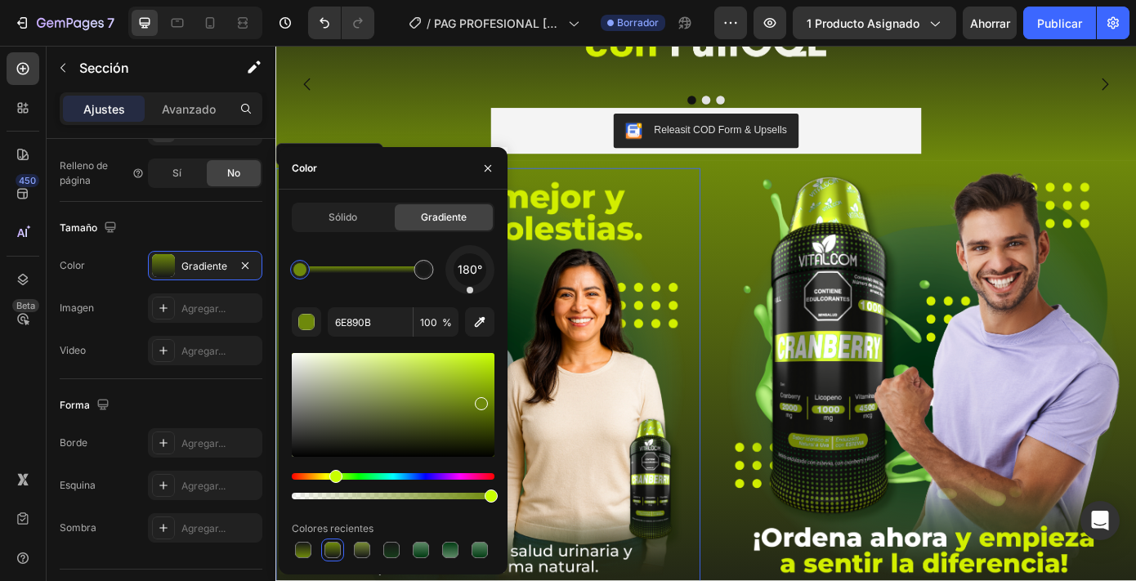
click at [616, 572] on img at bounding box center [517, 428] width 484 height 484
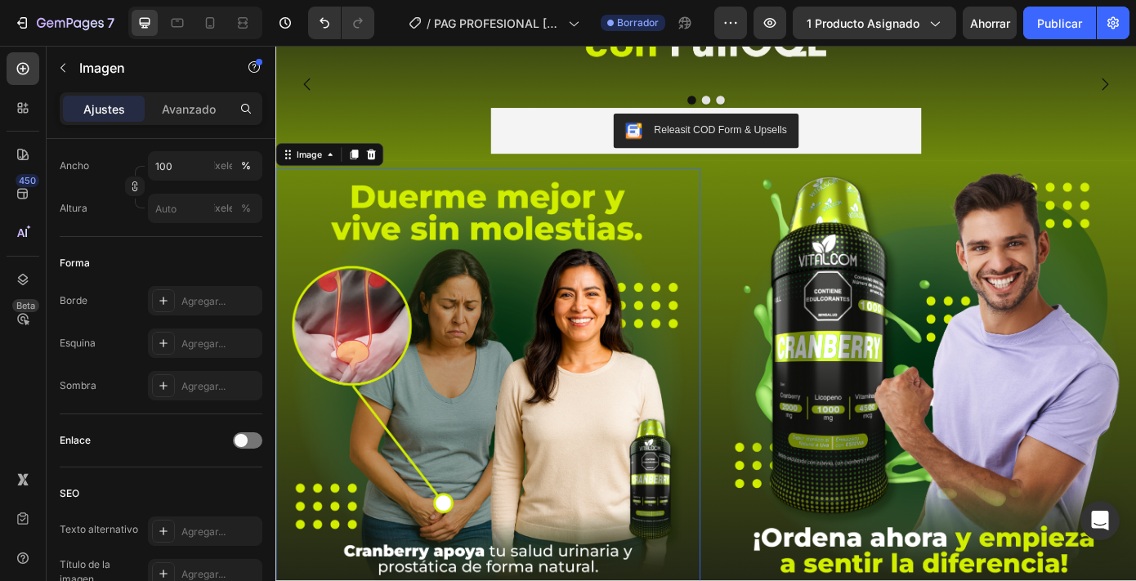
scroll to position [0, 0]
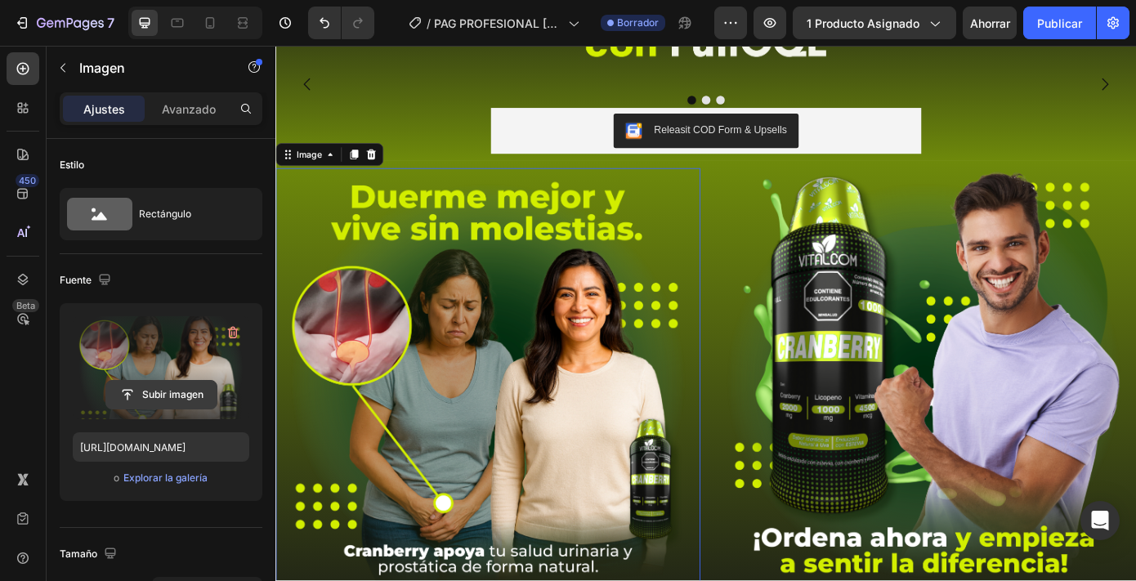
click at [190, 394] on input "file" at bounding box center [161, 395] width 110 height 28
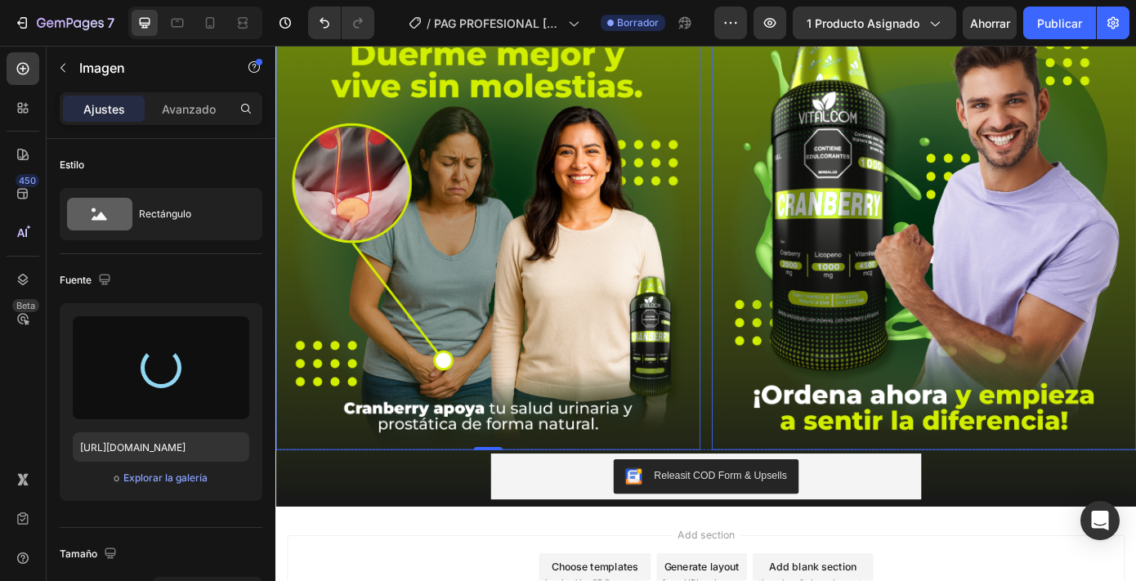
scroll to position [2462, 0]
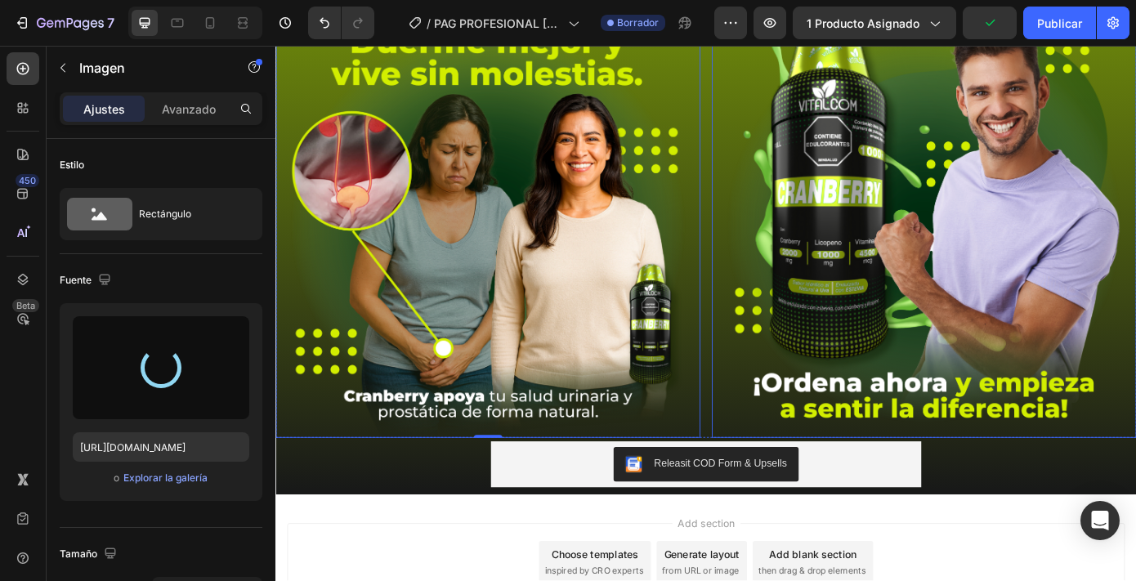
type input "[URL][DOMAIN_NAME]"
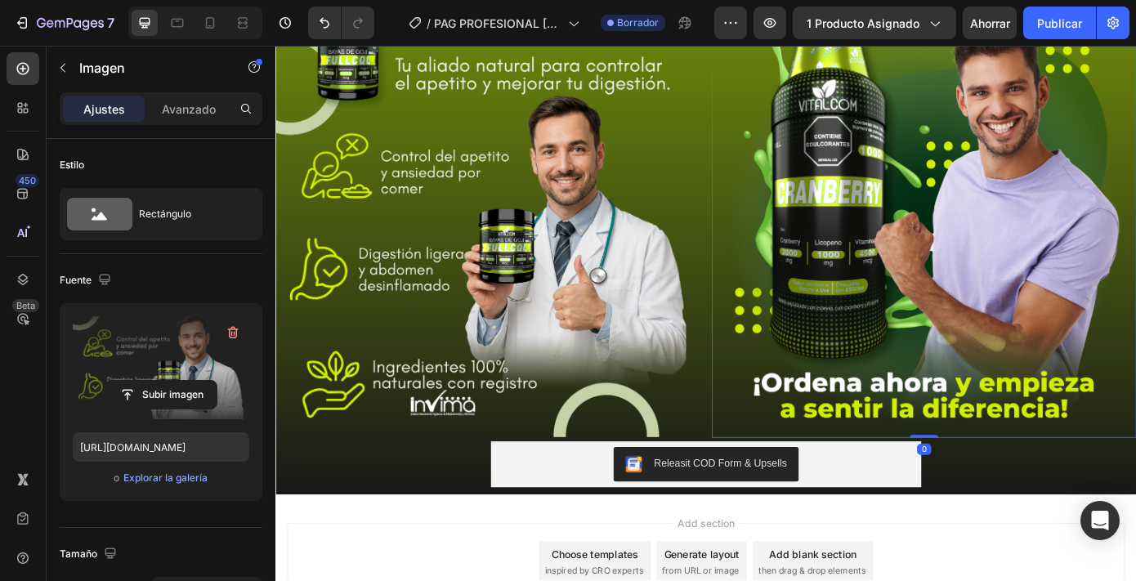
click at [915, 493] on img at bounding box center [1015, 251] width 484 height 484
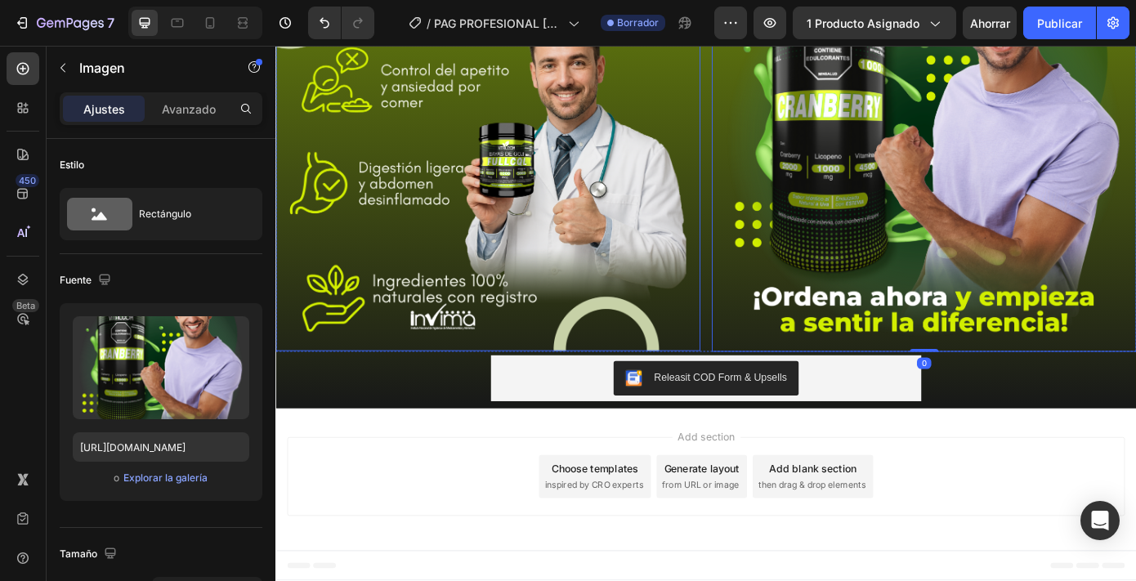
scroll to position [2646, 0]
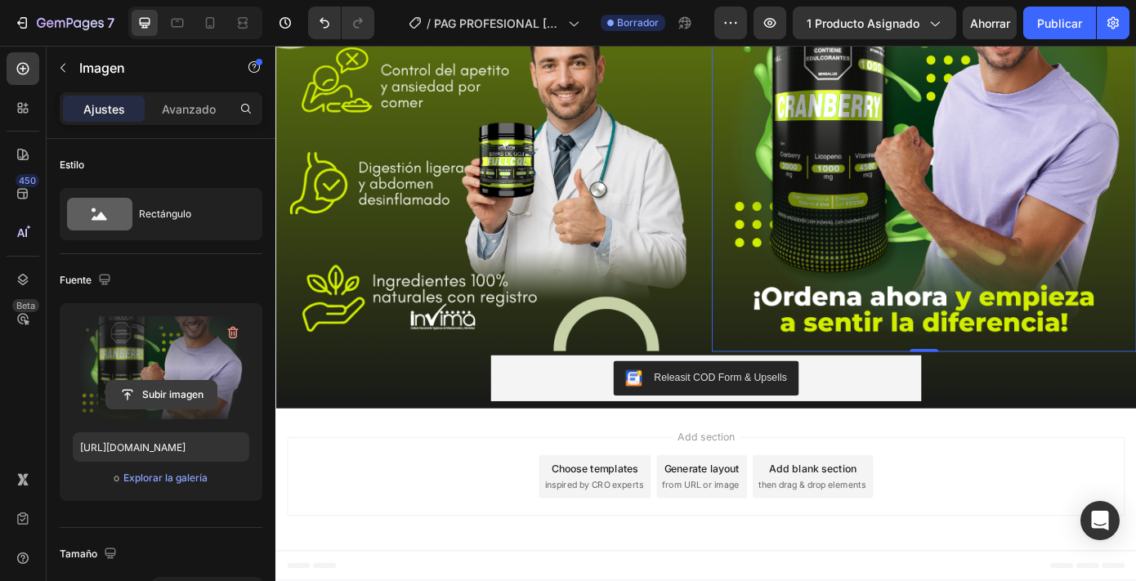
click at [163, 396] on input "file" at bounding box center [161, 395] width 110 height 28
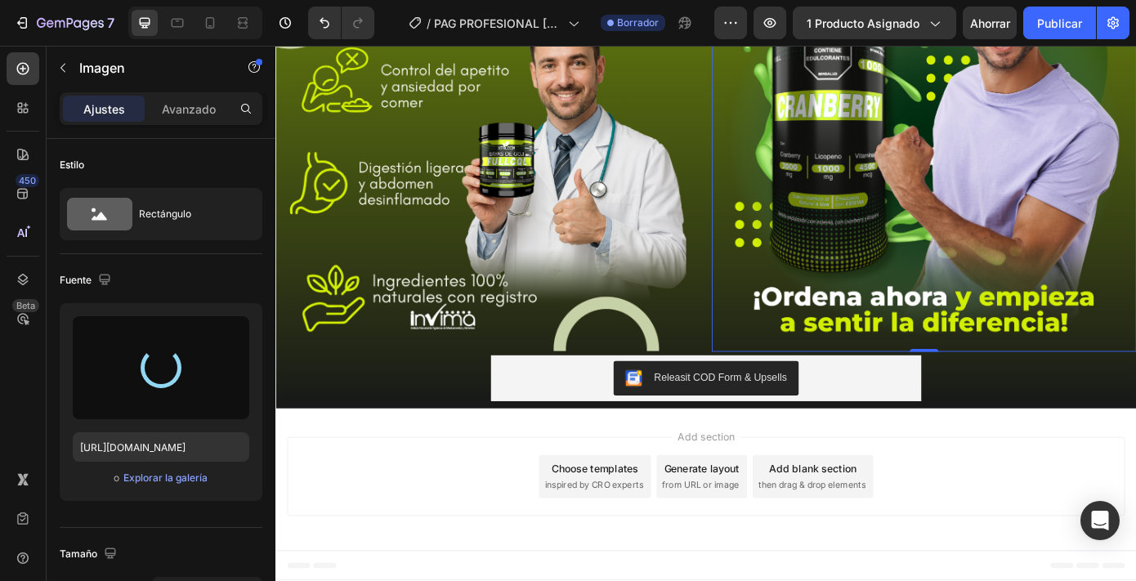
type input "[URL][DOMAIN_NAME]"
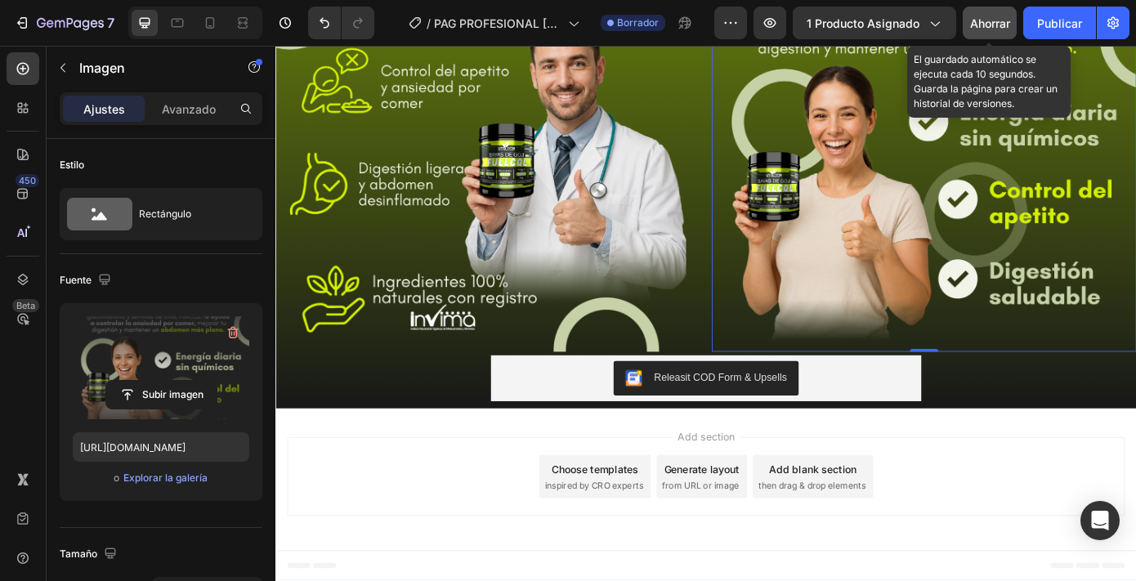
click at [997, 25] on font "Ahorrar" at bounding box center [990, 23] width 40 height 14
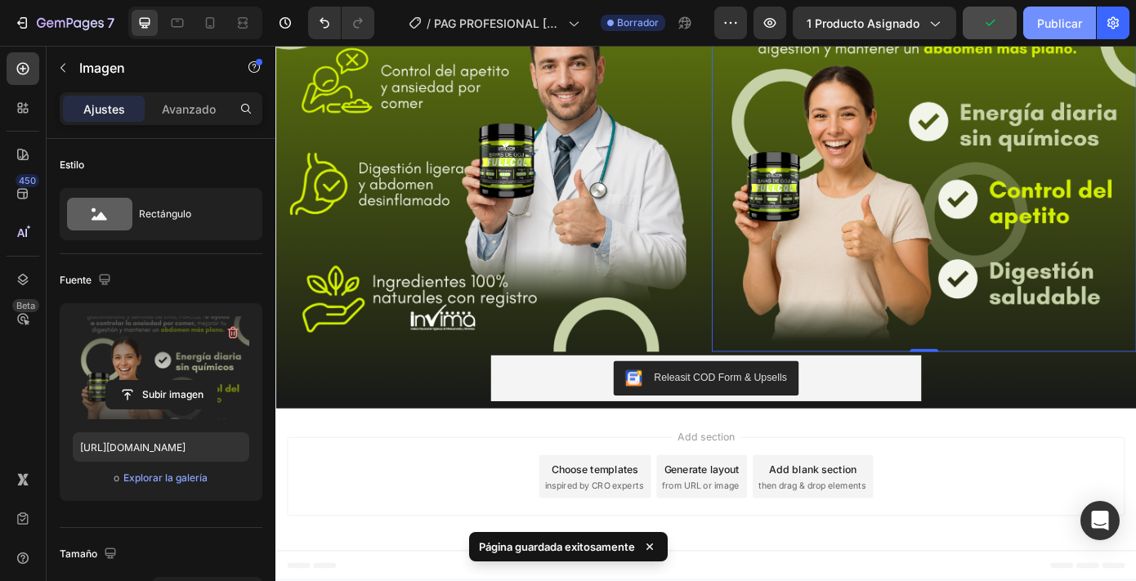
click at [1044, 32] on button "Publicar" at bounding box center [1059, 23] width 73 height 33
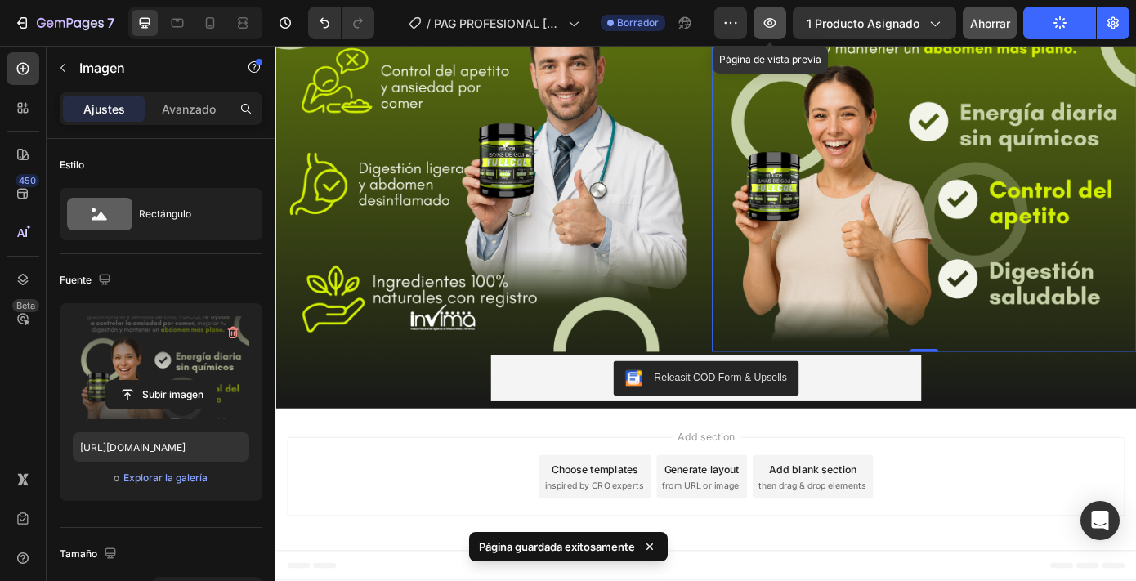
click at [780, 30] on button "button" at bounding box center [770, 23] width 33 height 33
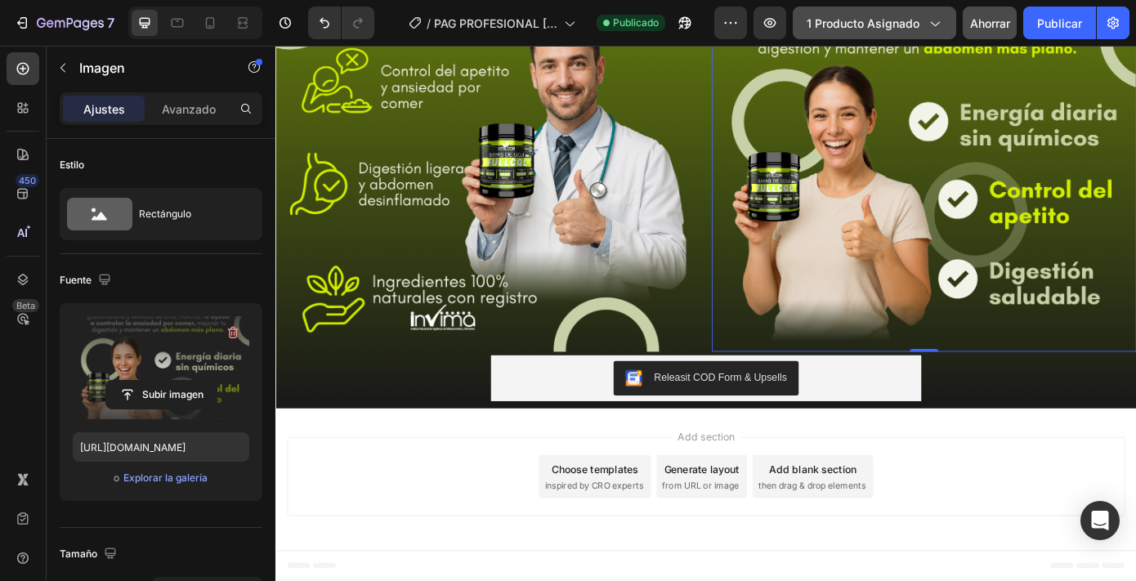
click at [884, 25] on font "1 producto asignado" at bounding box center [863, 23] width 113 height 14
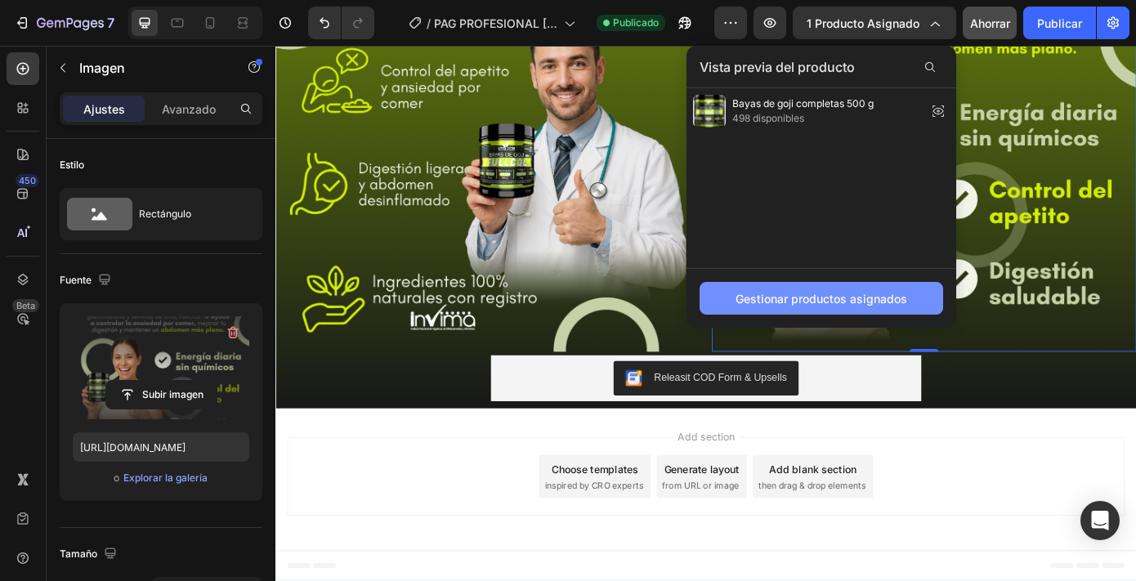
click at [795, 305] on font "Gestionar productos asignados" at bounding box center [822, 299] width 172 height 14
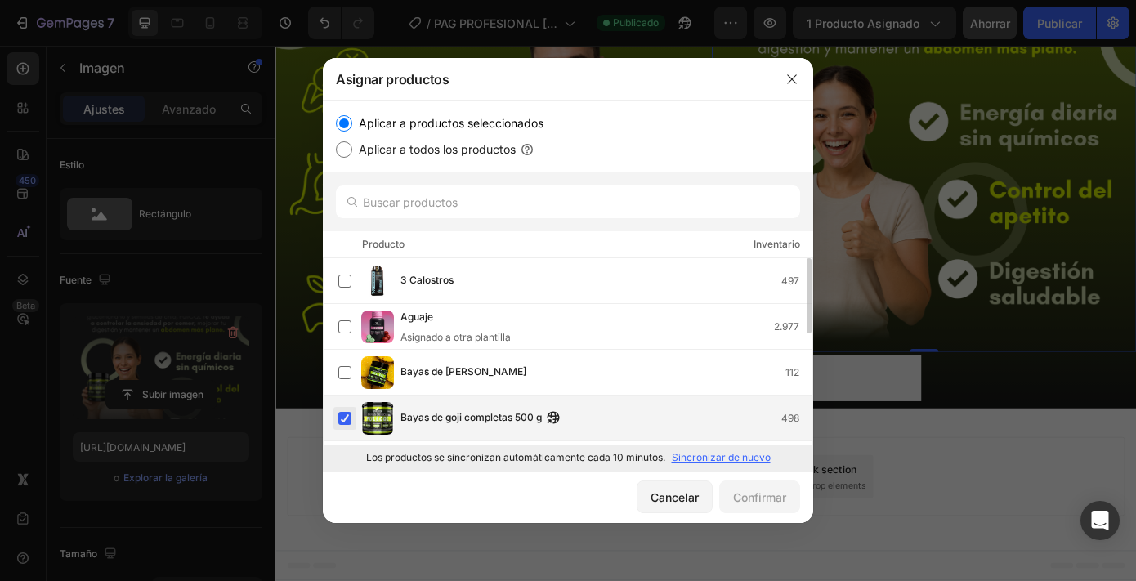
click at [340, 418] on label at bounding box center [344, 418] width 13 height 13
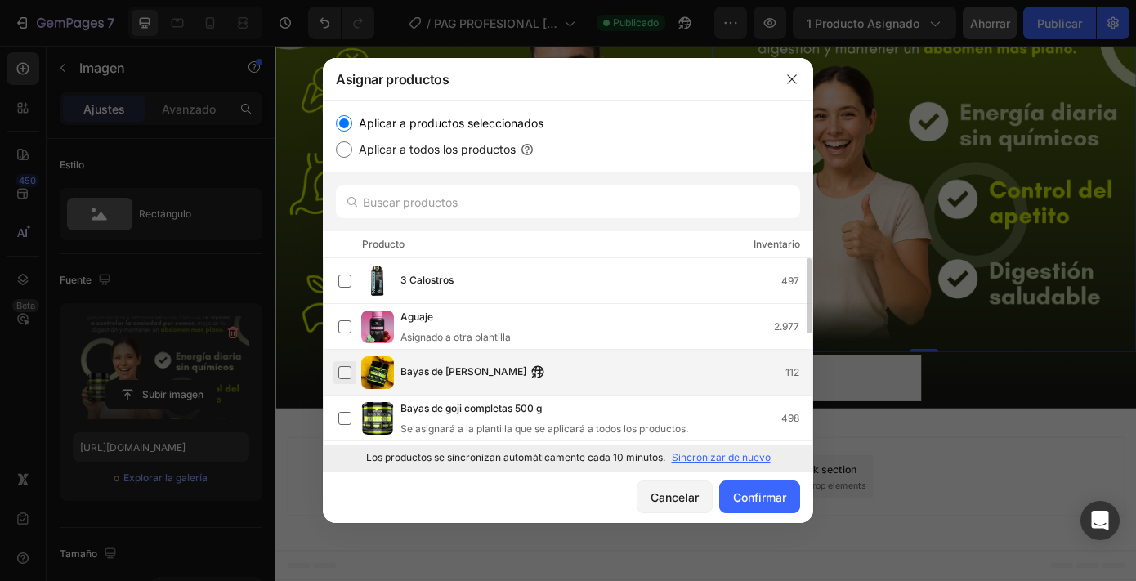
click at [347, 375] on label at bounding box center [344, 372] width 13 height 13
click at [774, 504] on font "Confirmar" at bounding box center [759, 497] width 53 height 17
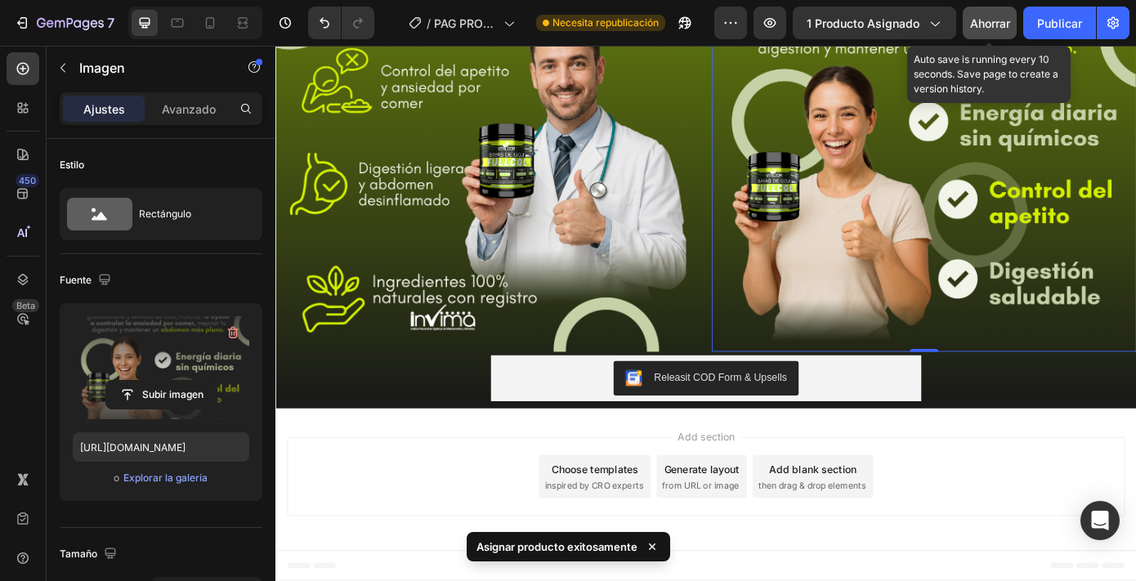
click at [1006, 21] on font "Ahorrar" at bounding box center [990, 23] width 40 height 14
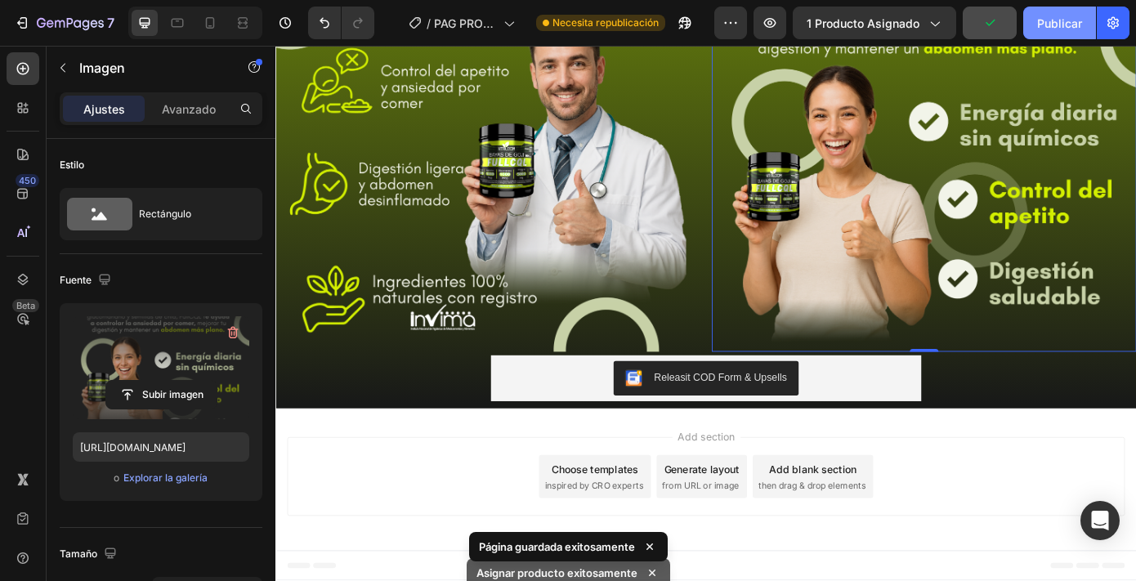
click at [1047, 29] on font "Publicar" at bounding box center [1059, 23] width 45 height 17
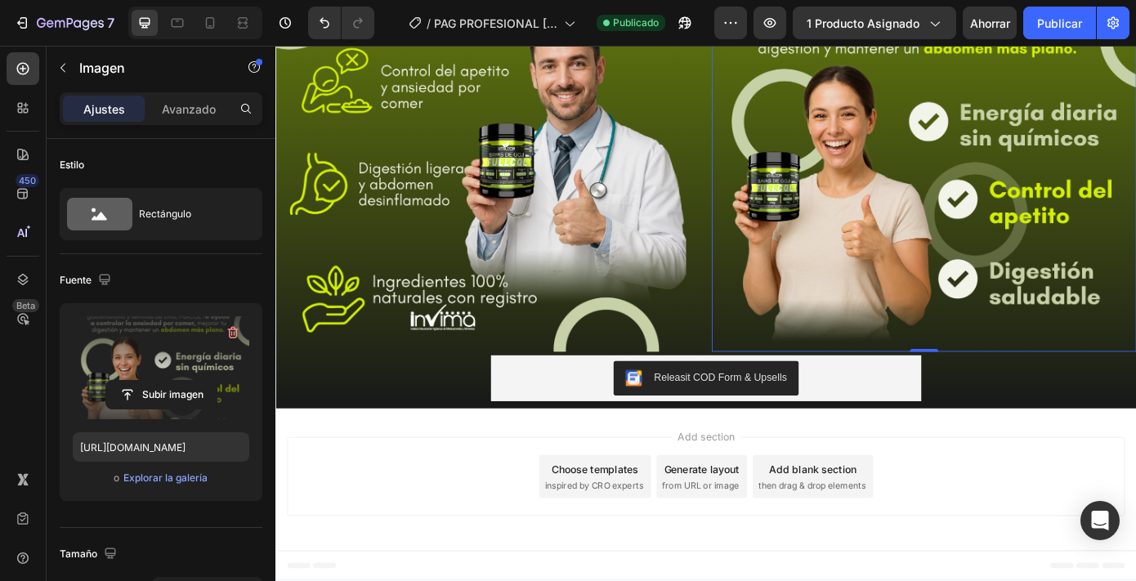
click at [223, 20] on div at bounding box center [195, 23] width 134 height 33
click at [216, 20] on icon at bounding box center [210, 23] width 16 height 16
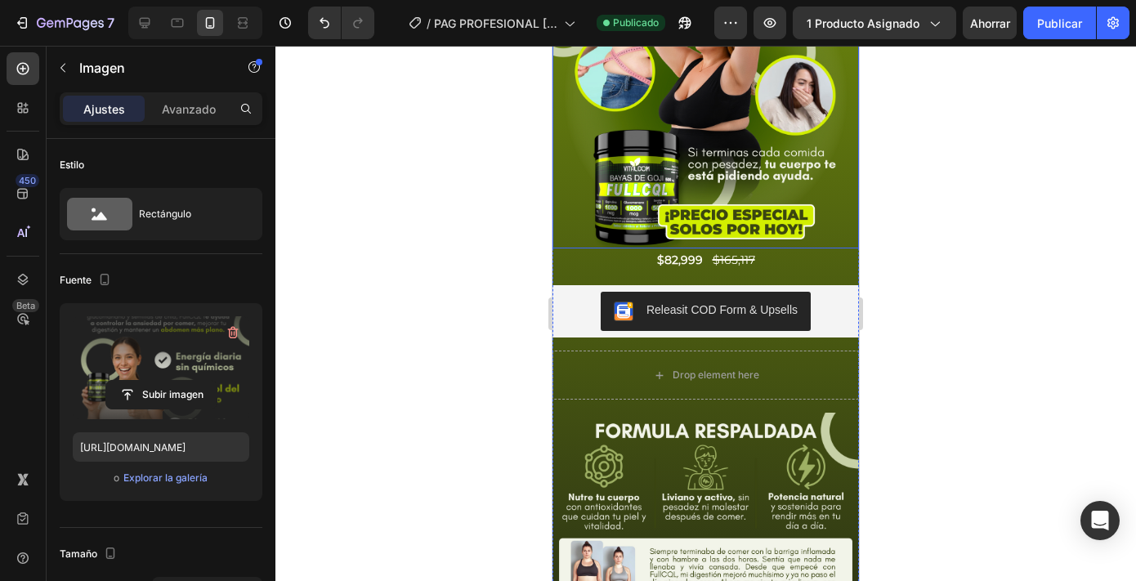
scroll to position [148, 0]
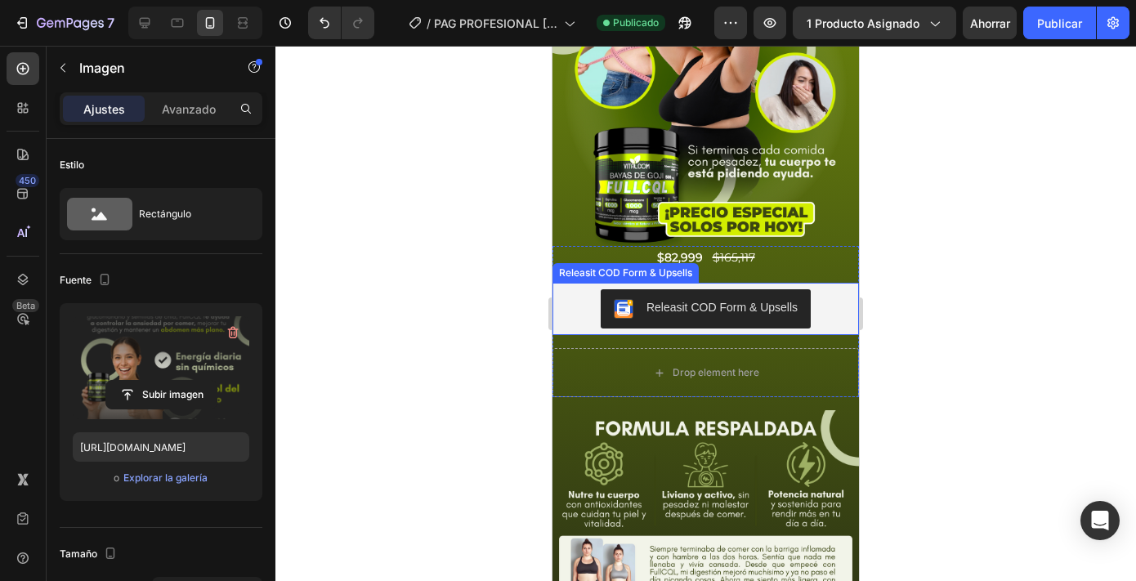
click at [680, 264] on div "Releasit COD Form & Upsells" at bounding box center [626, 273] width 146 height 20
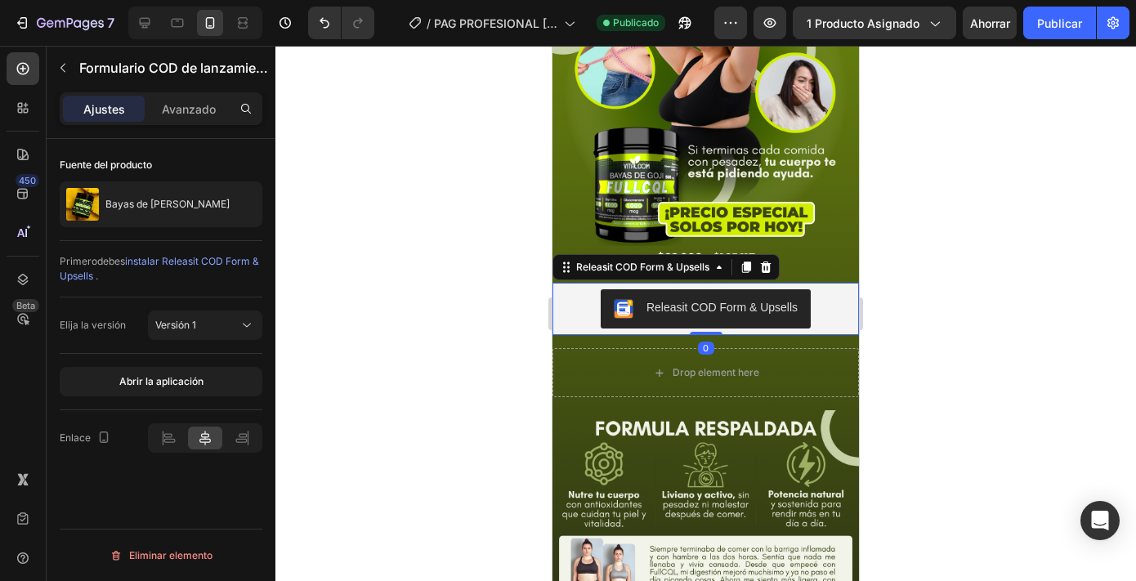
click at [889, 251] on div at bounding box center [705, 313] width 861 height 535
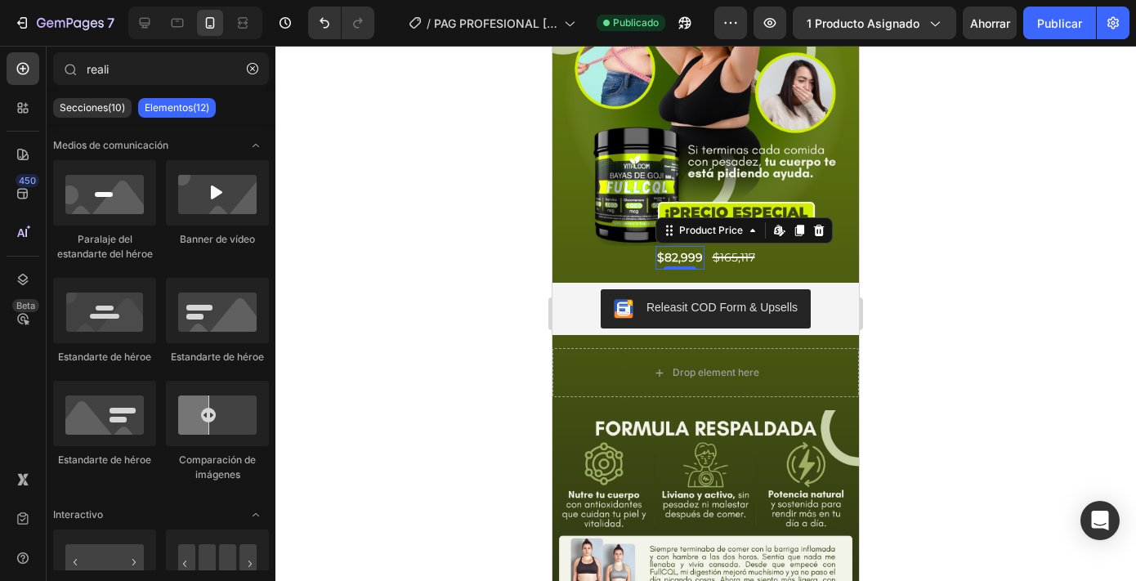
click at [678, 262] on div "$82,999" at bounding box center [680, 258] width 49 height 24
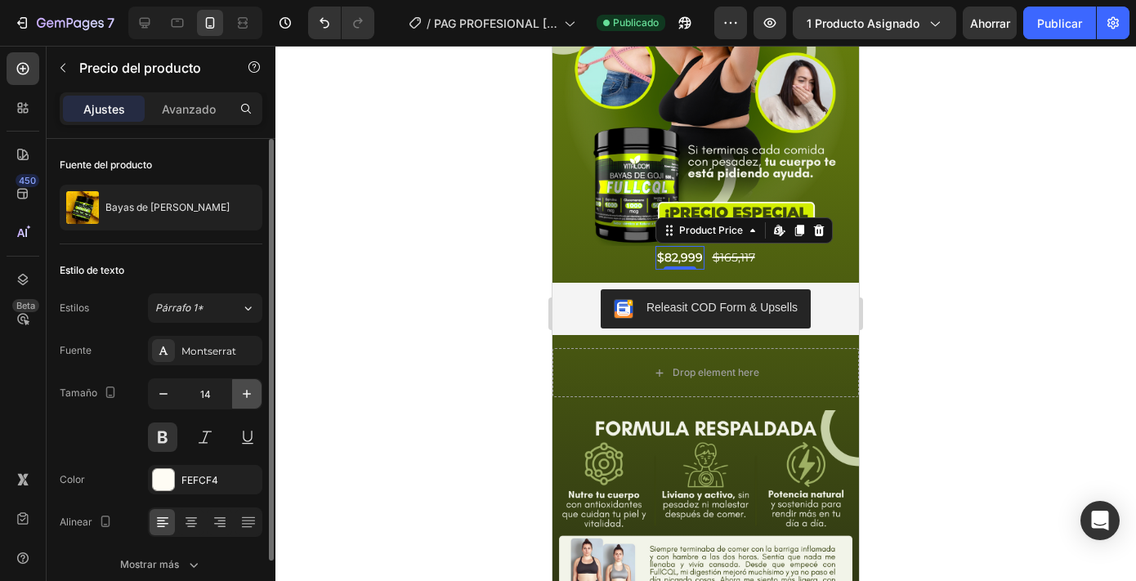
click at [247, 396] on icon "button" at bounding box center [247, 394] width 16 height 16
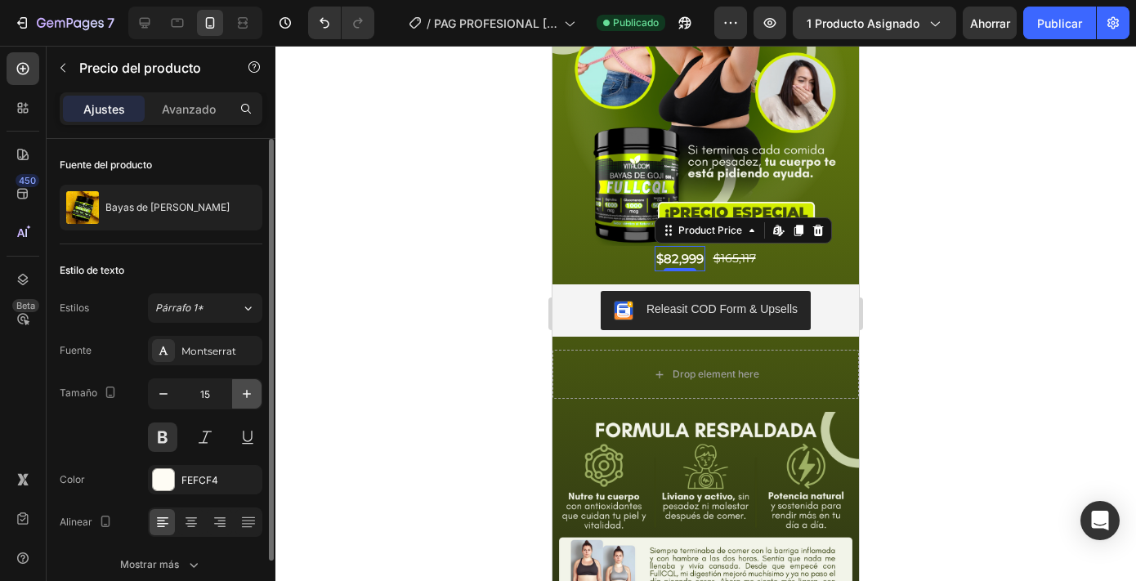
click at [247, 396] on icon "button" at bounding box center [247, 394] width 16 height 16
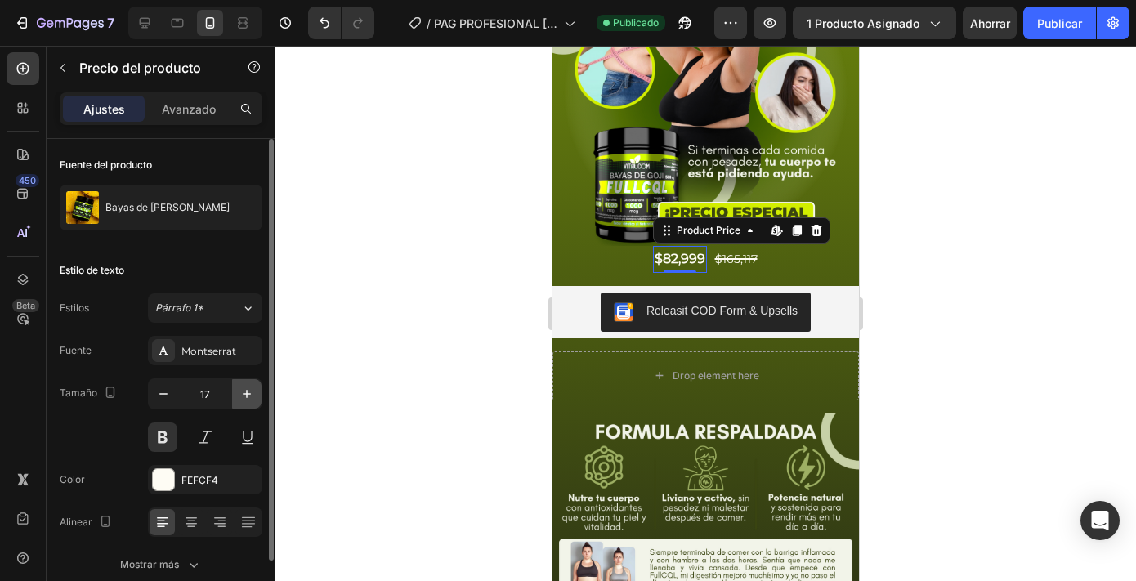
click at [247, 396] on icon "button" at bounding box center [247, 394] width 16 height 16
type input "18"
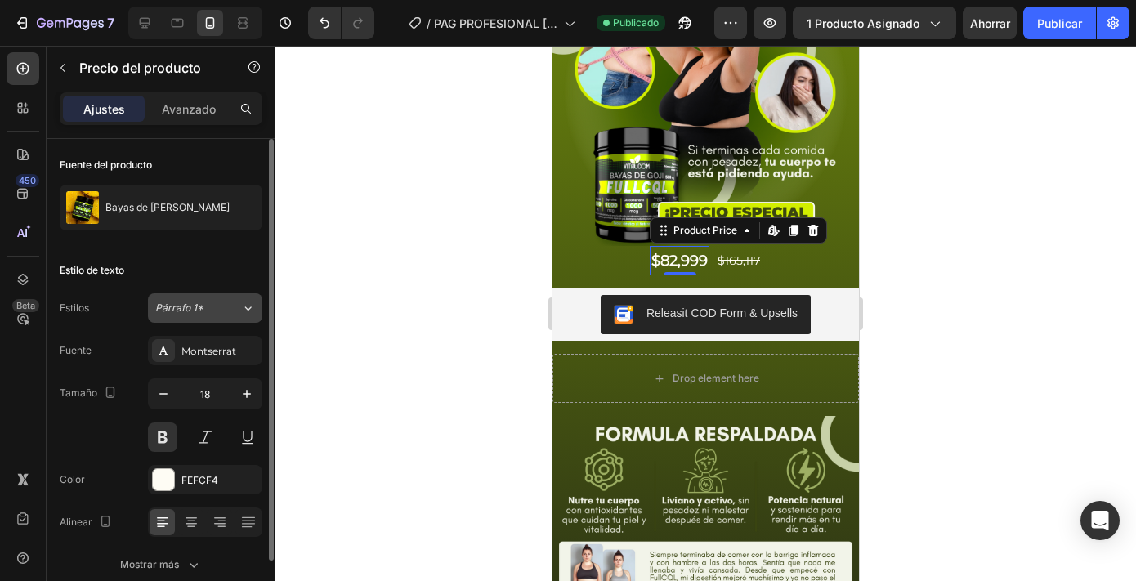
click at [212, 314] on div "Párrafo 1*" at bounding box center [188, 308] width 66 height 15
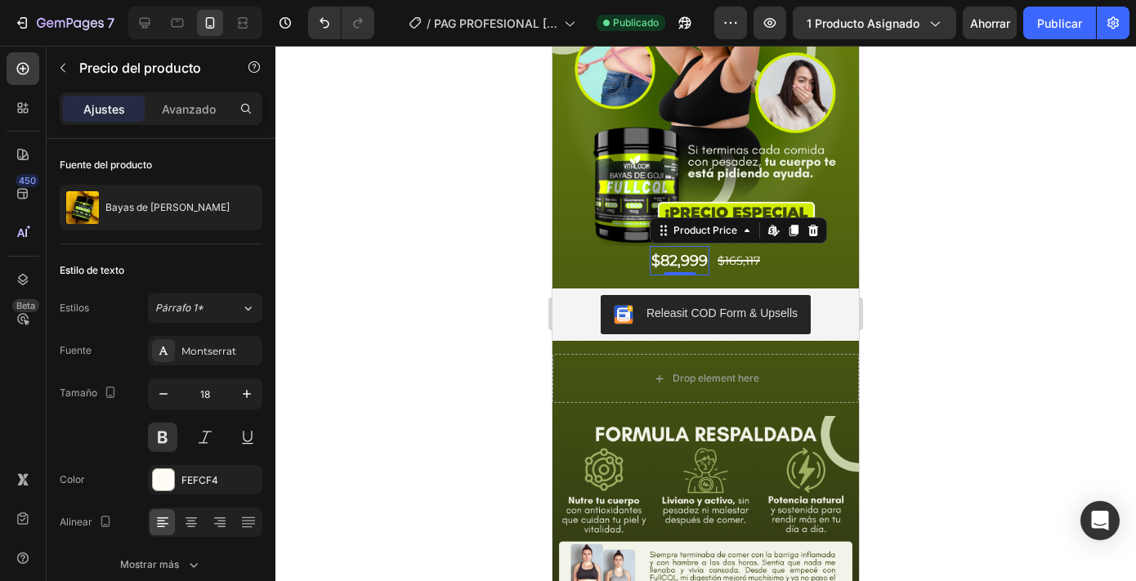
click at [321, 332] on div at bounding box center [705, 313] width 861 height 535
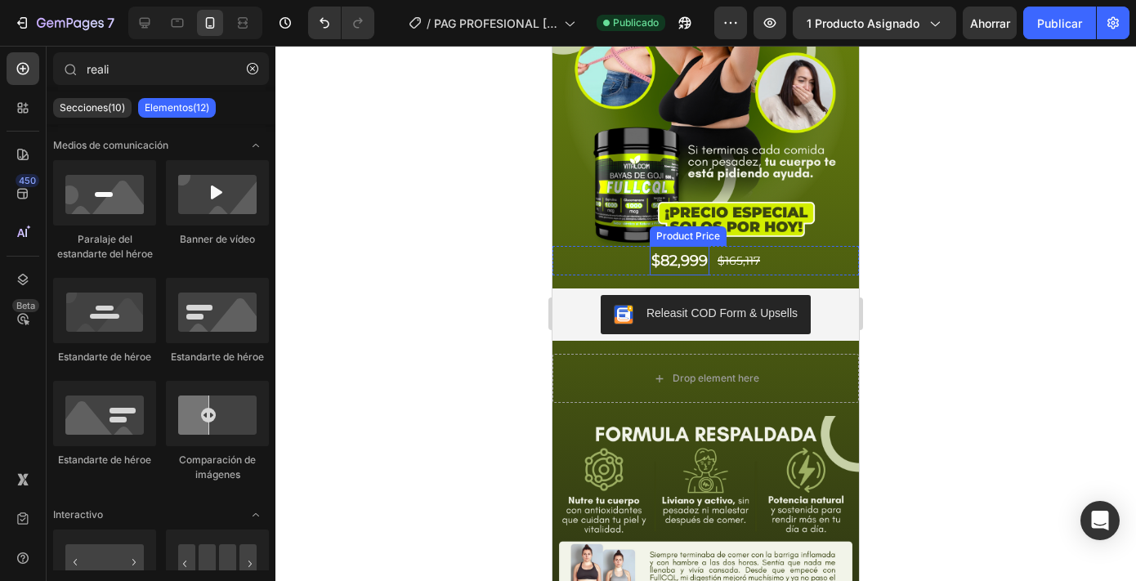
click at [670, 262] on div "$82,999" at bounding box center [680, 260] width 60 height 29
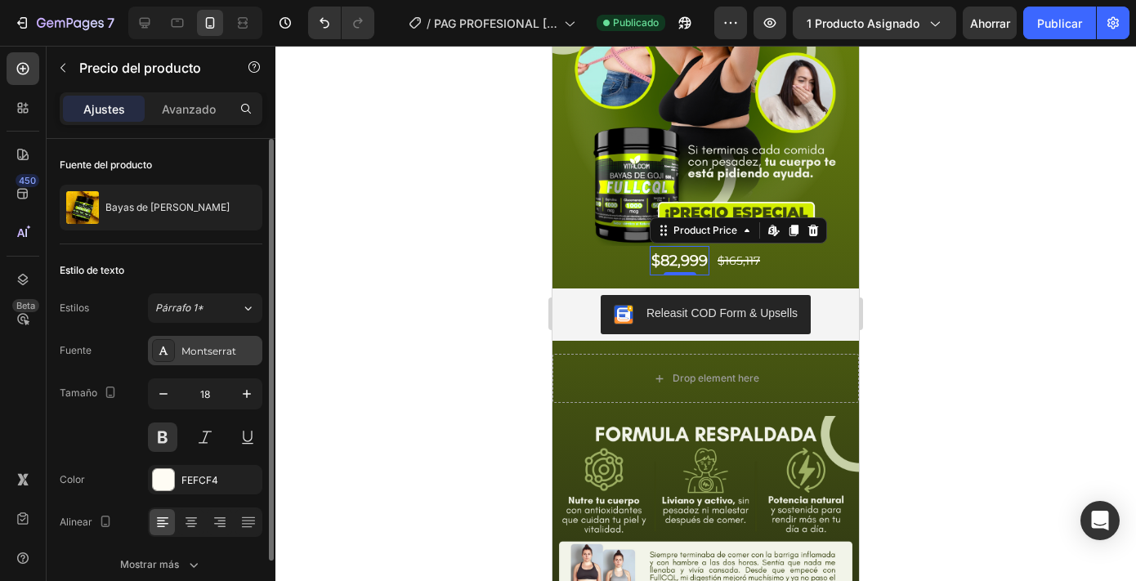
click at [224, 364] on div "Montserrat" at bounding box center [205, 350] width 114 height 29
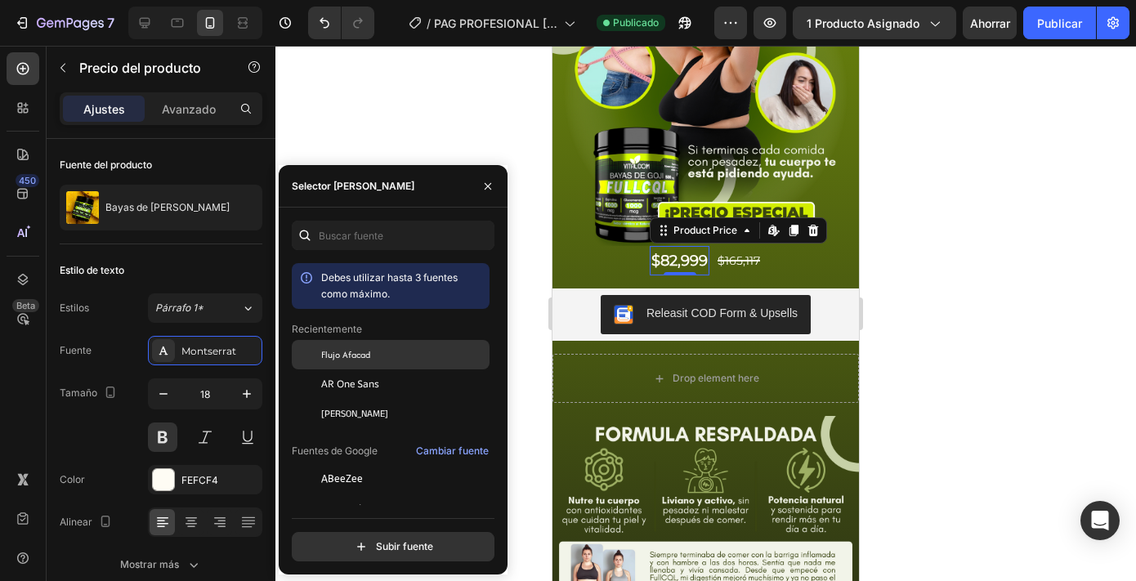
click at [354, 361] on font "Flujo Afacad" at bounding box center [345, 354] width 49 height 13
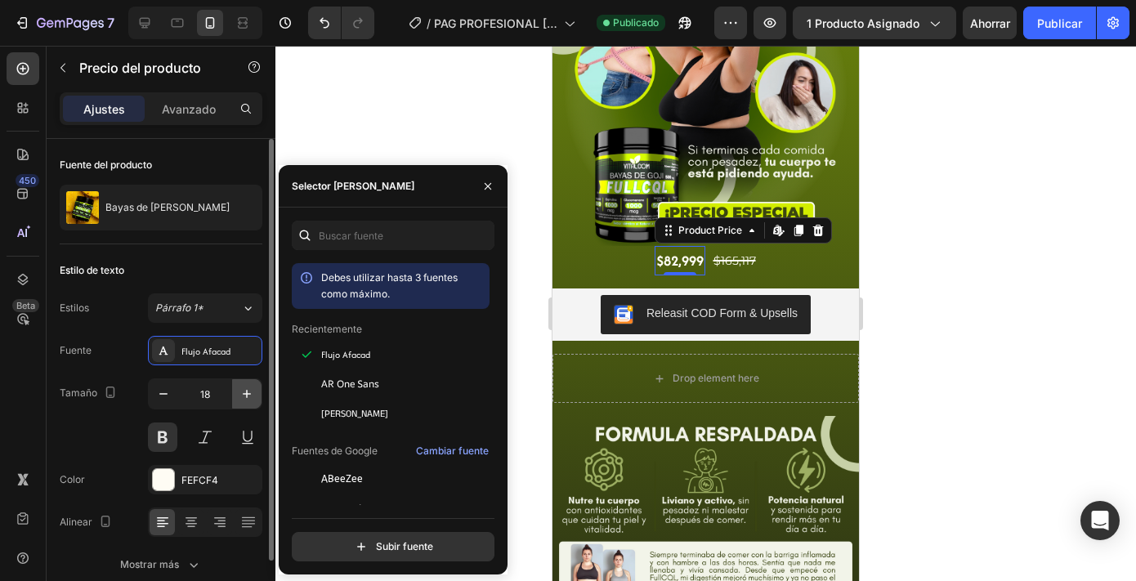
click at [244, 395] on icon "button" at bounding box center [247, 394] width 16 height 16
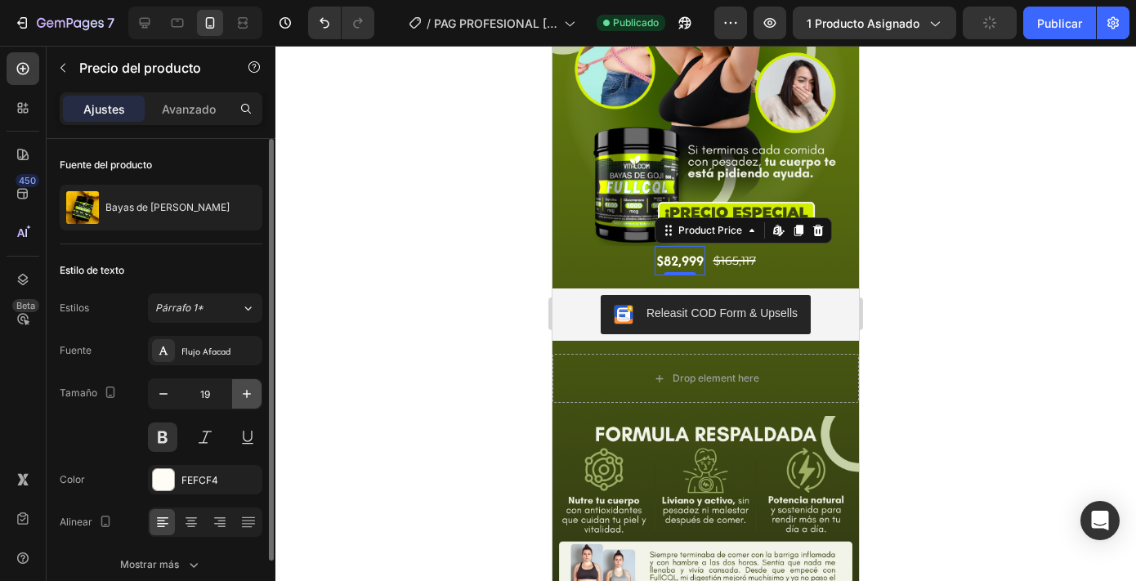
click at [244, 395] on icon "button" at bounding box center [247, 394] width 16 height 16
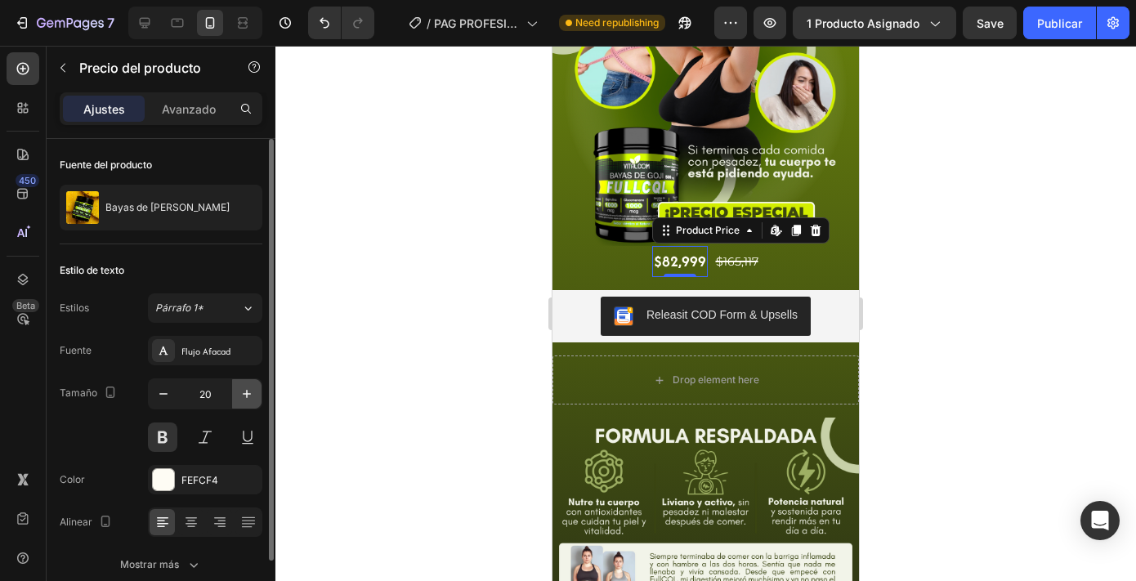
click at [244, 395] on icon "button" at bounding box center [247, 394] width 16 height 16
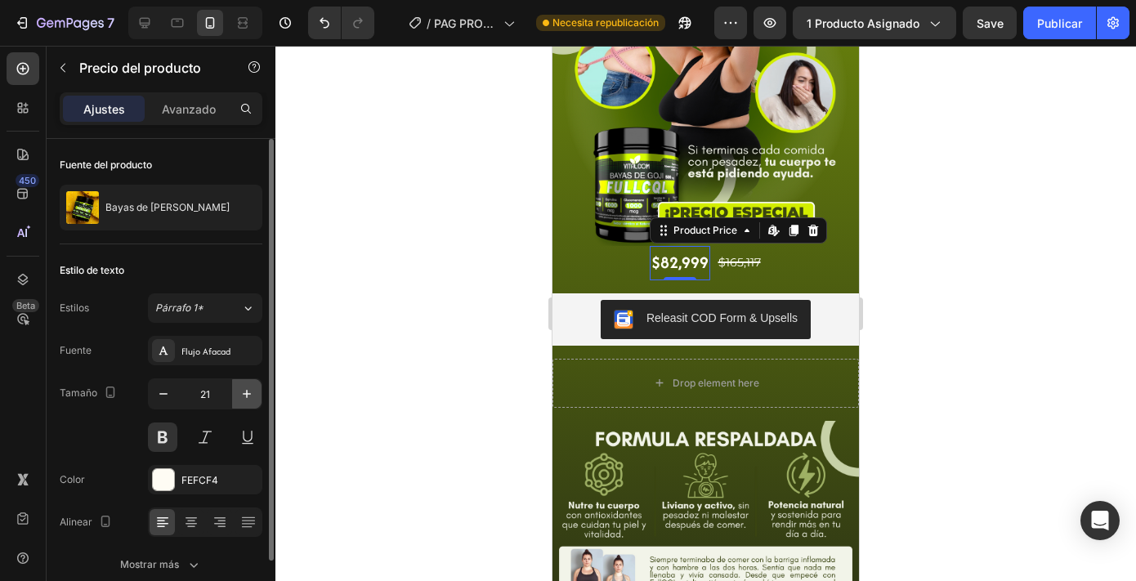
click at [244, 395] on icon "button" at bounding box center [247, 394] width 16 height 16
type input "22"
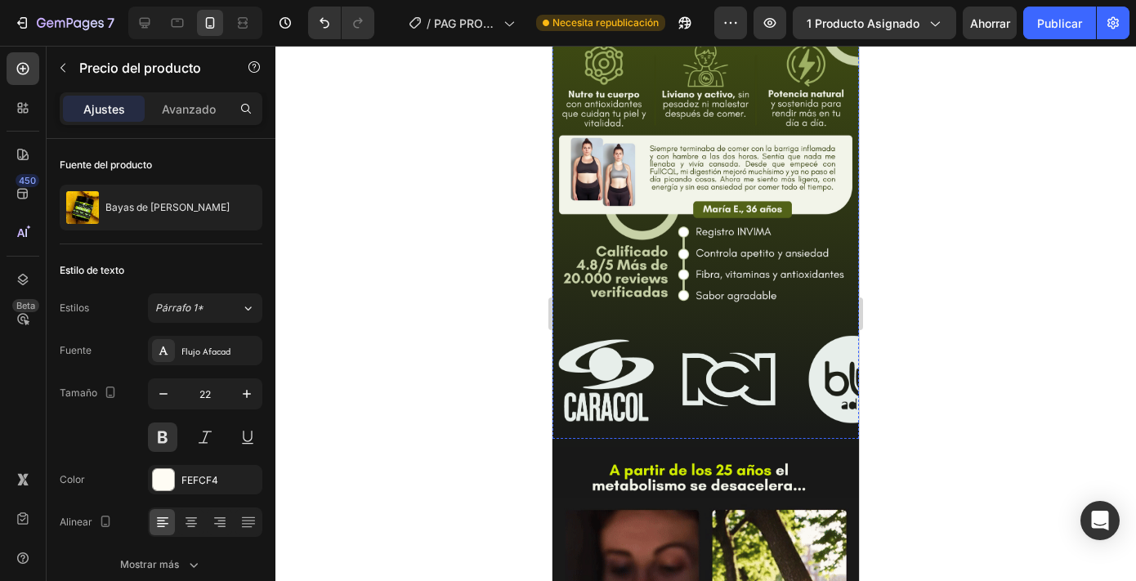
scroll to position [565, 0]
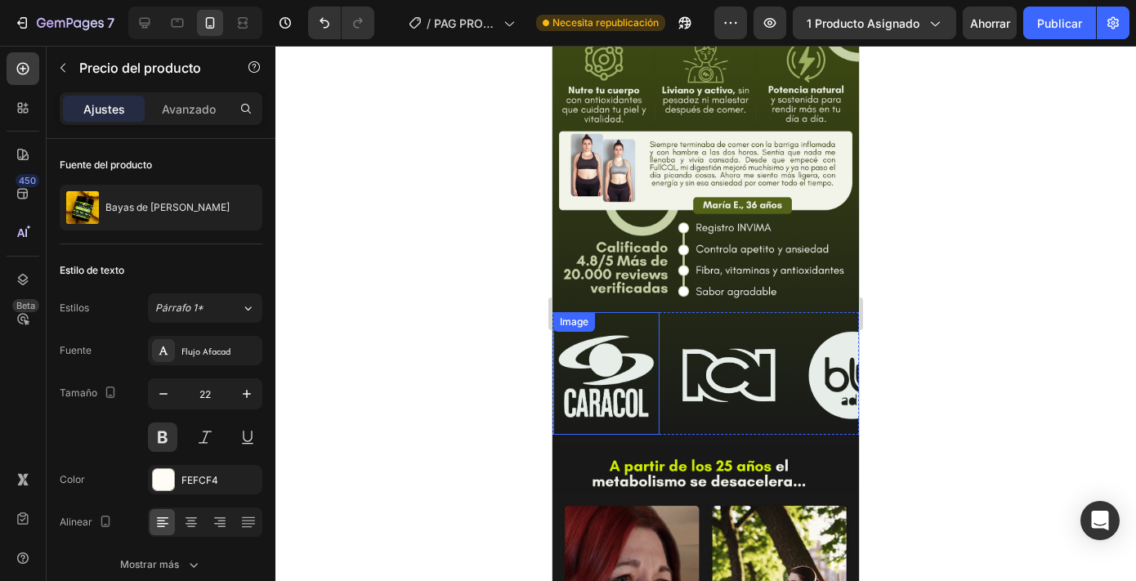
click at [655, 362] on img at bounding box center [606, 374] width 106 height 104
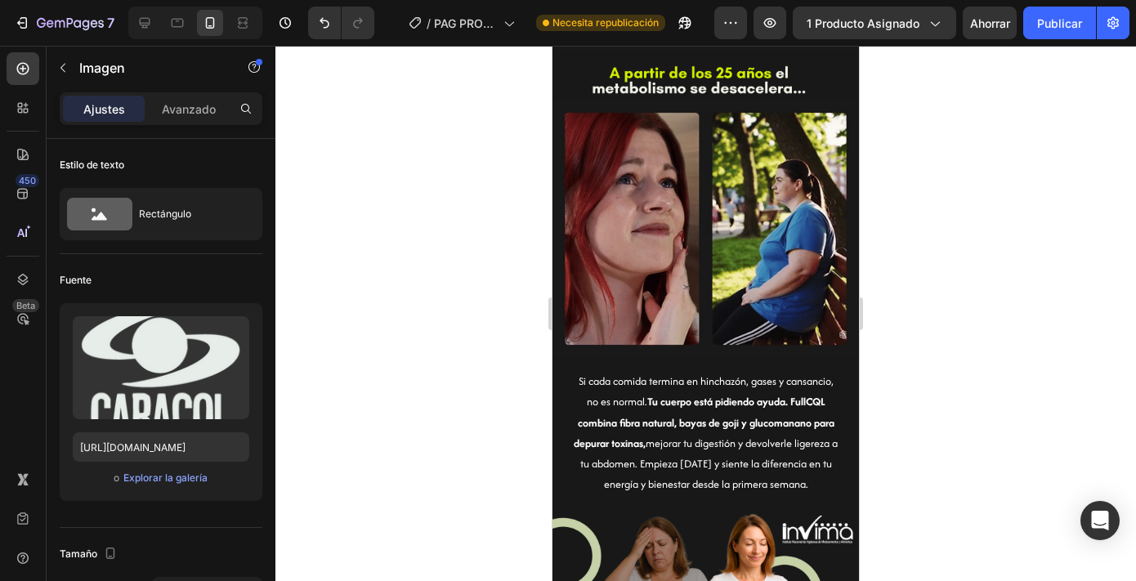
scroll to position [955, 0]
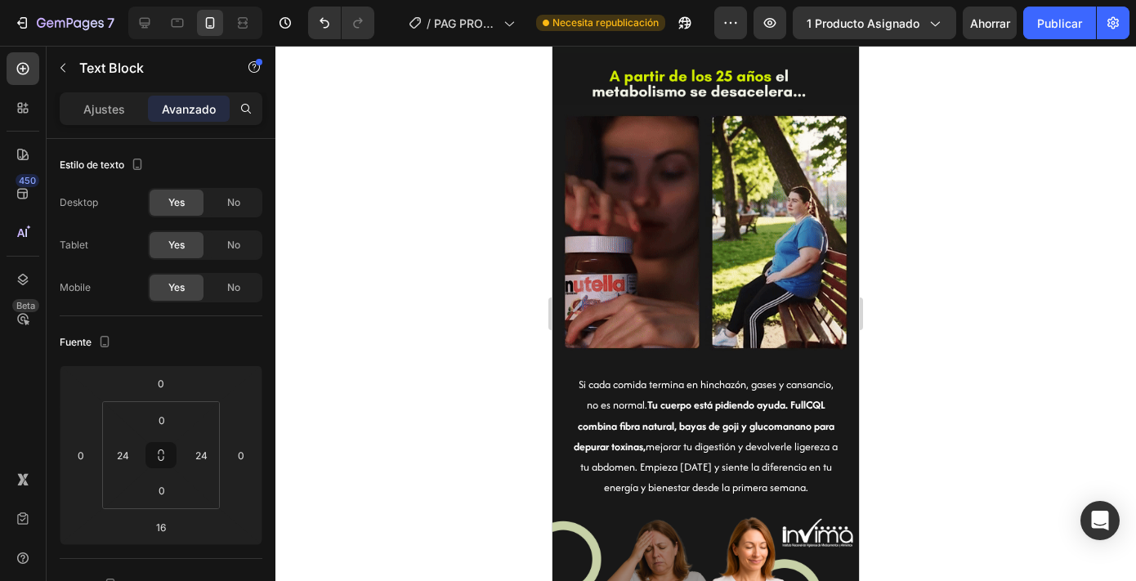
click at [696, 405] on strong "Tu cuerpo está pidiendo ayuda. FullCQL combina fibra natural, bayas de goji y g…" at bounding box center [704, 425] width 261 height 56
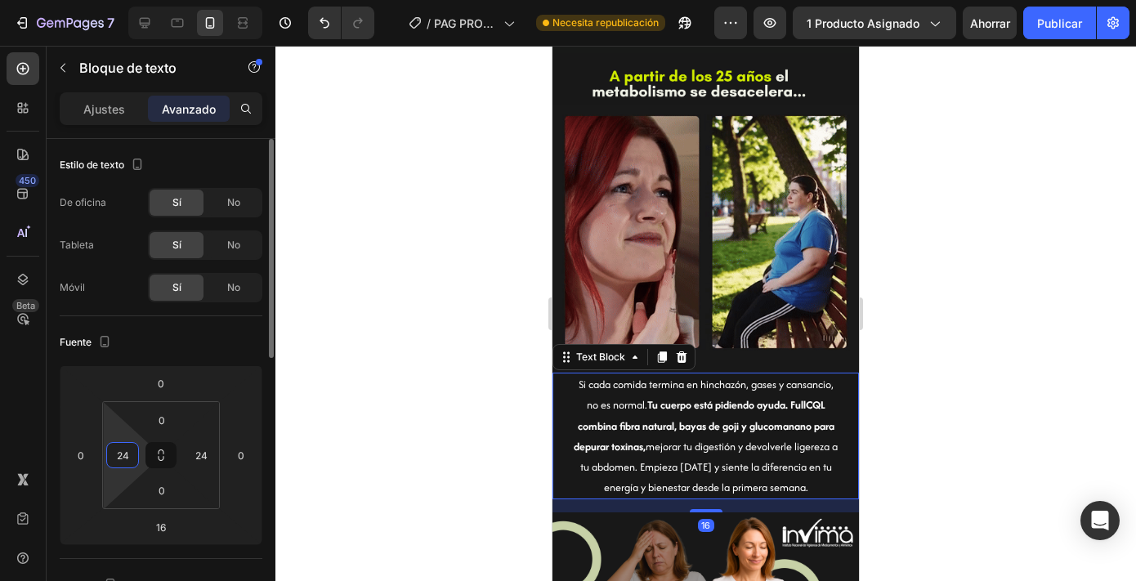
click at [121, 451] on input "24" at bounding box center [122, 455] width 25 height 25
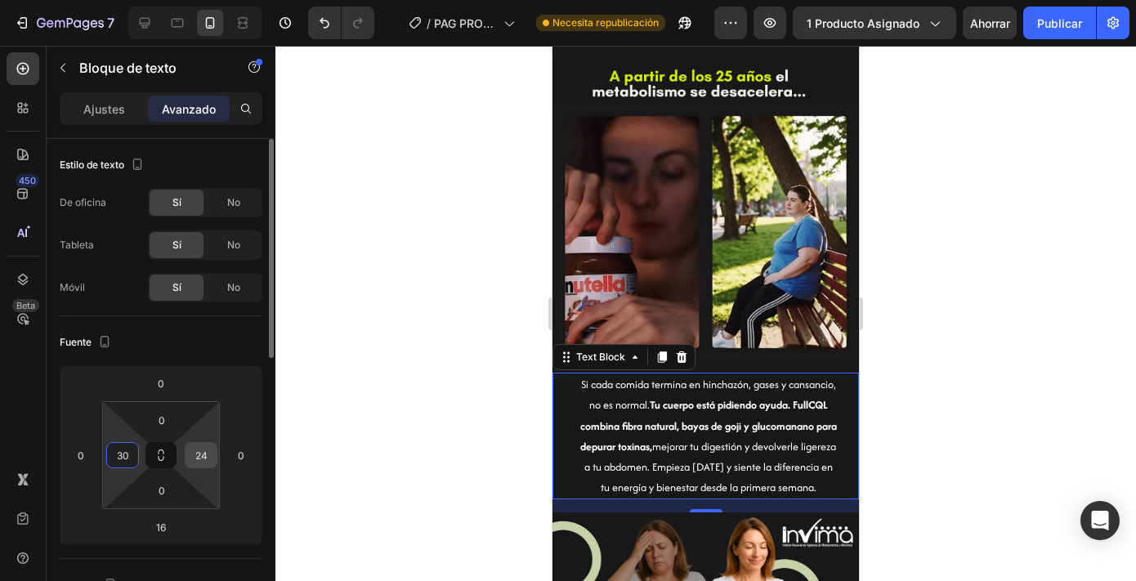
type input "30"
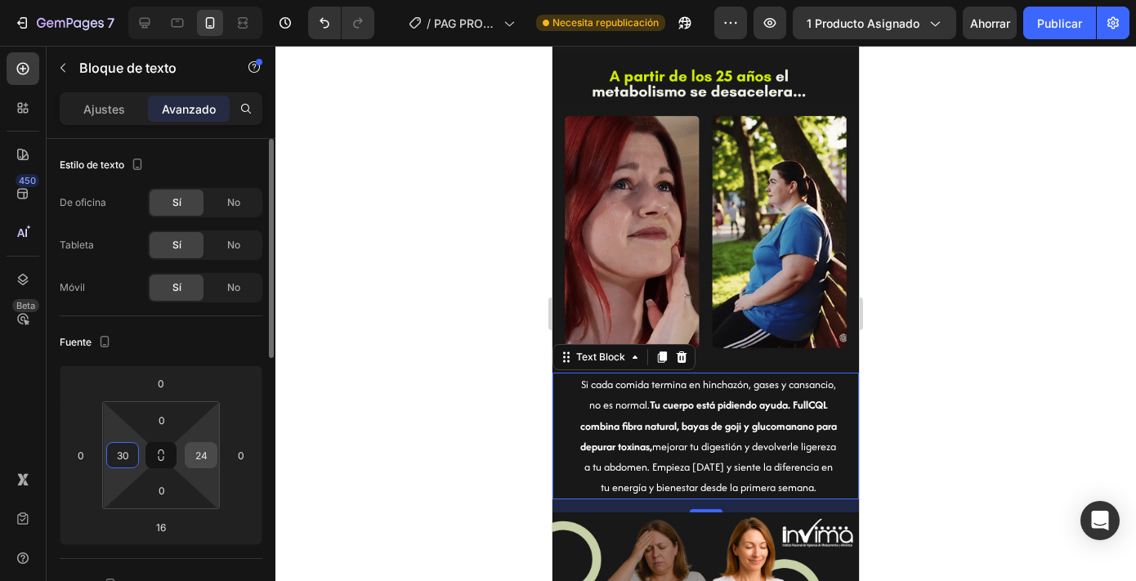
click at [208, 459] on input "24" at bounding box center [201, 455] width 25 height 25
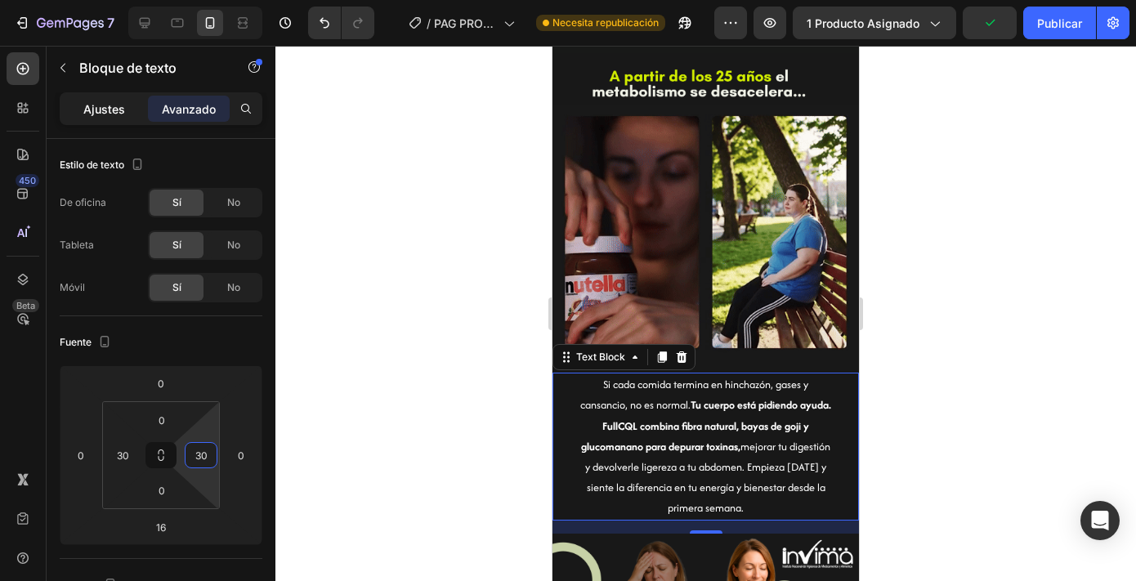
type input "30"
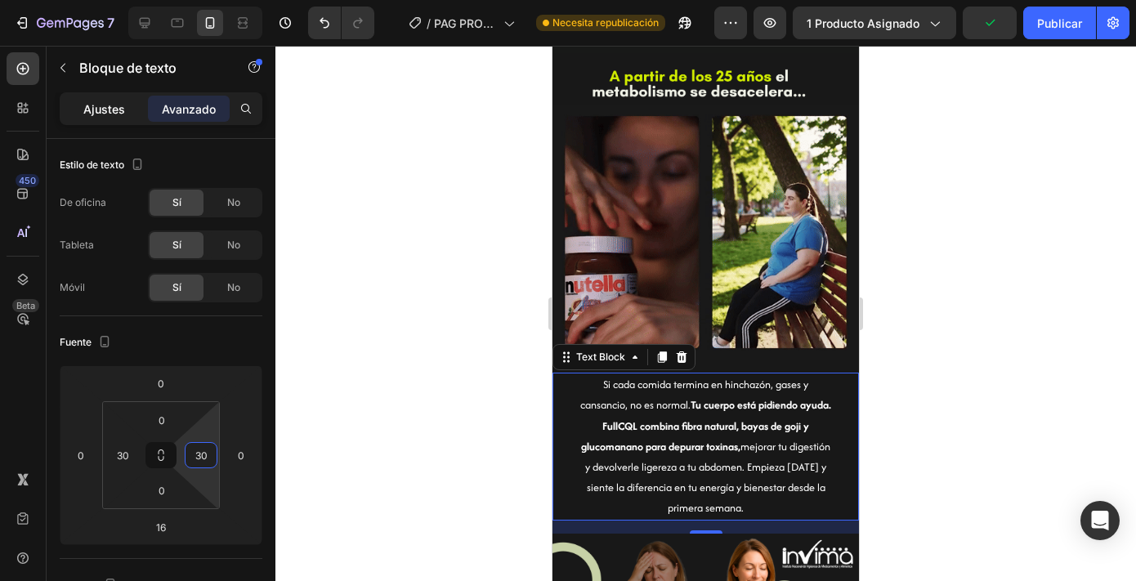
click at [116, 108] on font "Ajustes" at bounding box center [104, 109] width 42 height 14
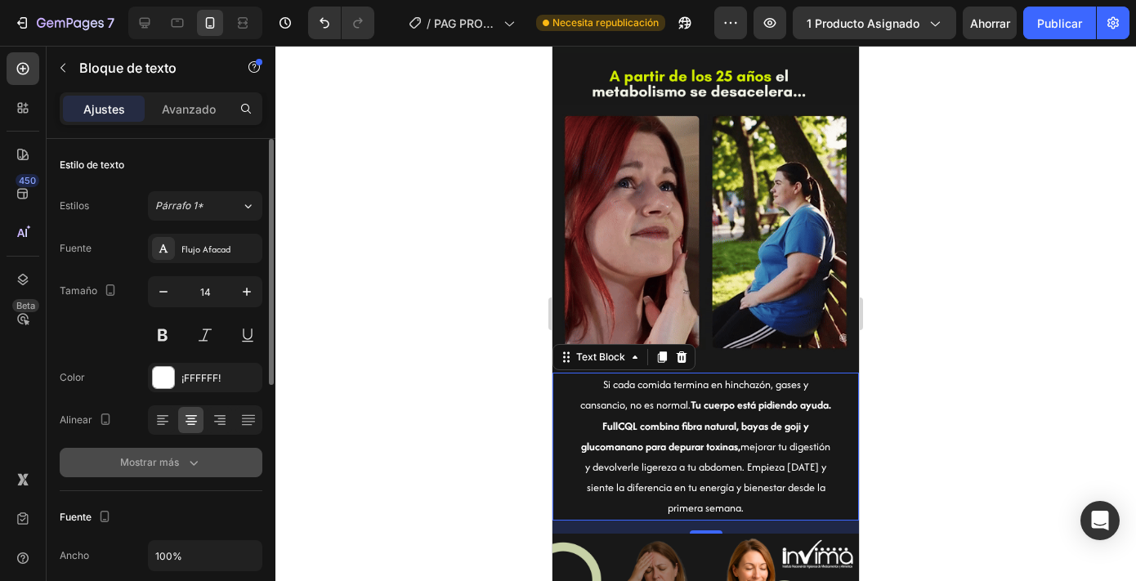
click at [164, 464] on font "Mostrar más" at bounding box center [149, 462] width 59 height 12
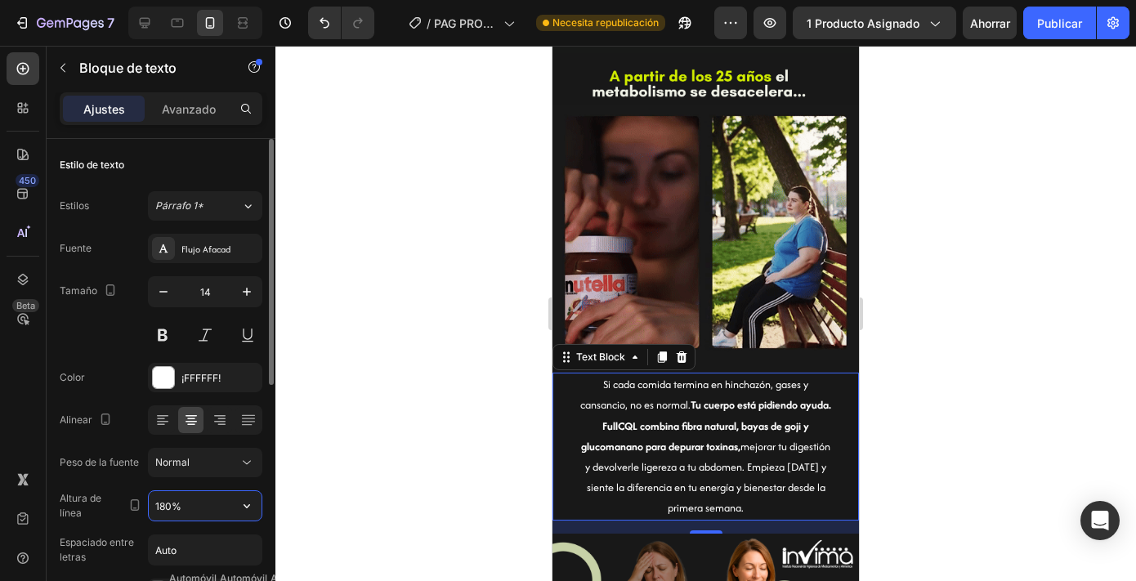
click at [166, 507] on input "180%" at bounding box center [205, 505] width 113 height 29
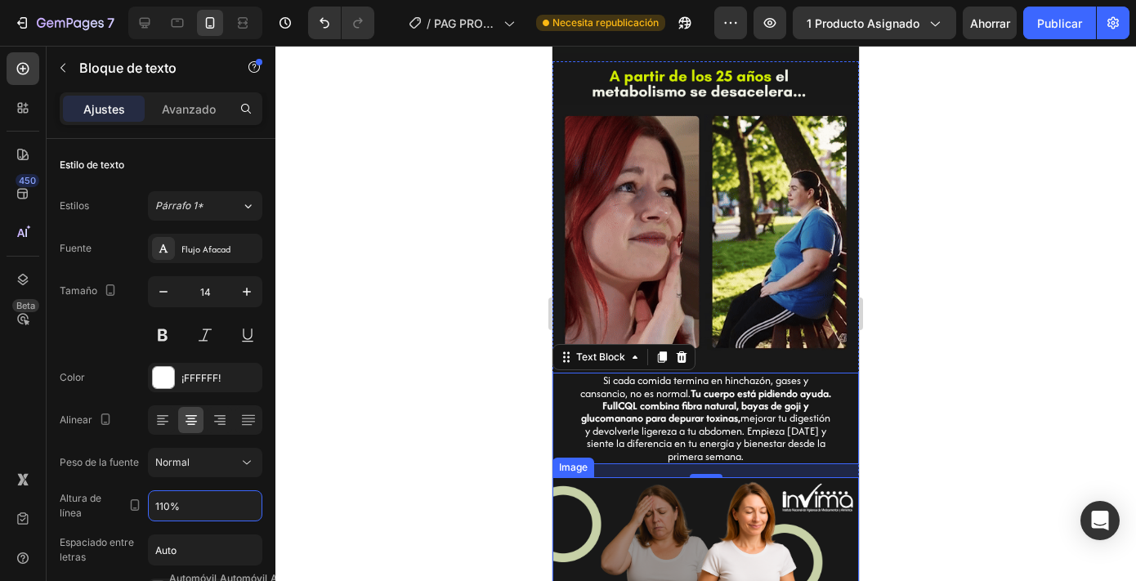
scroll to position [1058, 0]
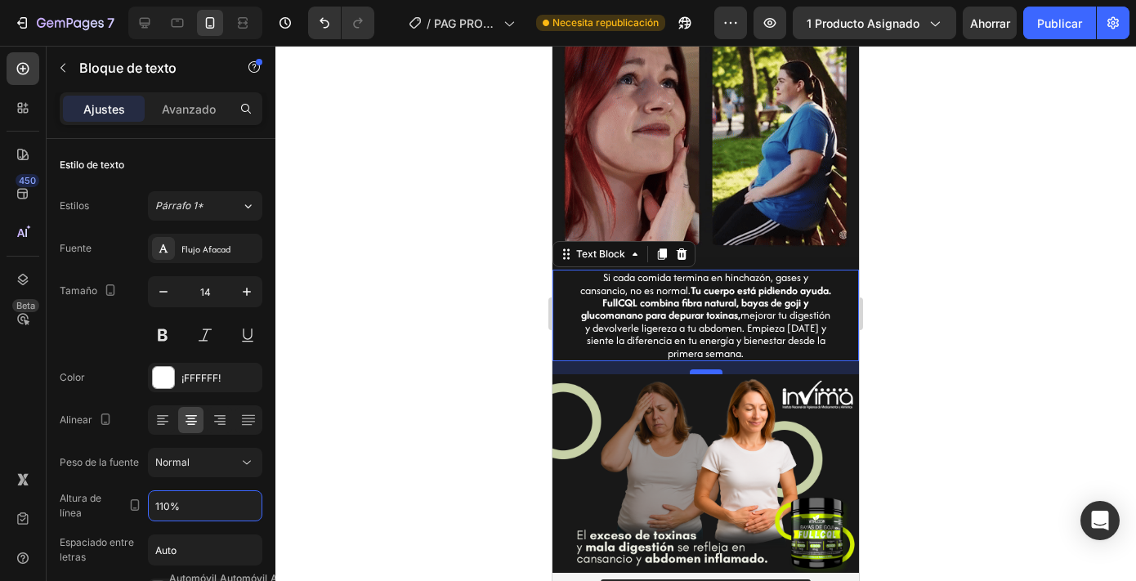
type input "110%"
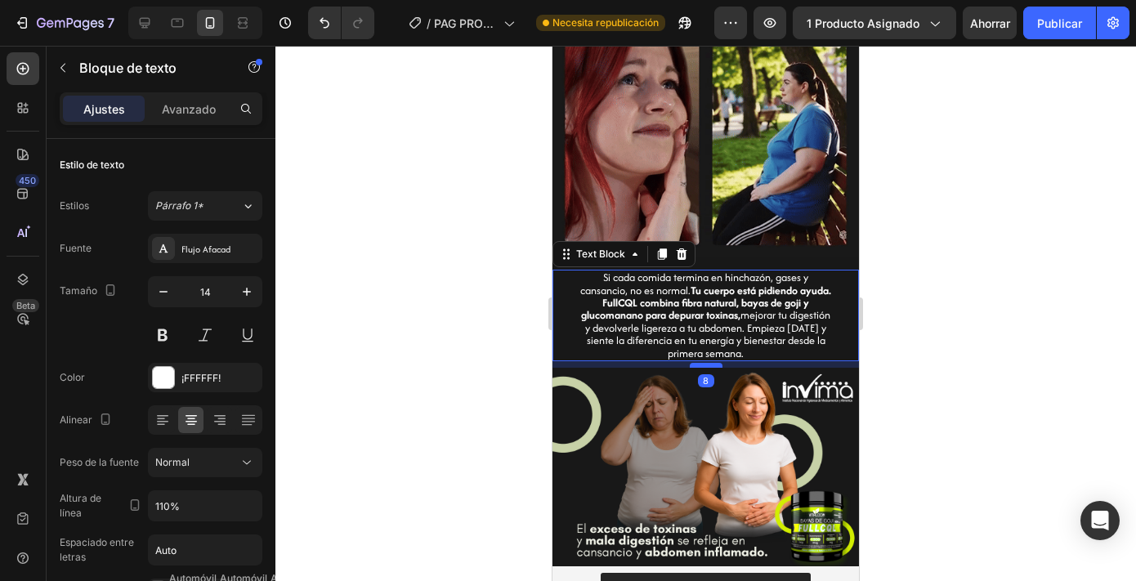
click at [698, 366] on div at bounding box center [706, 365] width 33 height 5
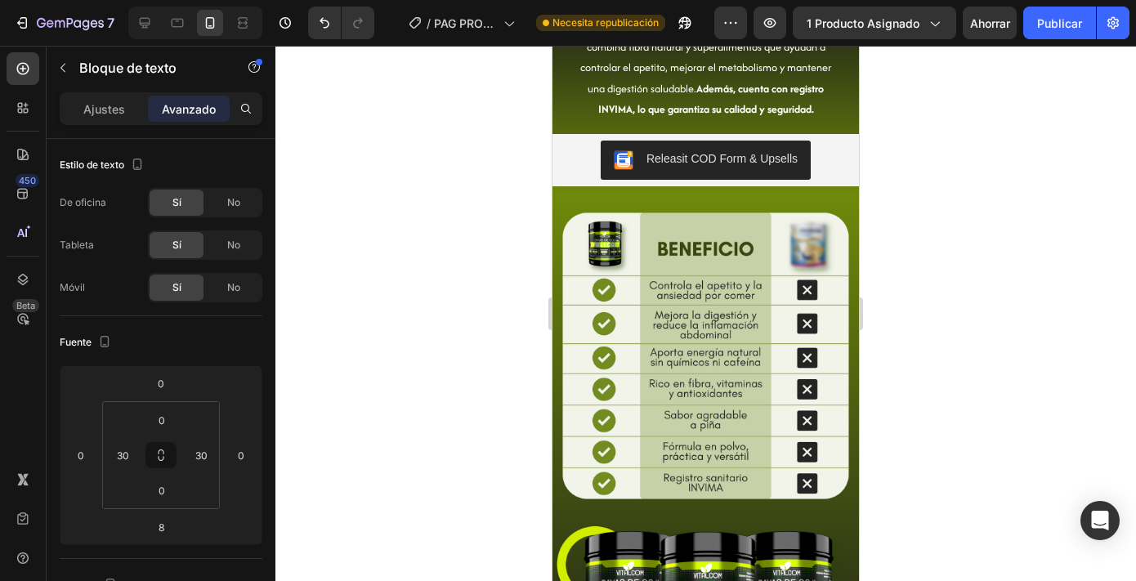
scroll to position [1714, 0]
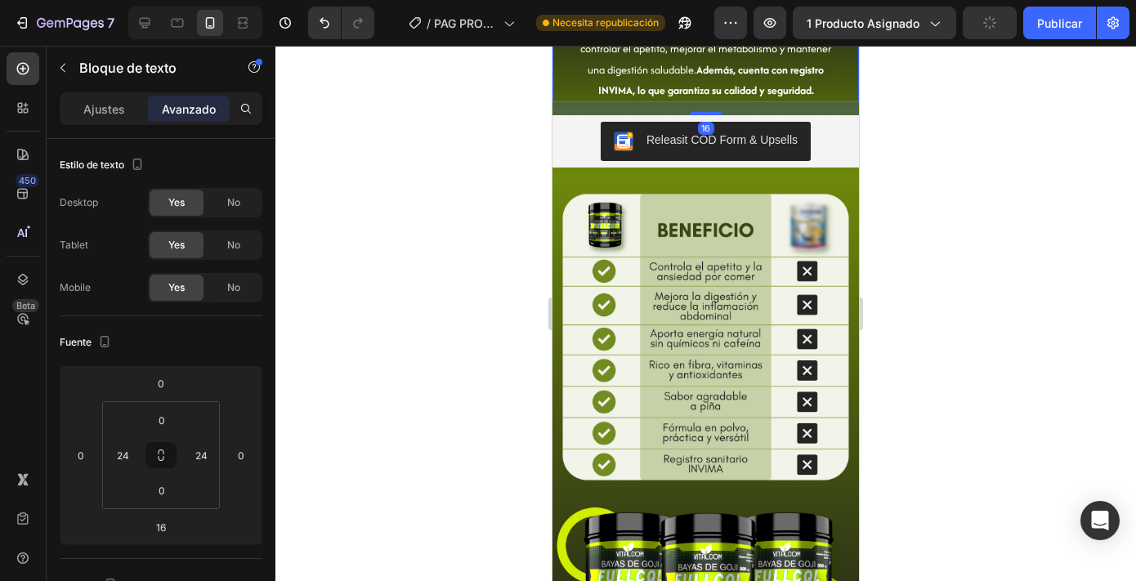
click at [683, 101] on p "Como profesional de la salud, recomiendo FullCQL porque combina fibra natural y…" at bounding box center [706, 49] width 264 height 103
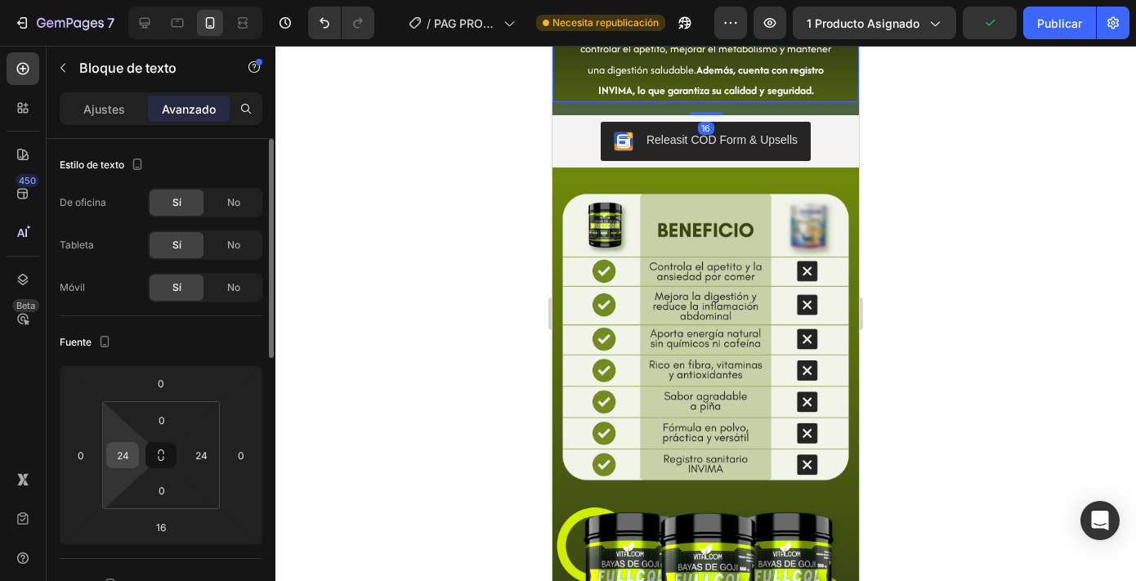
click at [123, 460] on input "24" at bounding box center [122, 455] width 25 height 25
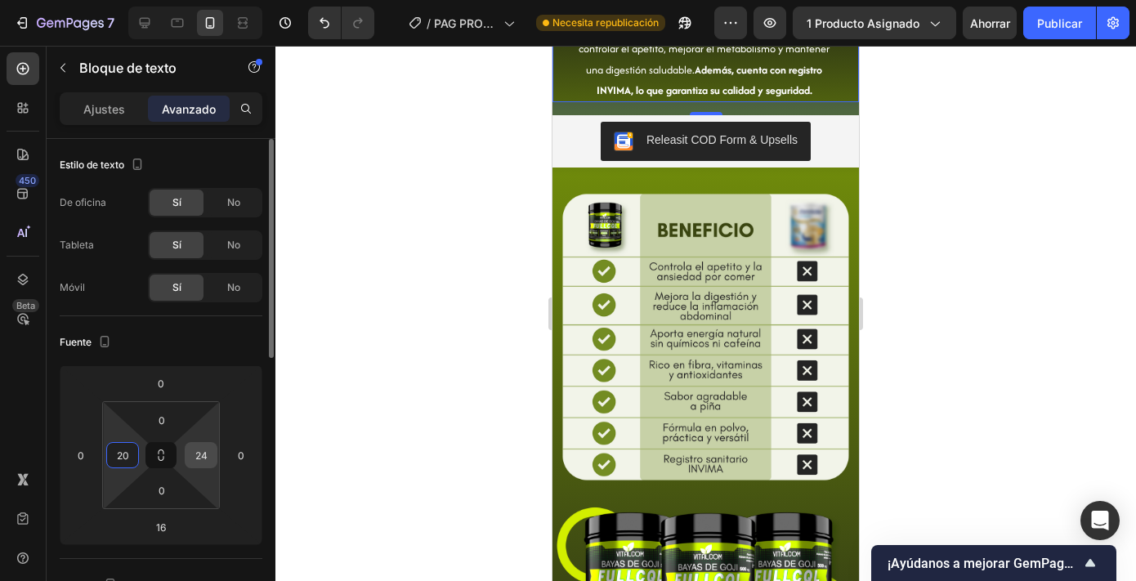
type input "20"
click at [205, 452] on input "24" at bounding box center [201, 455] width 25 height 25
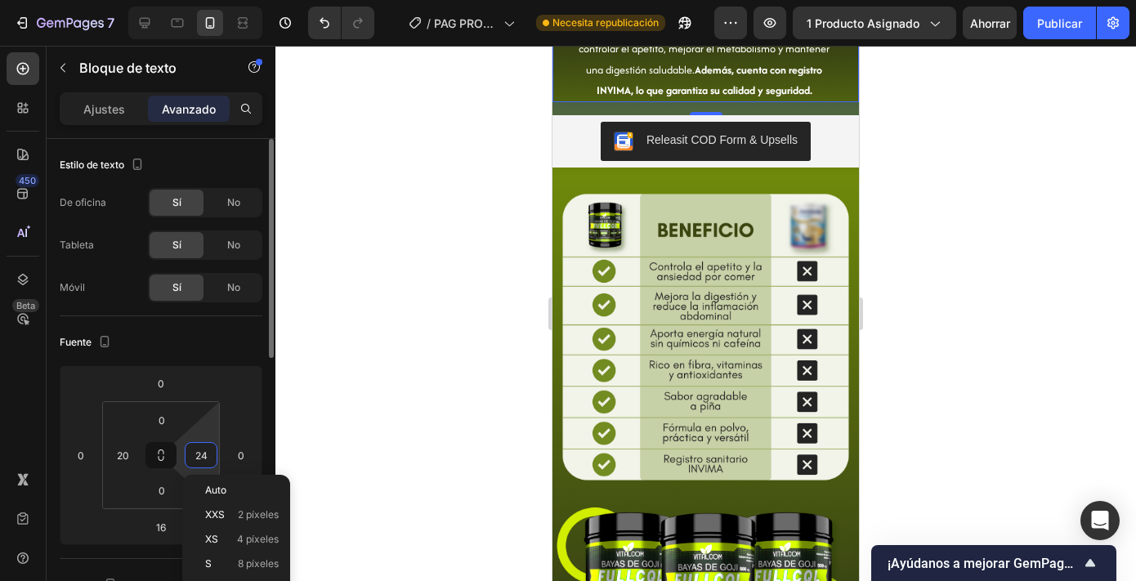
click at [205, 452] on input "24" at bounding box center [201, 455] width 25 height 25
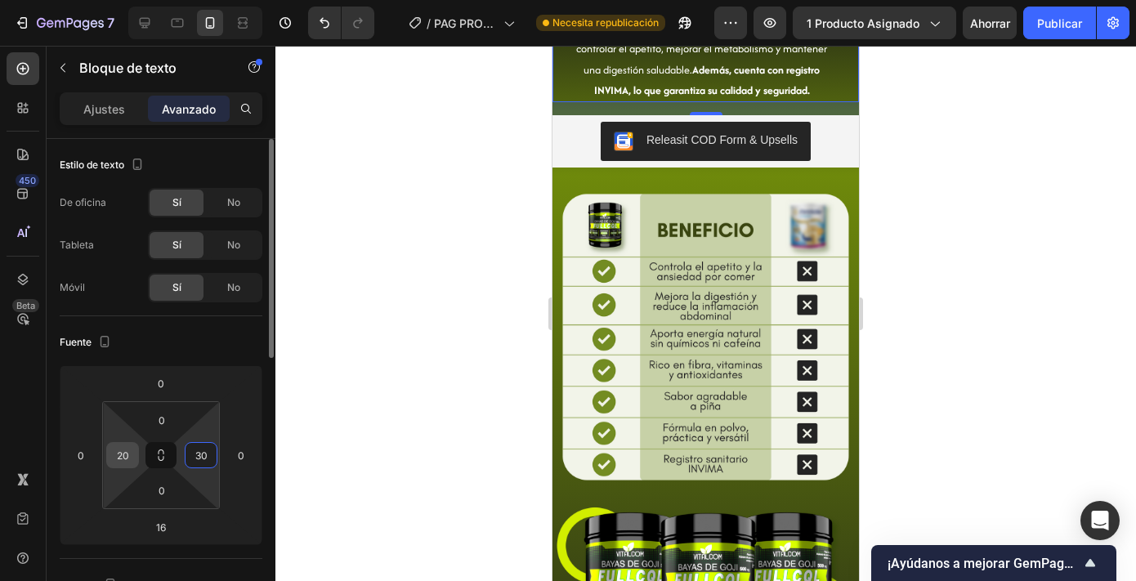
type input "30"
click at [125, 452] on input "20" at bounding box center [122, 455] width 25 height 25
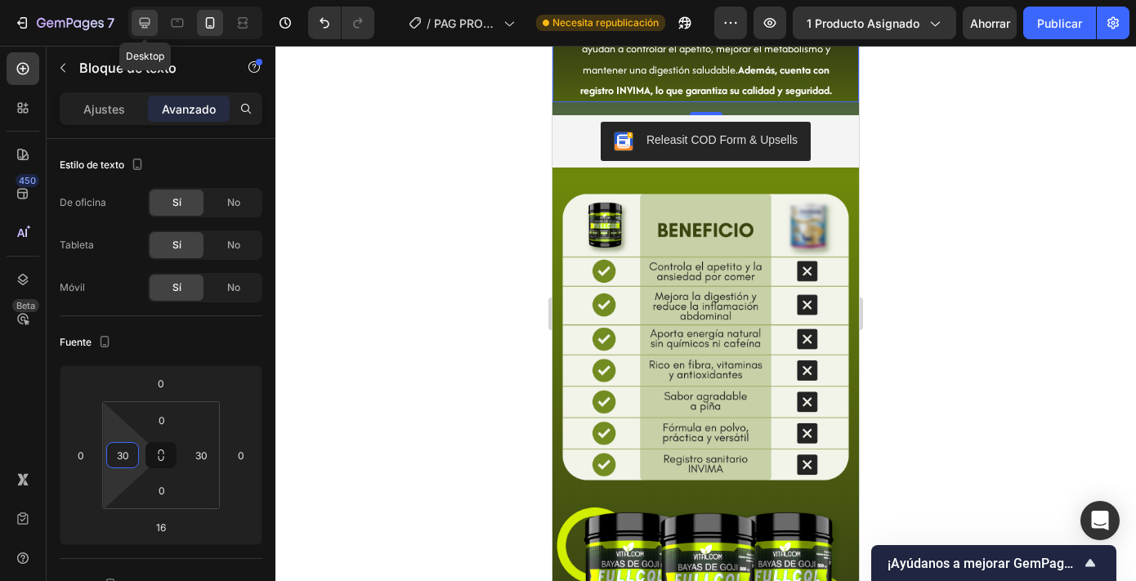
type input "30"
click at [138, 22] on icon at bounding box center [145, 23] width 16 height 16
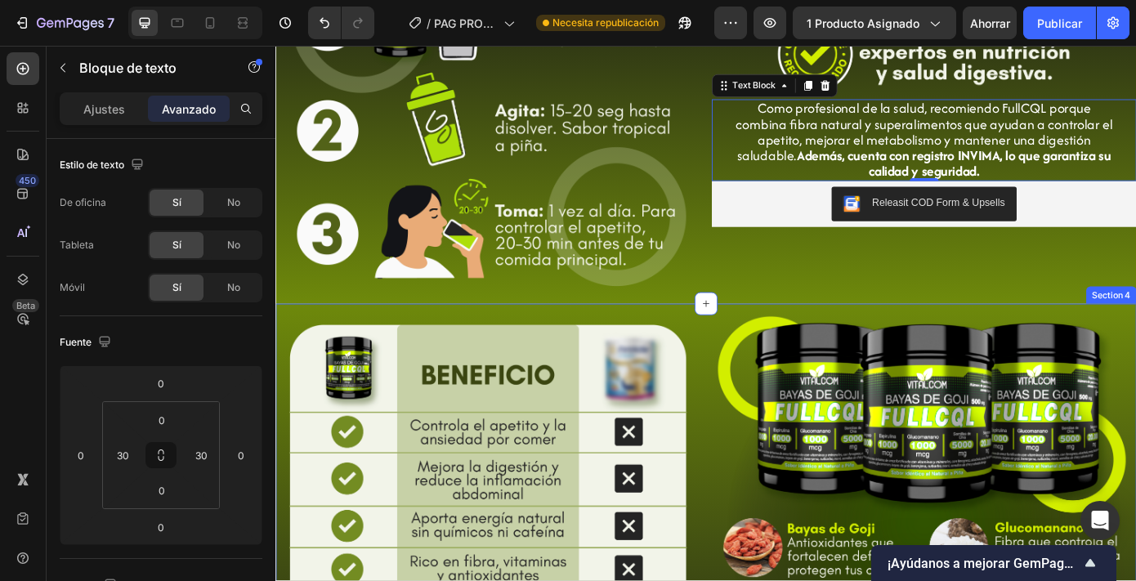
scroll to position [1768, 0]
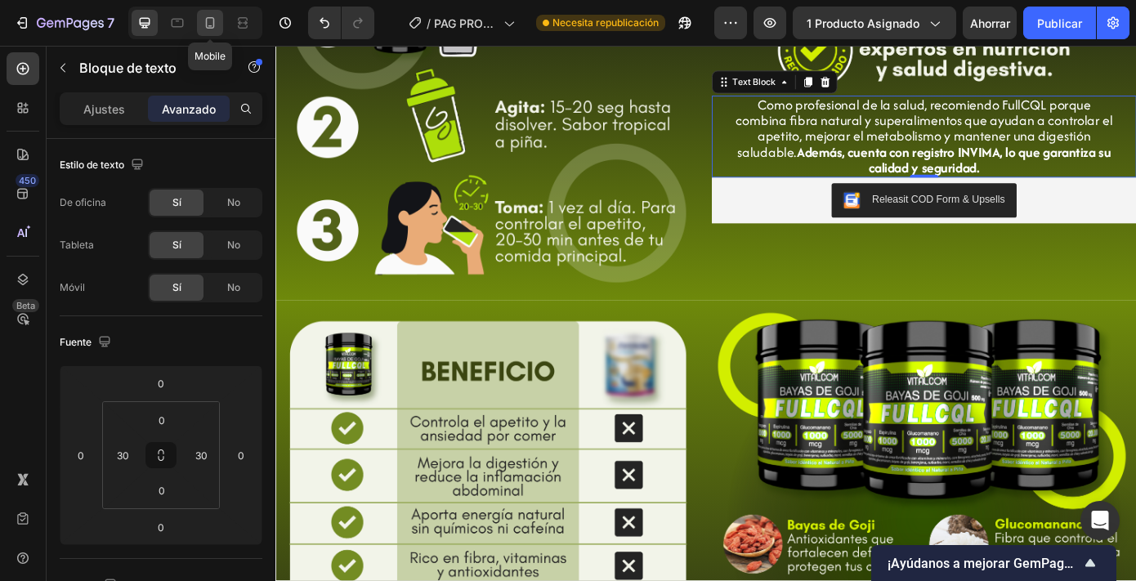
click at [217, 25] on icon at bounding box center [210, 23] width 16 height 16
type input "16"
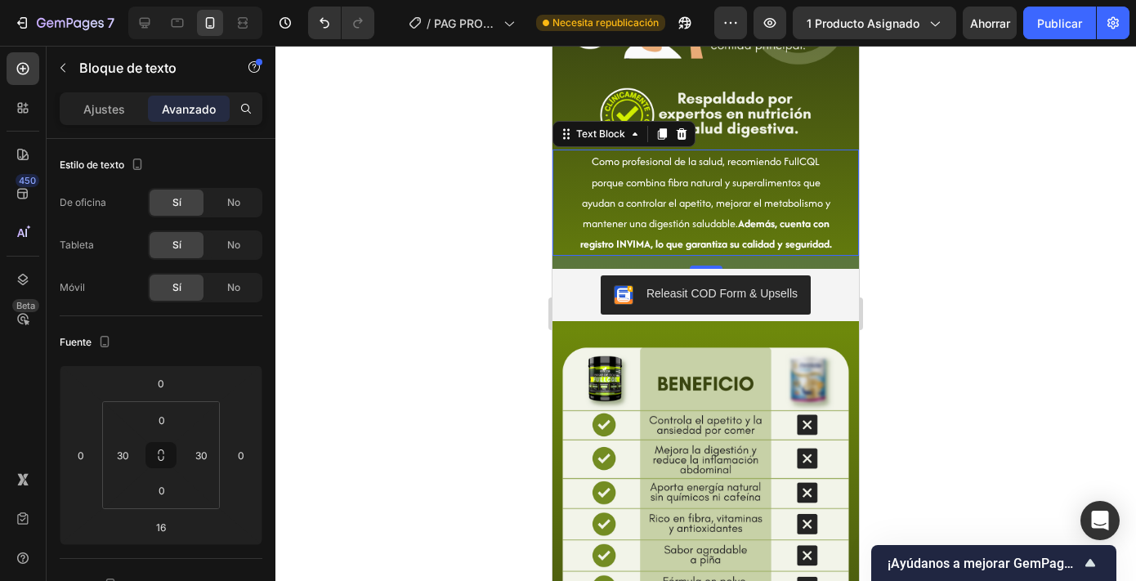
scroll to position [1923, 0]
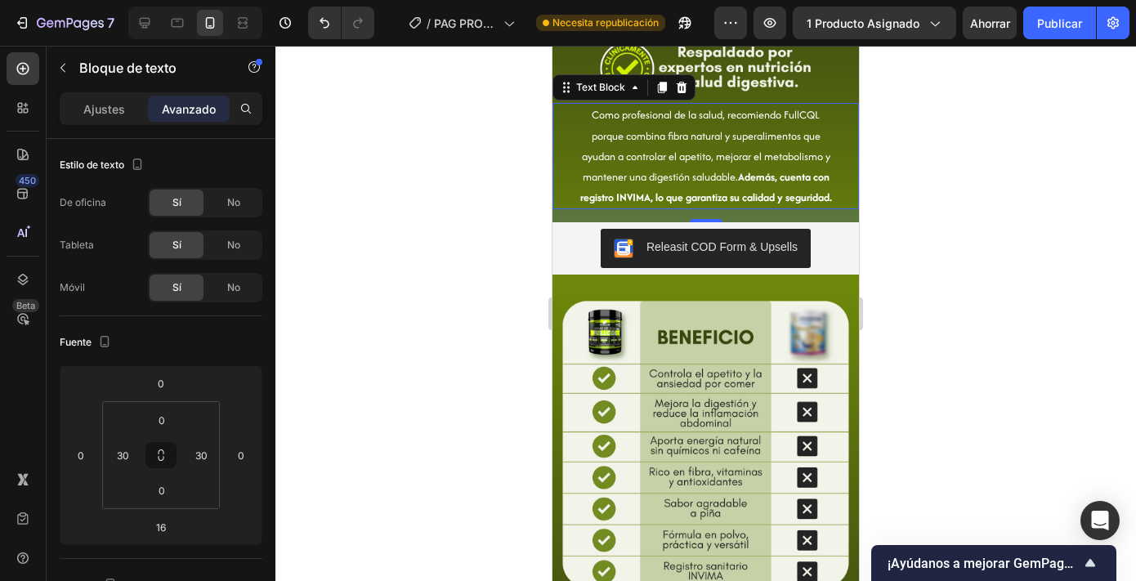
click at [117, 122] on div "Ajustes Avanzado" at bounding box center [161, 108] width 203 height 33
click at [113, 105] on font "Ajustes" at bounding box center [104, 109] width 42 height 14
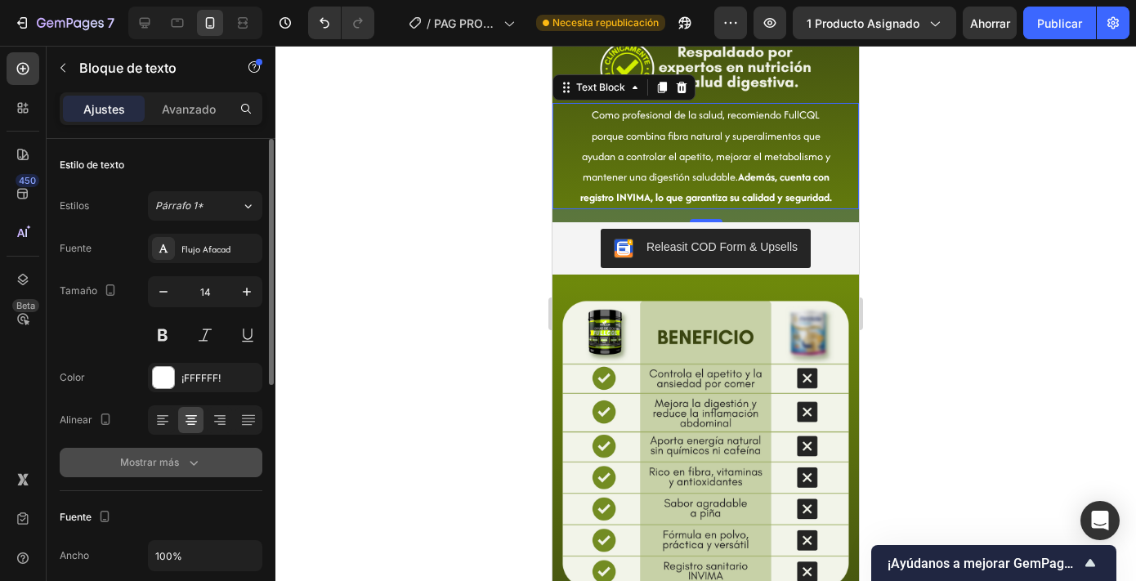
click at [192, 468] on icon "button" at bounding box center [194, 463] width 16 height 16
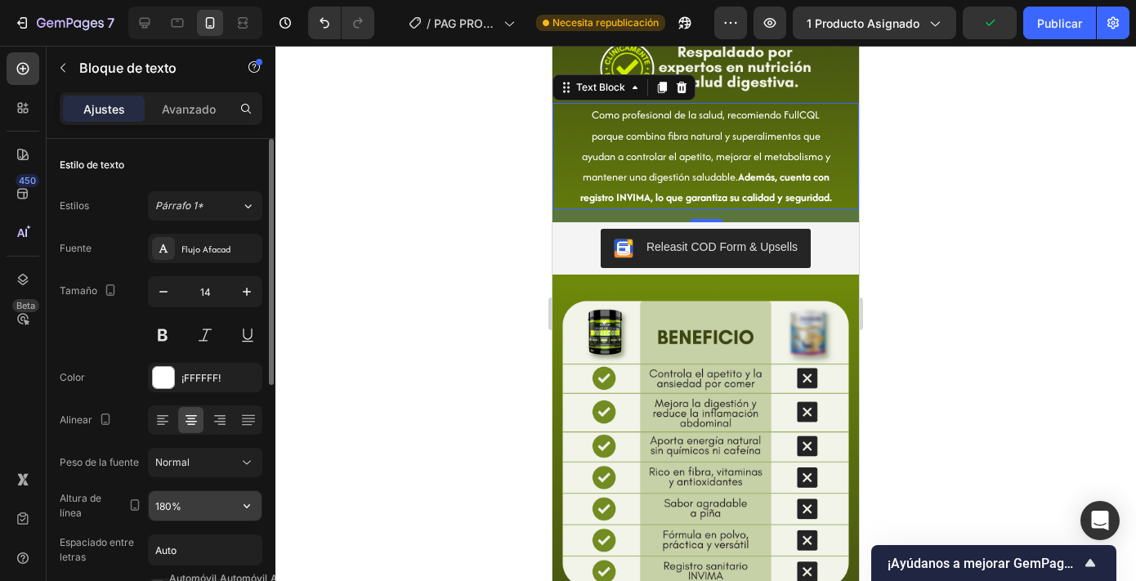
click at [167, 508] on input "180%" at bounding box center [205, 505] width 113 height 29
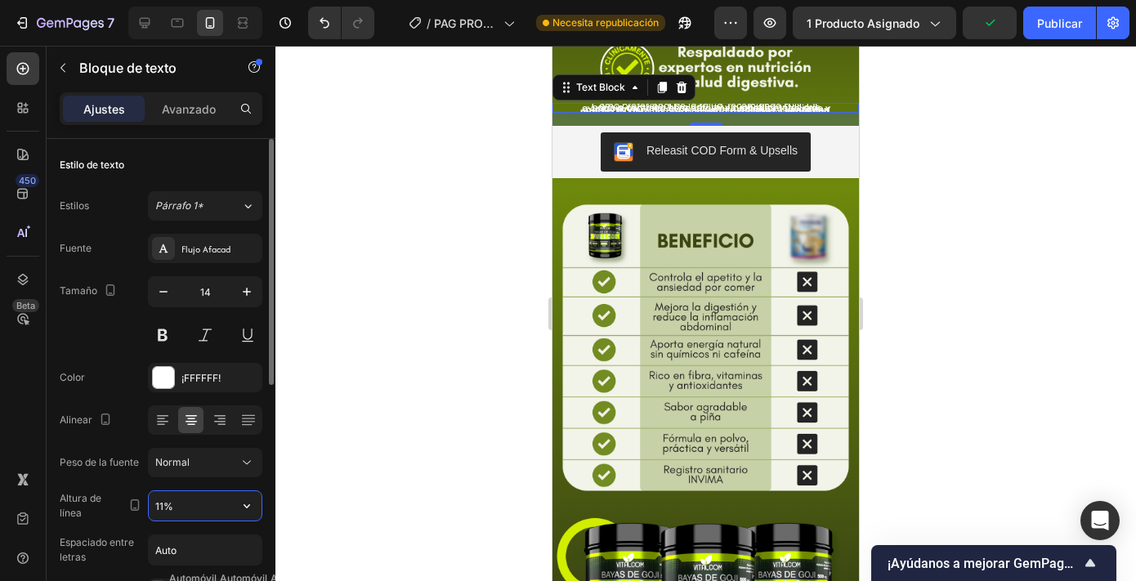
type input "110%"
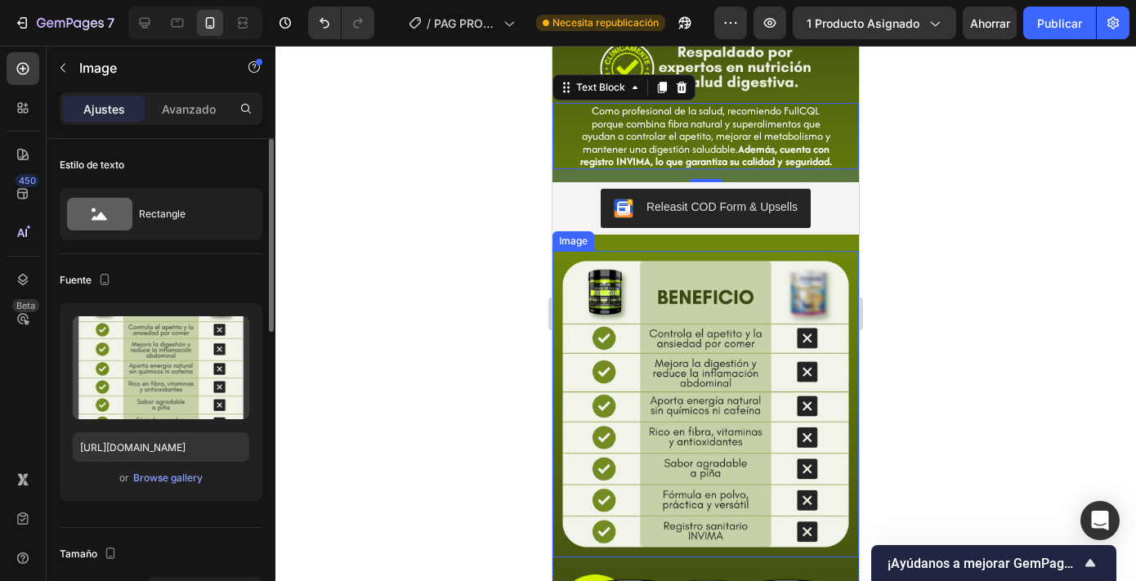
click at [688, 415] on img at bounding box center [706, 404] width 307 height 307
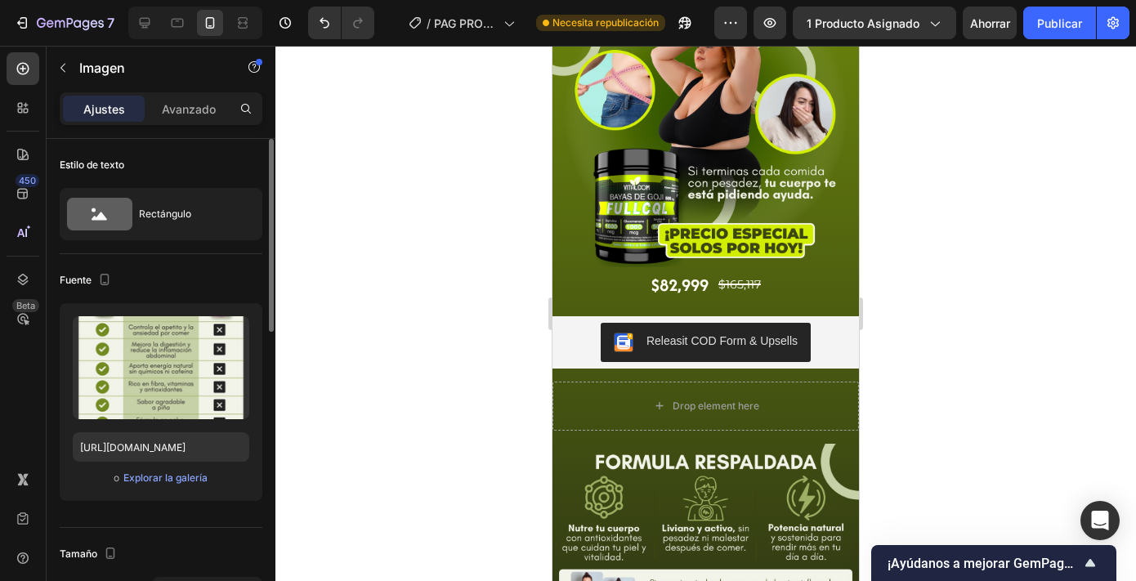
scroll to position [0, 0]
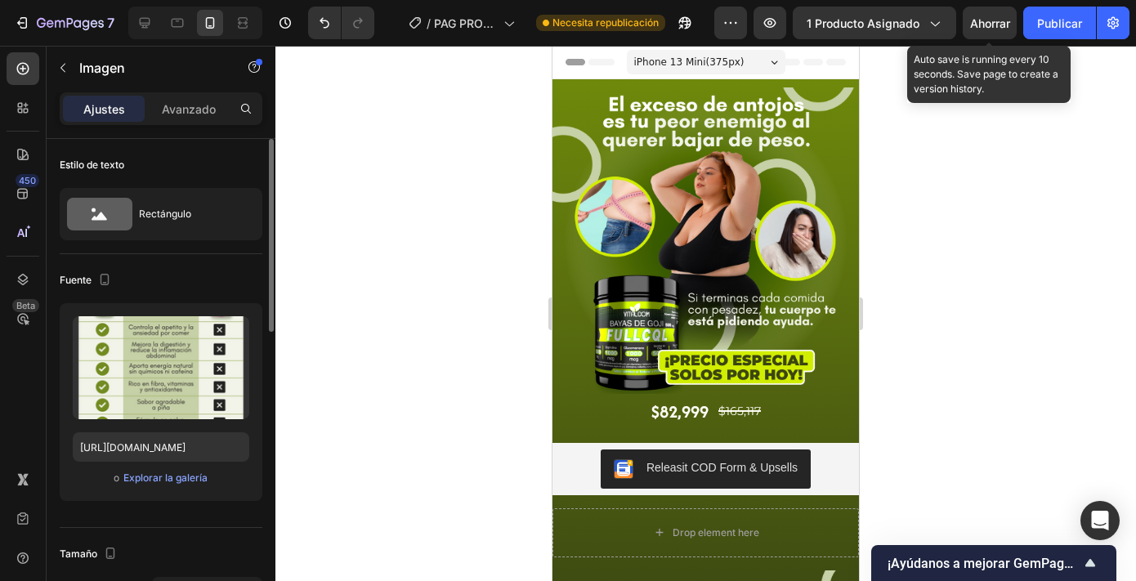
click at [985, 27] on font "Ahorrar" at bounding box center [990, 23] width 40 height 14
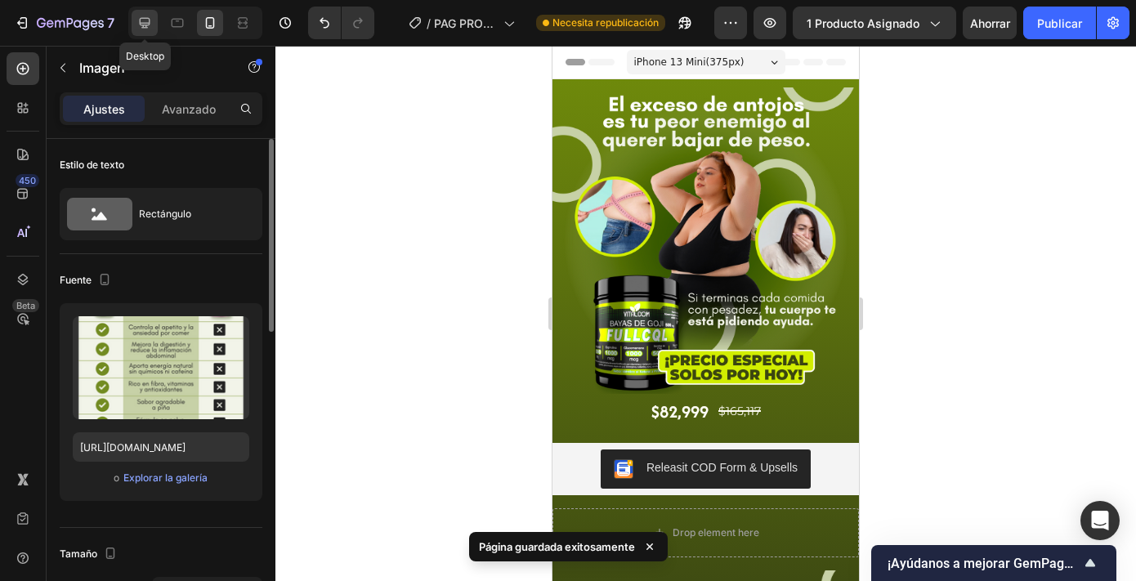
click at [138, 30] on icon at bounding box center [145, 23] width 16 height 16
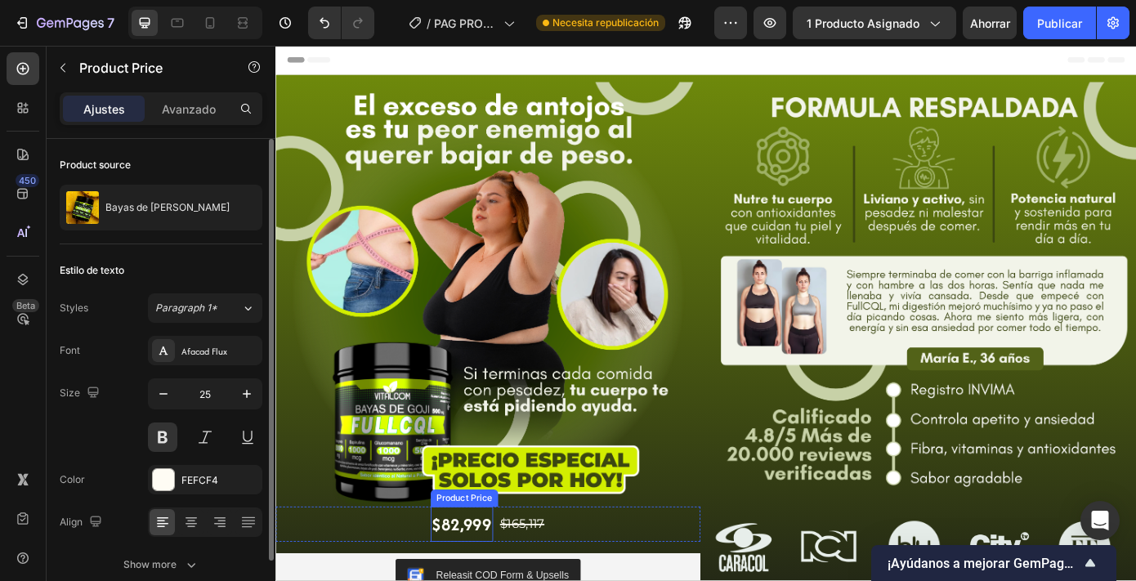
click at [492, 580] on div "$82,999" at bounding box center [487, 591] width 71 height 40
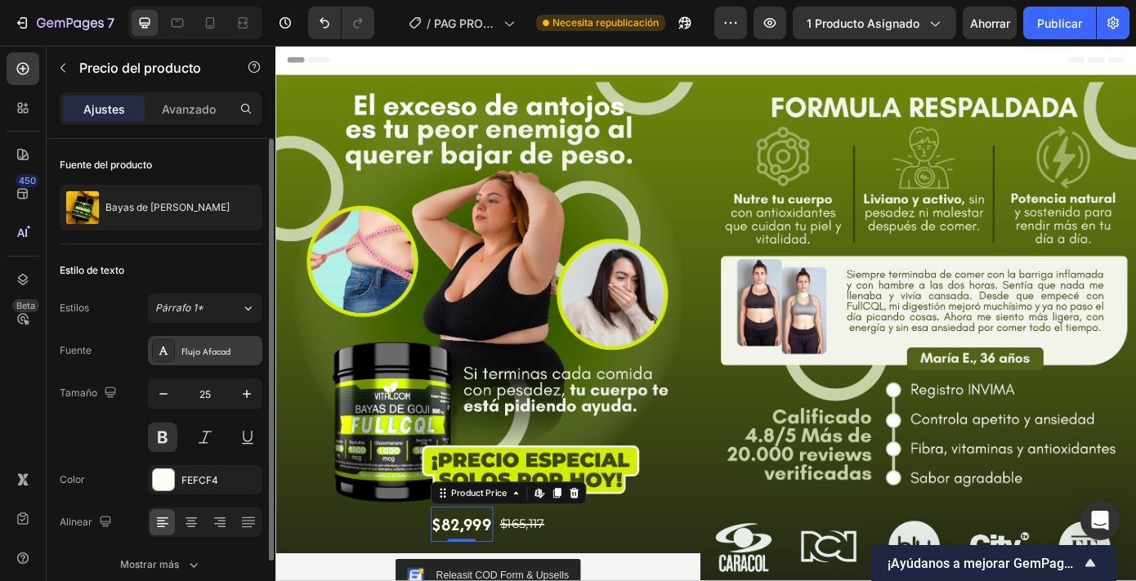
click at [218, 347] on font "Flujo Afacad" at bounding box center [205, 351] width 49 height 13
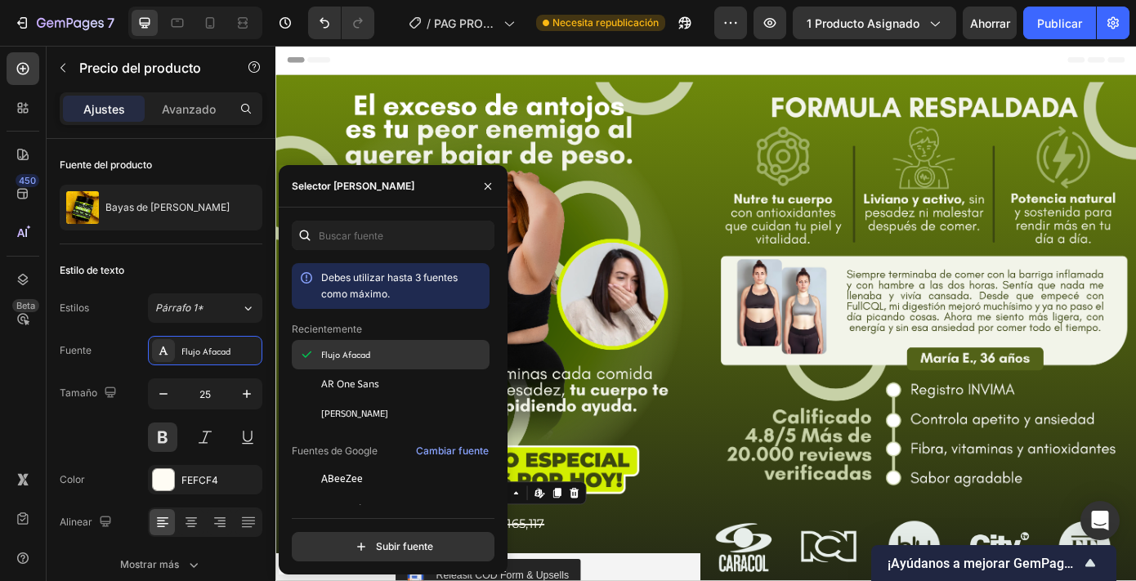
click at [361, 359] on font "Flujo Afacad" at bounding box center [345, 354] width 49 height 13
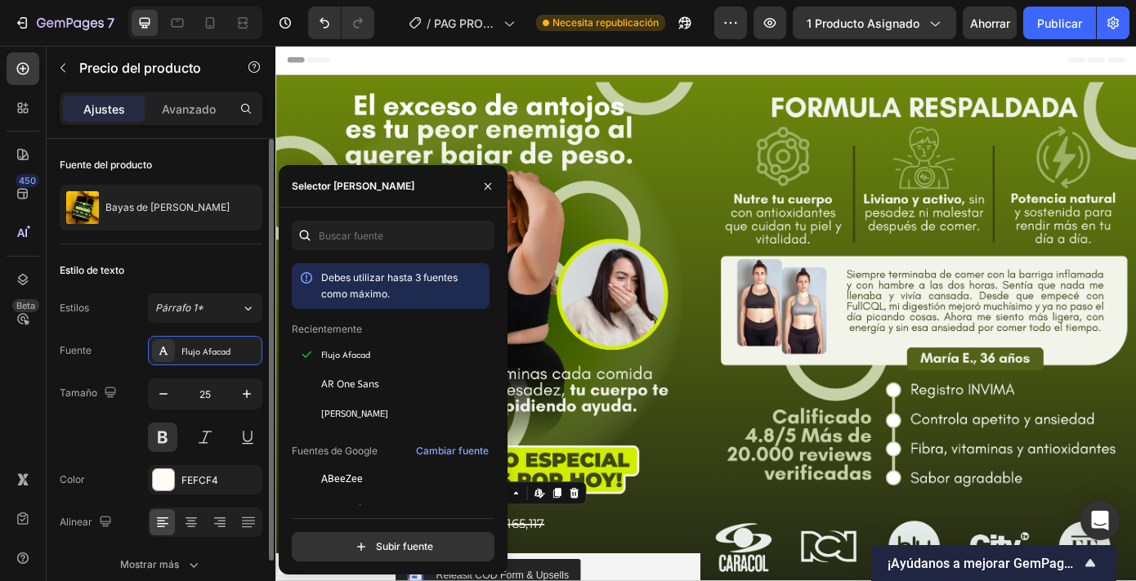
click at [231, 397] on input "25" at bounding box center [205, 393] width 54 height 29
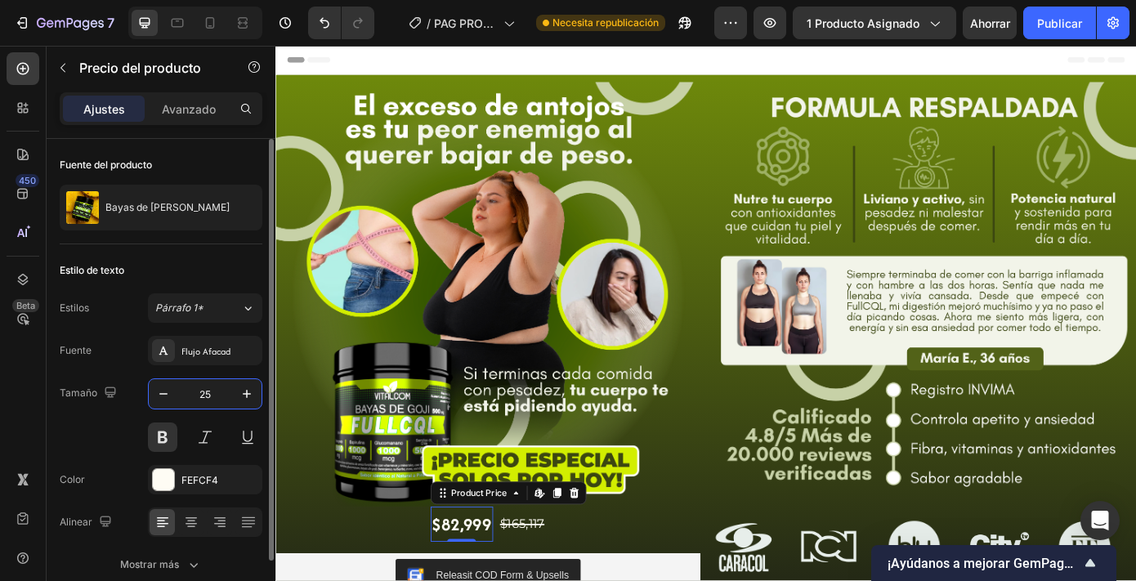
click at [231, 397] on input "25" at bounding box center [205, 393] width 54 height 29
click at [240, 397] on icon "button" at bounding box center [247, 394] width 16 height 16
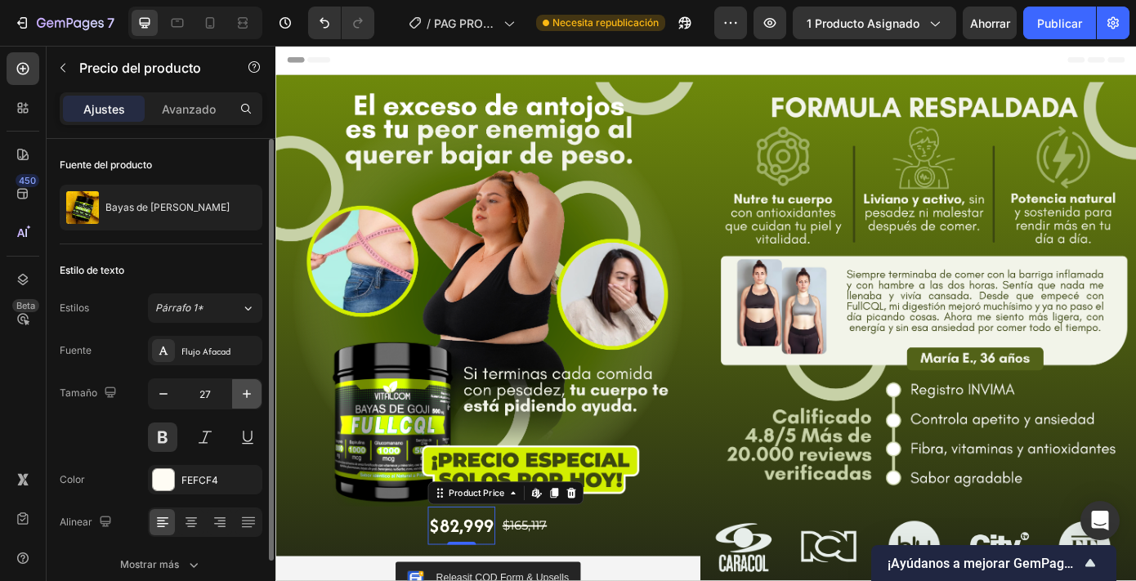
click at [240, 397] on icon "button" at bounding box center [247, 394] width 16 height 16
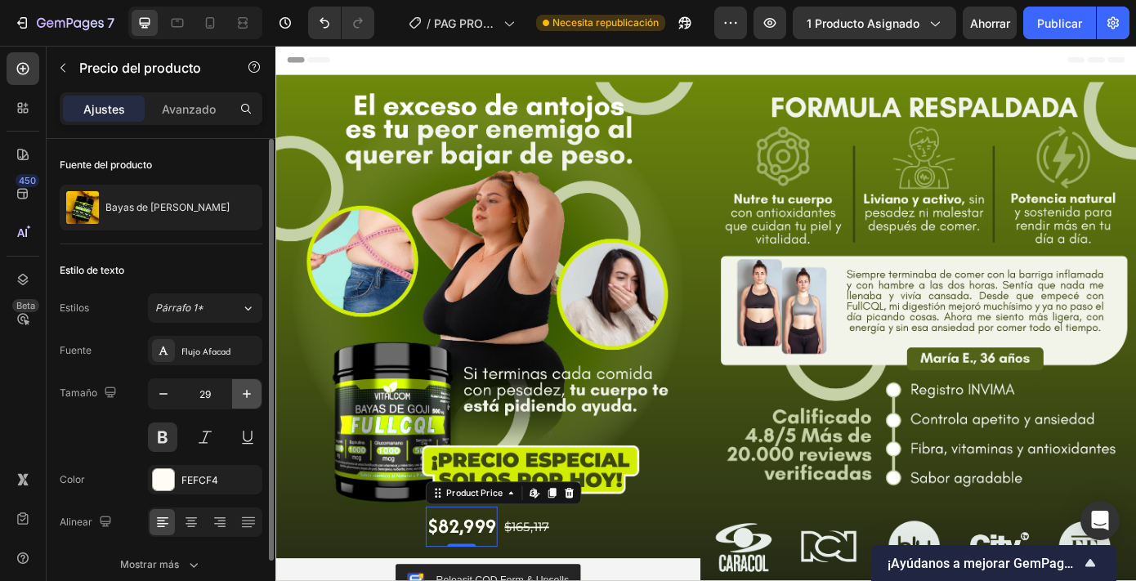
click at [240, 397] on icon "button" at bounding box center [247, 394] width 16 height 16
type input "30"
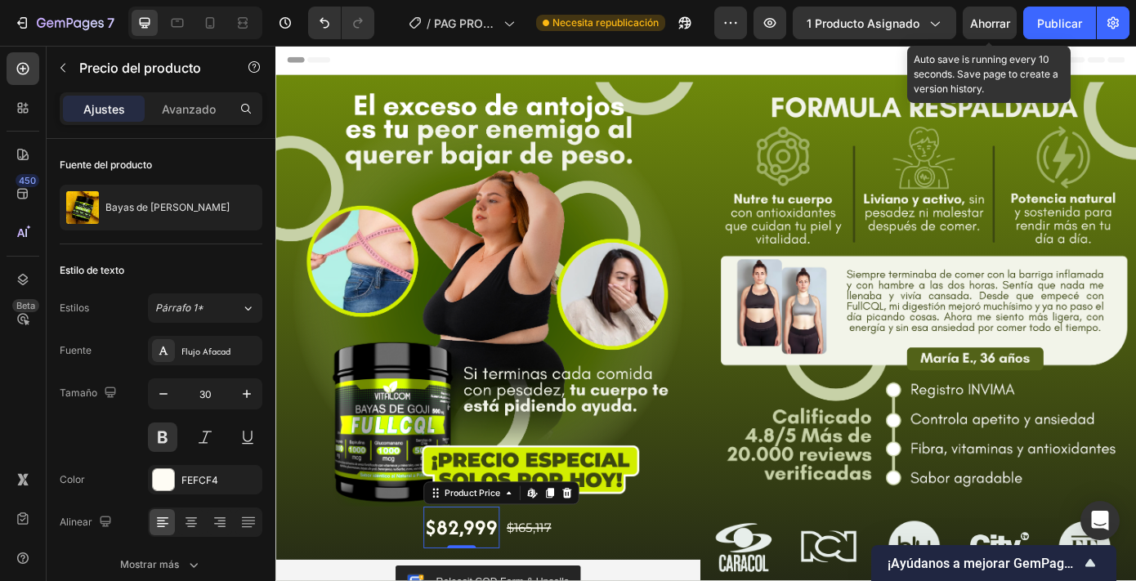
click at [980, 25] on font "Ahorrar" at bounding box center [990, 23] width 40 height 14
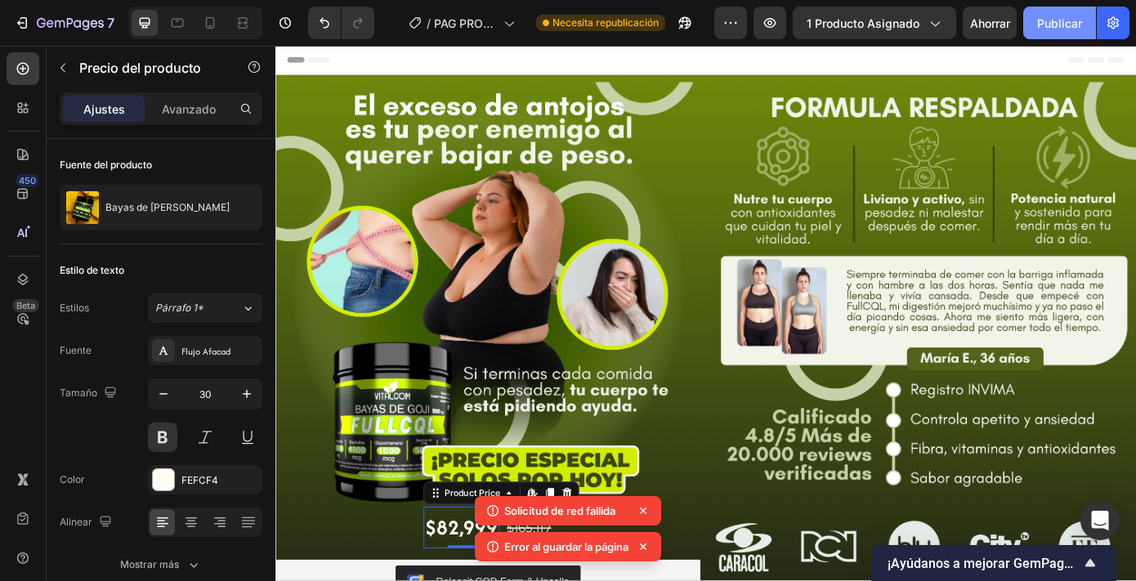
click at [1040, 25] on font "Publicar" at bounding box center [1059, 23] width 45 height 14
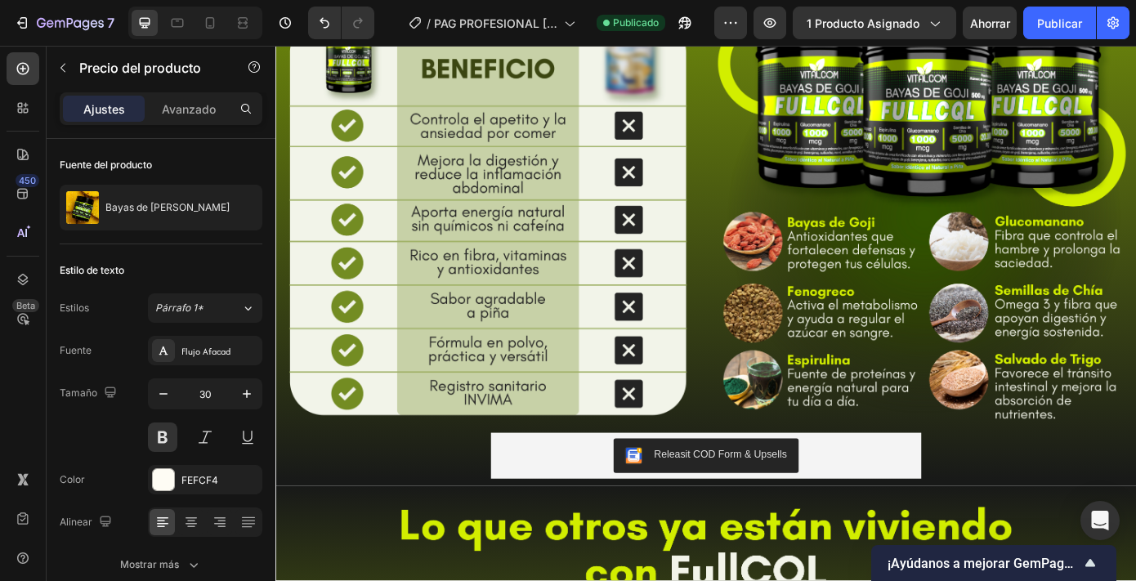
scroll to position [1691, 0]
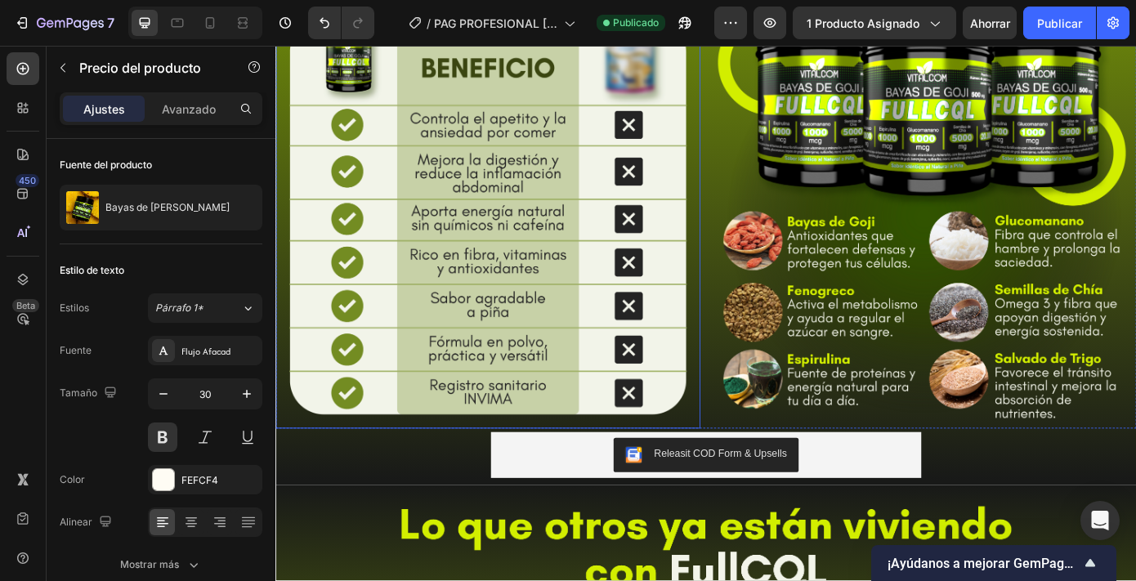
click at [737, 367] on img at bounding box center [517, 240] width 484 height 484
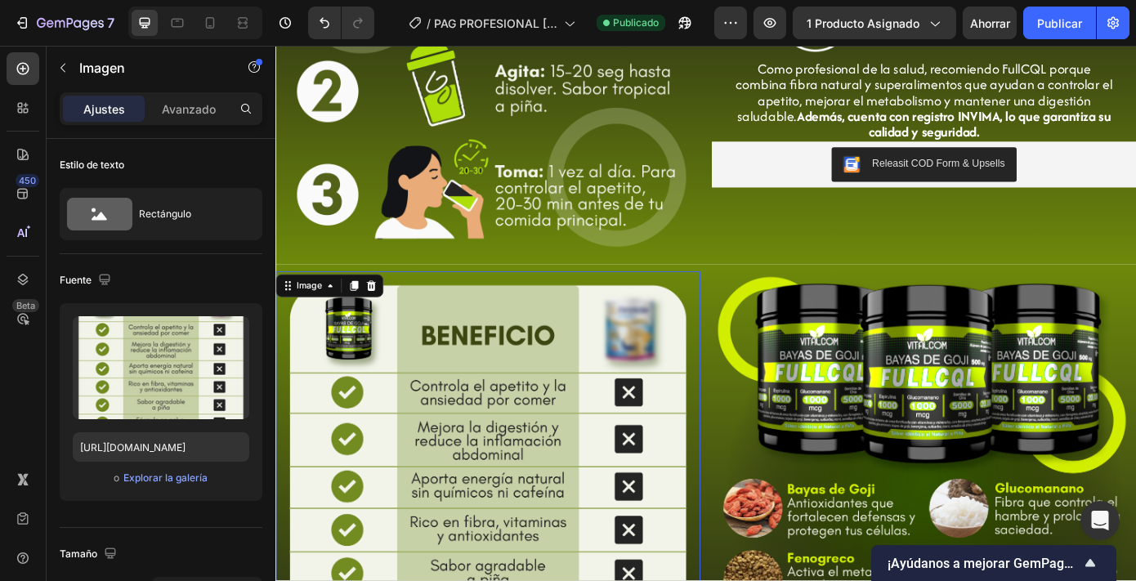
scroll to position [1383, 0]
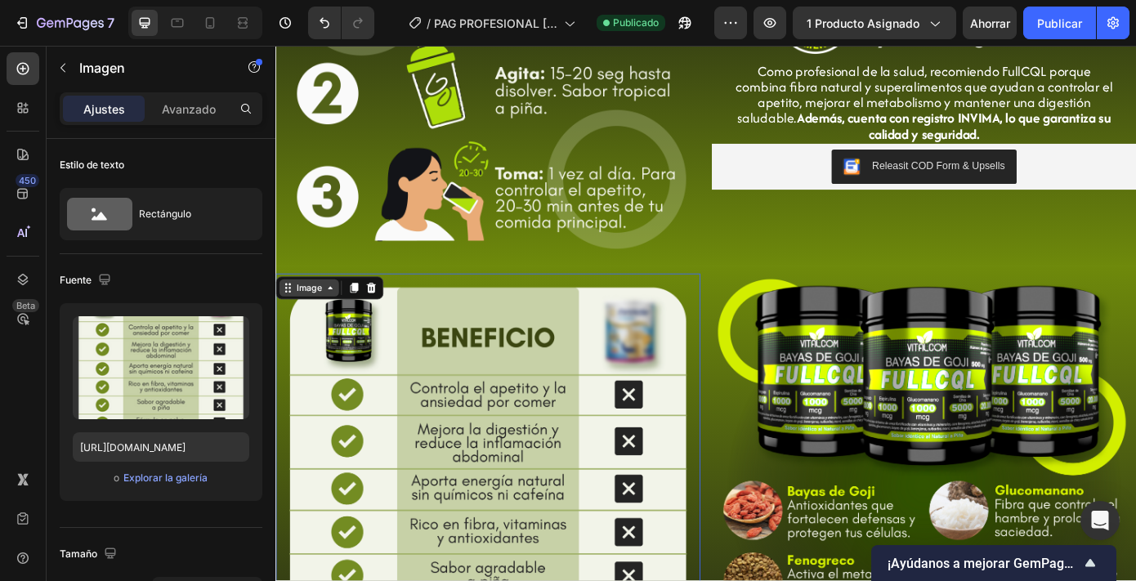
click at [331, 326] on icon at bounding box center [337, 322] width 13 height 13
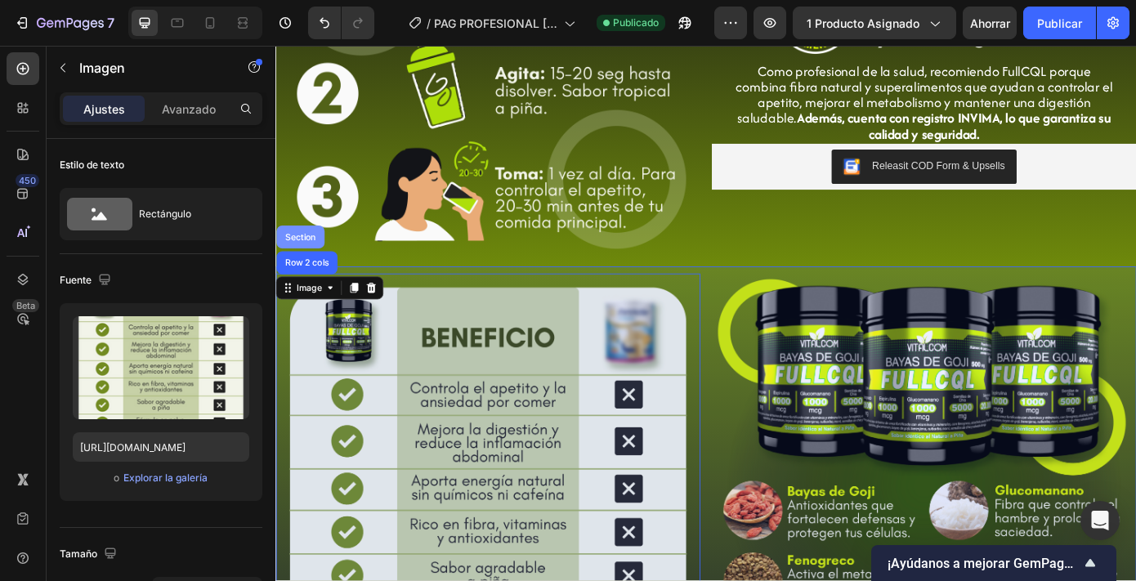
click at [310, 263] on div "Section" at bounding box center [304, 264] width 42 height 10
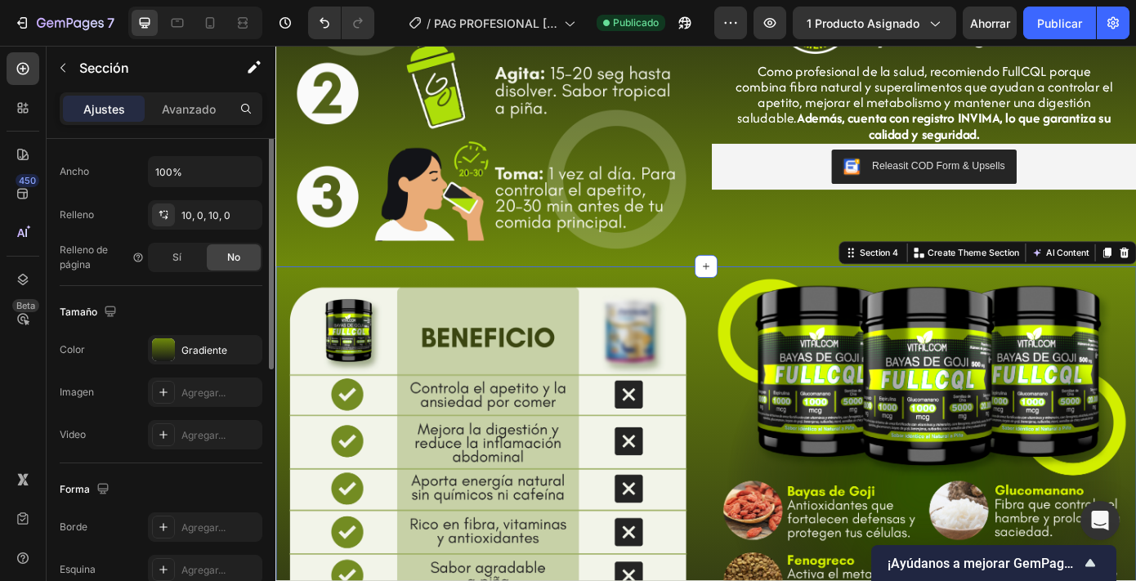
scroll to position [473, 0]
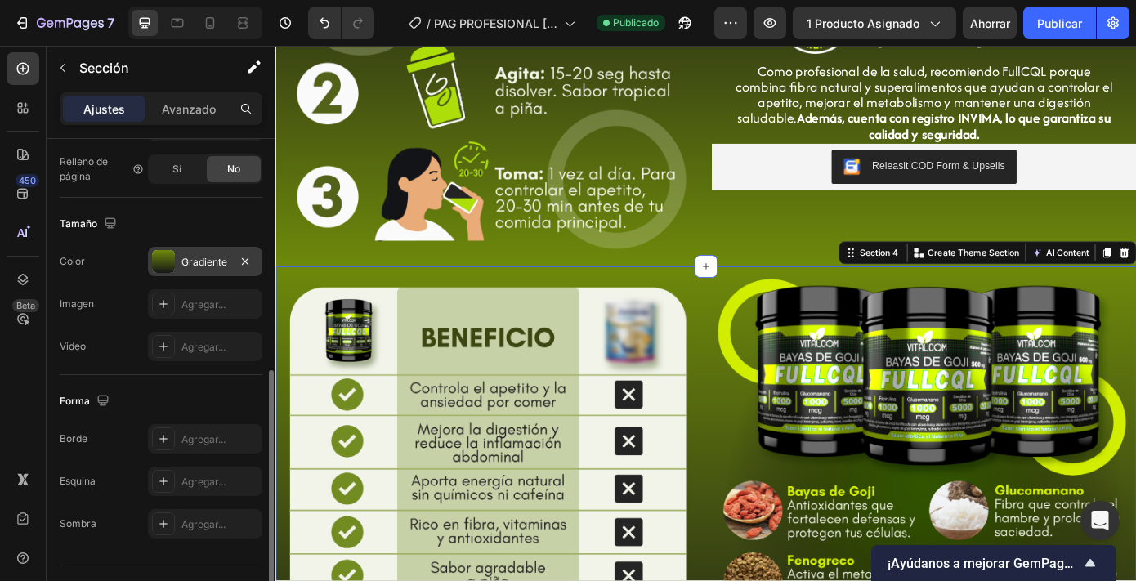
click at [208, 258] on font "Gradiente" at bounding box center [204, 262] width 46 height 12
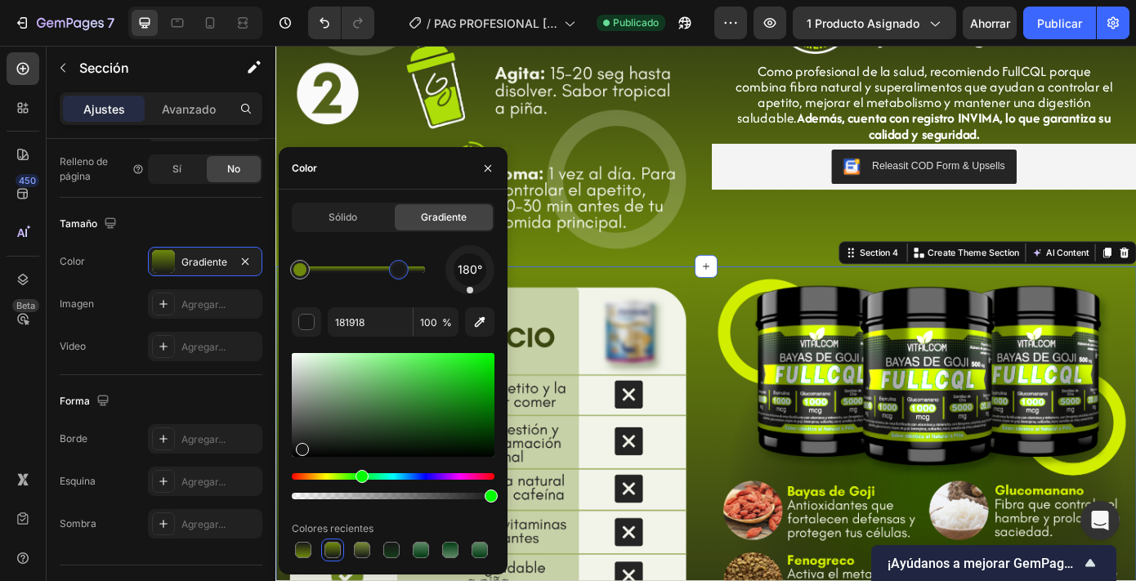
drag, startPoint x: 419, startPoint y: 271, endPoint x: 397, endPoint y: 271, distance: 22.1
click at [397, 271] on div at bounding box center [398, 269] width 13 height 13
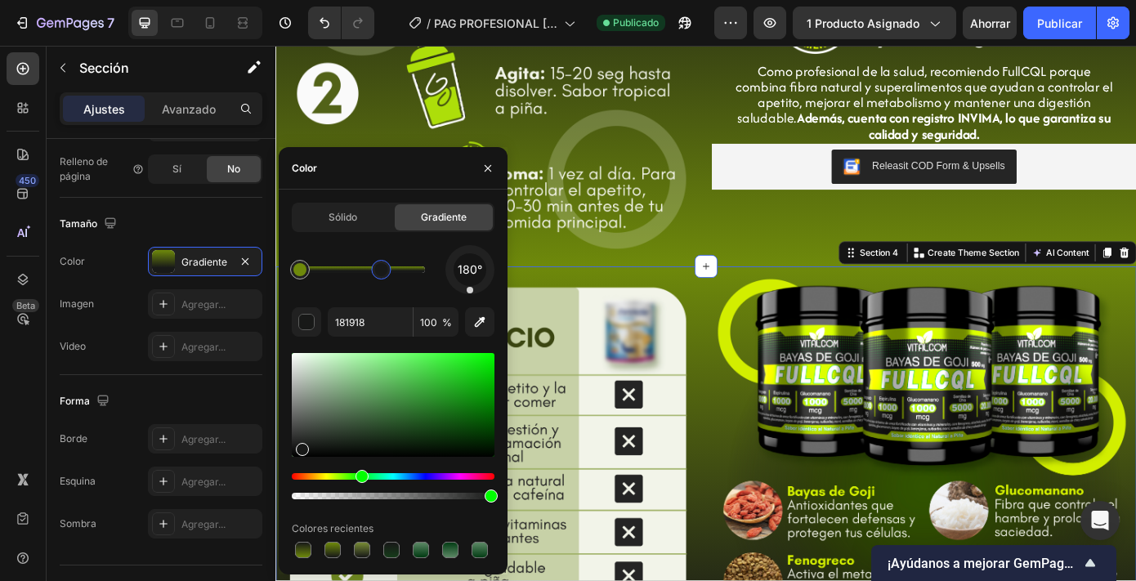
drag, startPoint x: 400, startPoint y: 274, endPoint x: 380, endPoint y: 274, distance: 19.6
click at [381, 274] on div at bounding box center [380, 269] width 13 height 13
type input "6E890B"
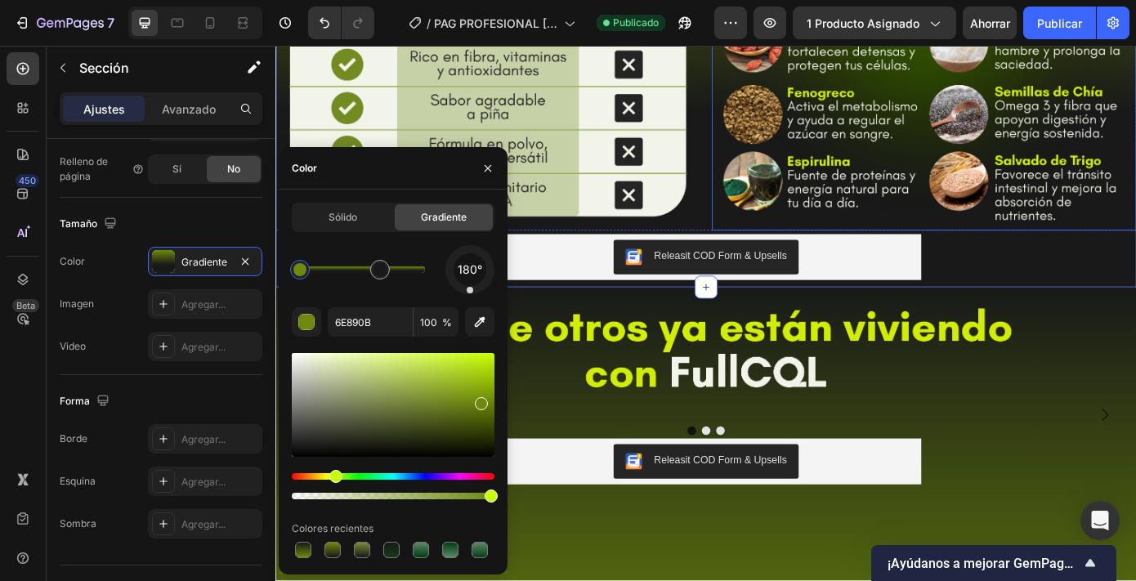
scroll to position [1925, 0]
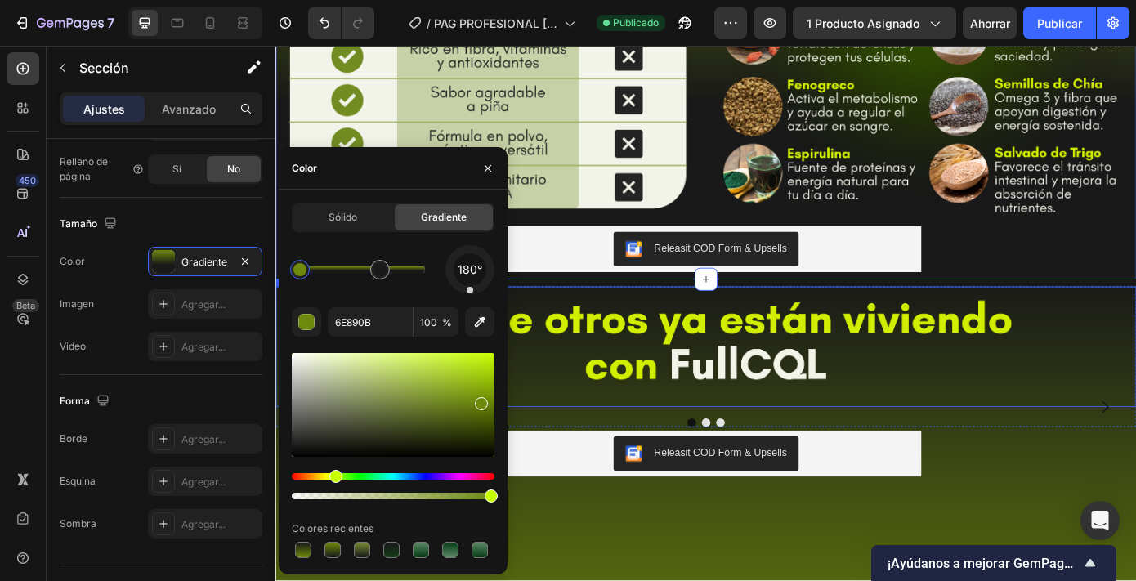
click at [799, 434] on img at bounding box center [765, 388] width 981 height 137
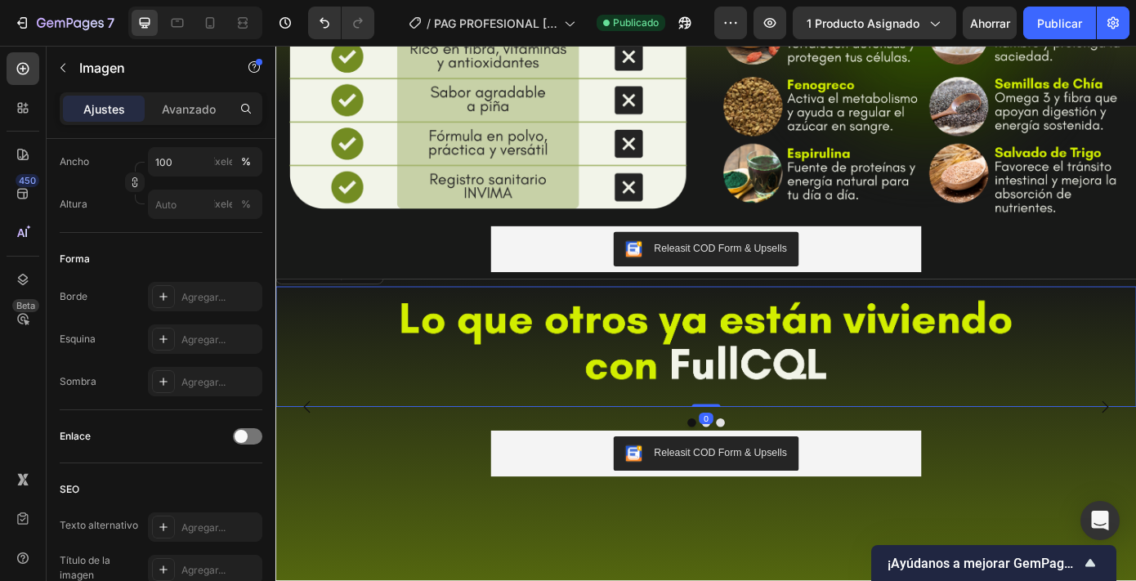
scroll to position [0, 0]
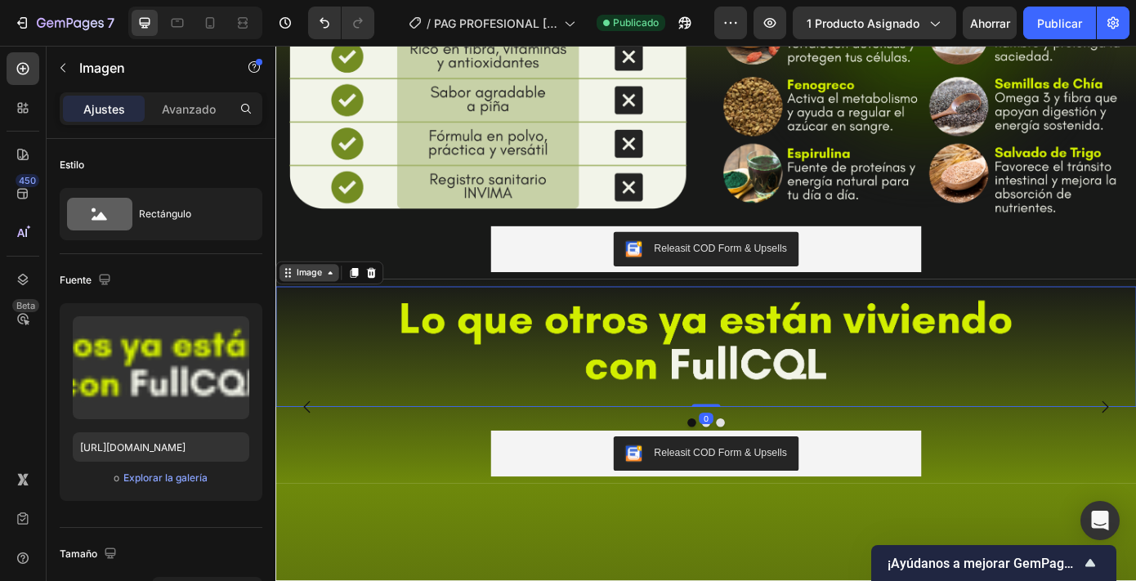
click at [326, 307] on div "Image" at bounding box center [313, 305] width 35 height 15
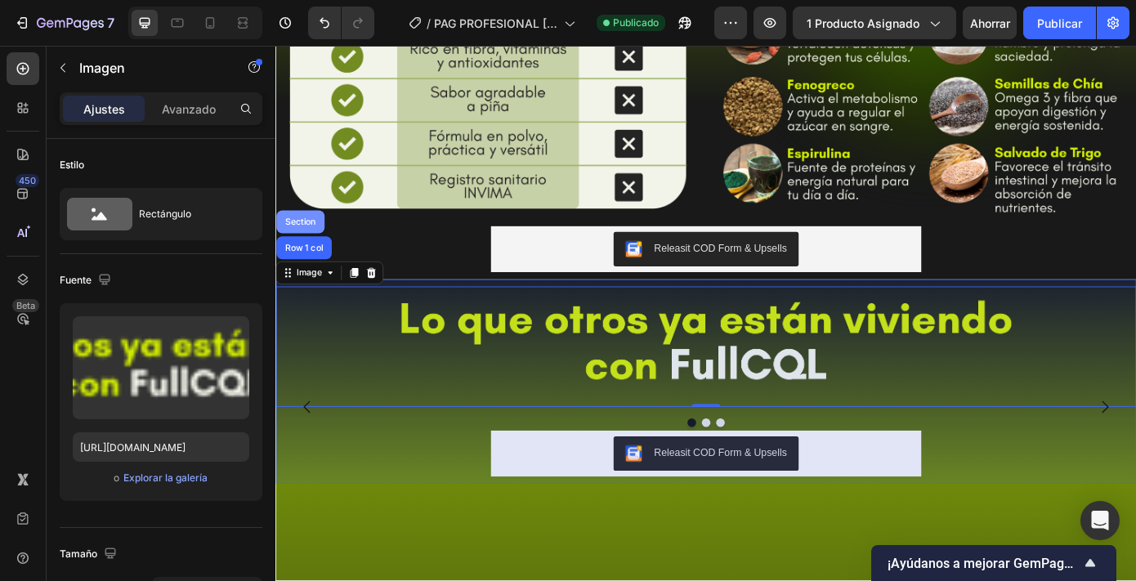
click at [312, 248] on div "Section" at bounding box center [304, 247] width 42 height 10
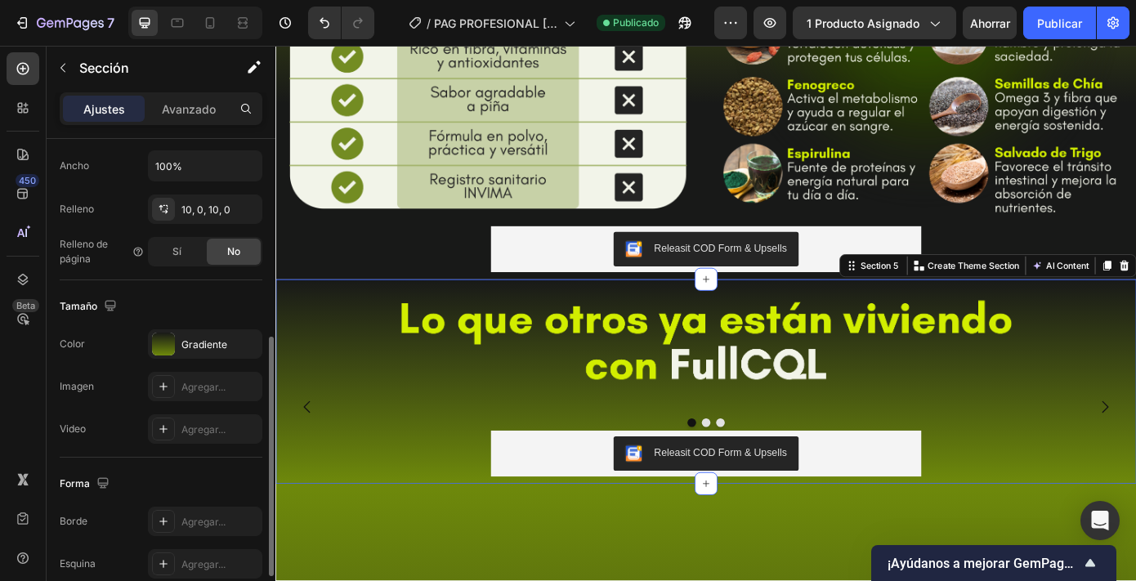
scroll to position [398, 0]
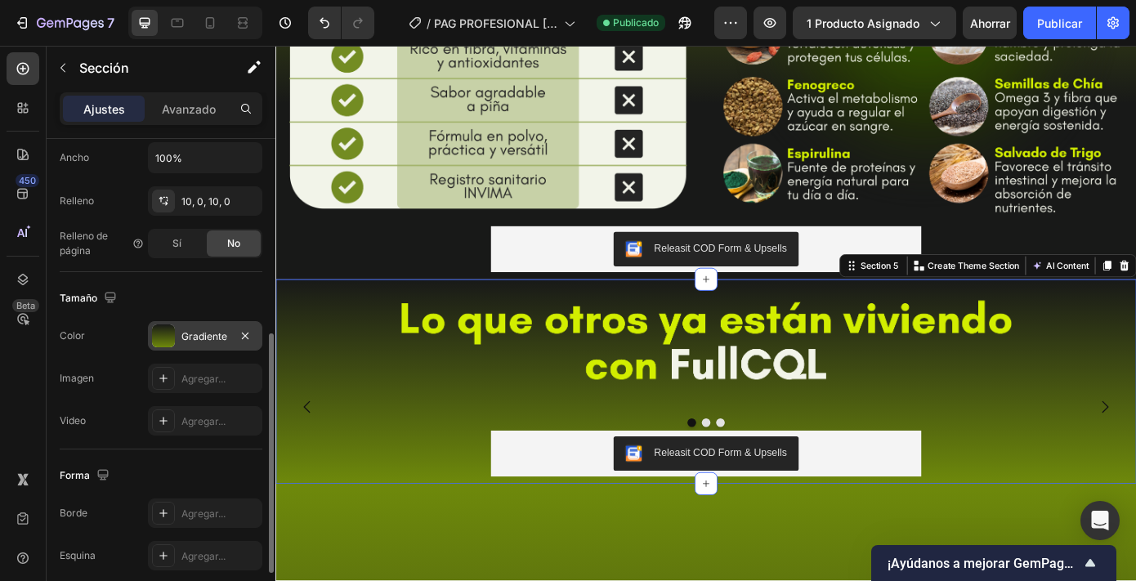
click at [216, 337] on font "Gradiente" at bounding box center [204, 336] width 46 height 12
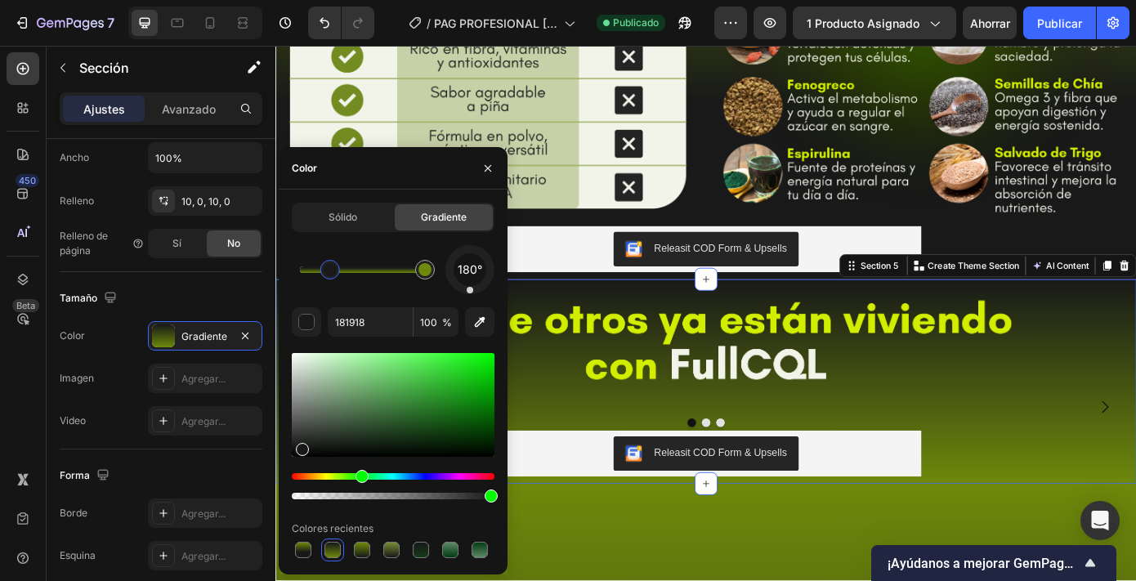
drag, startPoint x: 306, startPoint y: 267, endPoint x: 331, endPoint y: 268, distance: 25.4
click at [331, 268] on div at bounding box center [330, 269] width 13 height 13
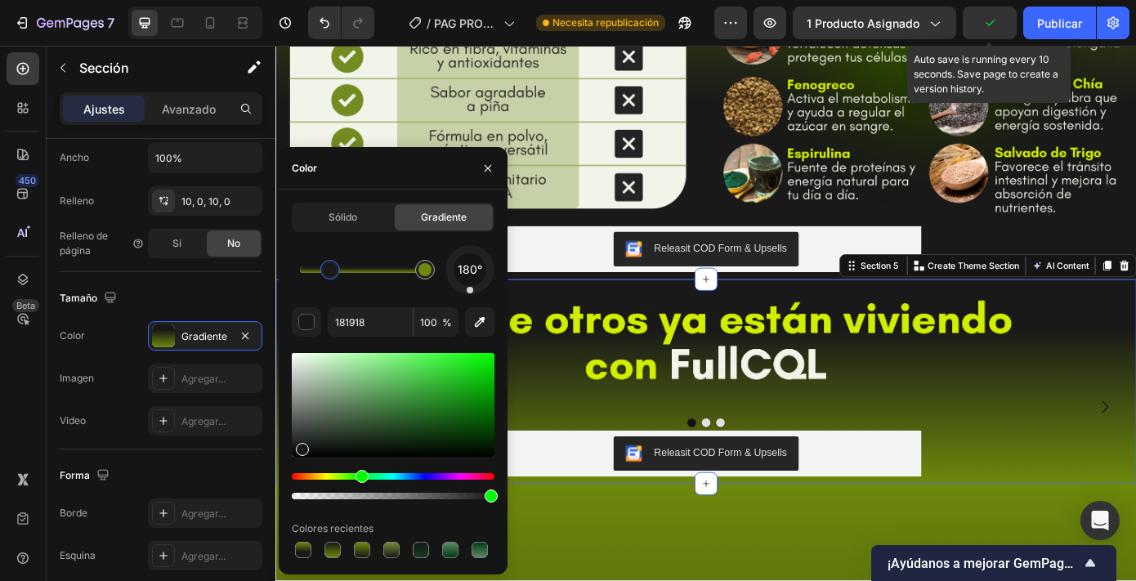
click at [990, 26] on icon "button" at bounding box center [990, 23] width 16 height 16
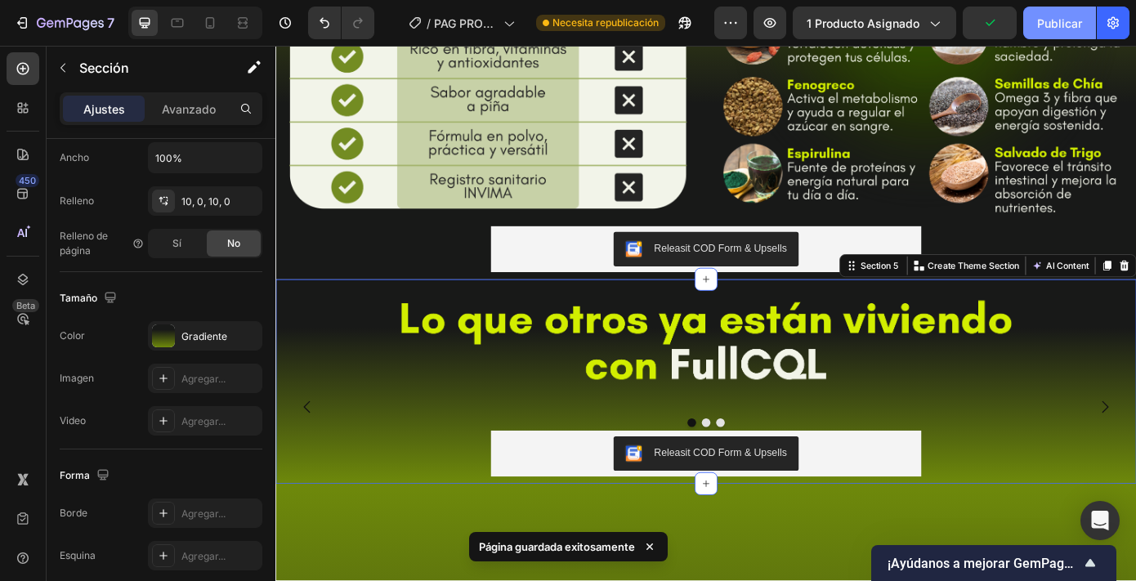
click at [1060, 17] on font "Publicar" at bounding box center [1059, 23] width 45 height 14
